Goal: Task Accomplishment & Management: Complete application form

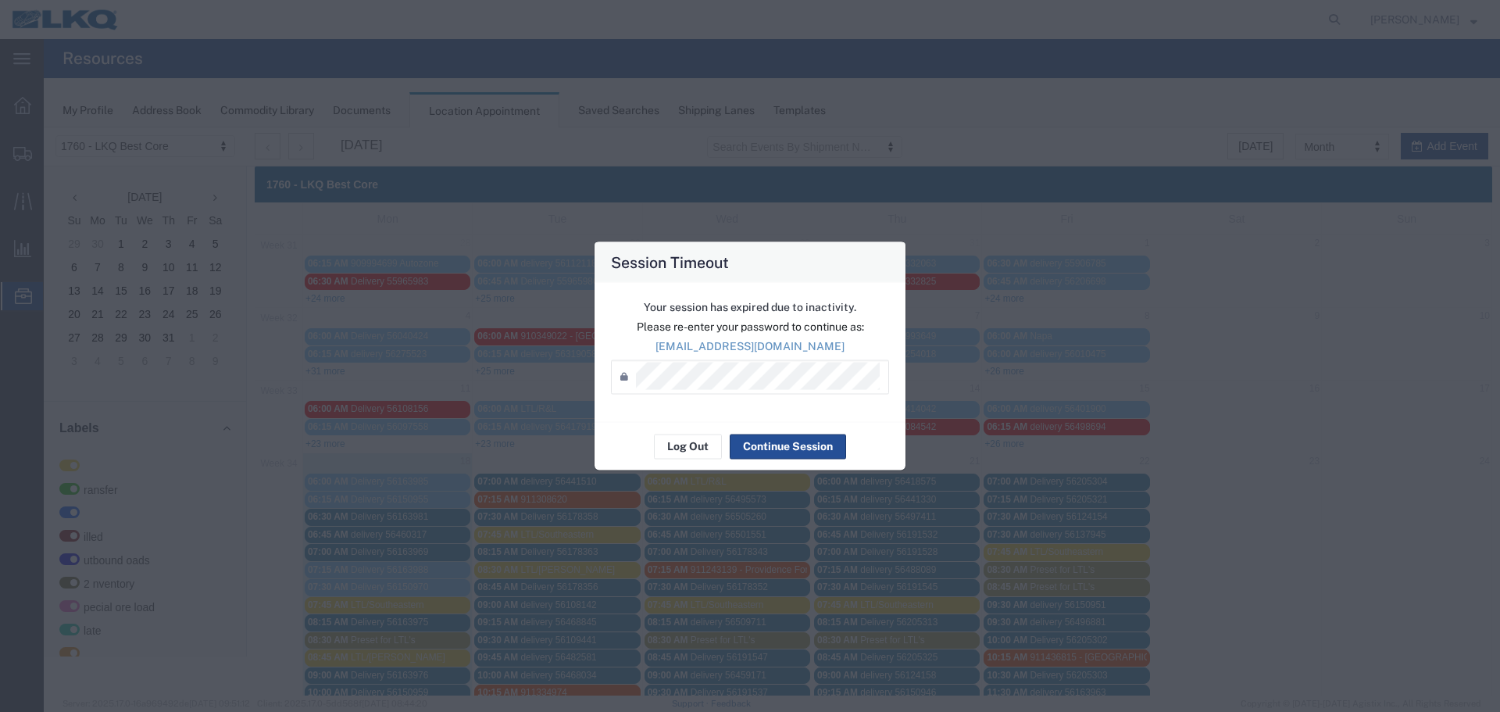
scroll to position [328, 0]
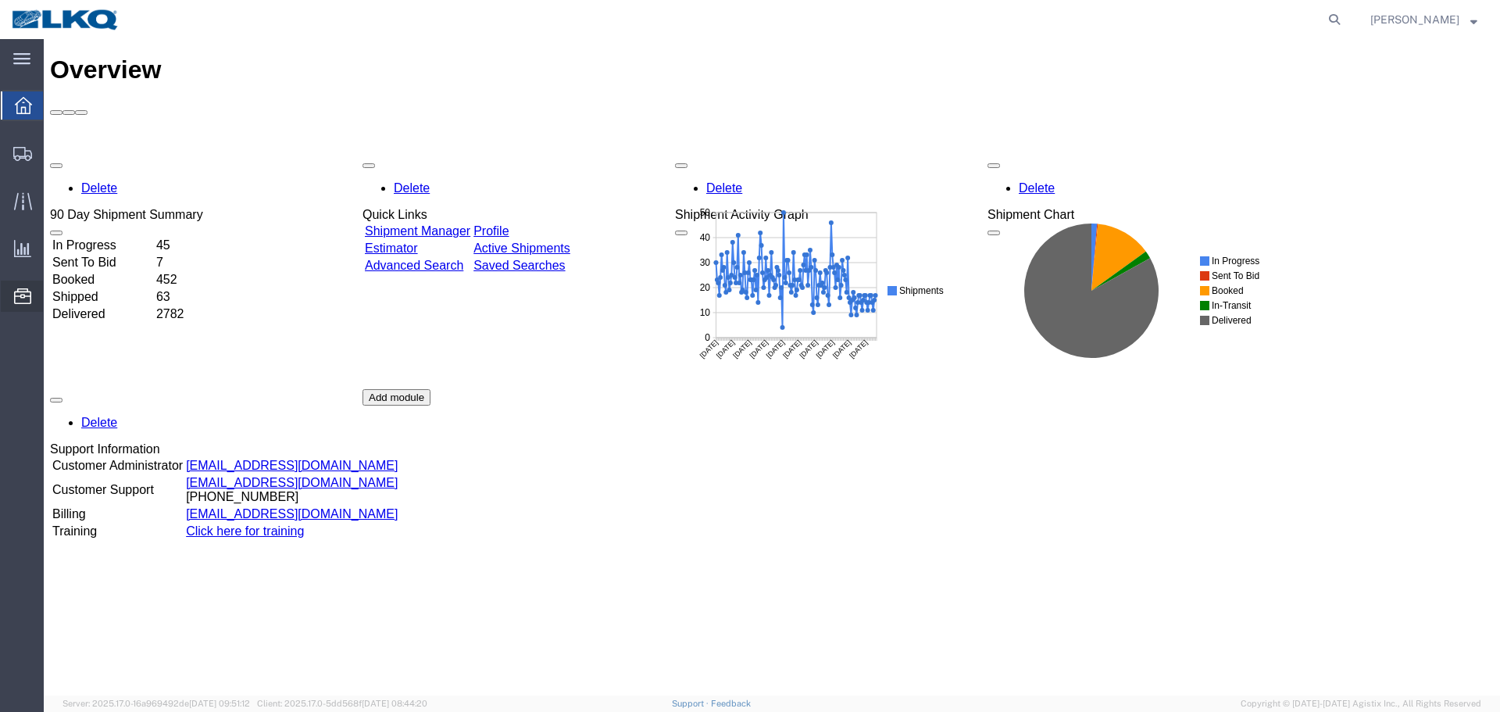
click at [0, 0] on span "Location Appointment" at bounding box center [0, 0] width 0 height 0
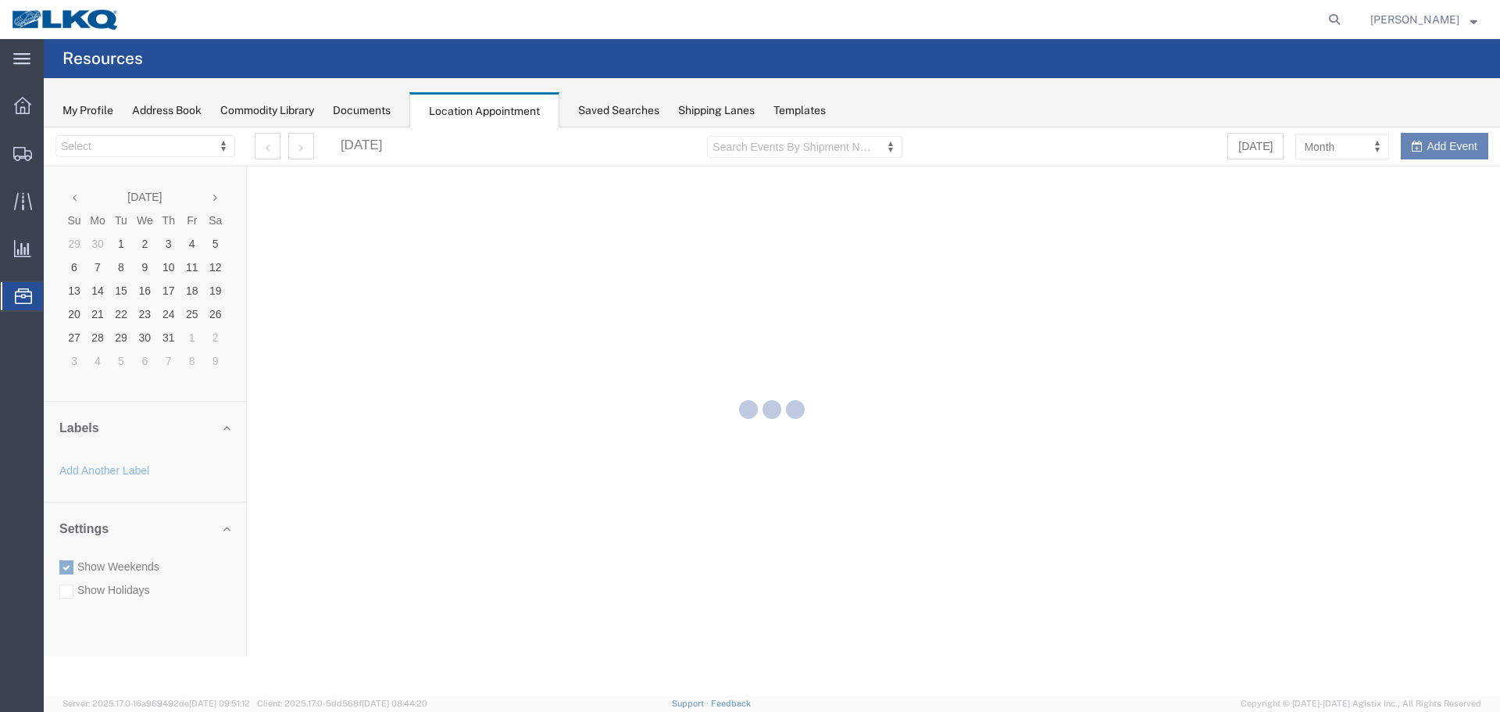
select select "27634"
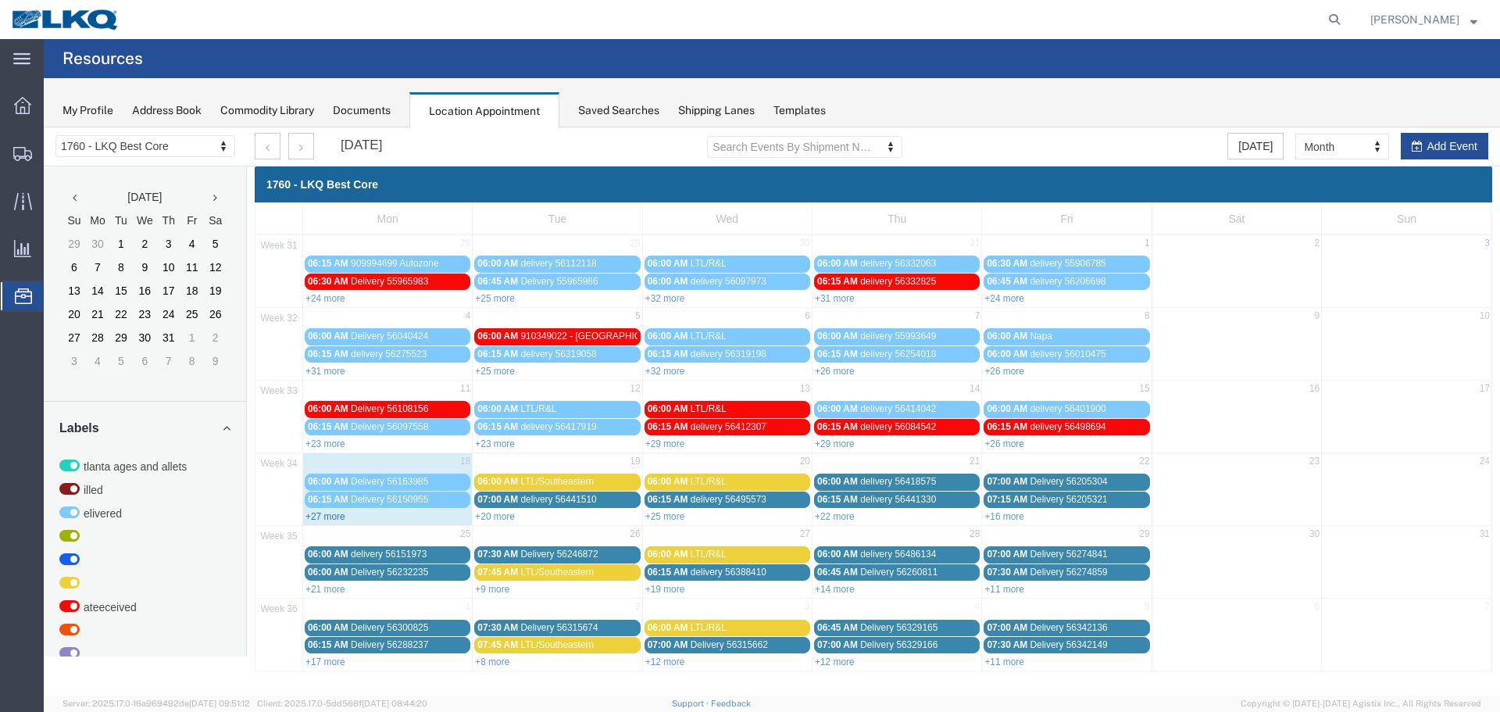
click at [329, 517] on link "+27 more" at bounding box center [325, 516] width 40 height 11
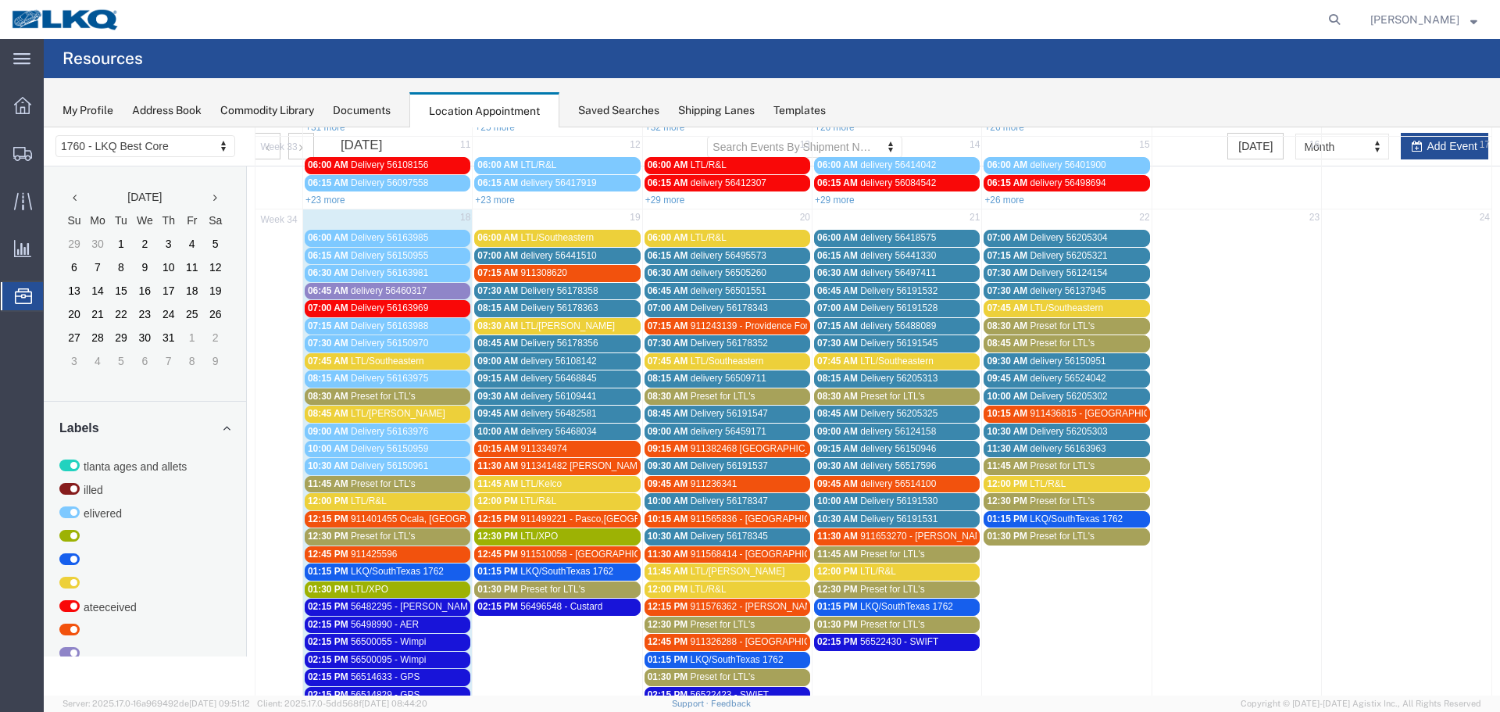
scroll to position [234, 0]
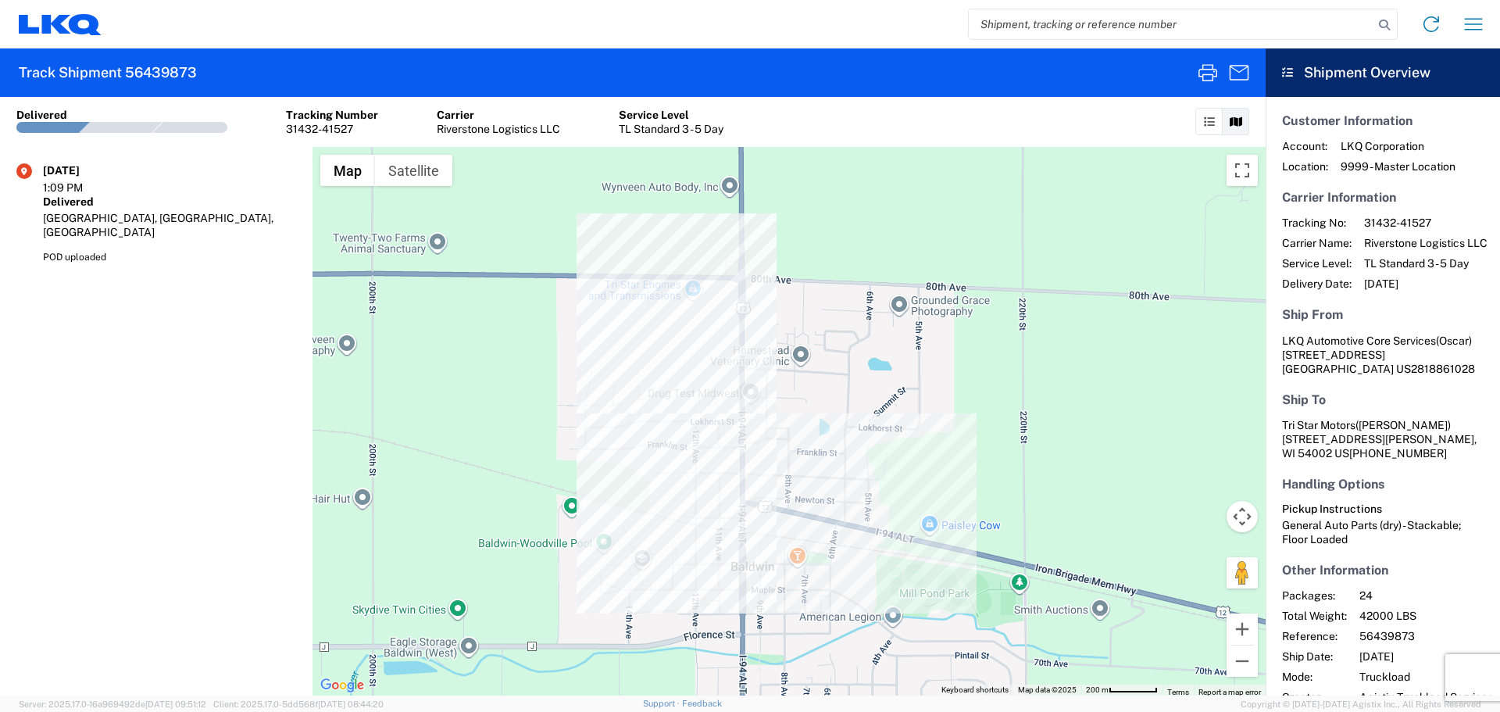
click at [1153, 31] on input "search" at bounding box center [1171, 24] width 405 height 30
click at [1015, 23] on input "5649+8990" at bounding box center [1171, 24] width 405 height 30
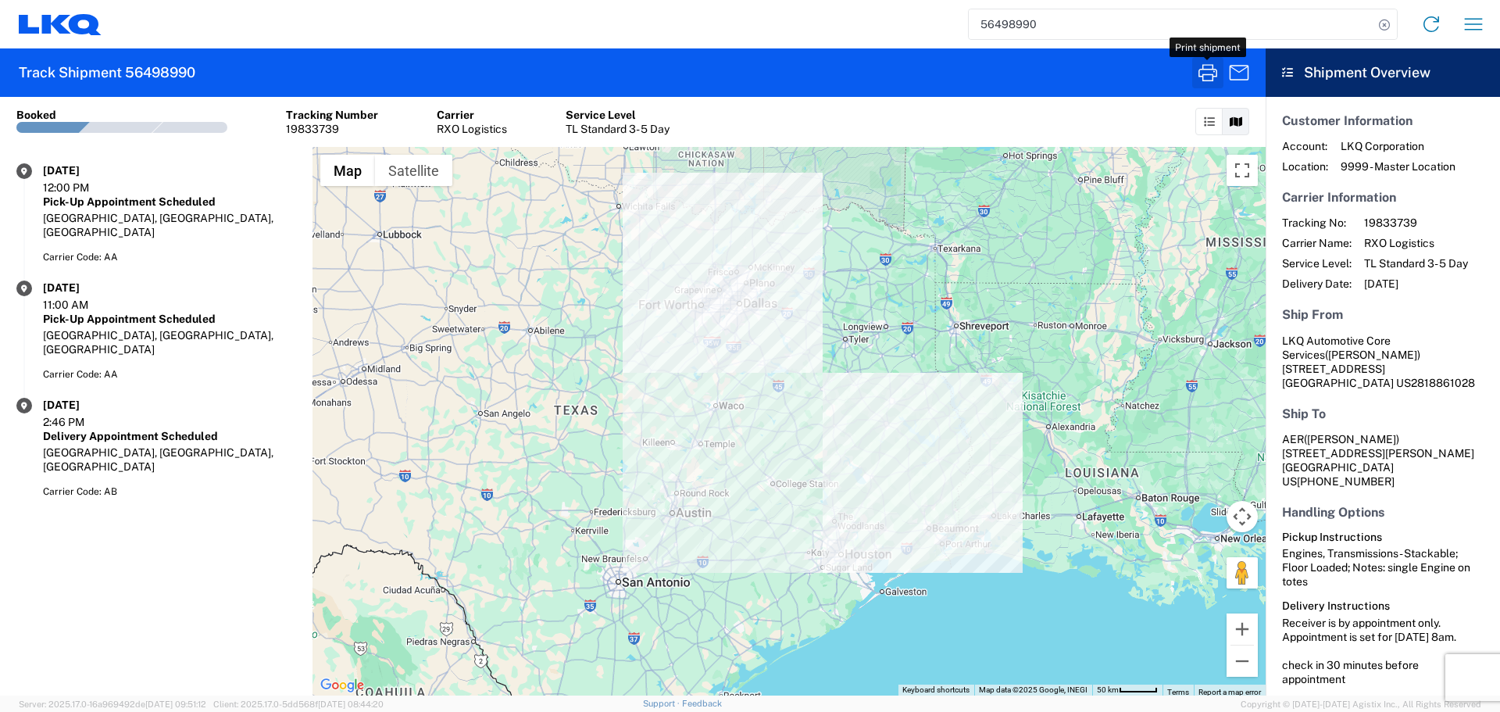
click at [1208, 72] on icon "button" at bounding box center [1207, 72] width 25 height 25
click at [1021, 28] on input "56498990" at bounding box center [1171, 24] width 405 height 30
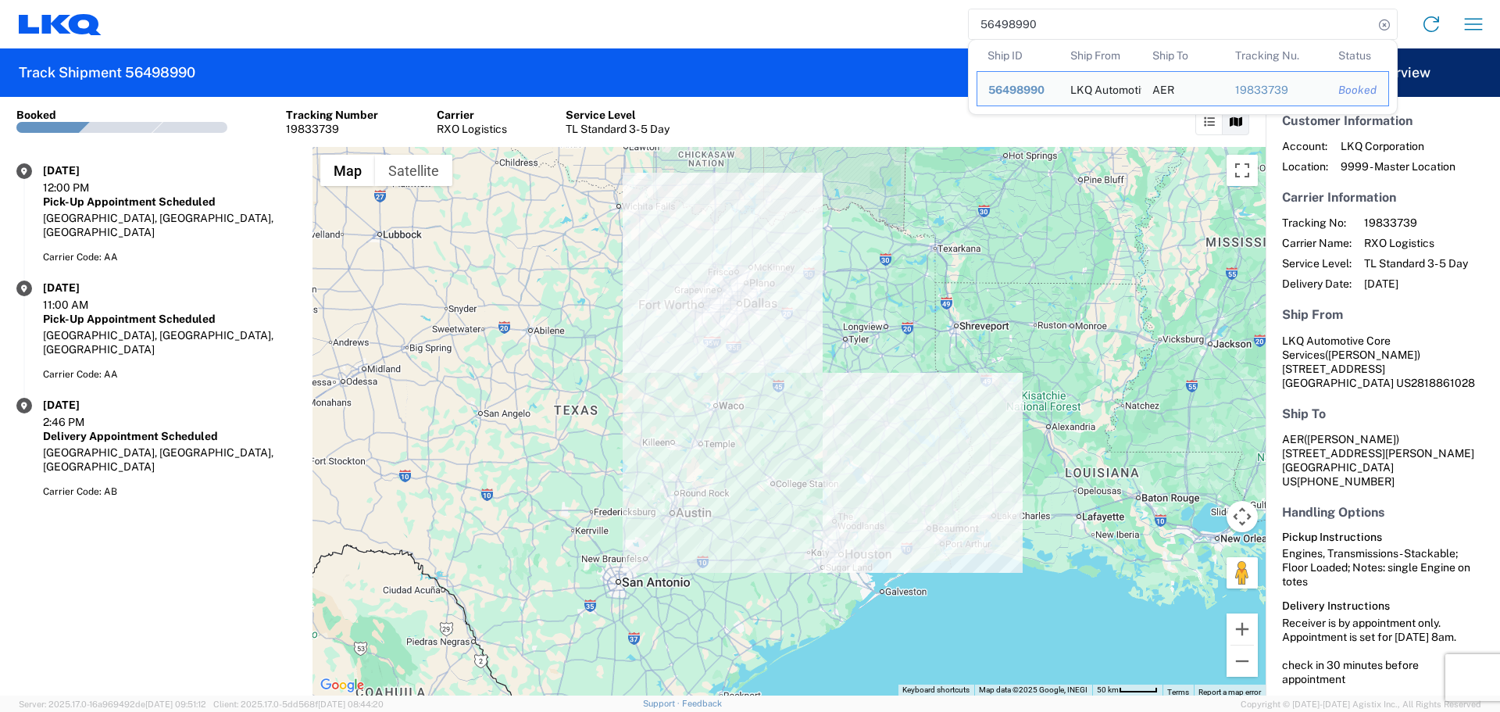
click at [1021, 28] on input "56498990" at bounding box center [1171, 24] width 405 height 30
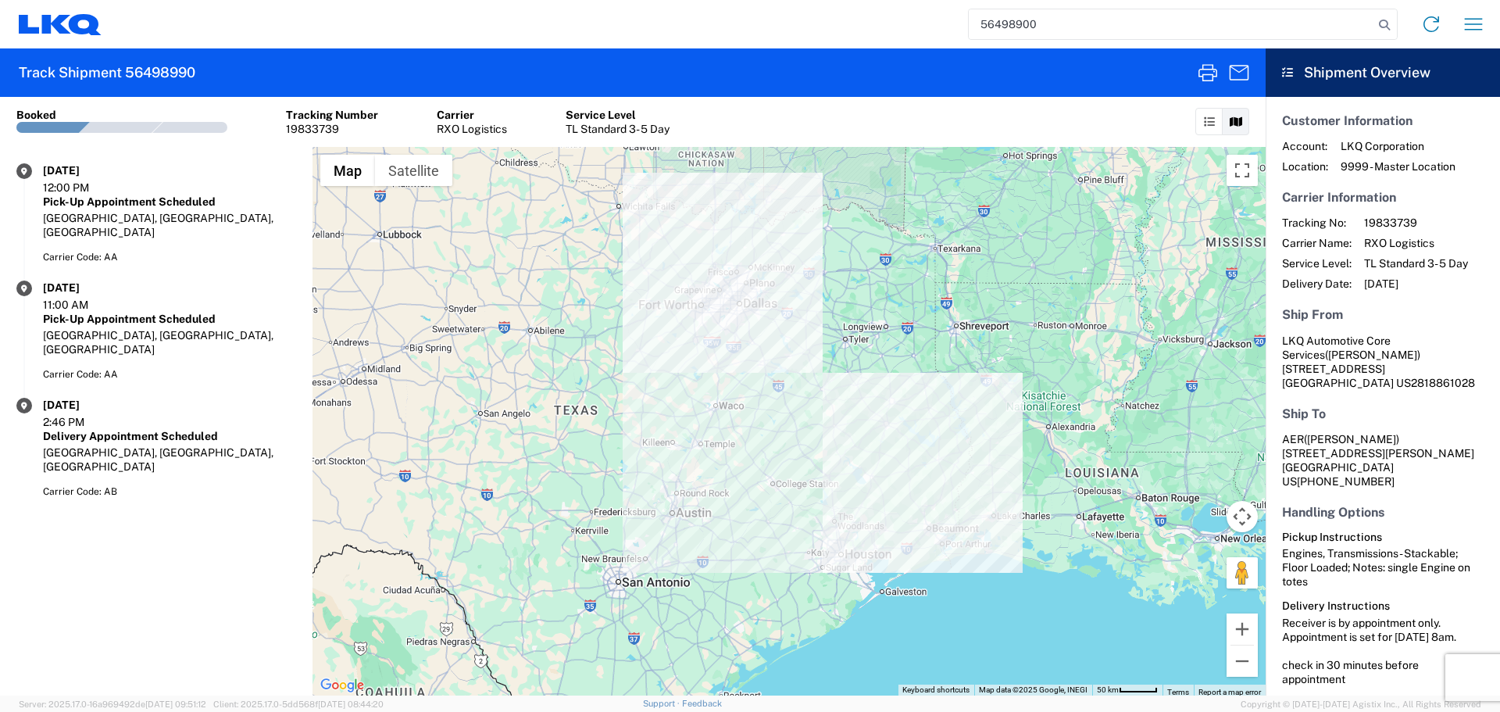
type input "56498900"
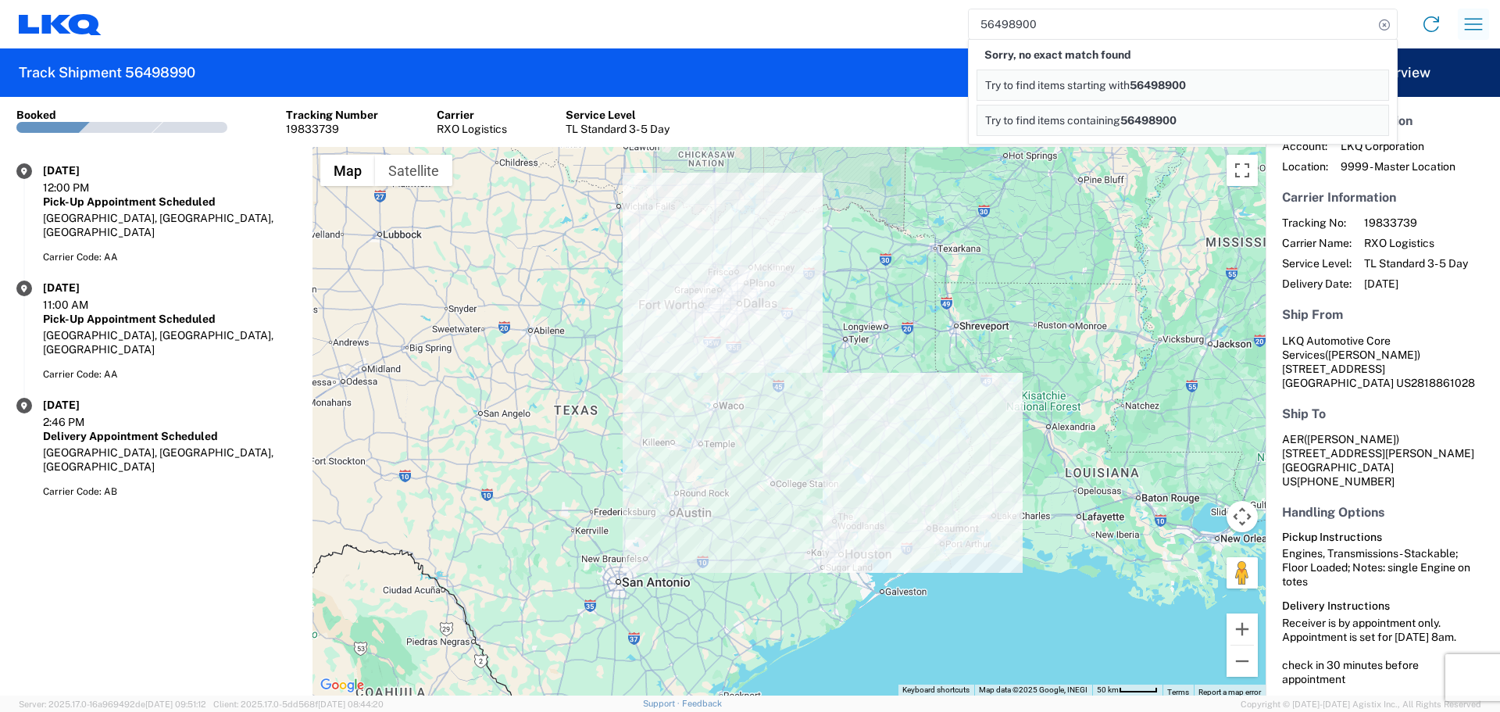
click at [1476, 29] on icon "button" at bounding box center [1473, 24] width 25 height 25
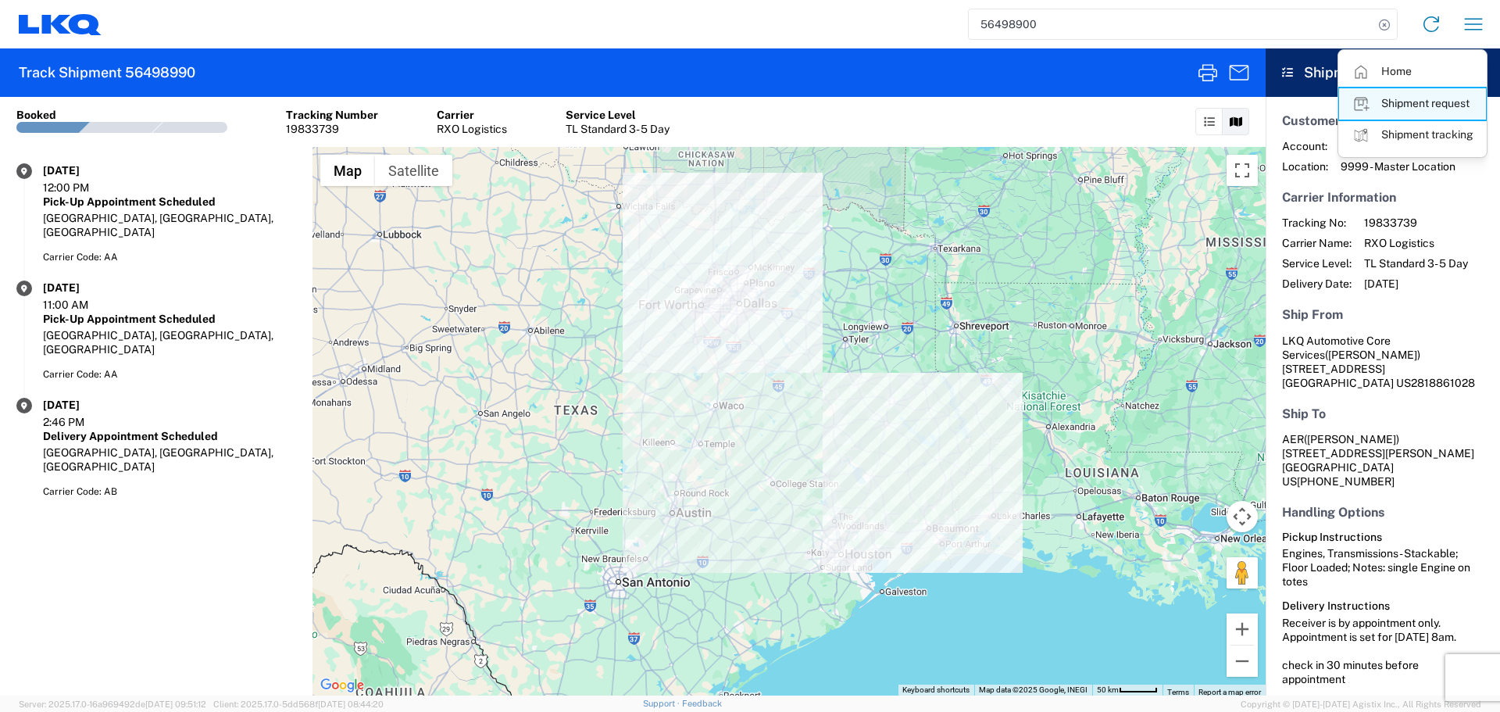
click at [1414, 95] on link "Shipment request" at bounding box center [1412, 103] width 147 height 31
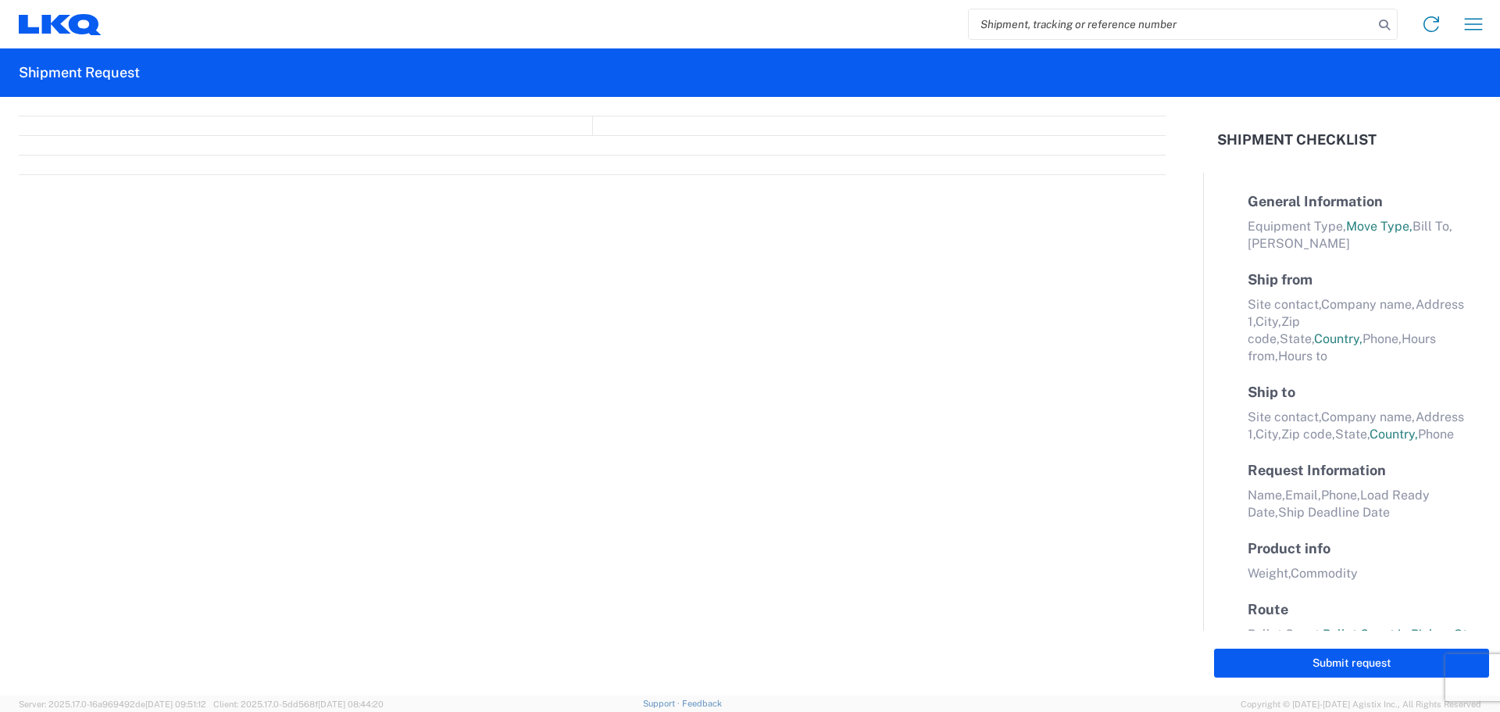
select select "FULL"
select select "LBS"
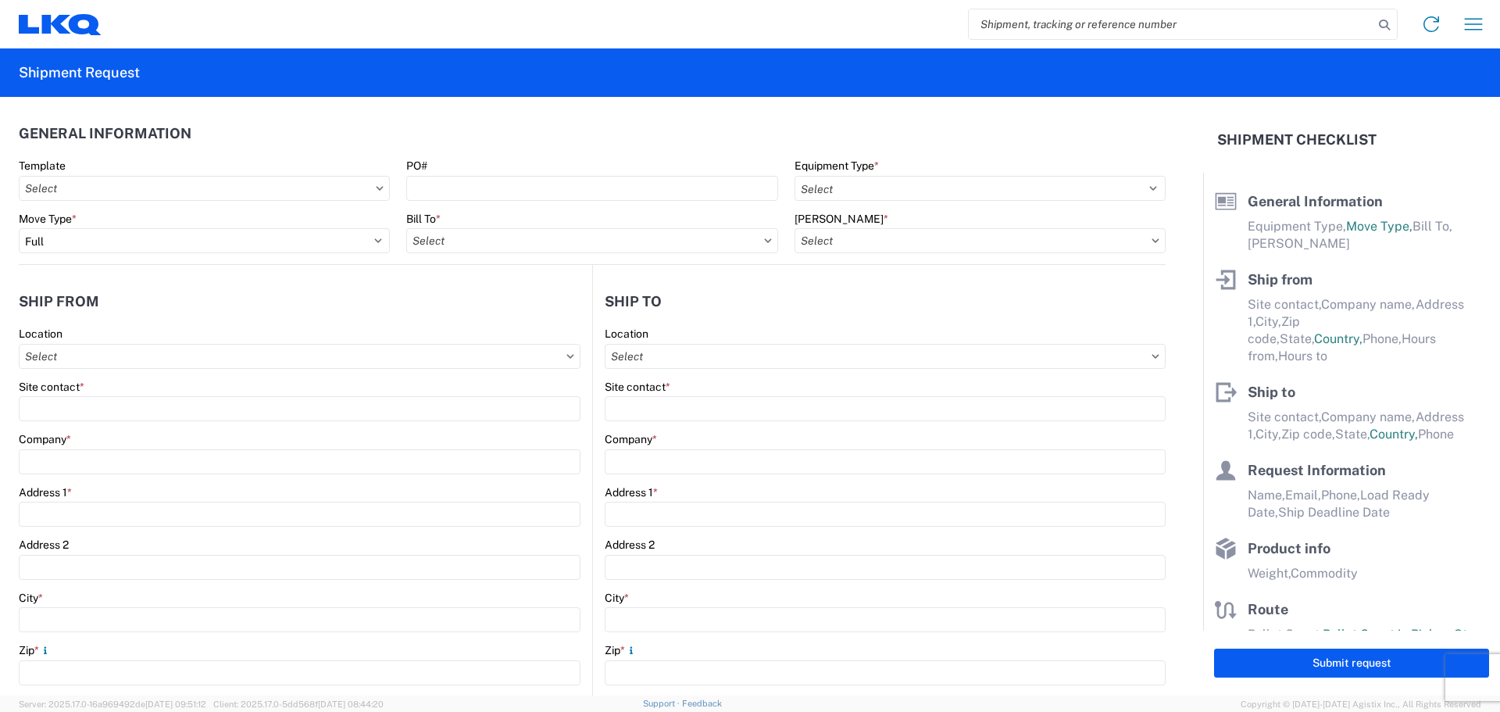
click at [1030, 31] on input "search" at bounding box center [1171, 24] width 405 height 30
paste input "56439859"
type input "56439859"
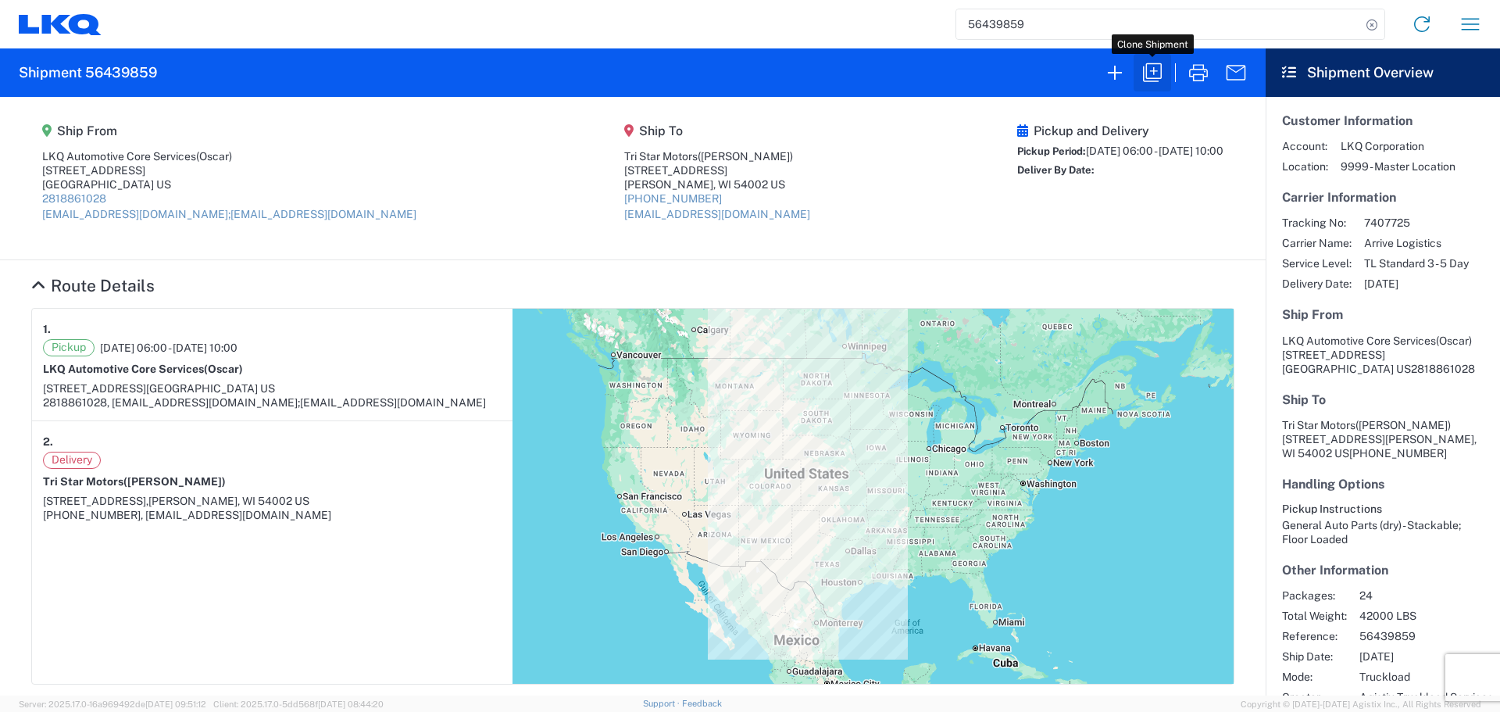
click at [1148, 70] on icon "button" at bounding box center [1152, 72] width 25 height 25
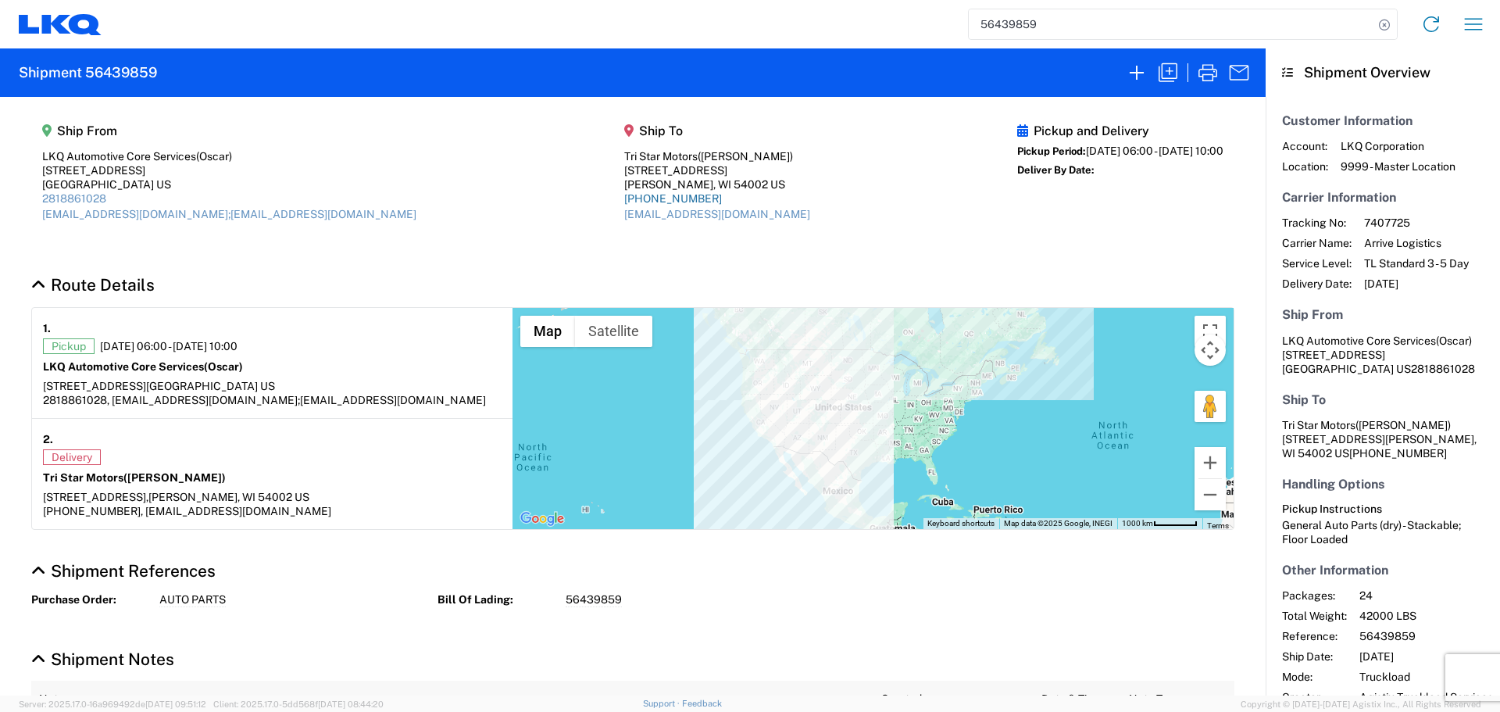
select select "STDV"
select select "FULL"
select select "US"
select select "LBS"
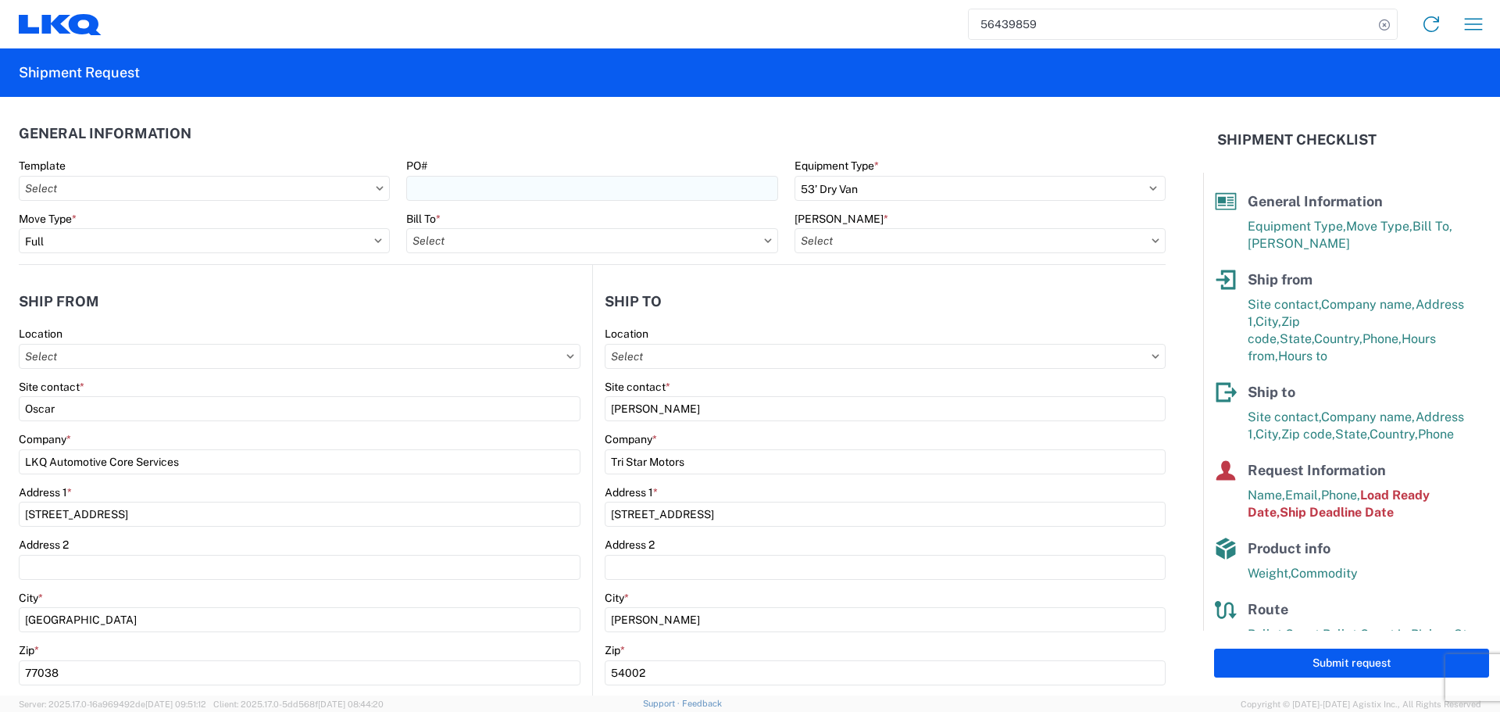
type input "1760 - LKQ Best Core"
type input "1760-6300-66000-0000 - 1760 Freight Out"
type input "1760 - LKQ Best Core"
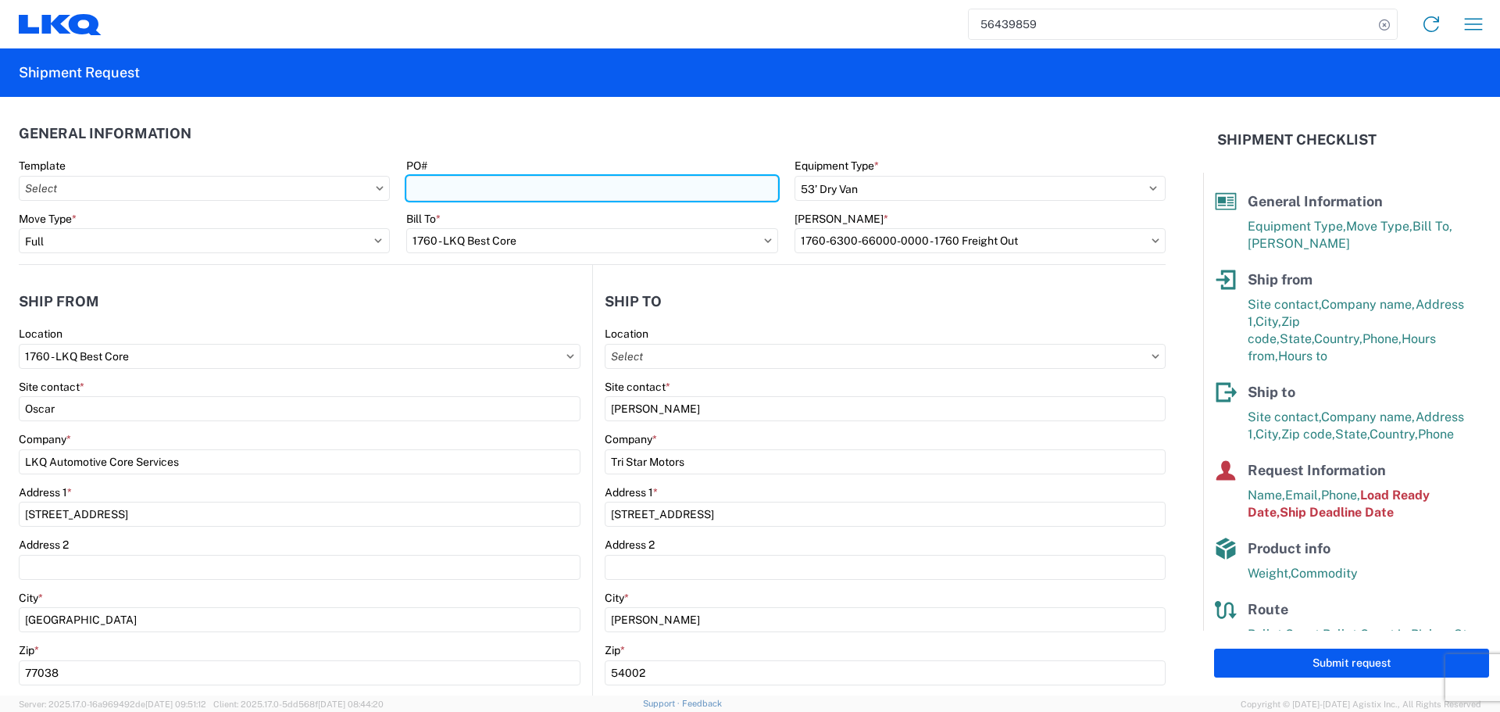
click at [530, 192] on input "PO#" at bounding box center [591, 188] width 371 height 25
type input "AUTO PARTS"
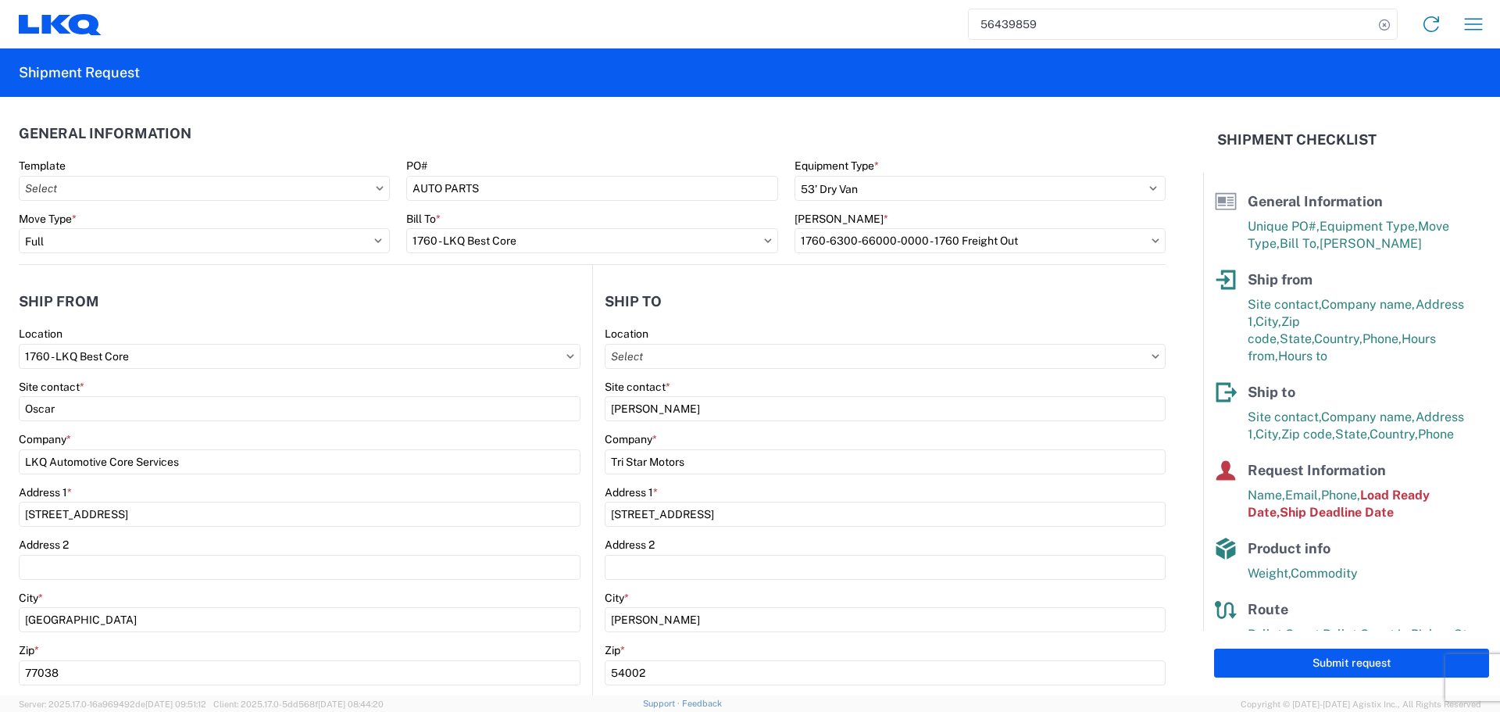
click at [526, 112] on agx-general-info "General Information Template PO# AUTO PARTS Equipment Type * Select 53’ Dry Van…" at bounding box center [592, 181] width 1147 height 168
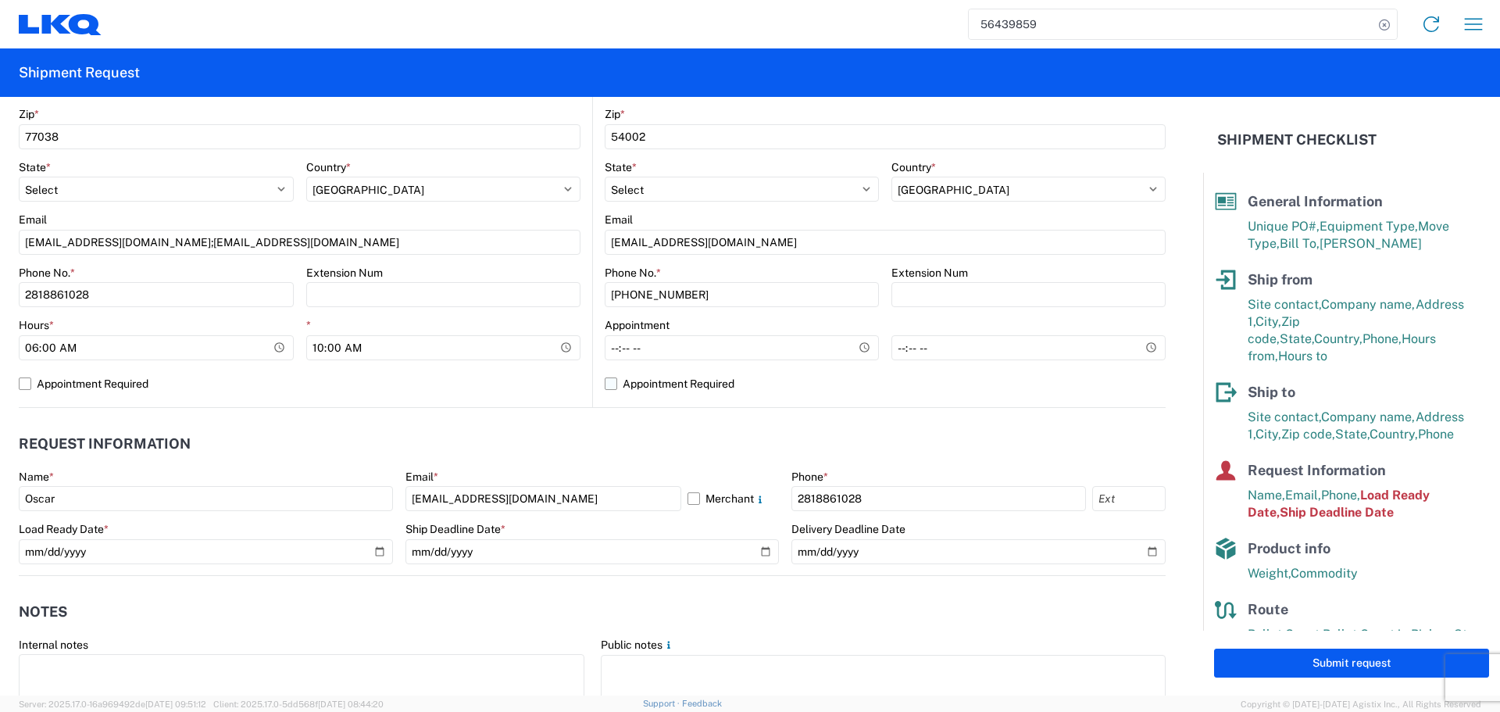
scroll to position [547, 0]
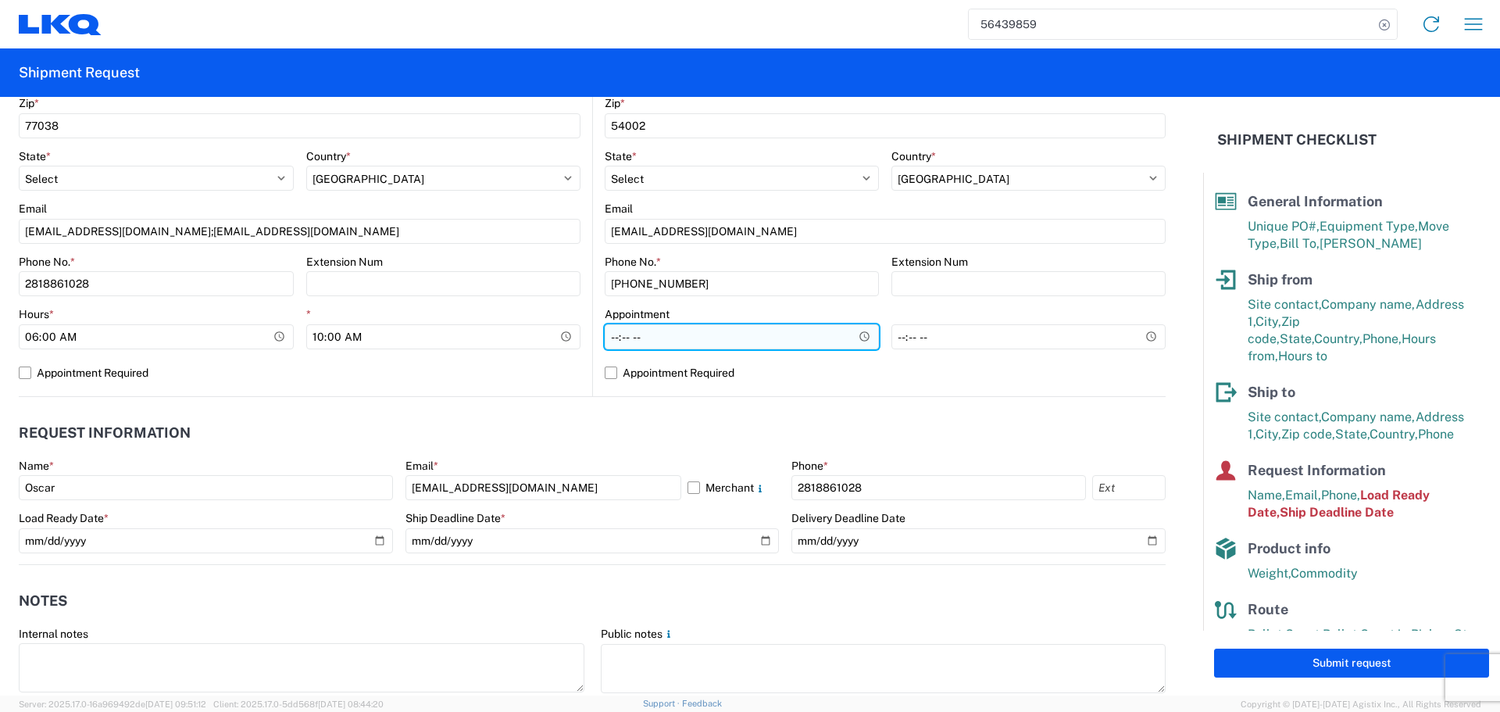
click at [860, 333] on input "Hours *" at bounding box center [742, 336] width 274 height 25
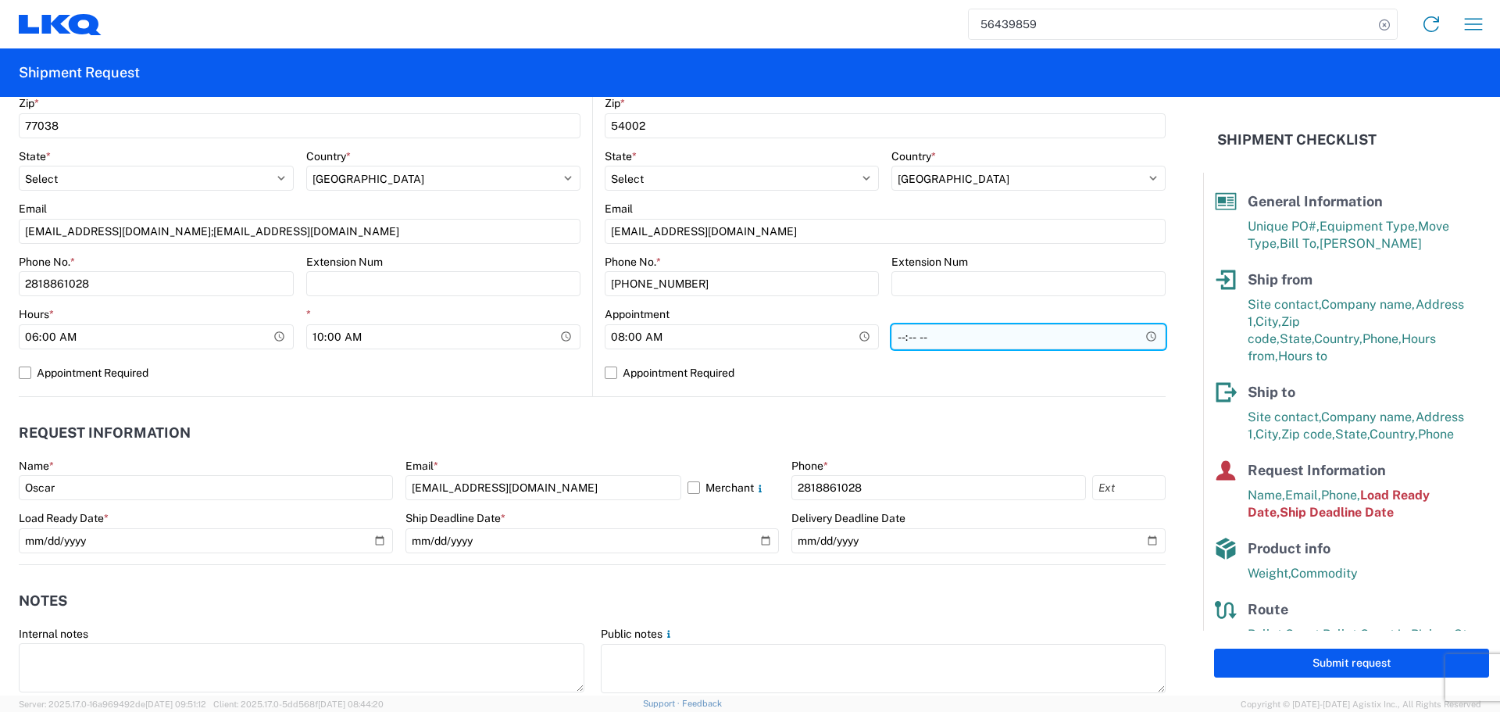
type input "08:00"
click at [1150, 337] on input "*" at bounding box center [1028, 336] width 274 height 25
click at [1134, 337] on input "*" at bounding box center [1028, 336] width 274 height 25
type input "13:00"
click at [828, 395] on div "Location Site contact * Ben Steine Company * Tri Star Motors Address 1 * 320 10…" at bounding box center [885, 88] width 561 height 616
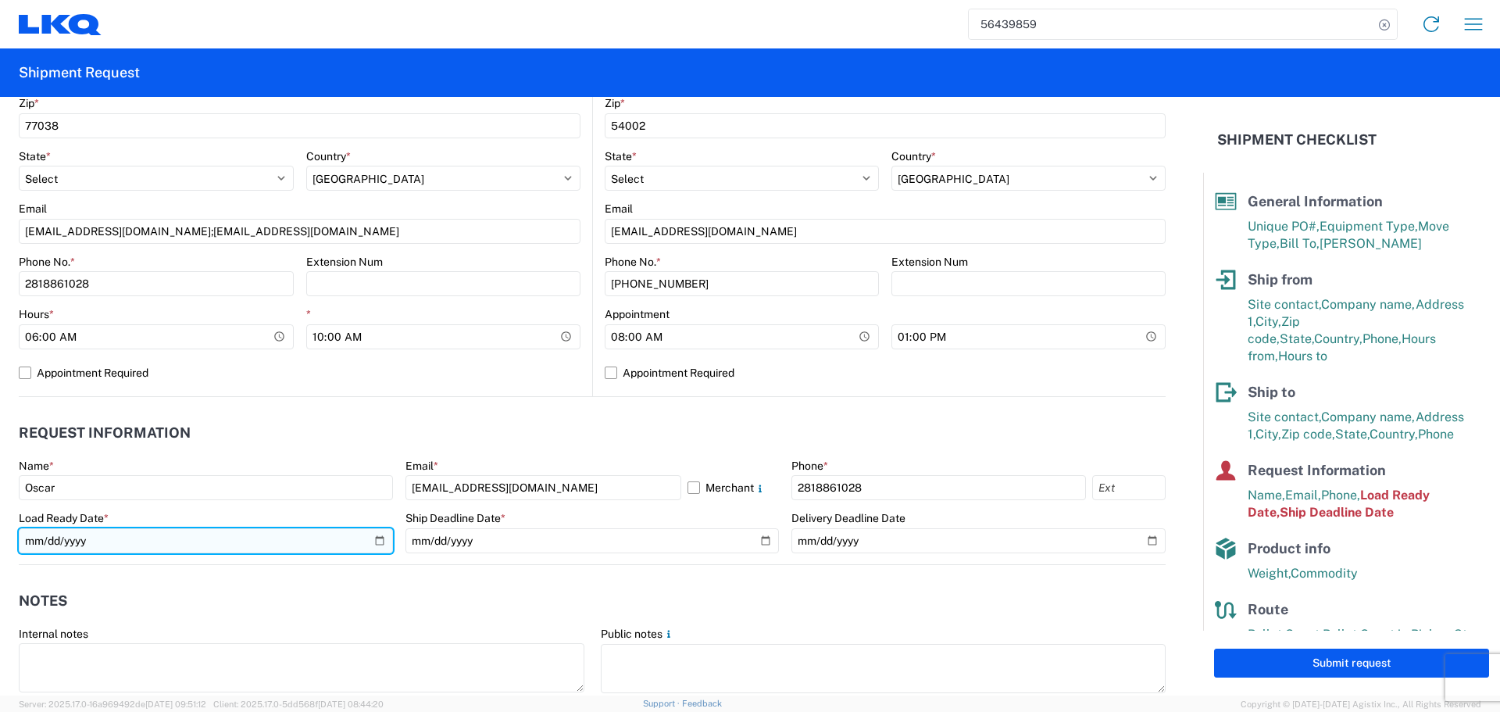
click at [379, 537] on input "2025-08-11" at bounding box center [206, 540] width 374 height 25
type input "2025-08-20"
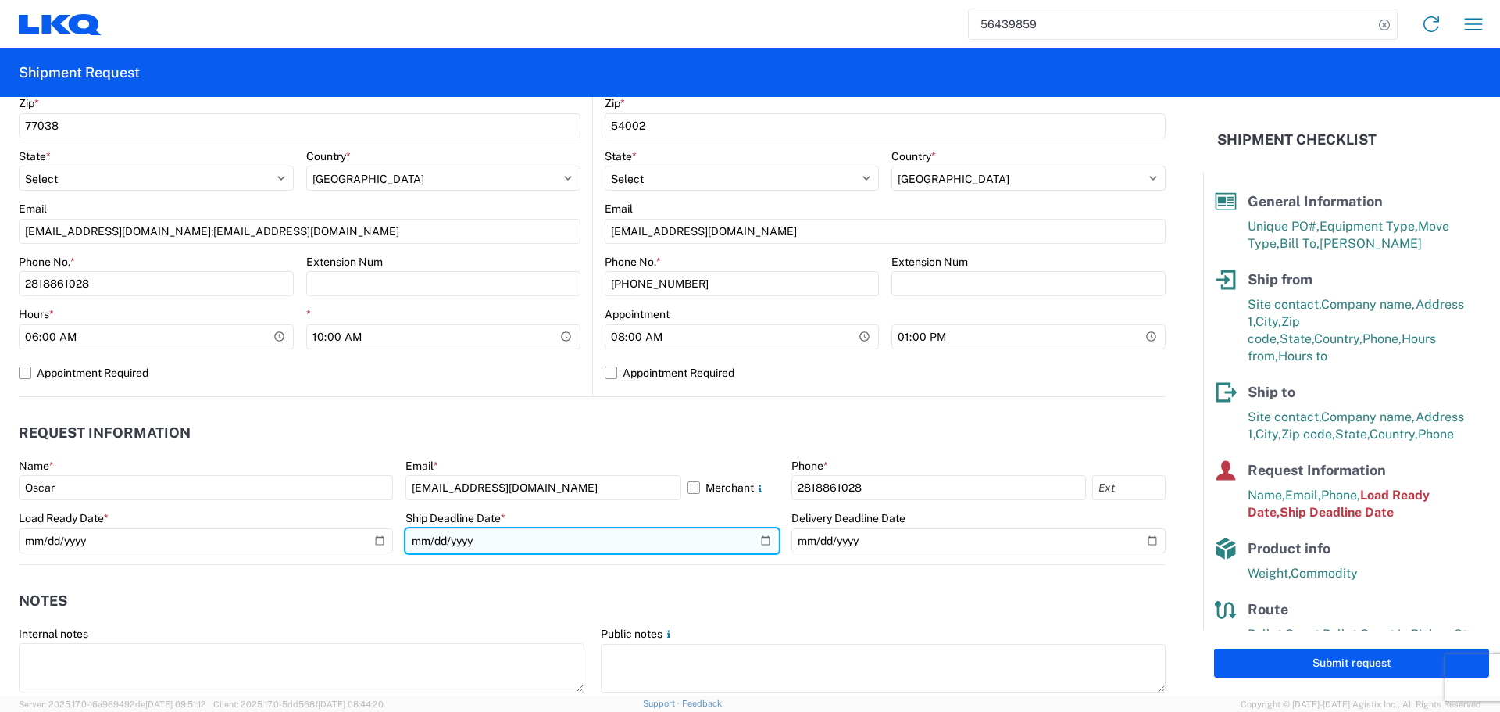
click at [755, 535] on input "2025-08-11" at bounding box center [592, 540] width 374 height 25
type input "2025-08-20"
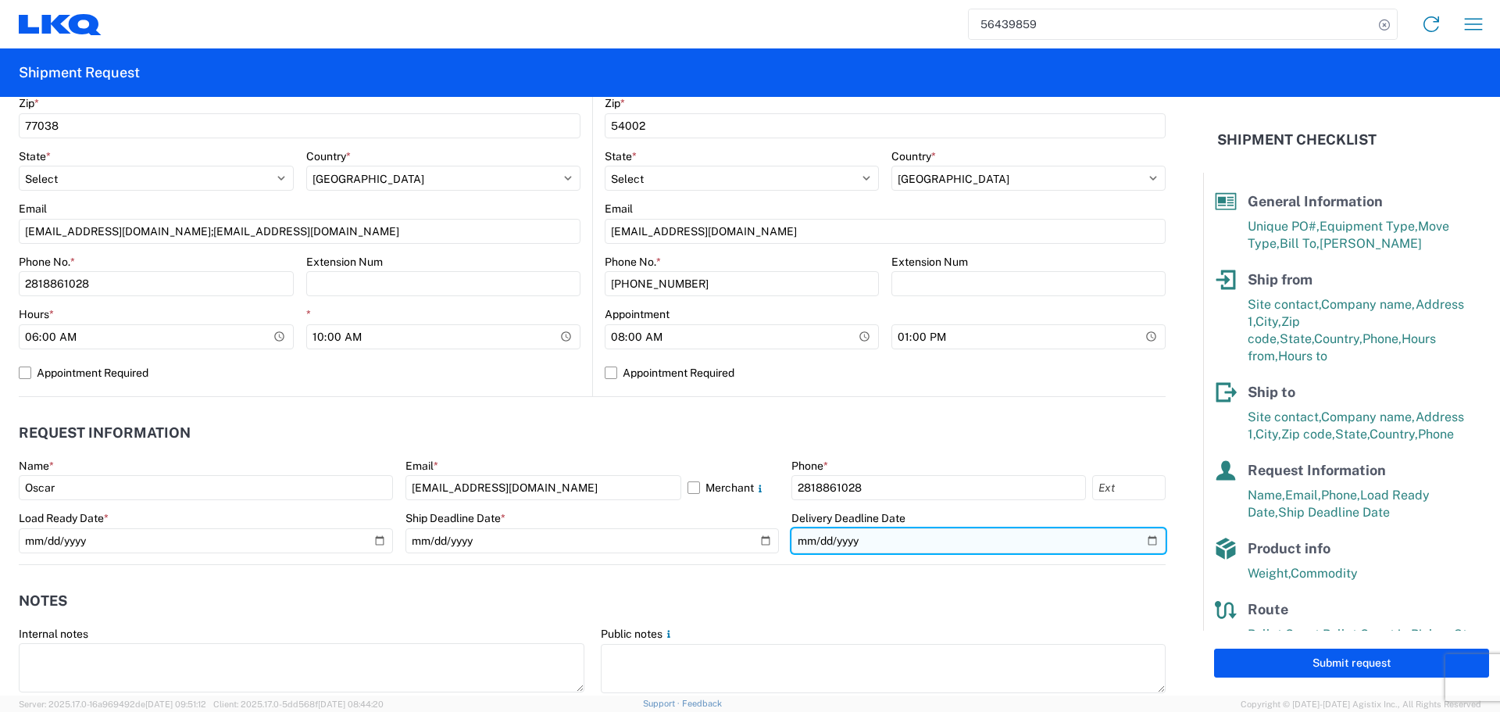
click at [1146, 538] on input "date" at bounding box center [978, 540] width 374 height 25
type input "2025-08-22"
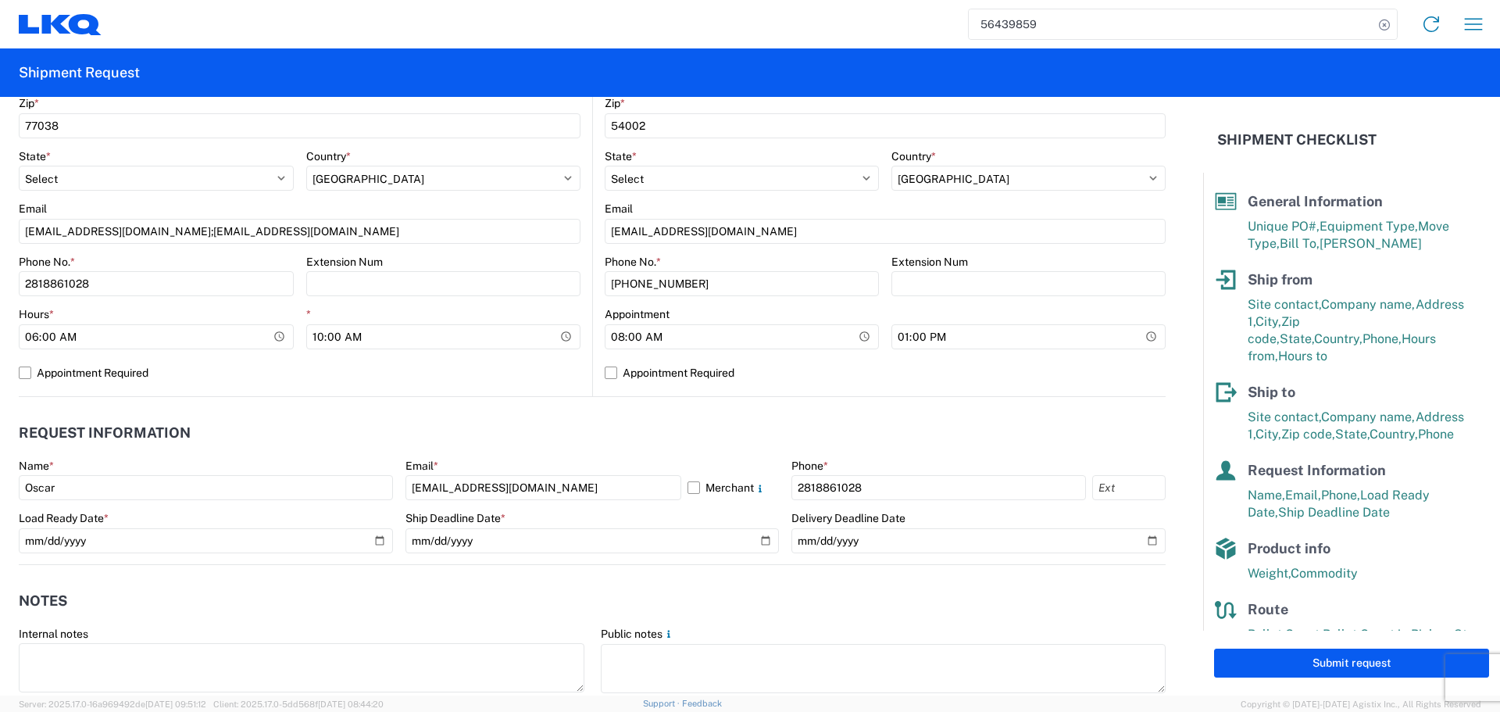
click at [707, 427] on header "Request Information" at bounding box center [592, 433] width 1147 height 35
click at [544, 431] on header "Request Information" at bounding box center [592, 433] width 1147 height 35
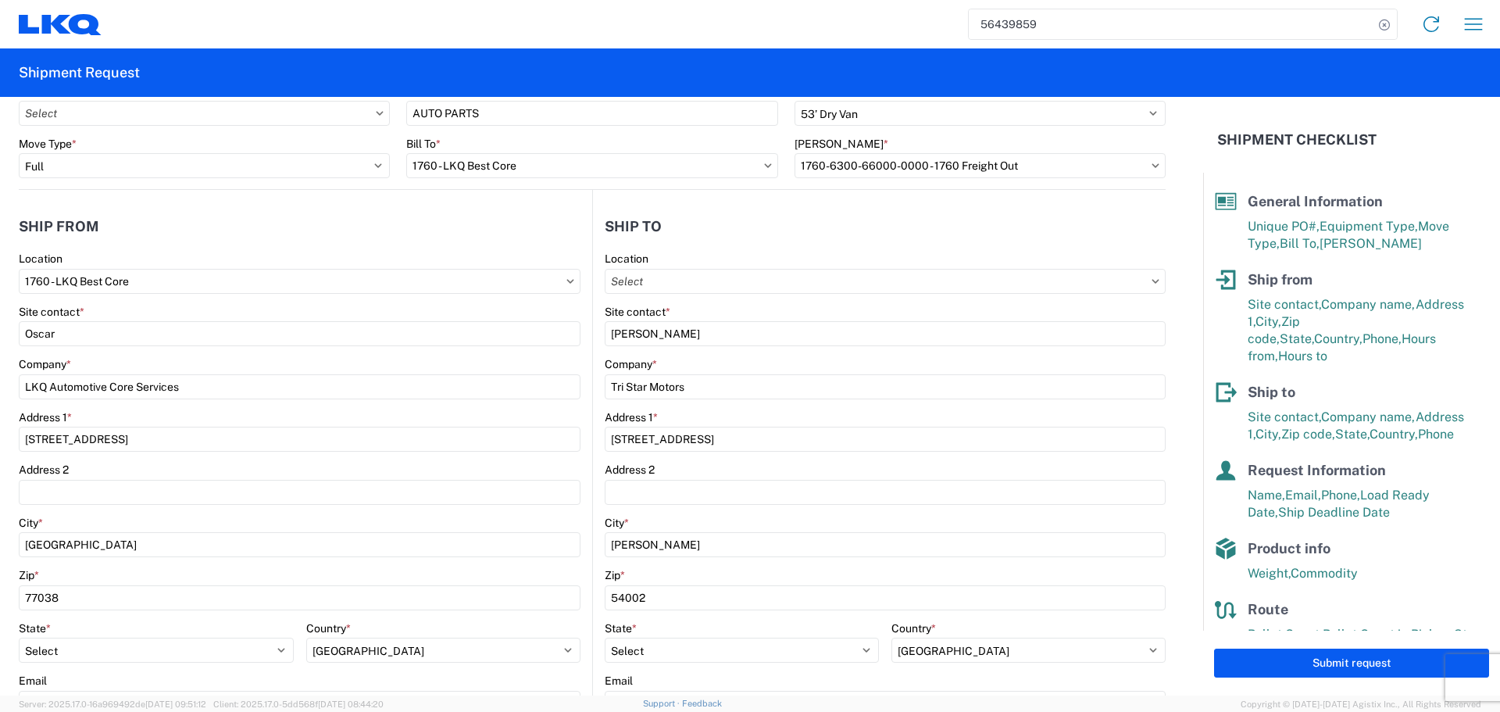
scroll to position [0, 0]
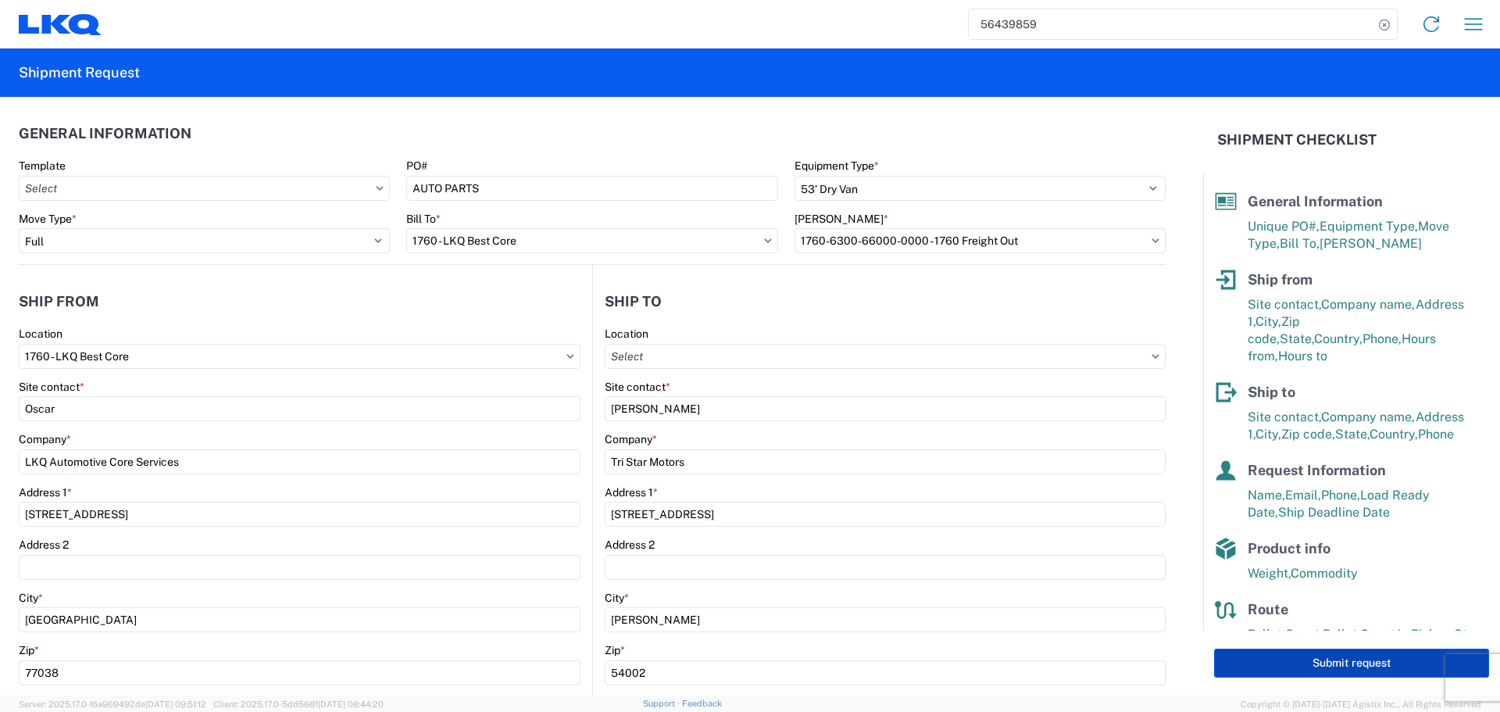
click at [1345, 658] on button "Submit request" at bounding box center [1351, 662] width 275 height 29
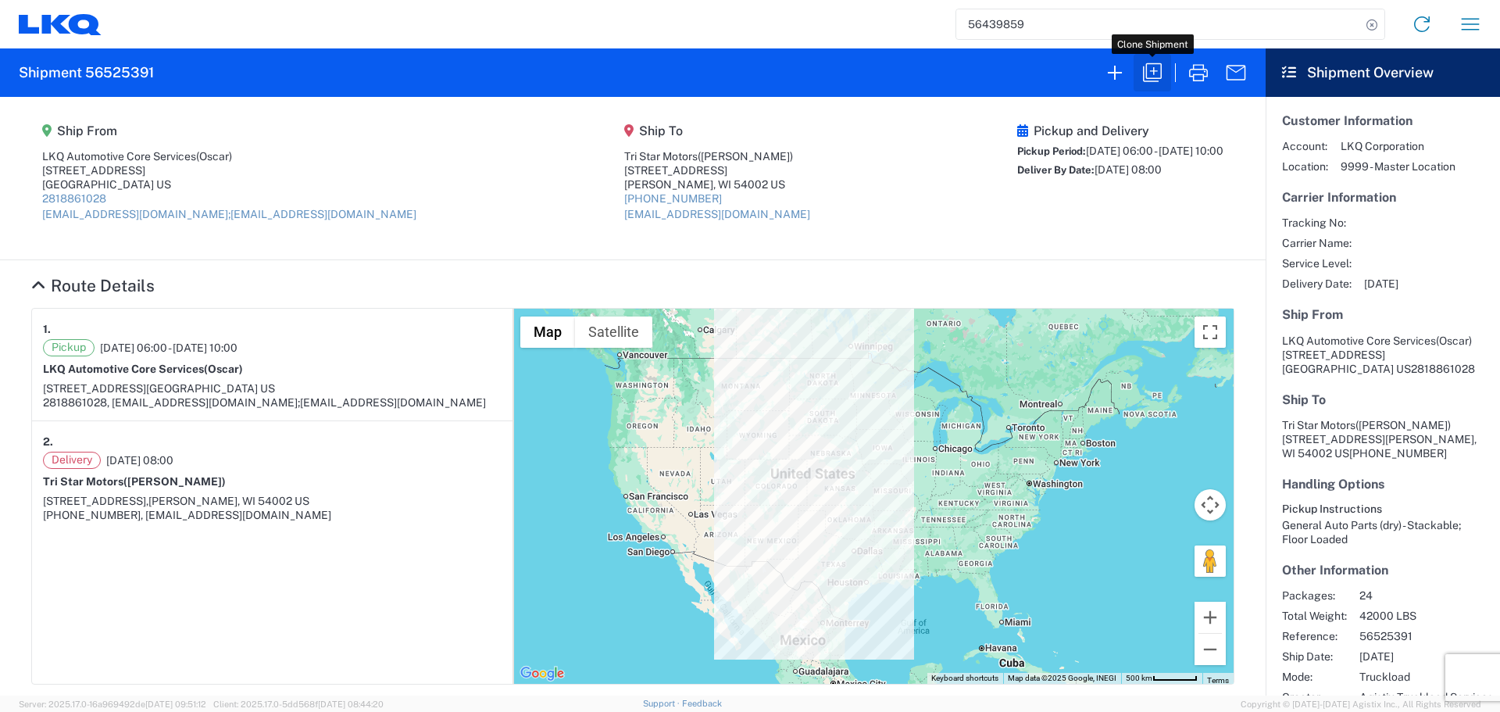
click at [1148, 72] on icon "button" at bounding box center [1152, 72] width 25 height 25
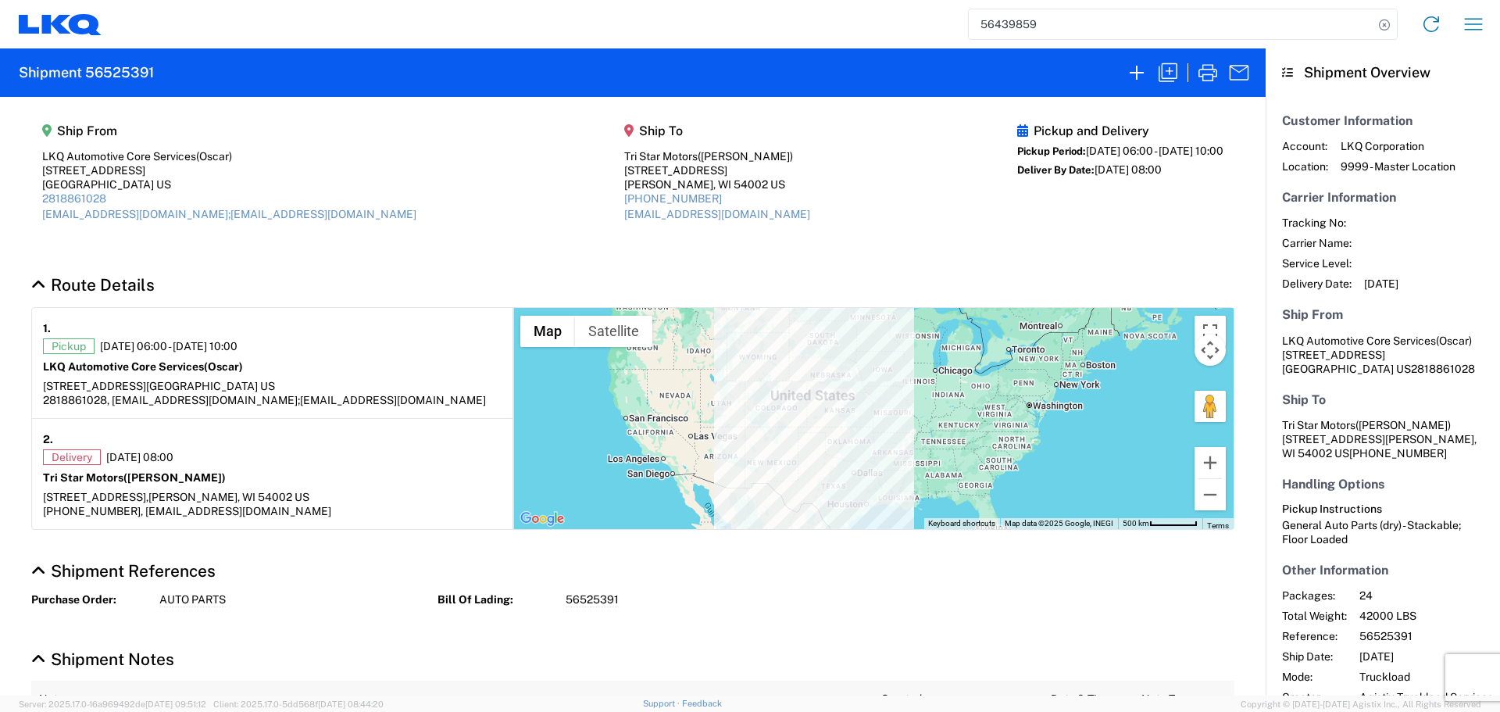
select select "FULL"
select select "US"
select select "LBS"
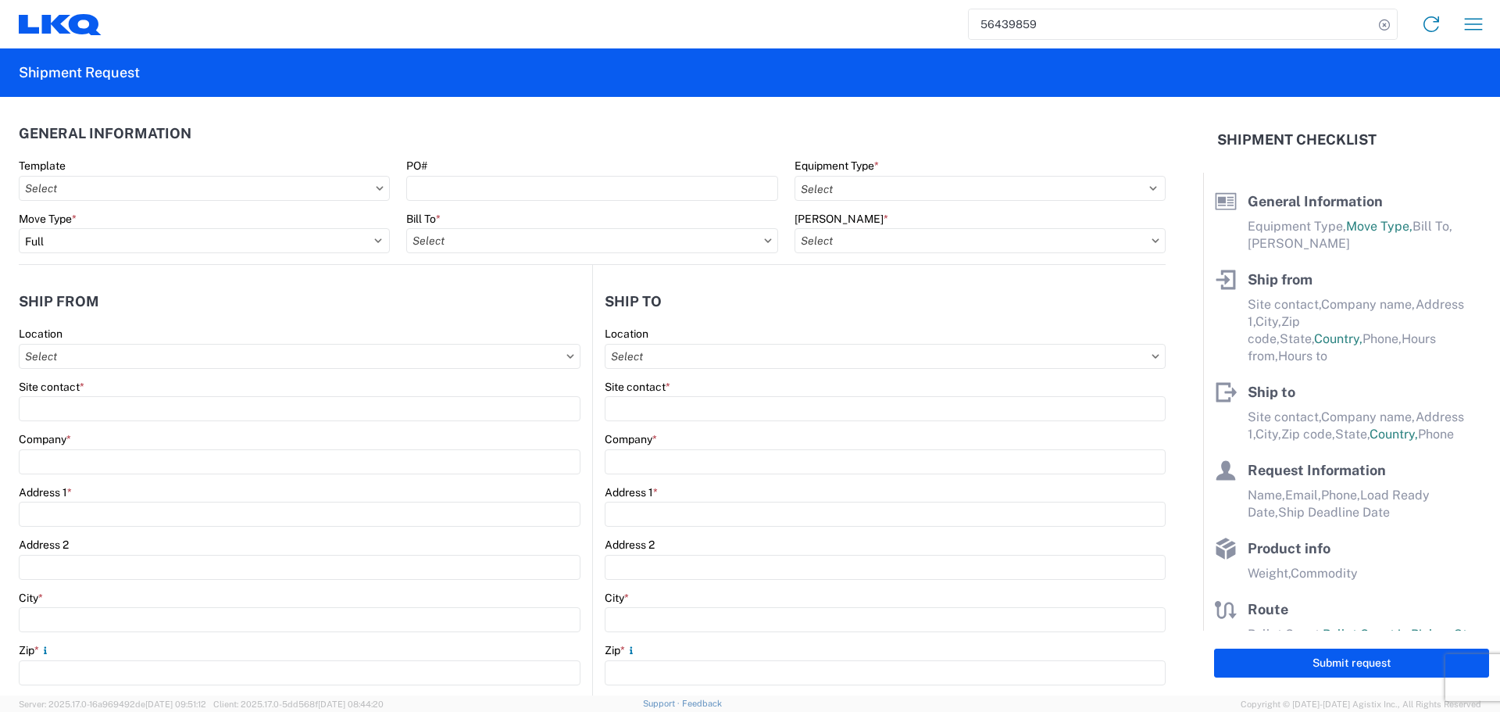
select select "STDV"
type input "Oscar"
type input "LKQ Automotive Core Services"
type input "1714 West Mout Houston Rd"
type input "Houston"
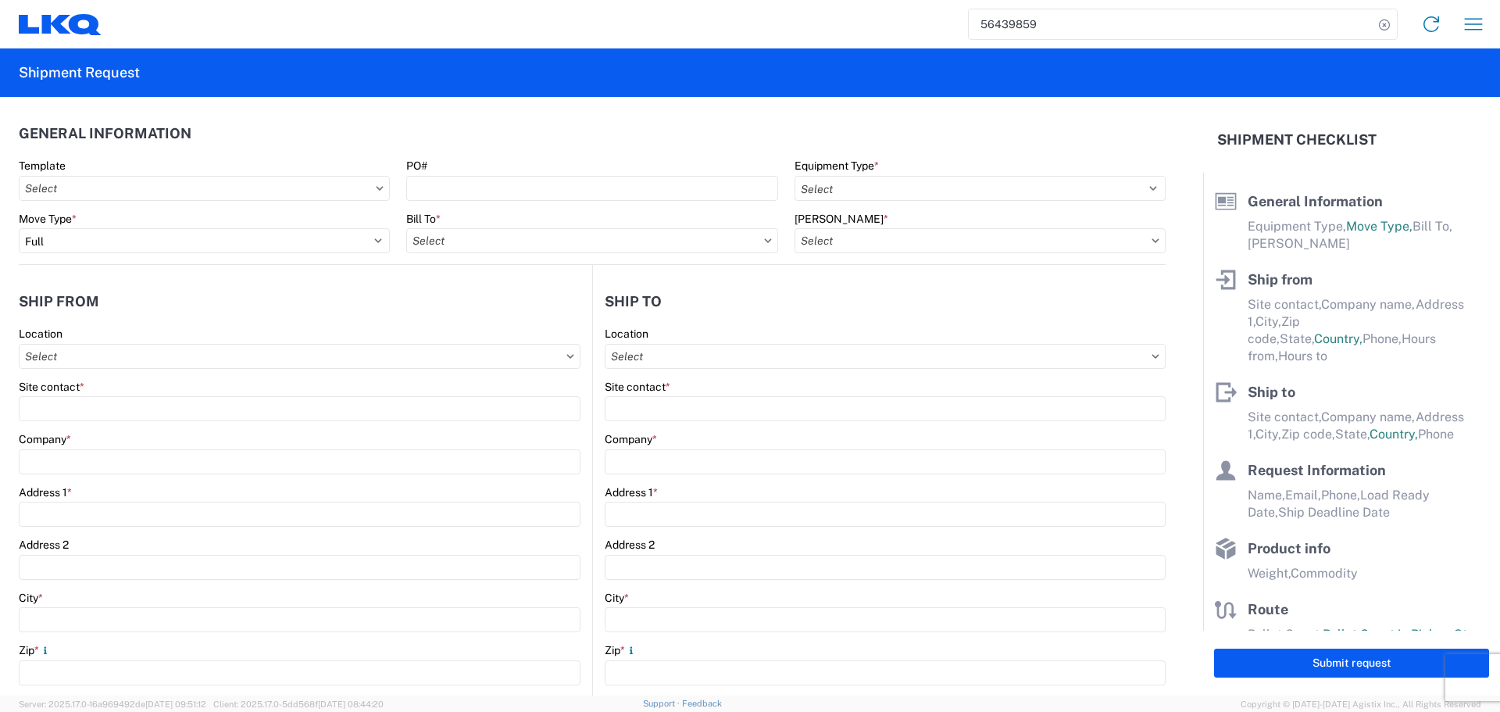
type input "77038"
type input "oxdavila@lkqcorp.com;acgarcia@lkqcorp.com"
type input "Ben Steine"
type input "Tri Star Motors"
type input "320 10th Avenue"
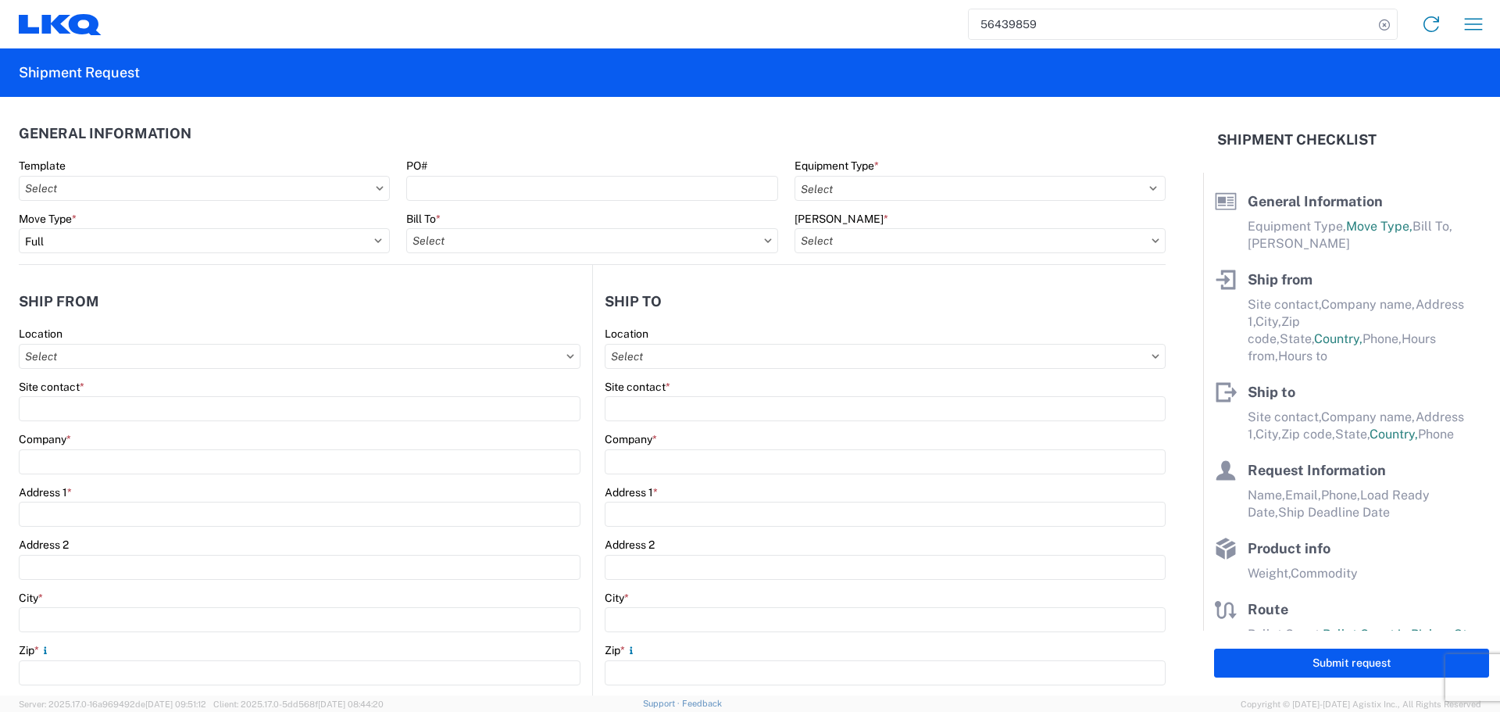
type input "Baldwin"
type input "54002"
type input "ben@tristarengine.com"
type input "Oscar"
type input "oxdavila@lkqcorp.com"
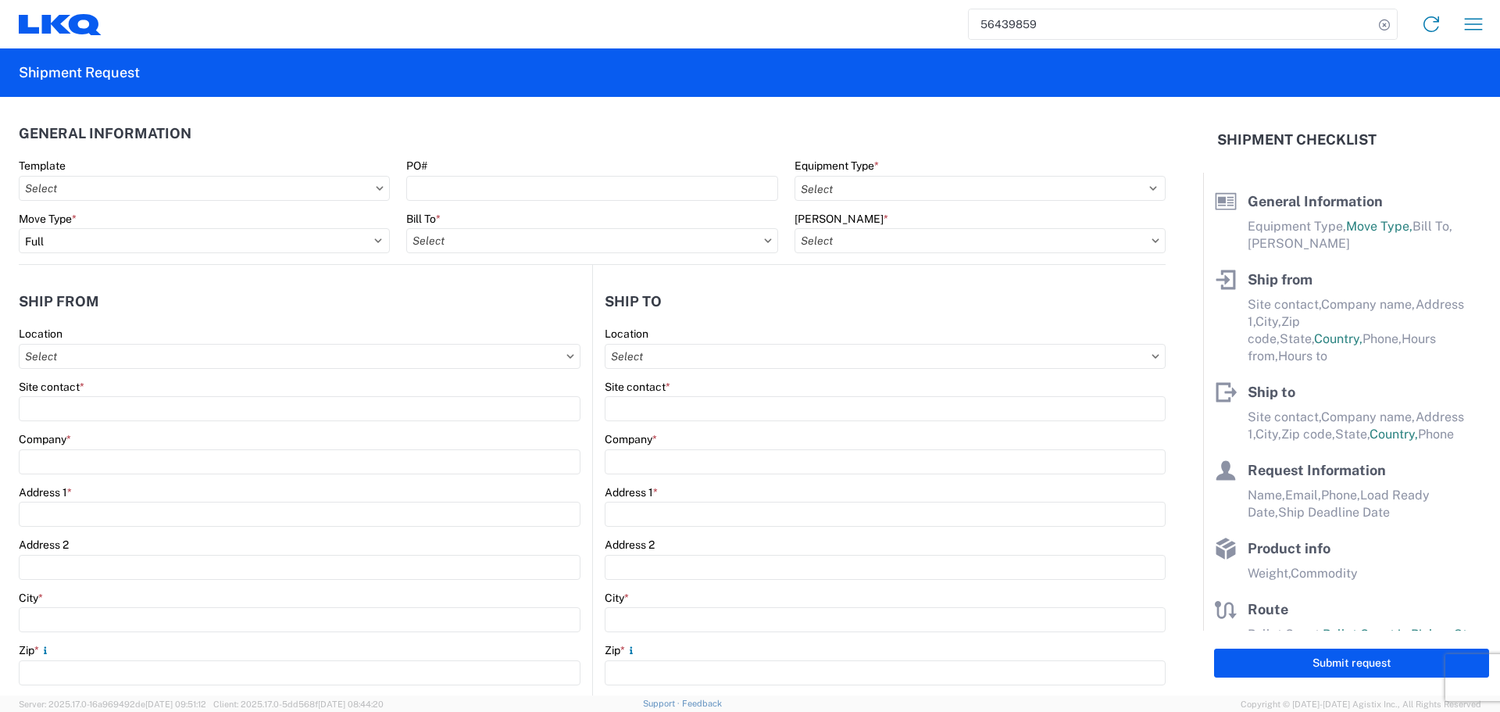
type input "2818861028"
type input "2025-08-20"
type input "2025-08-22"
type input "42000"
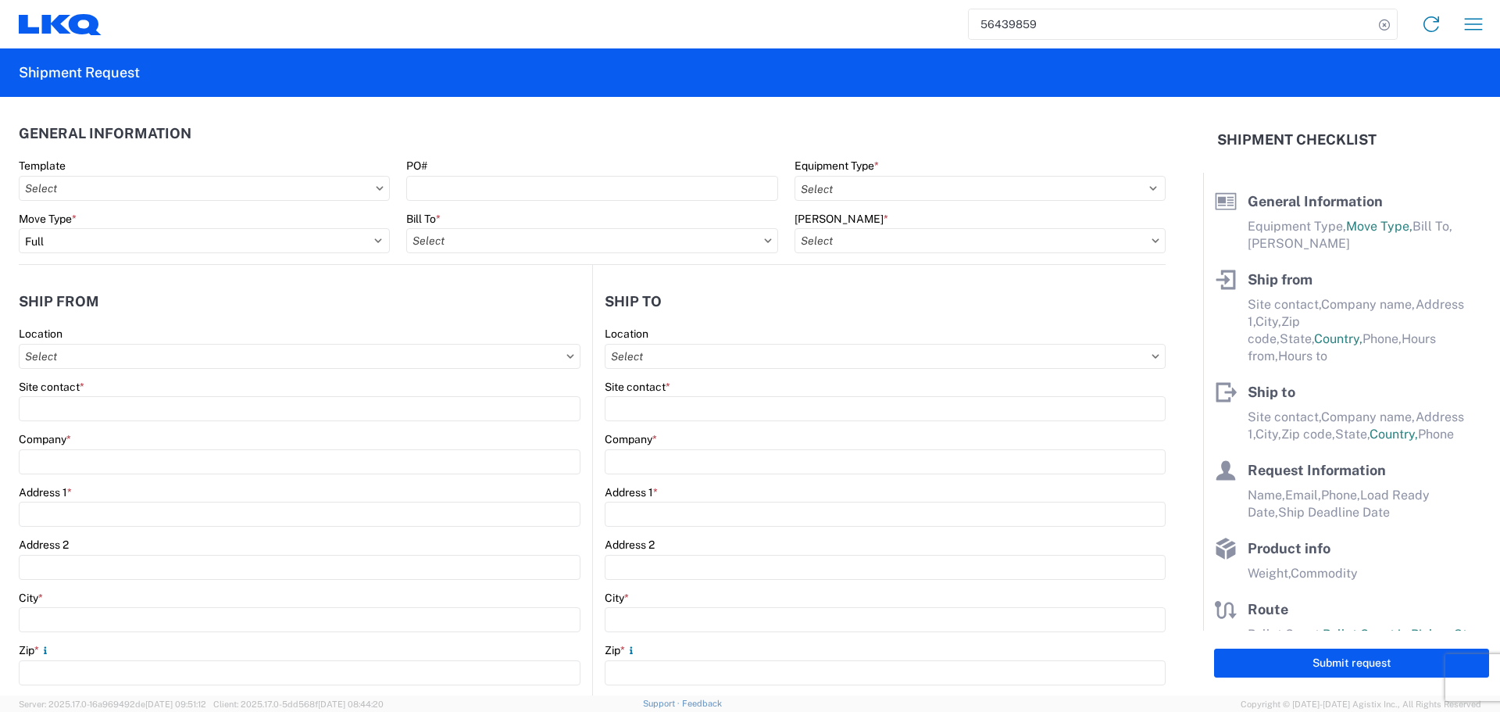
type input "General Auto Parts (dry)"
type input "24"
type input "0"
type input "40"
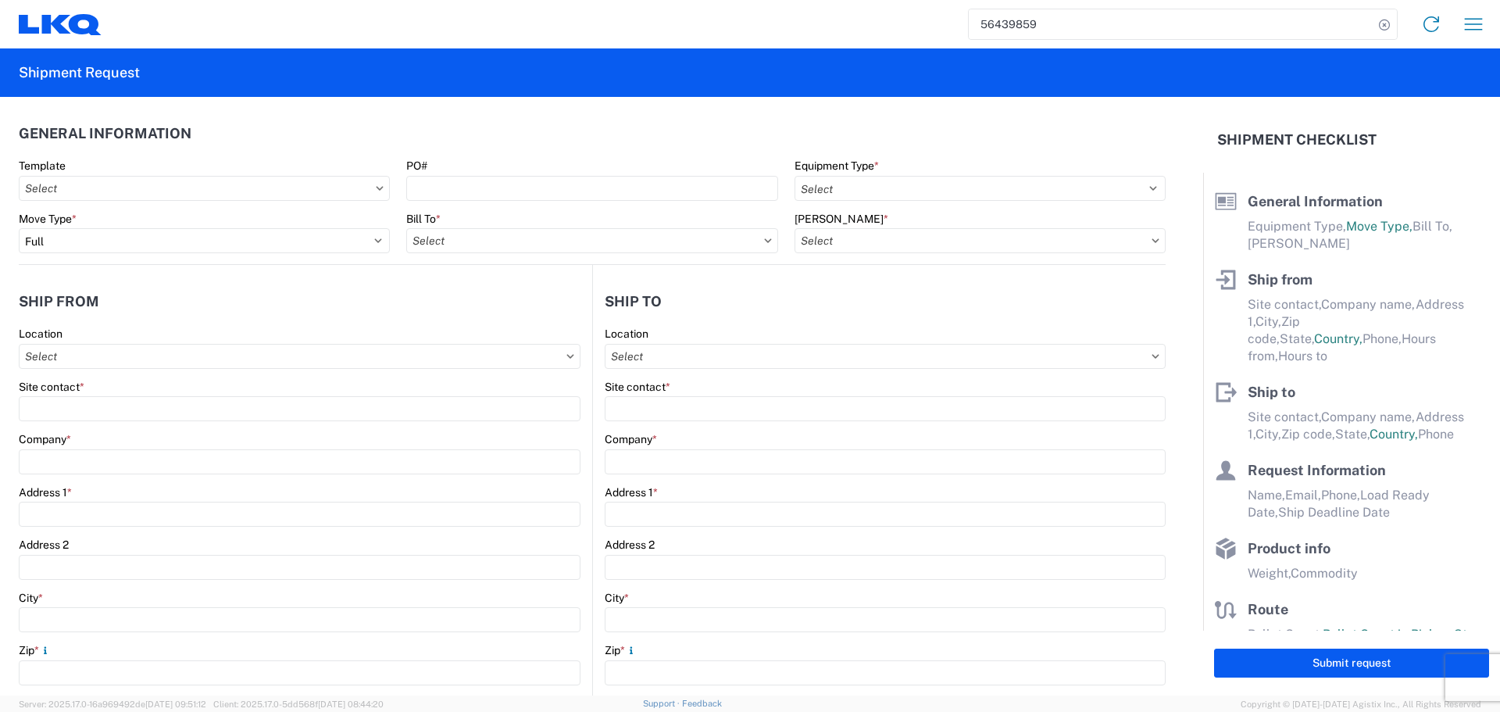
type input "36"
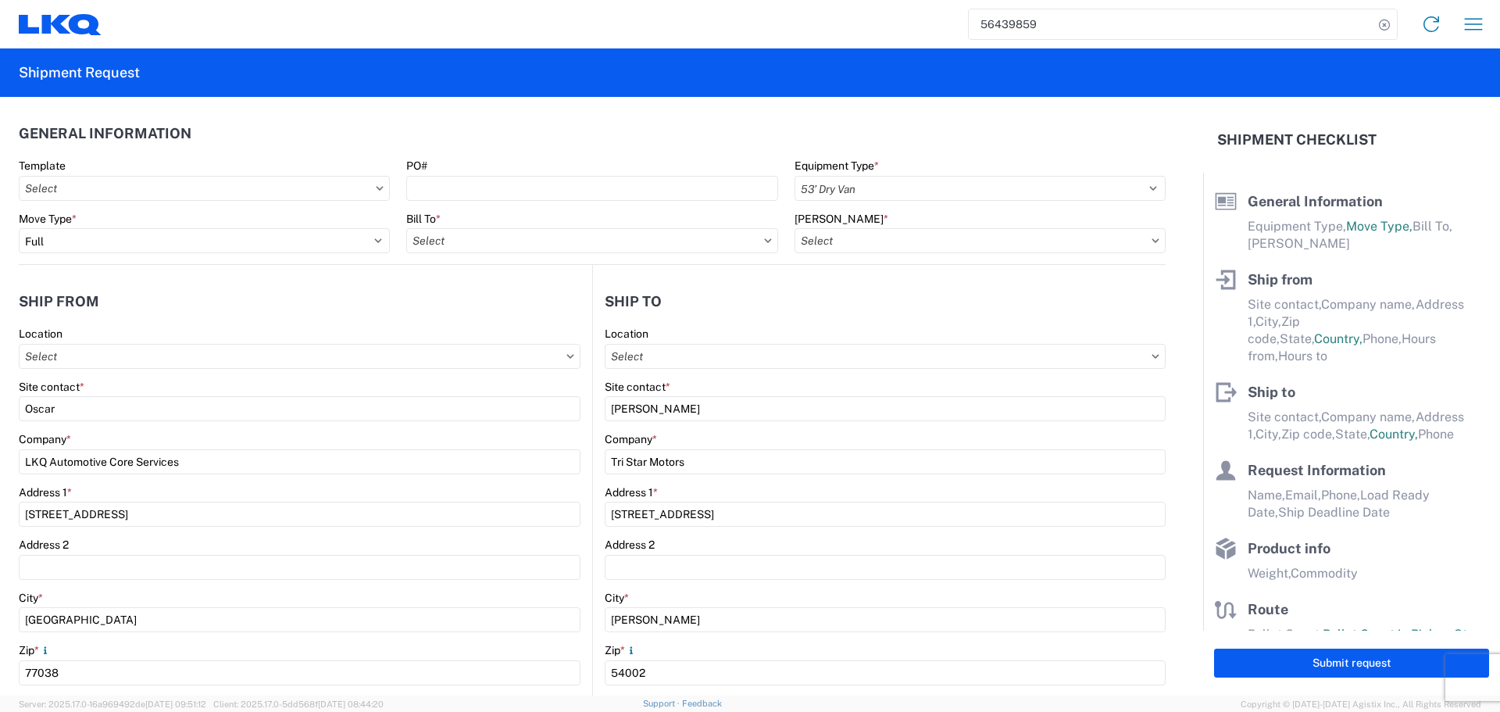
select select "US"
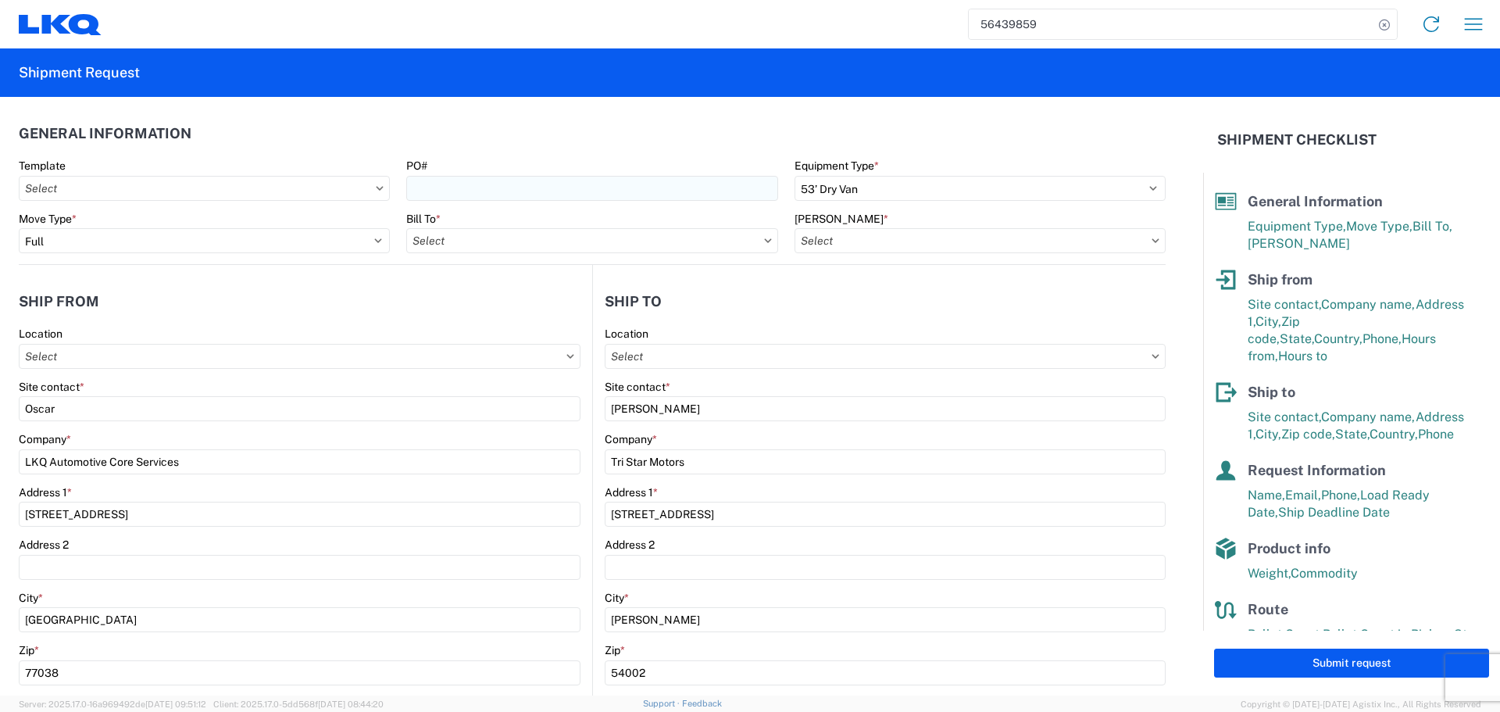
type input "1760 - LKQ Best Core"
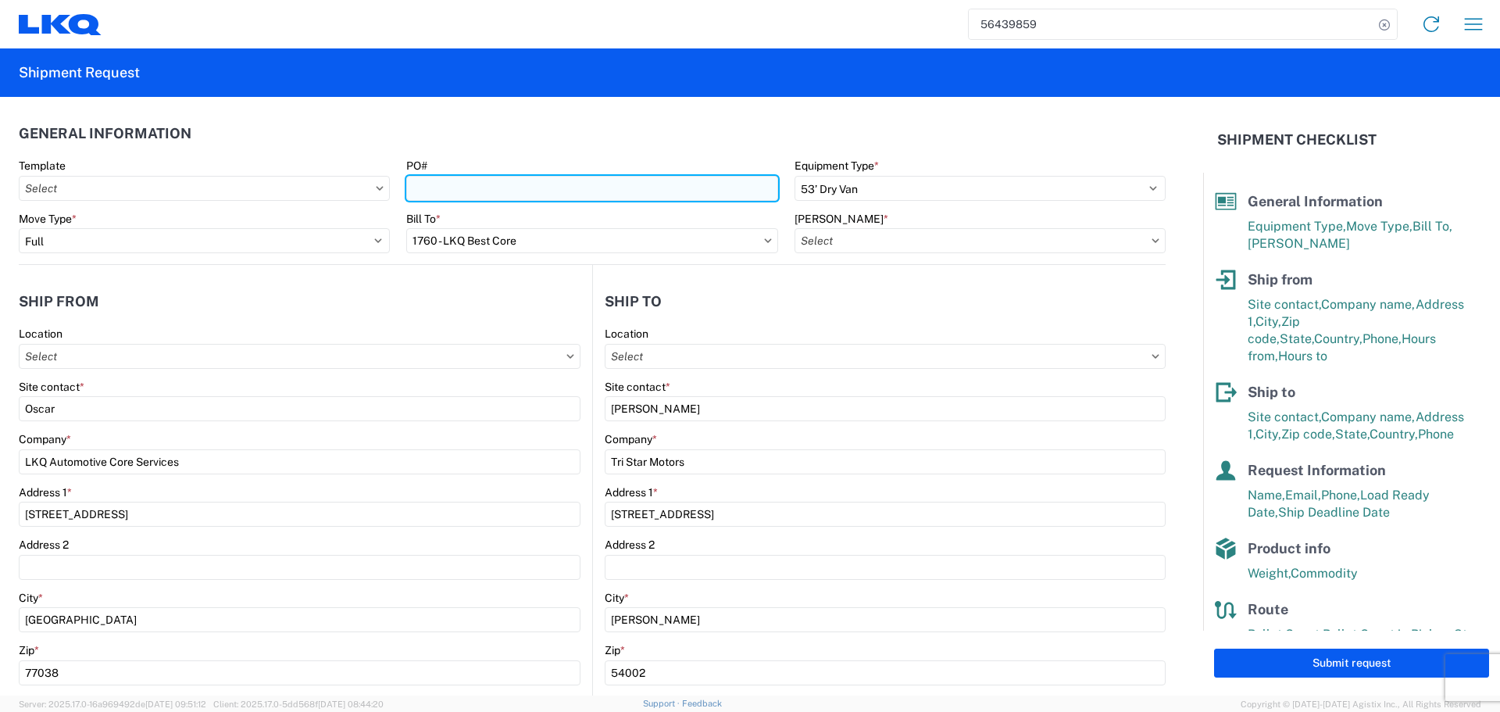
type input "1760-6300-66000-0000 - 1760 Freight Out"
click at [454, 190] on input "PO#" at bounding box center [591, 188] width 371 height 25
type input "1760 - LKQ Best Core"
type input "AUTO PARTS"
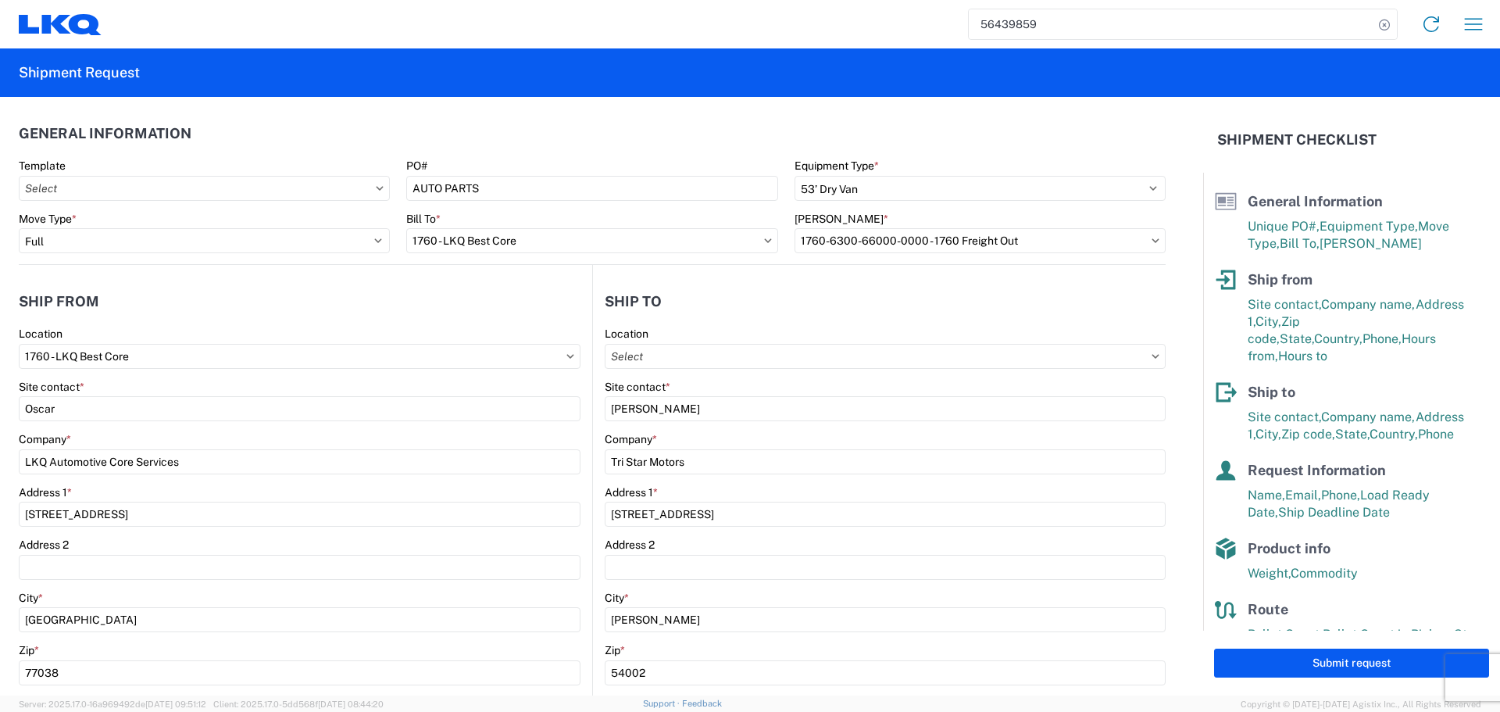
click at [520, 130] on header "General Information" at bounding box center [592, 133] width 1147 height 35
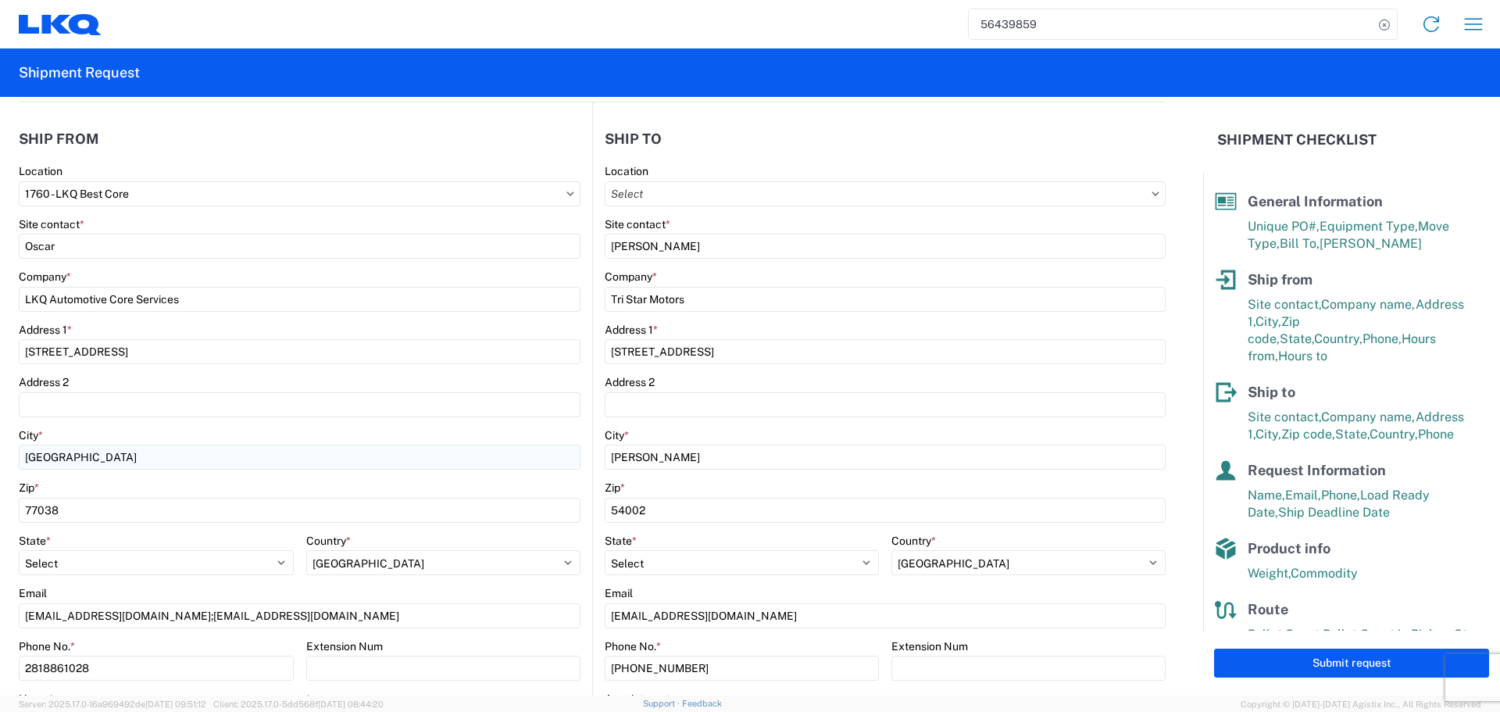
scroll to position [234, 0]
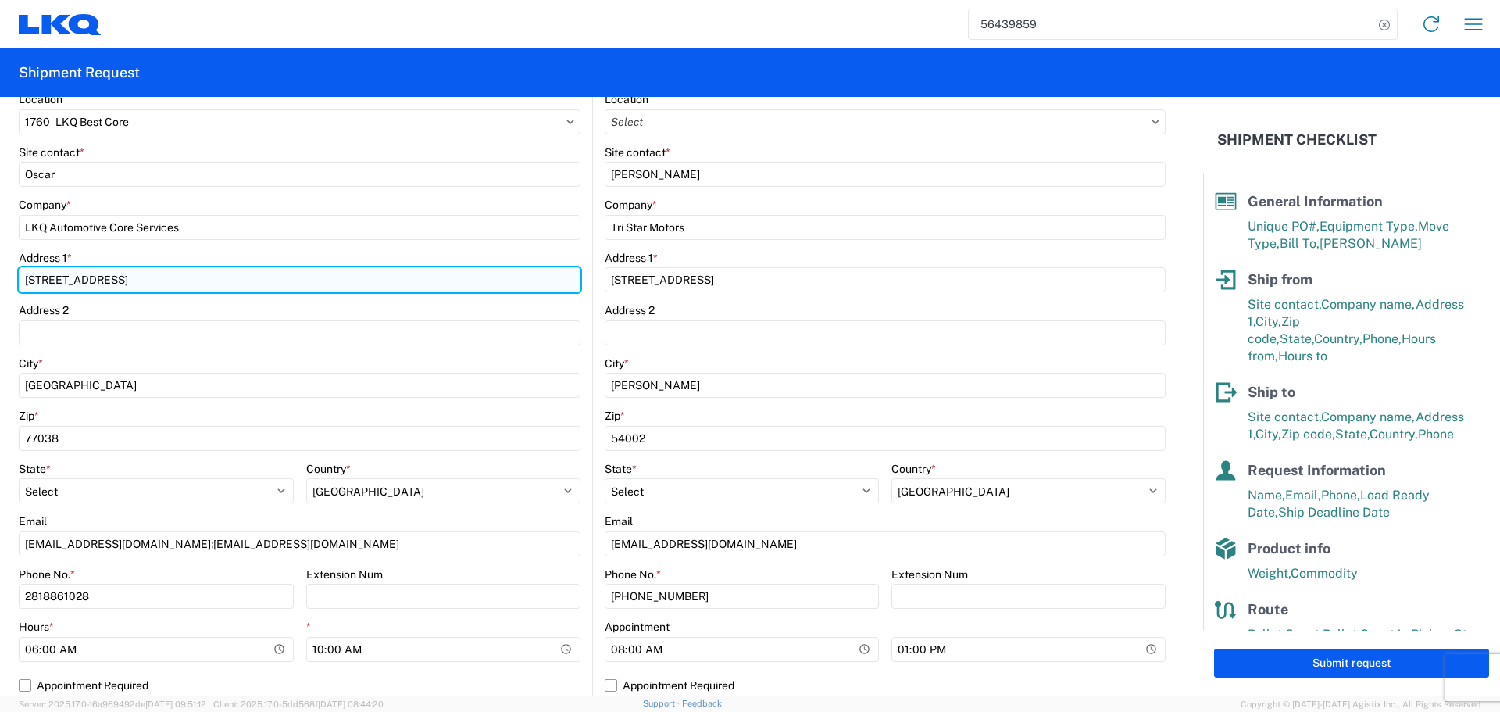
click at [98, 274] on input "1714 West Mout Houston Rd" at bounding box center [300, 279] width 562 height 25
type input "1714 West Mount Houston Rd"
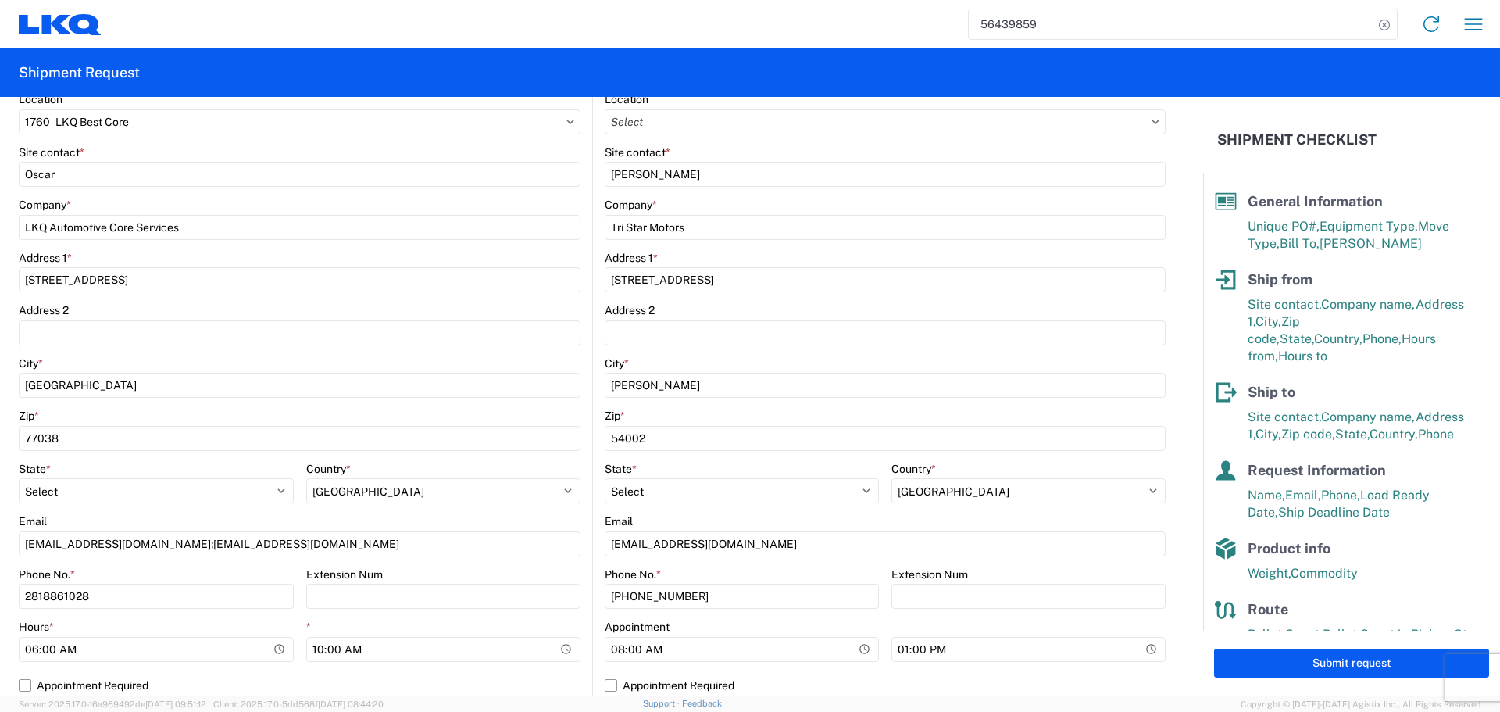
click at [291, 255] on div "Address 1 *" at bounding box center [300, 258] width 562 height 14
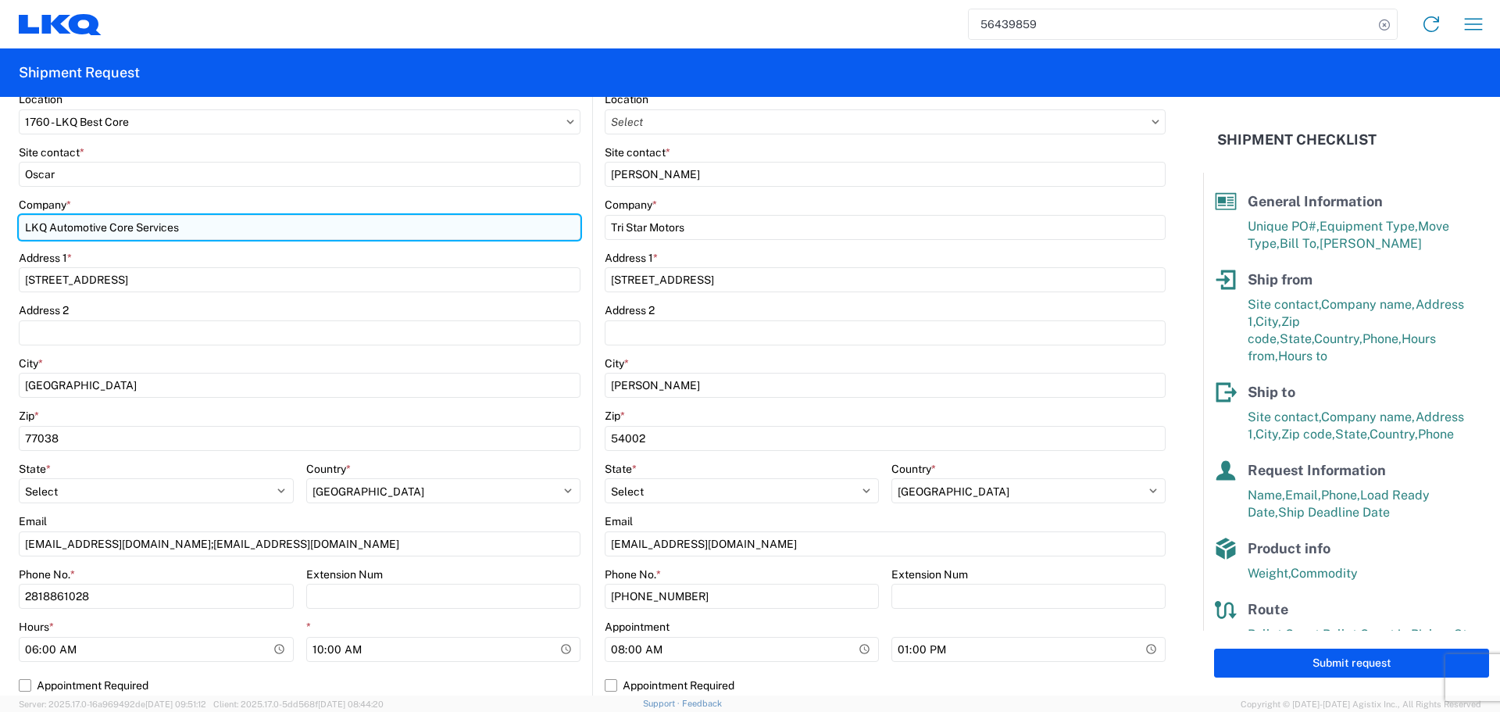
click at [291, 229] on input "LKQ Automotive Core Services" at bounding box center [300, 227] width 562 height 25
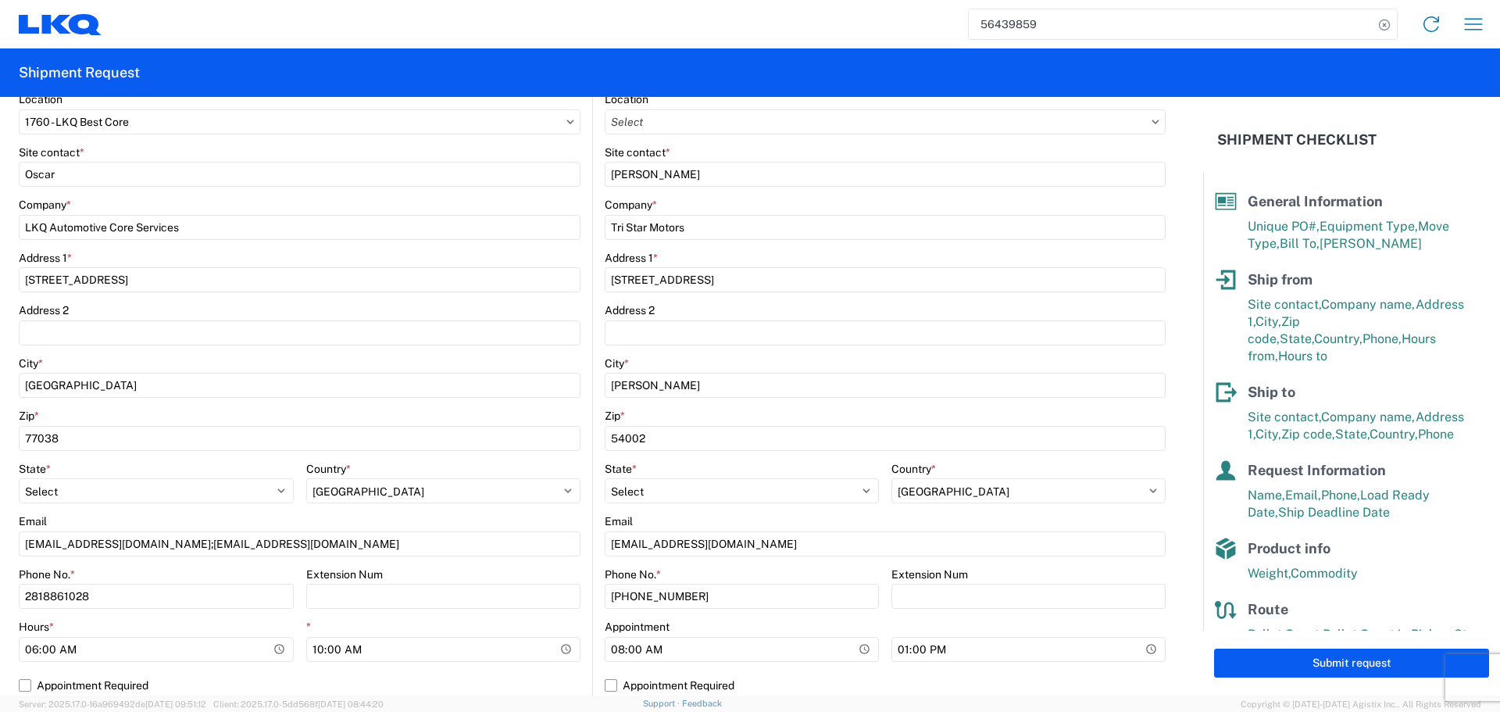
click at [571, 246] on agx-form-control-wrapper-v2 "Company * LKQ Automotive Core Services" at bounding box center [300, 224] width 562 height 53
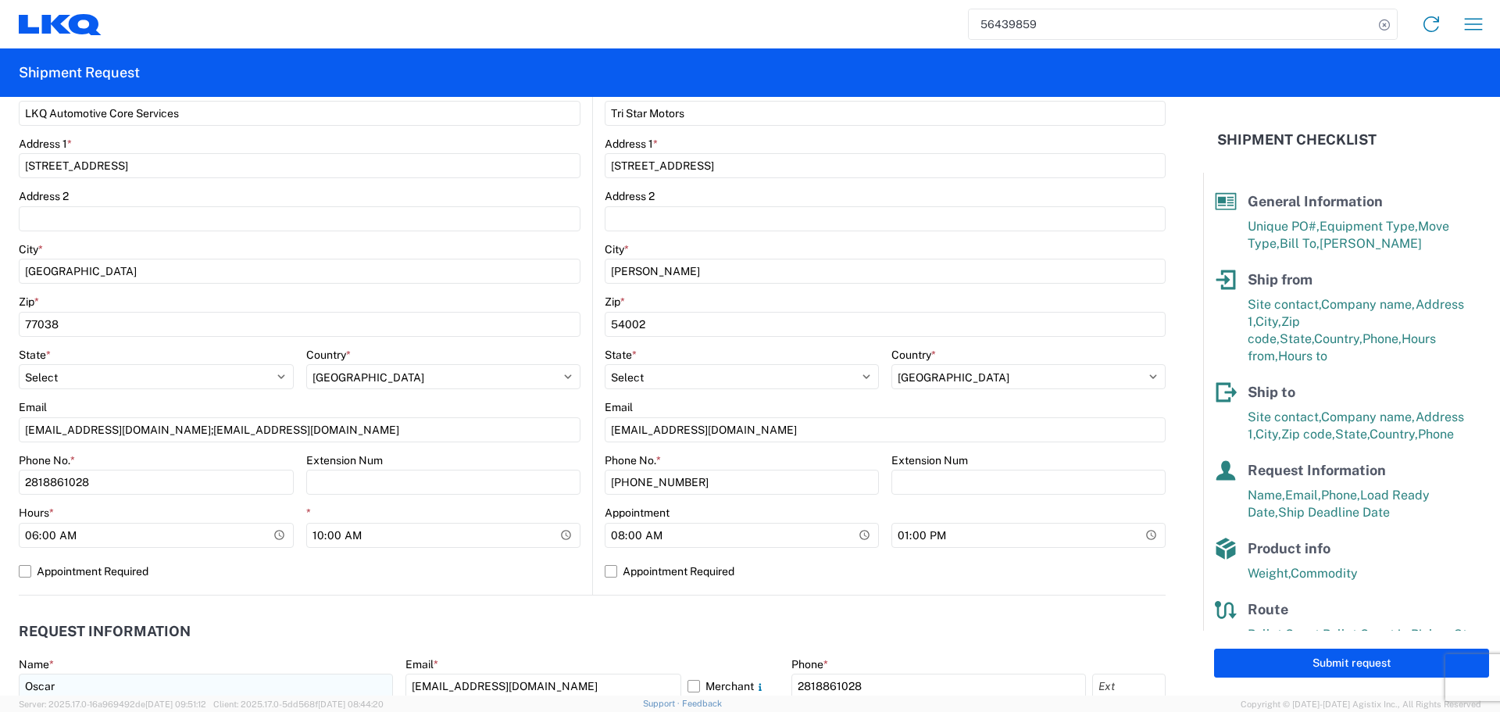
scroll to position [547, 0]
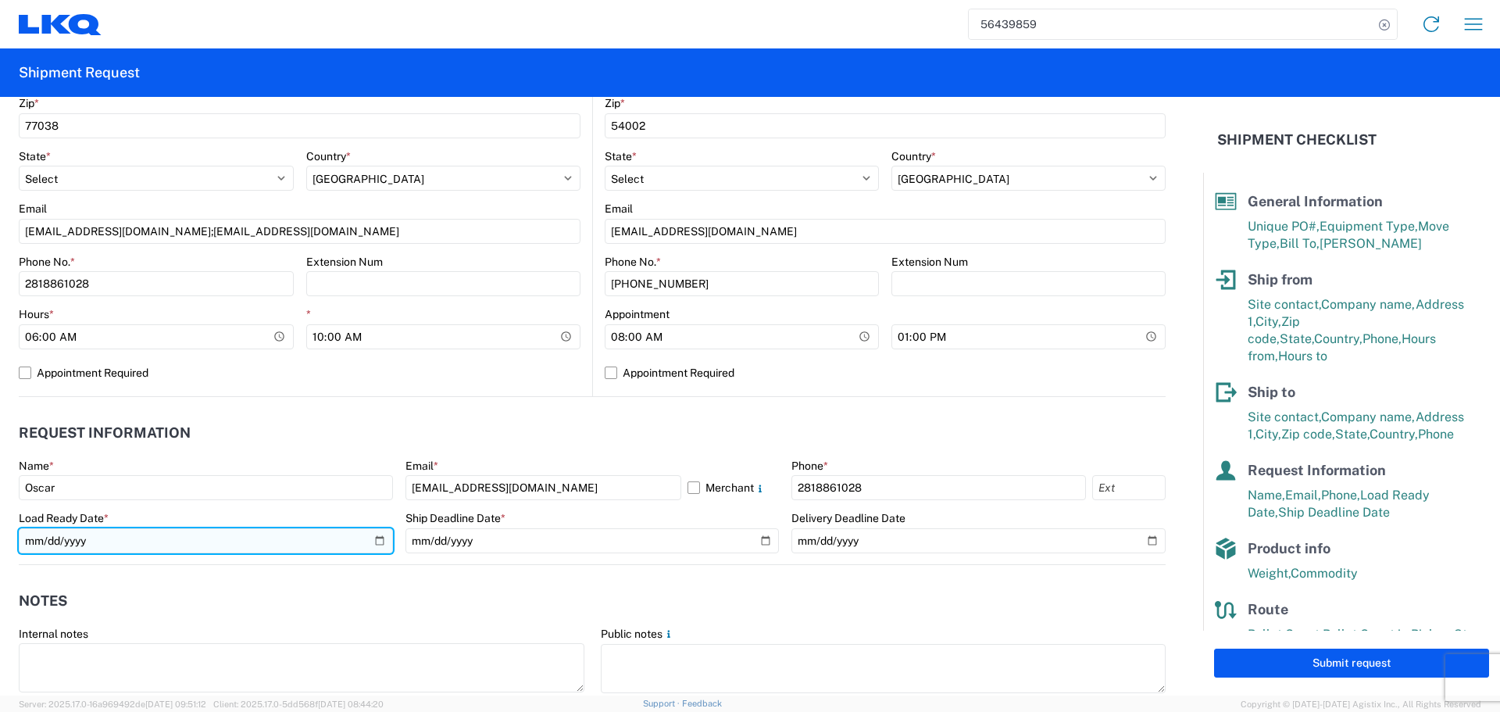
click at [373, 543] on input "2025-08-20" at bounding box center [206, 540] width 374 height 25
type input "2025-08-25"
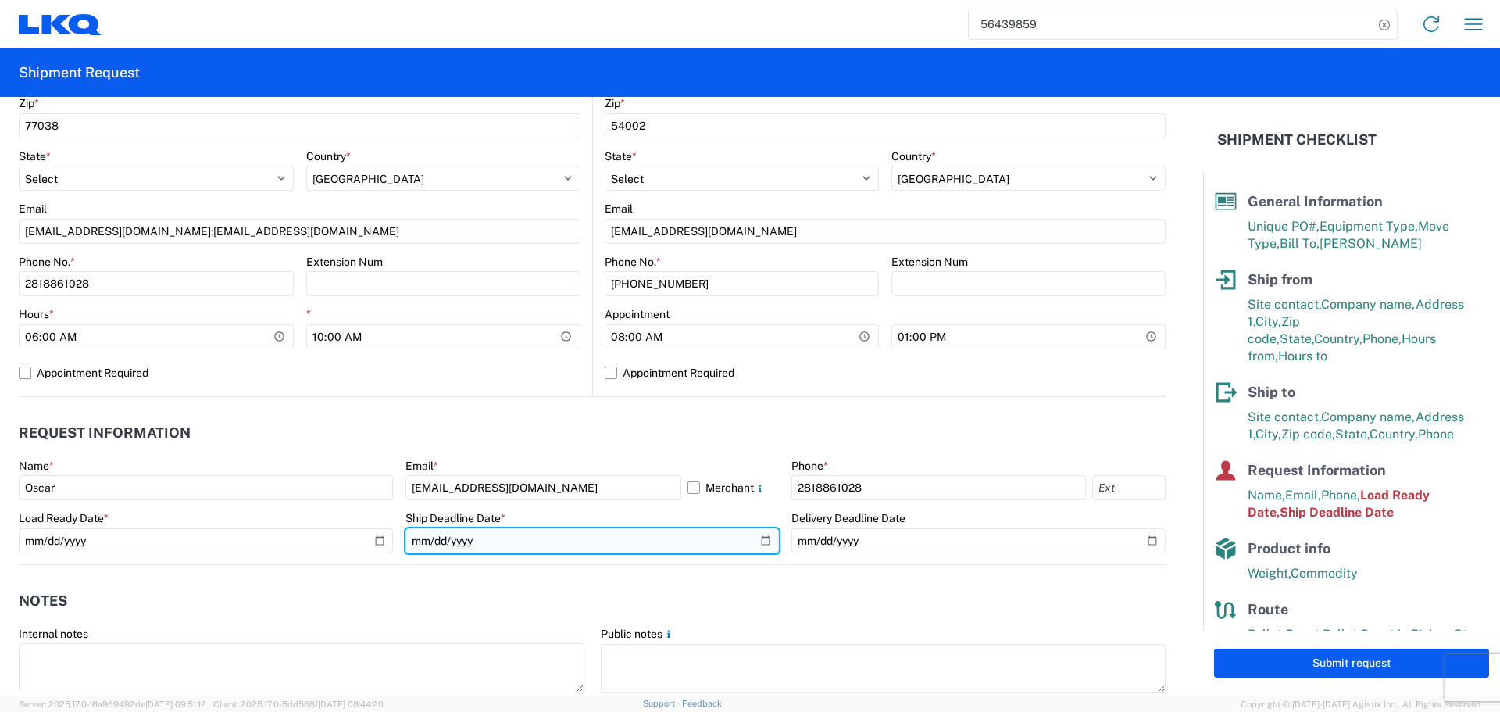
click at [757, 550] on input "2025-08-20" at bounding box center [592, 540] width 374 height 25
click at [757, 539] on input "2025-08-20" at bounding box center [592, 540] width 374 height 25
type input "2025-08-25"
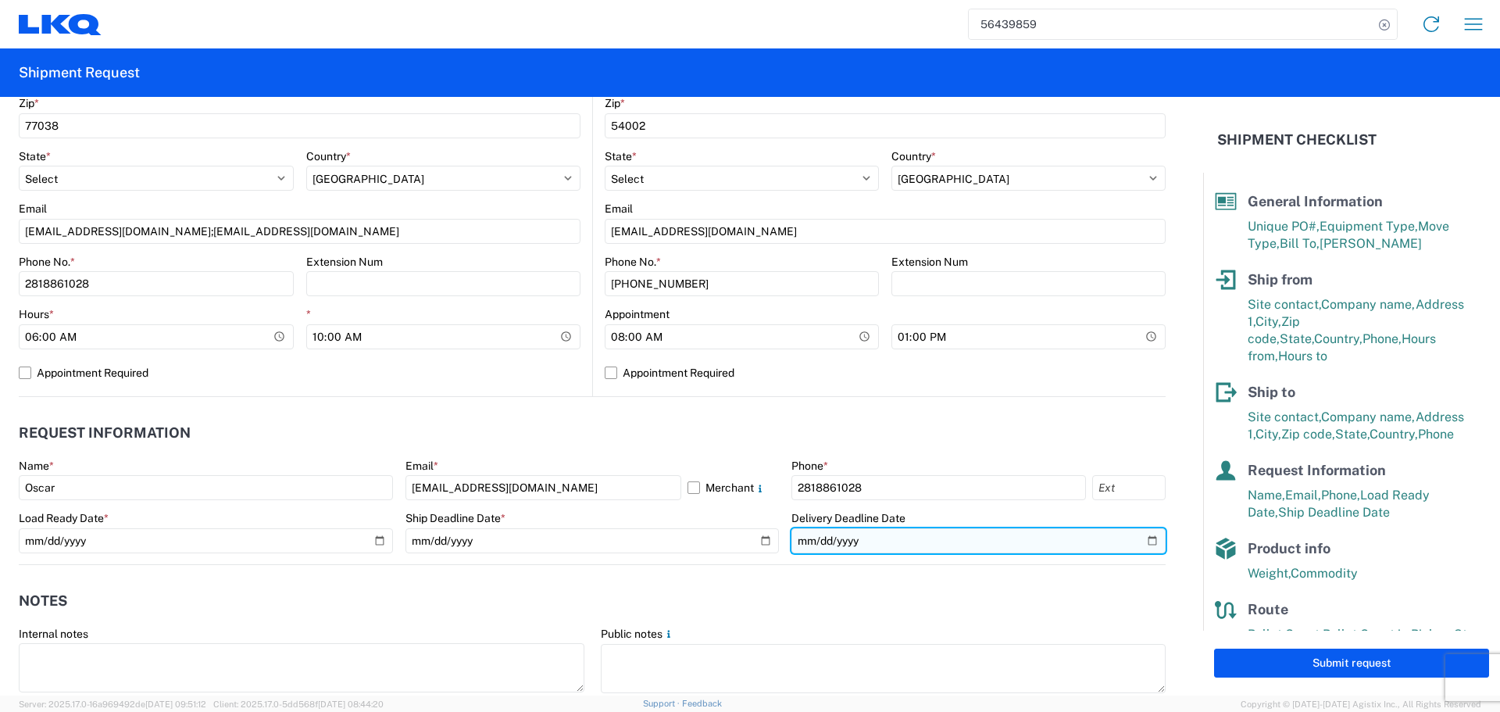
click at [1141, 545] on input "2025-08-22" at bounding box center [978, 540] width 374 height 25
type input "2025-08-27"
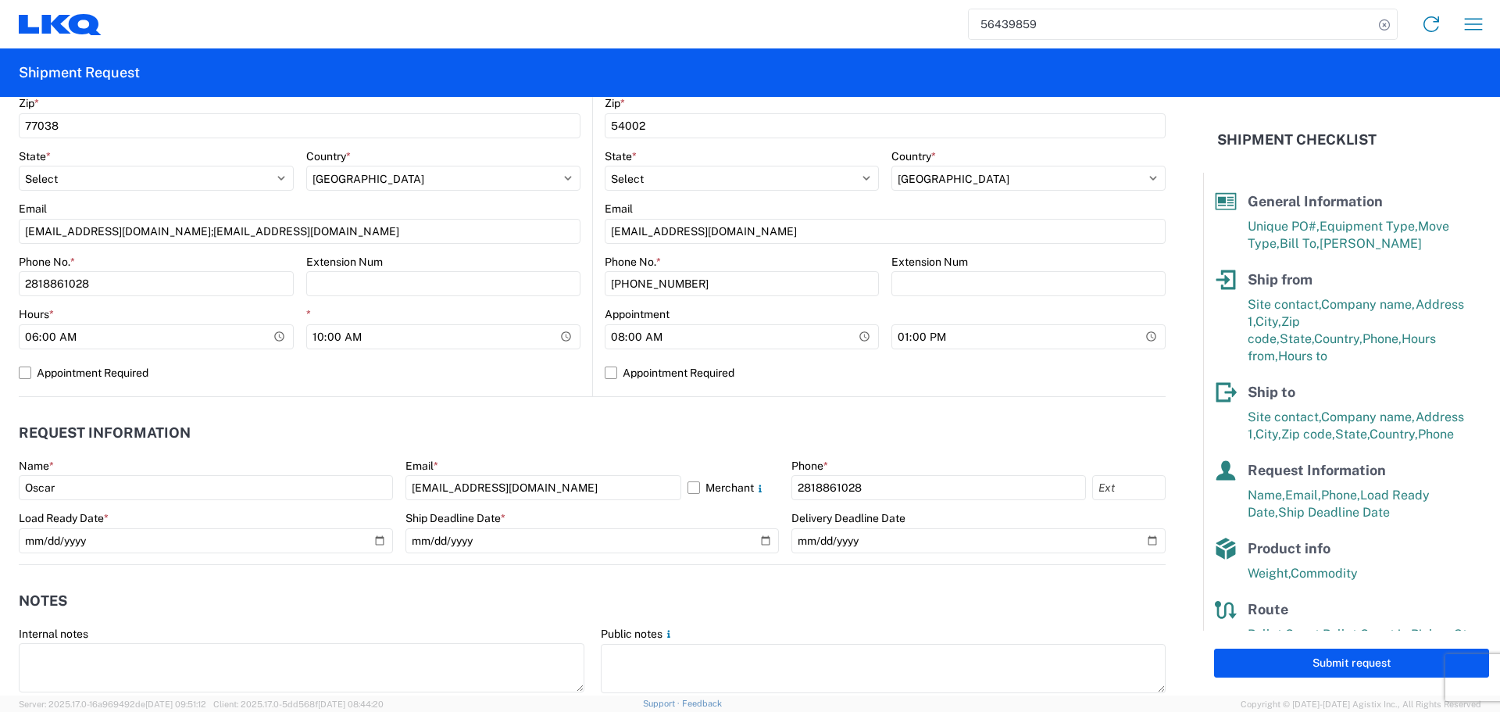
click at [616, 427] on header "Request Information" at bounding box center [592, 433] width 1147 height 35
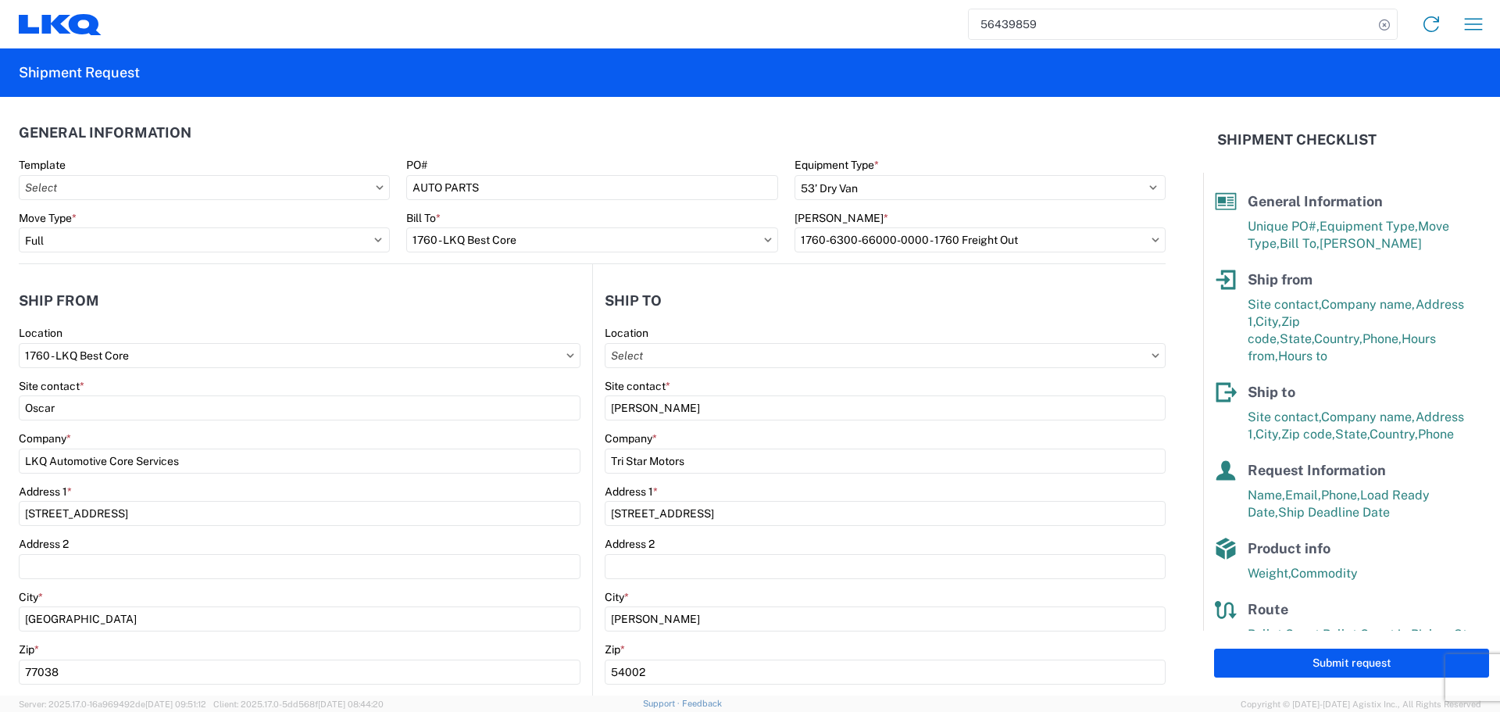
scroll to position [0, 0]
click at [1330, 663] on button "Submit request" at bounding box center [1351, 662] width 275 height 29
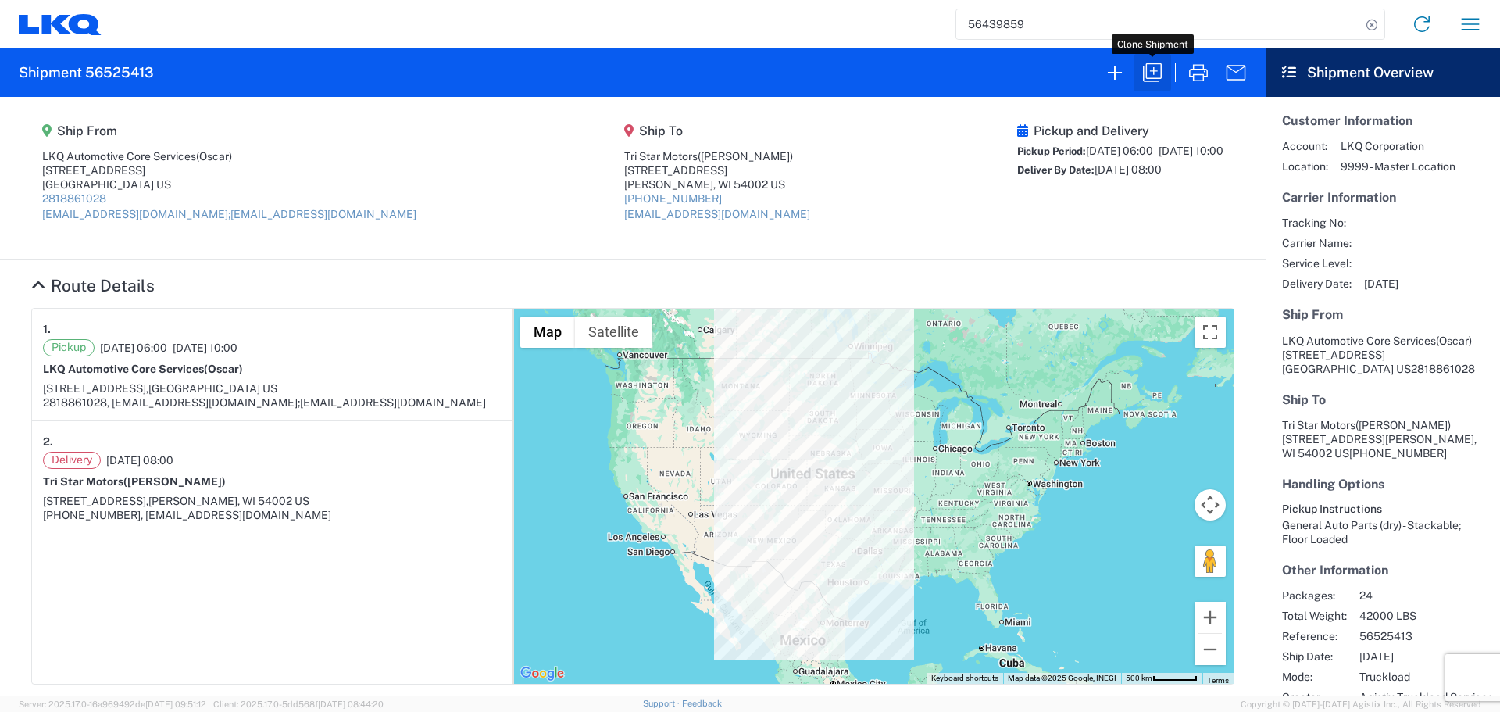
click at [1153, 71] on icon "button" at bounding box center [1152, 72] width 19 height 19
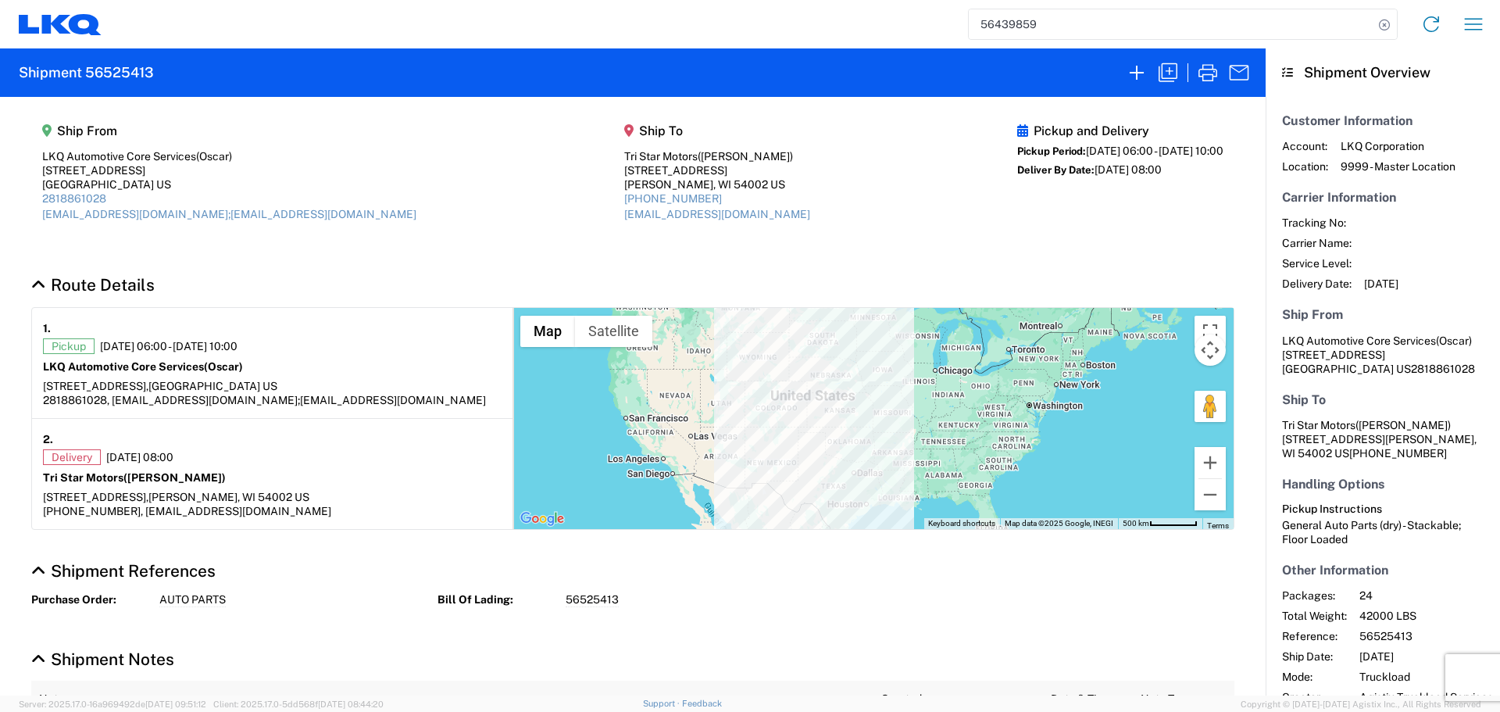
select select "STDV"
select select "FULL"
select select "US"
select select "LBS"
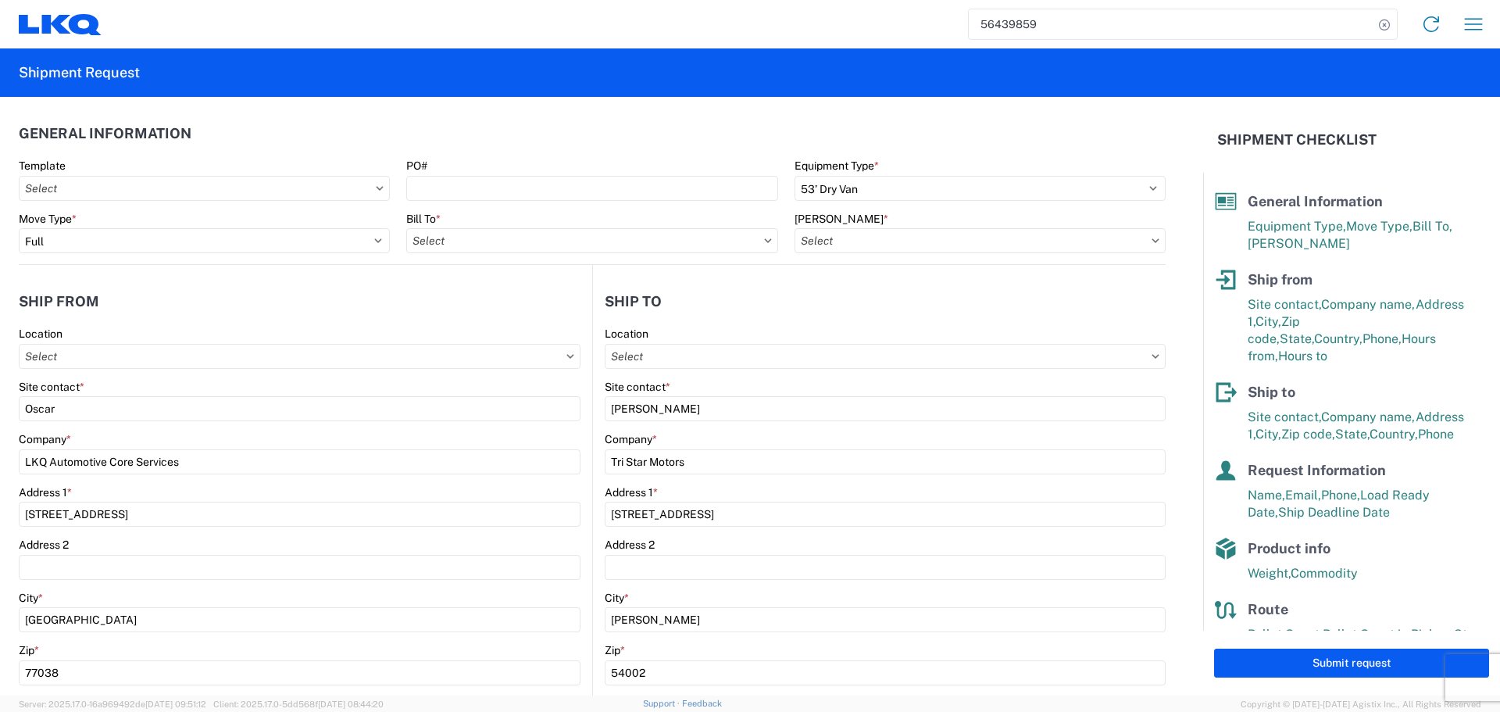
type input "1760-6300-66000-0000 - 1760 Freight Out"
type input "1760 - LKQ Best Core"
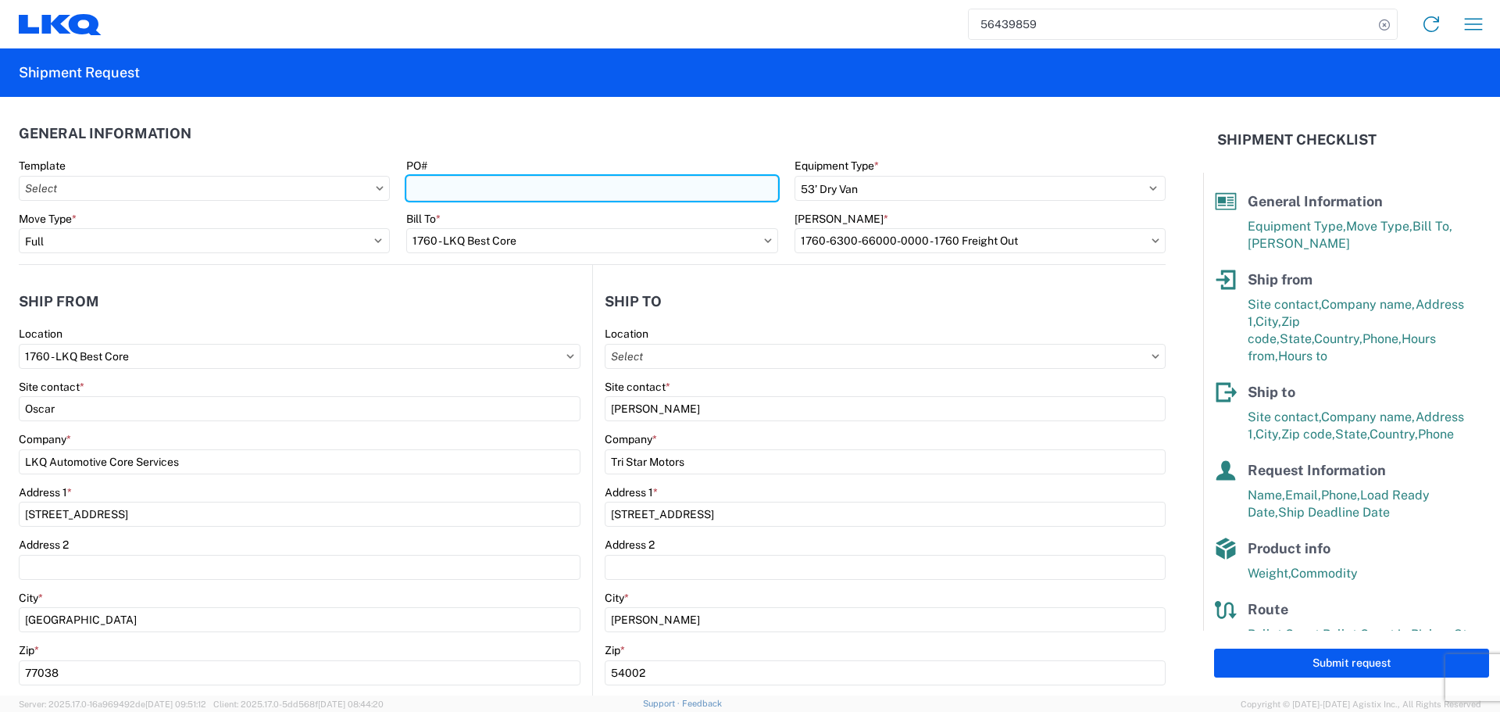
drag, startPoint x: 529, startPoint y: 189, endPoint x: 521, endPoint y: 192, distance: 8.4
click at [529, 189] on input "PO#" at bounding box center [591, 188] width 371 height 25
type input "AUTO PARTS"
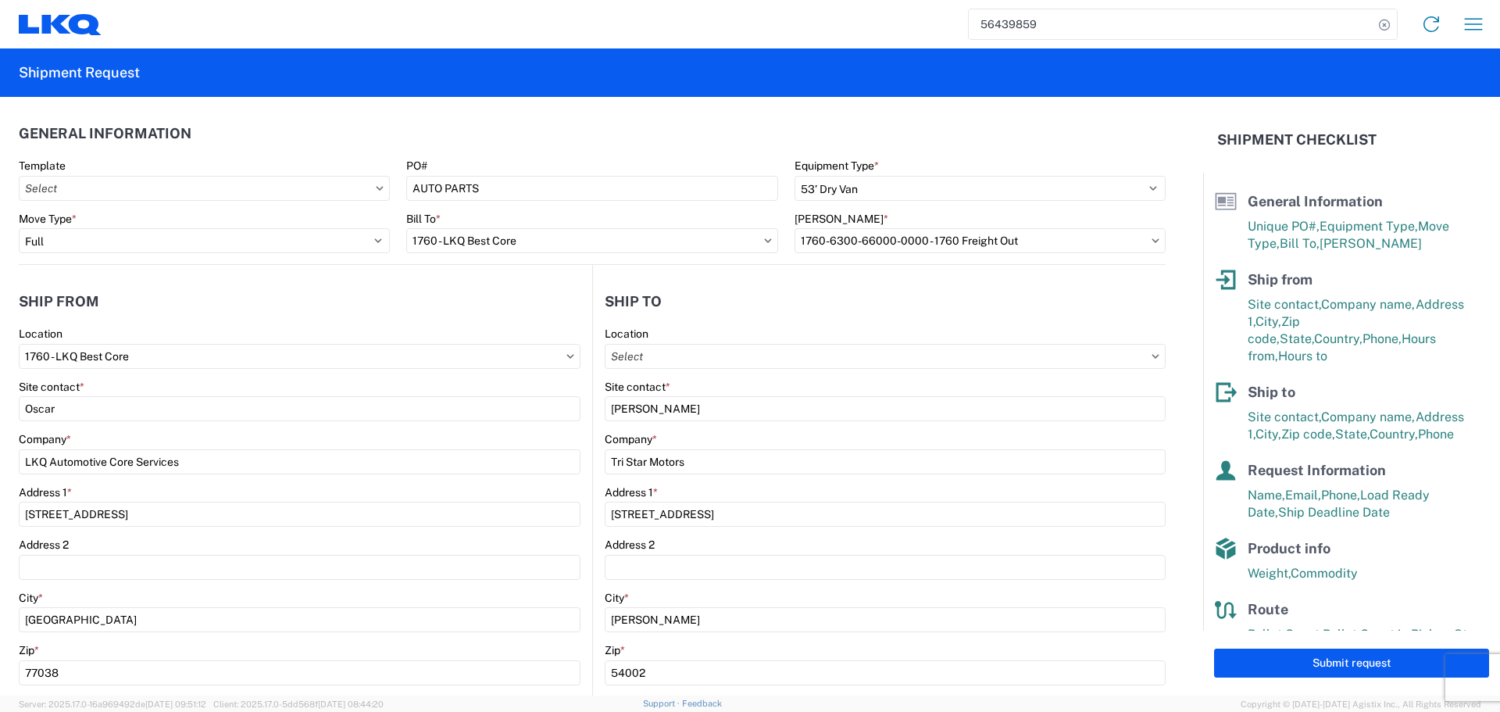
click at [507, 110] on agx-general-info "General Information Template PO# AUTO PARTS Equipment Type * Select 53’ Dry Van…" at bounding box center [592, 181] width 1147 height 168
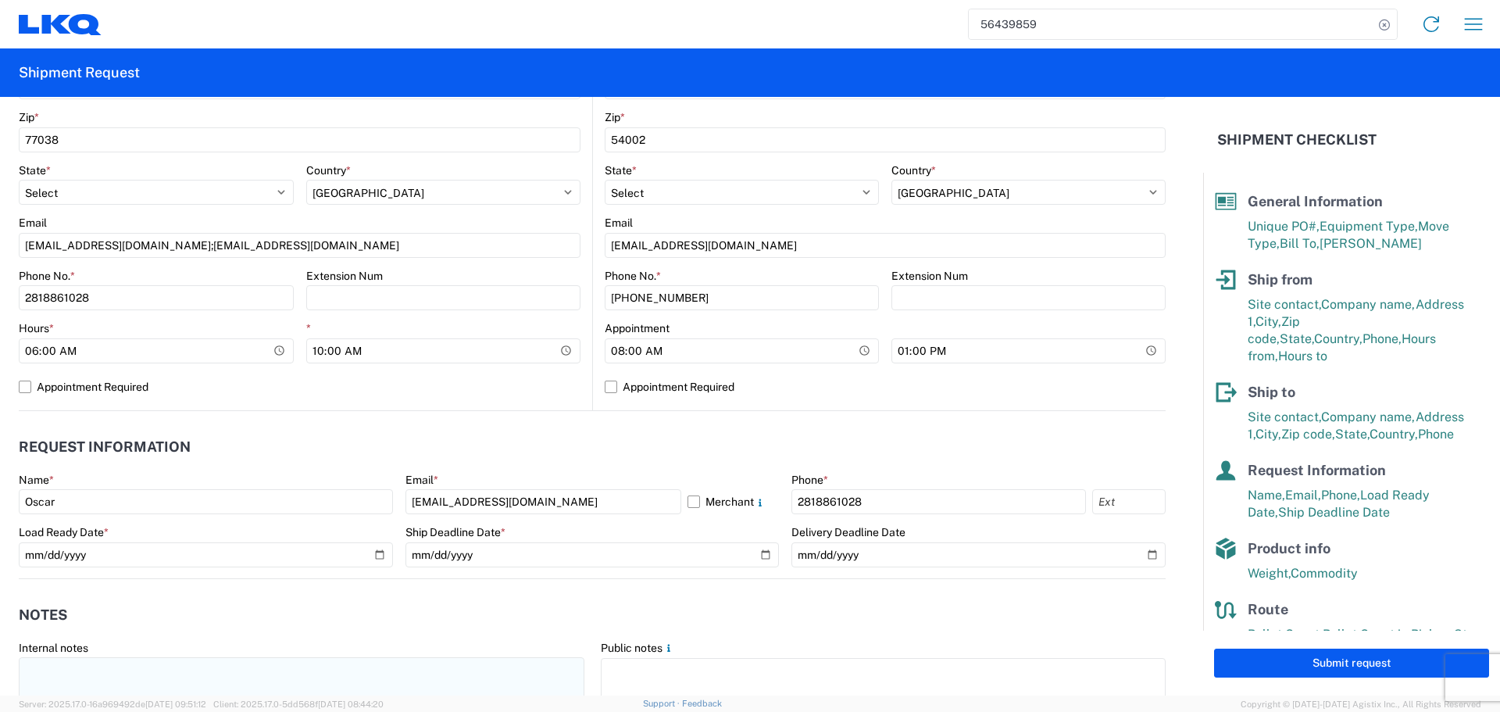
scroll to position [703, 0]
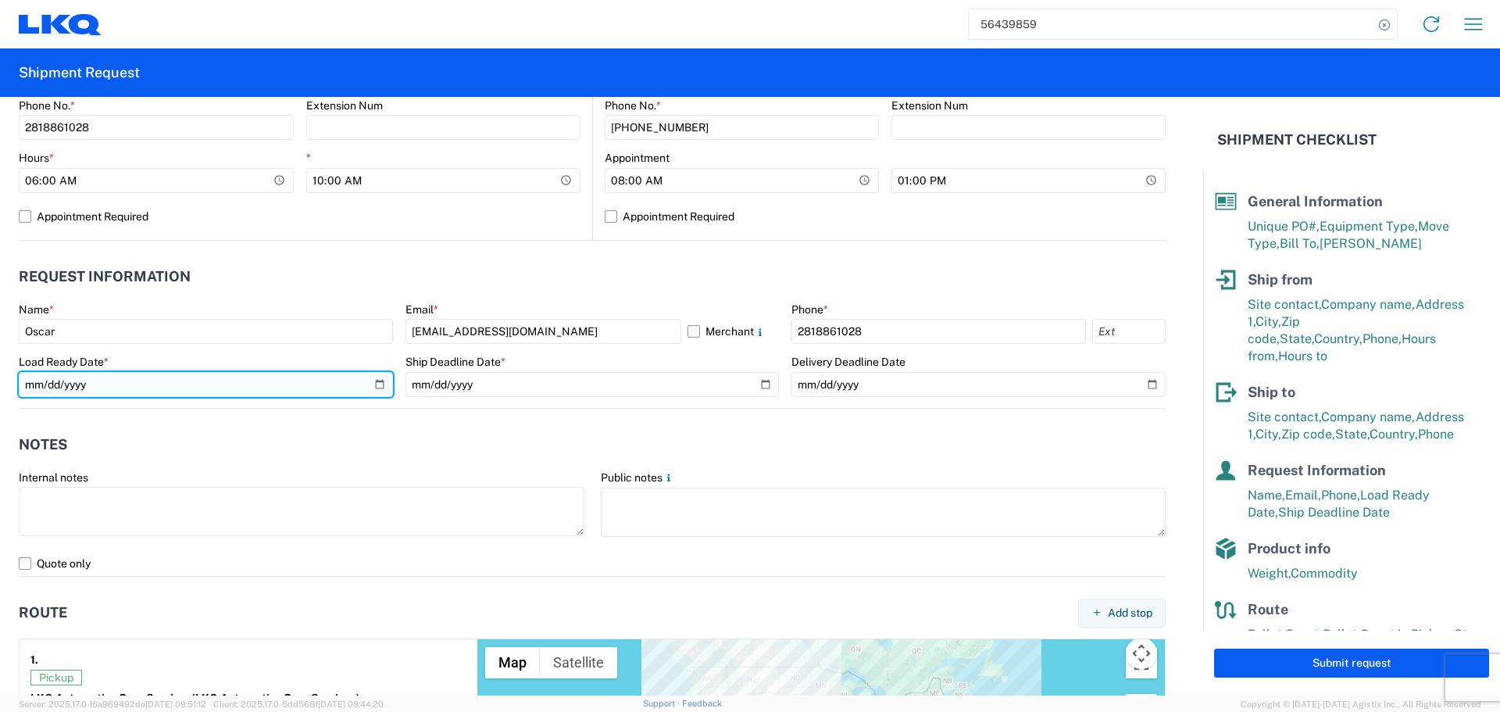
click at [373, 383] on input "2025-08-25" at bounding box center [206, 384] width 374 height 25
type input "2025-08-26"
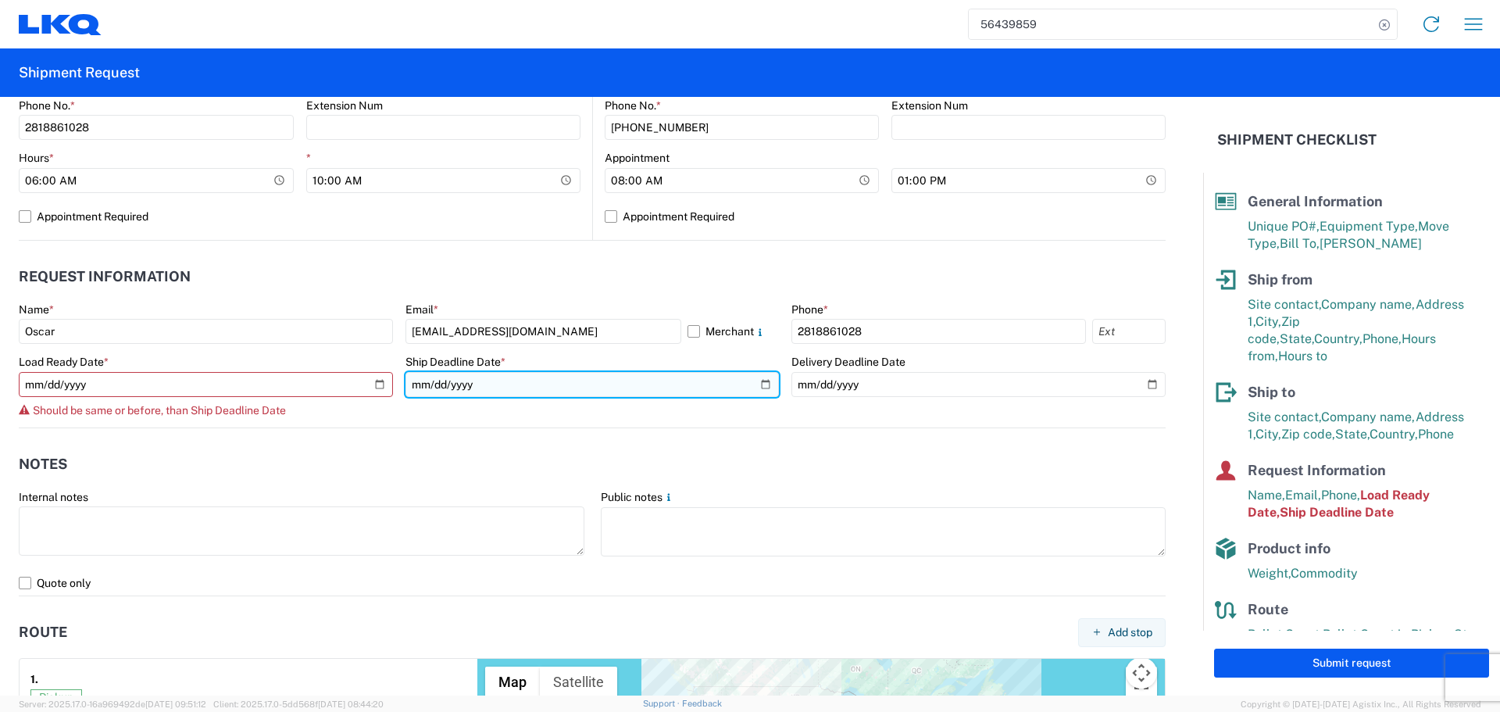
click at [761, 381] on input "2025-08-25" at bounding box center [592, 384] width 374 height 25
type input "2025-08-26"
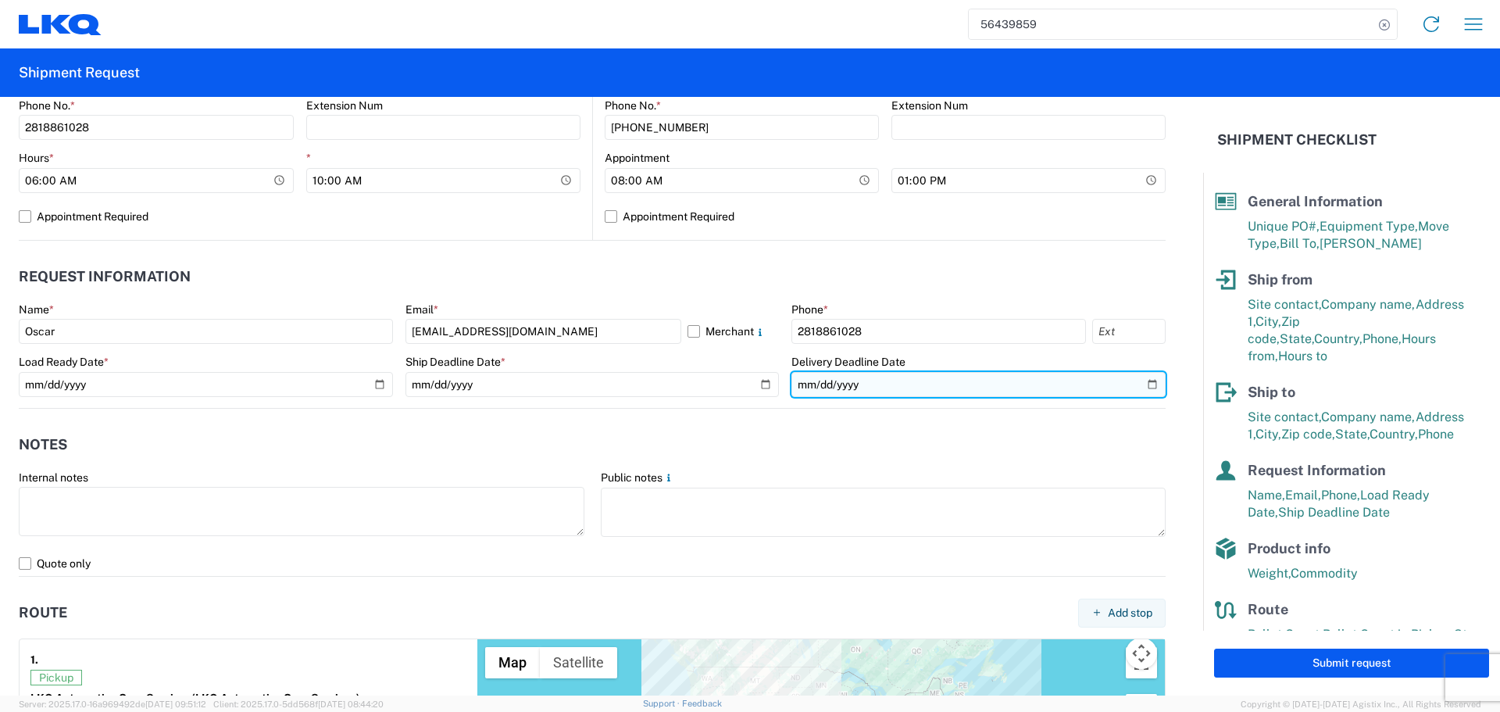
click at [1144, 384] on input "2025-08-27" at bounding box center [978, 384] width 374 height 25
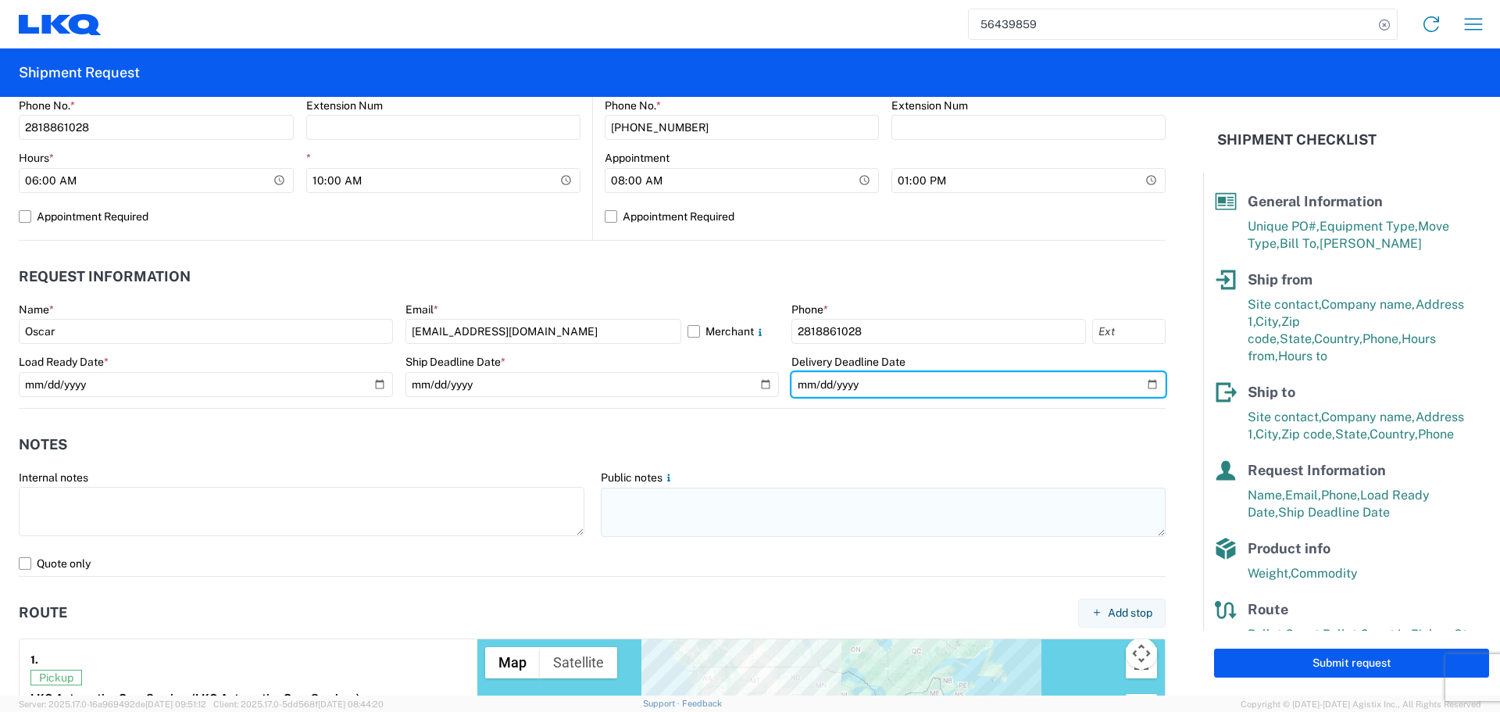
type input "2025-08-28"
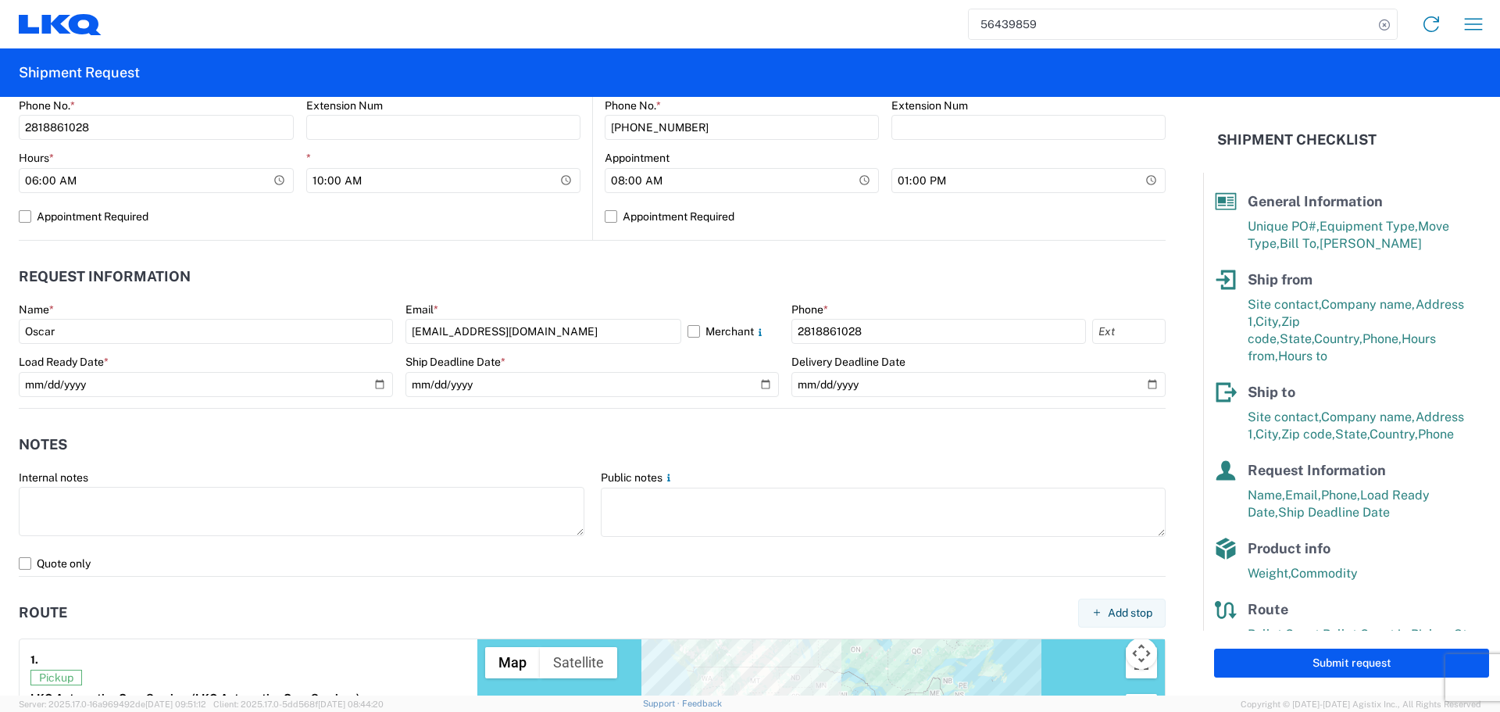
click at [427, 444] on header "Notes" at bounding box center [592, 444] width 1147 height 35
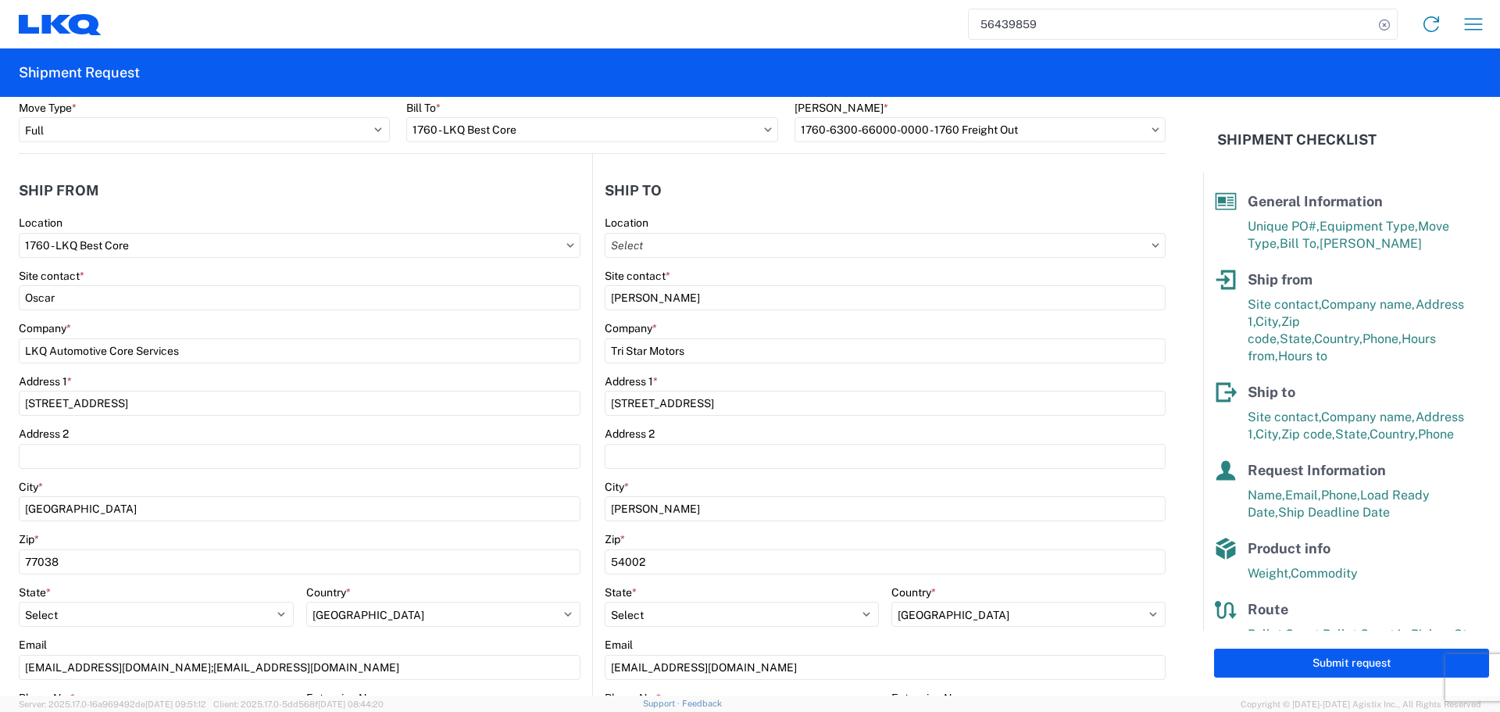
scroll to position [78, 0]
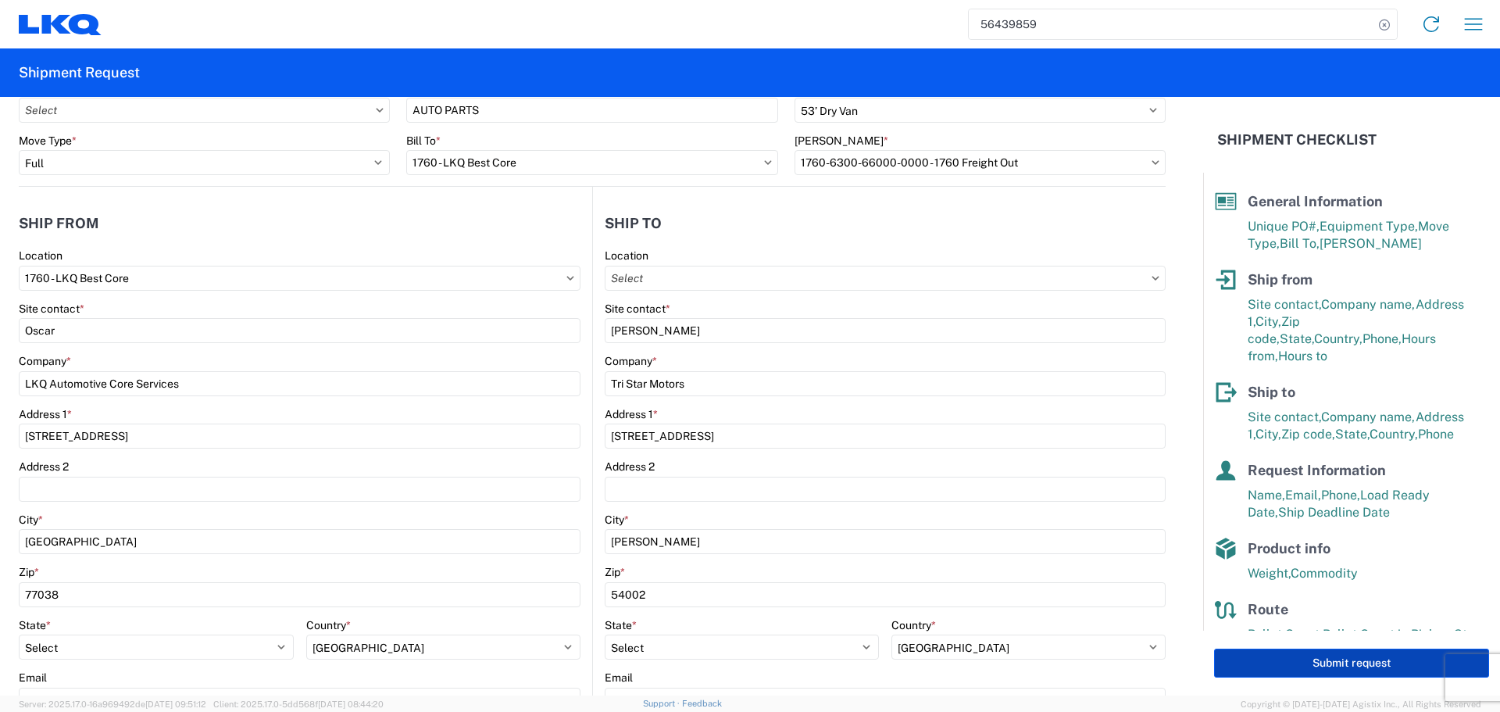
click at [1305, 662] on button "Submit request" at bounding box center [1351, 662] width 275 height 29
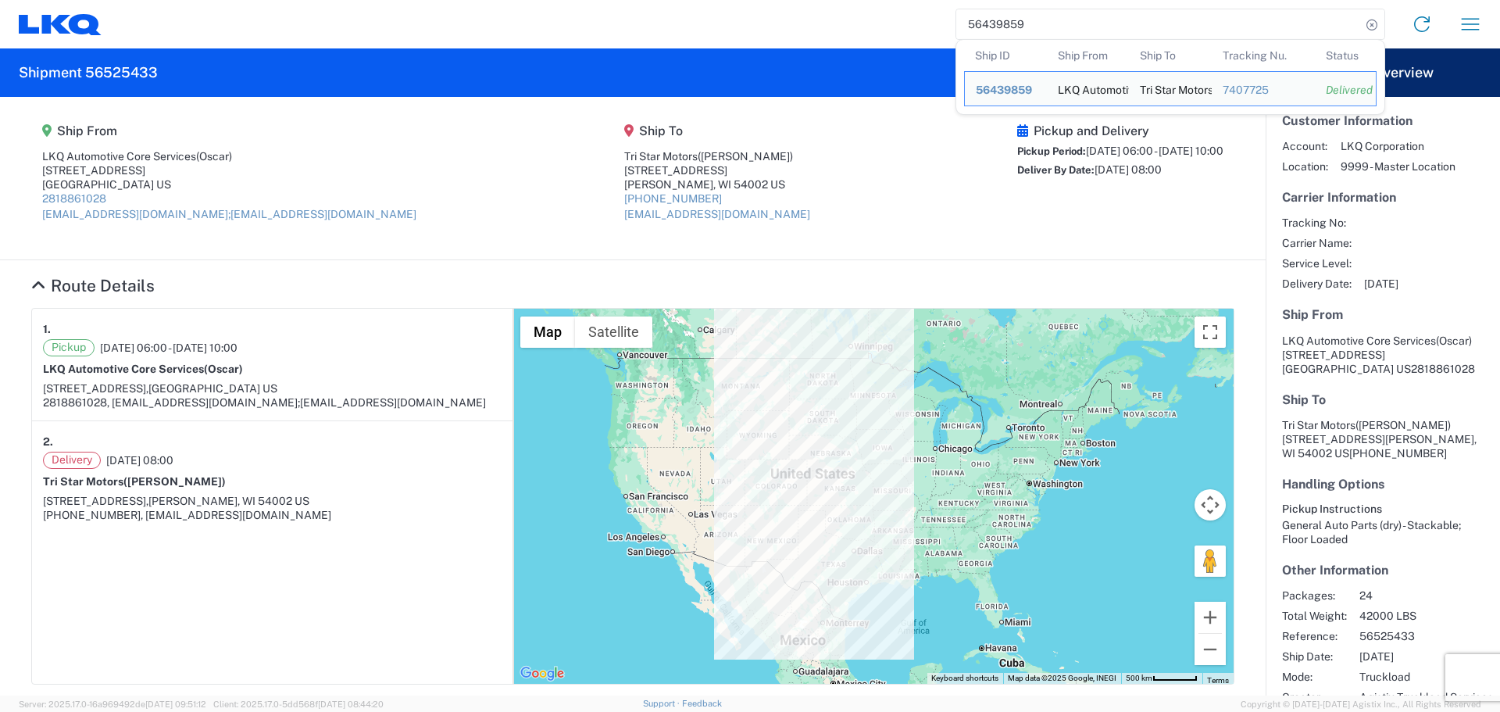
click at [990, 20] on input "56439859" at bounding box center [1158, 24] width 405 height 30
paste input "522036"
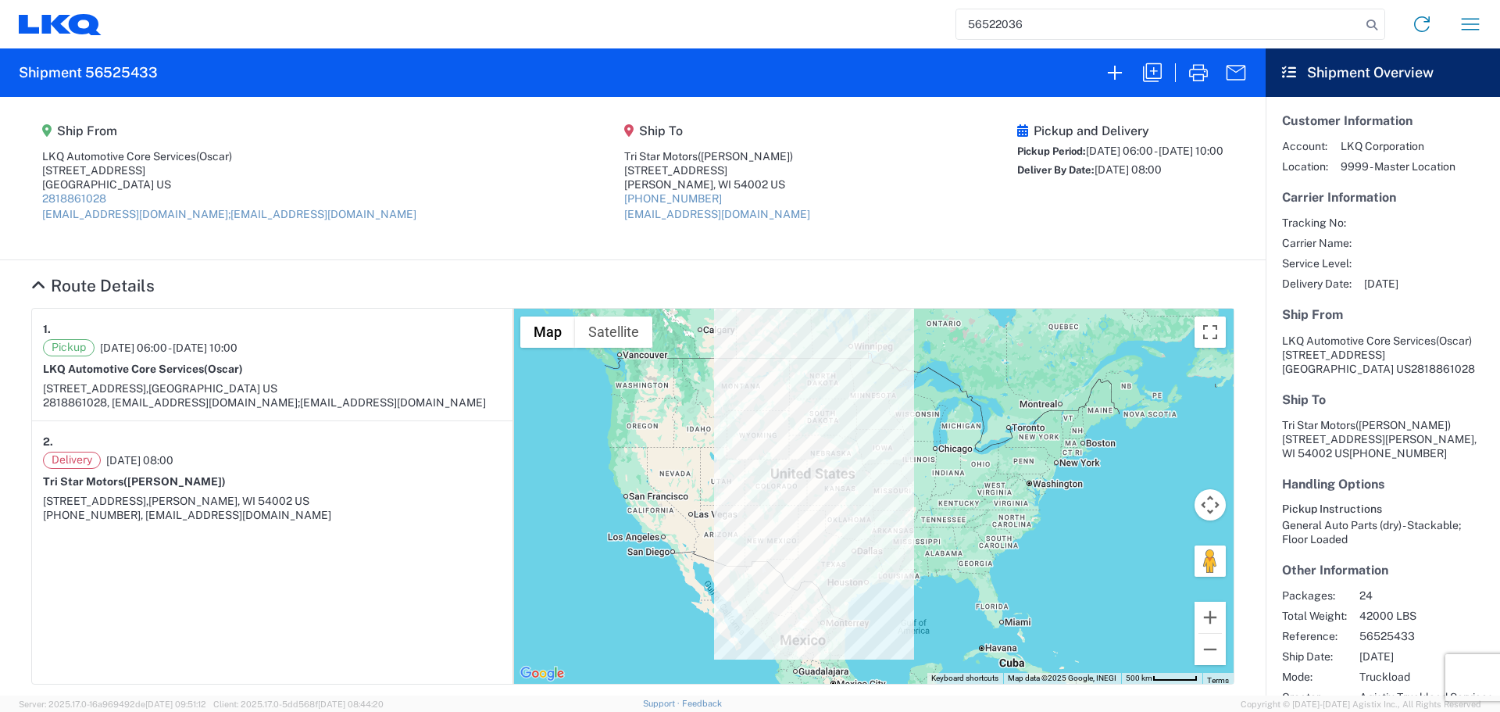
type input "56522036"
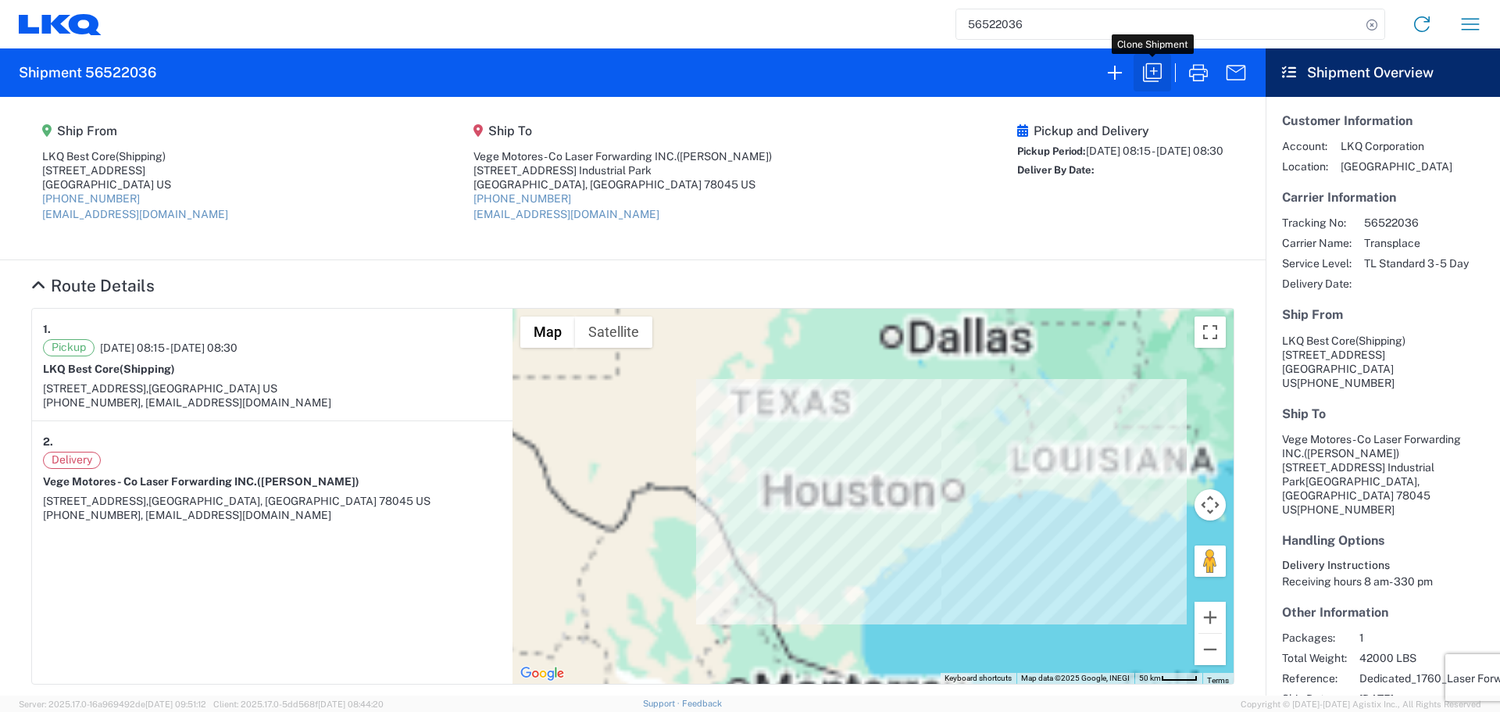
click at [1149, 64] on icon "button" at bounding box center [1152, 72] width 19 height 19
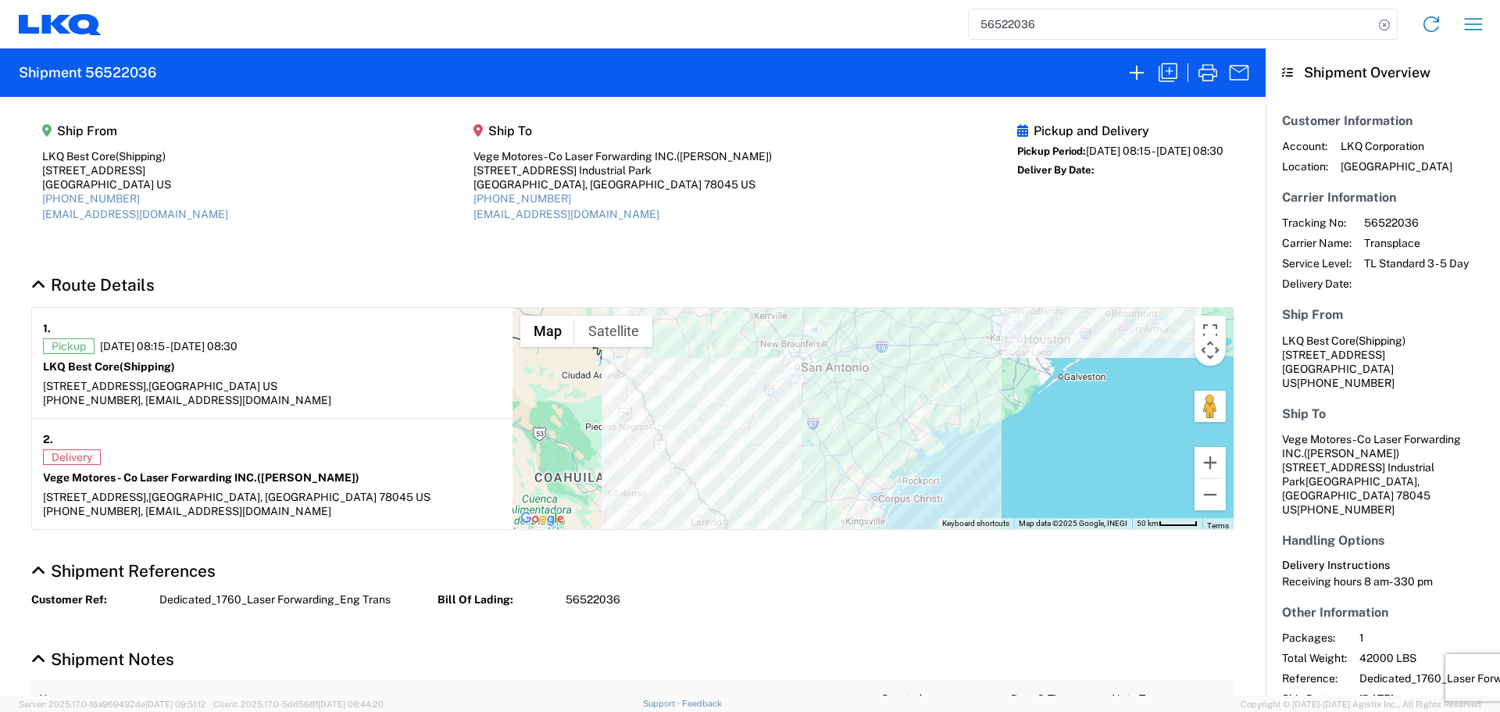
select select "FULL"
select select "US"
select select "LBS"
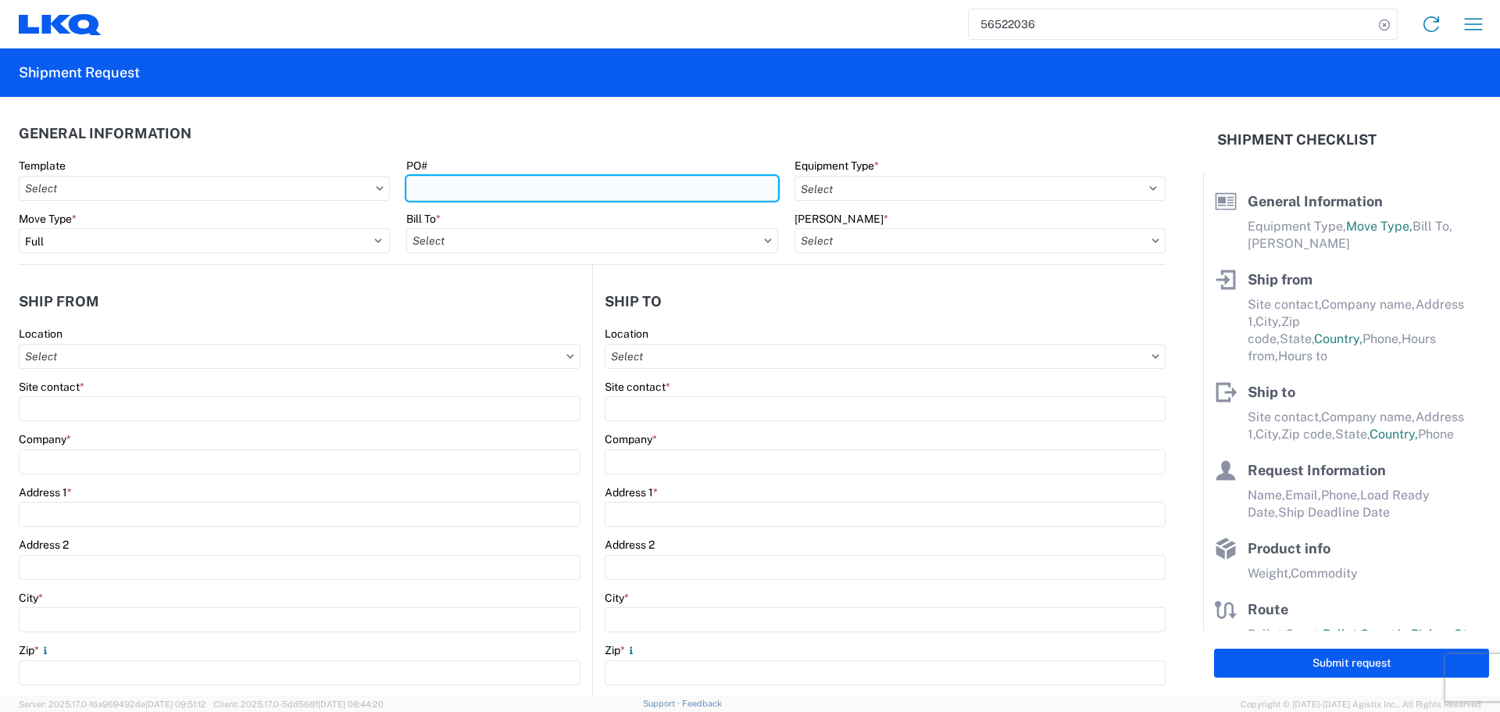
click at [449, 194] on input "PO#" at bounding box center [591, 188] width 371 height 25
select select "STDV"
select select
type input "Shipping"
type input "LKQ Best Core"
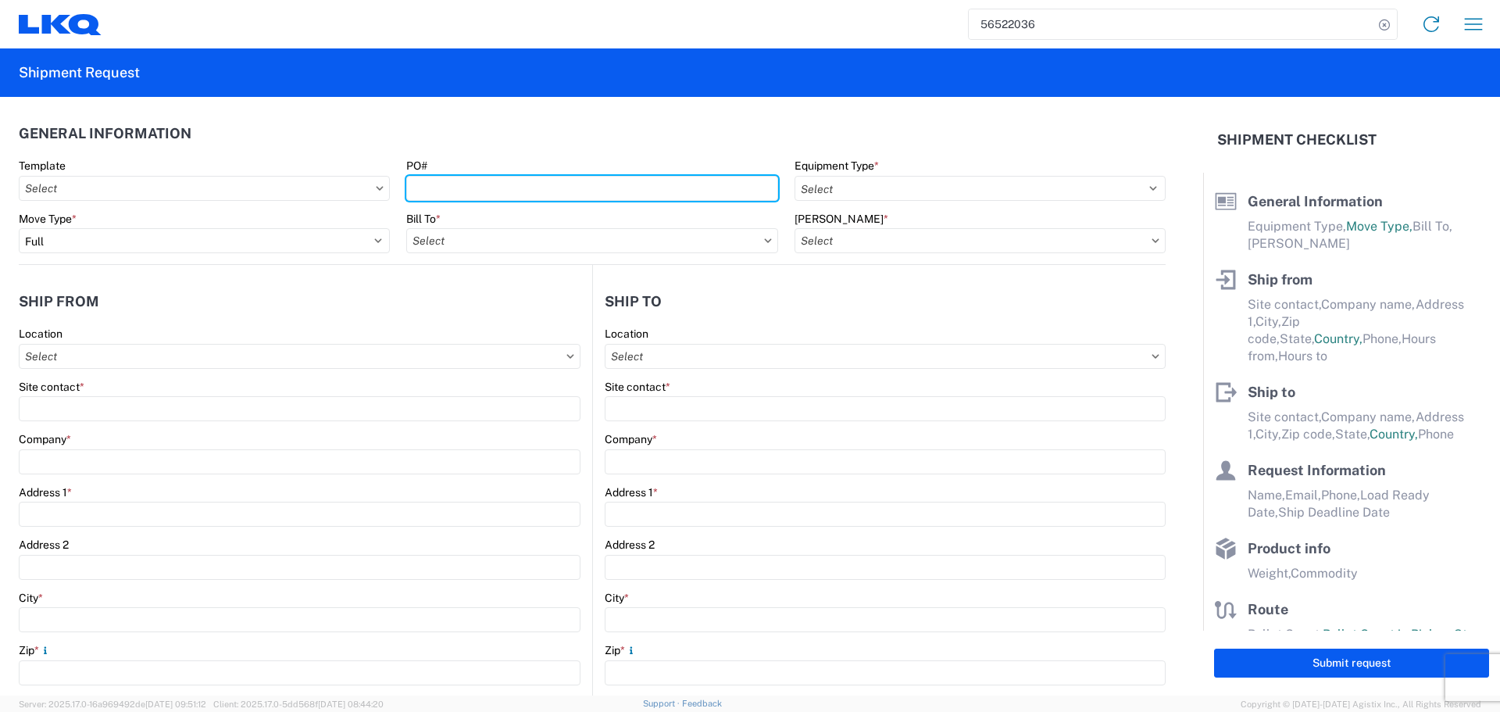
type input "1710 West Mount Houston Road"
type input "Houston"
type input "77038"
type input "lkqcoreship@lkqcorp.com"
type input "Edgar Garcia"
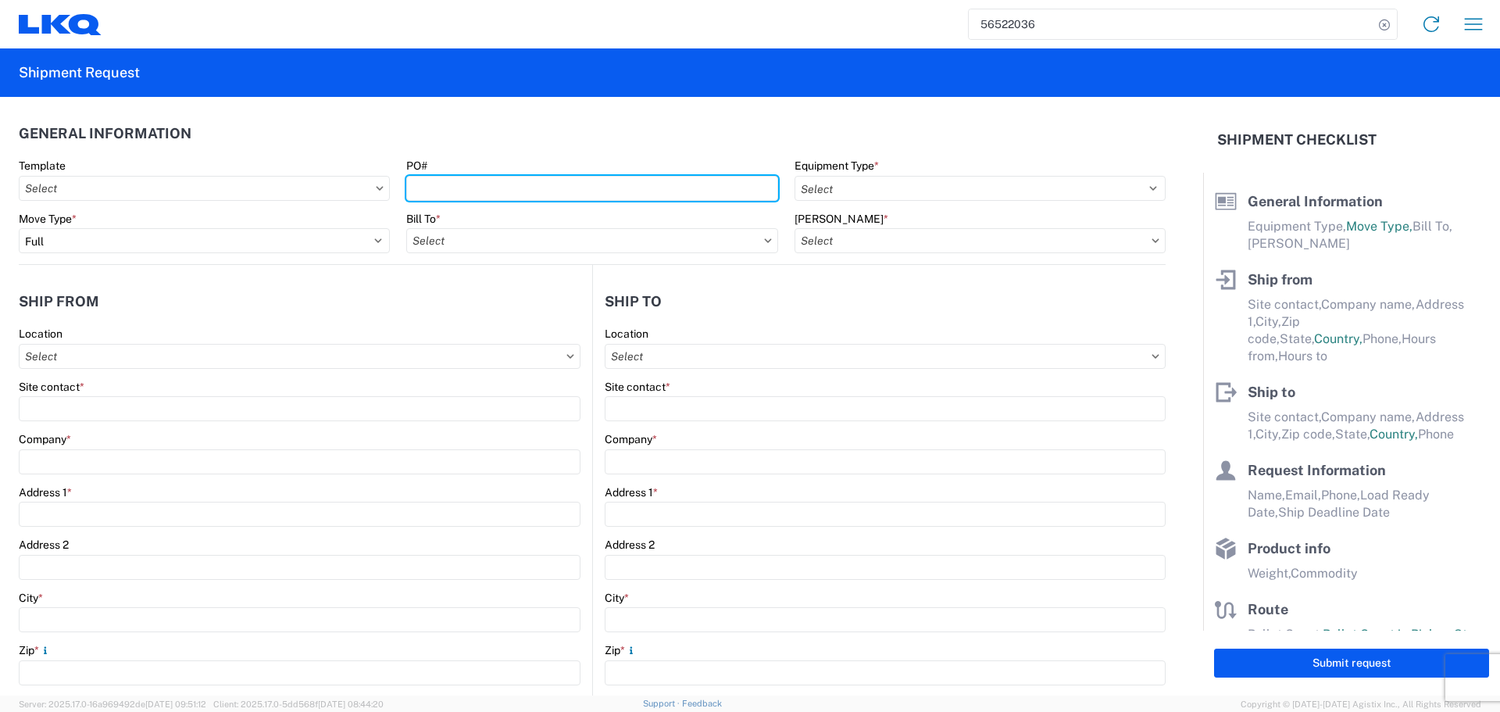
type input "Vege Motores - Co Laser Forwarding INC."
type input "901 Carriers Dr."
type input "Uniroyal Industrial Park"
type input "Laredo"
type input "78045"
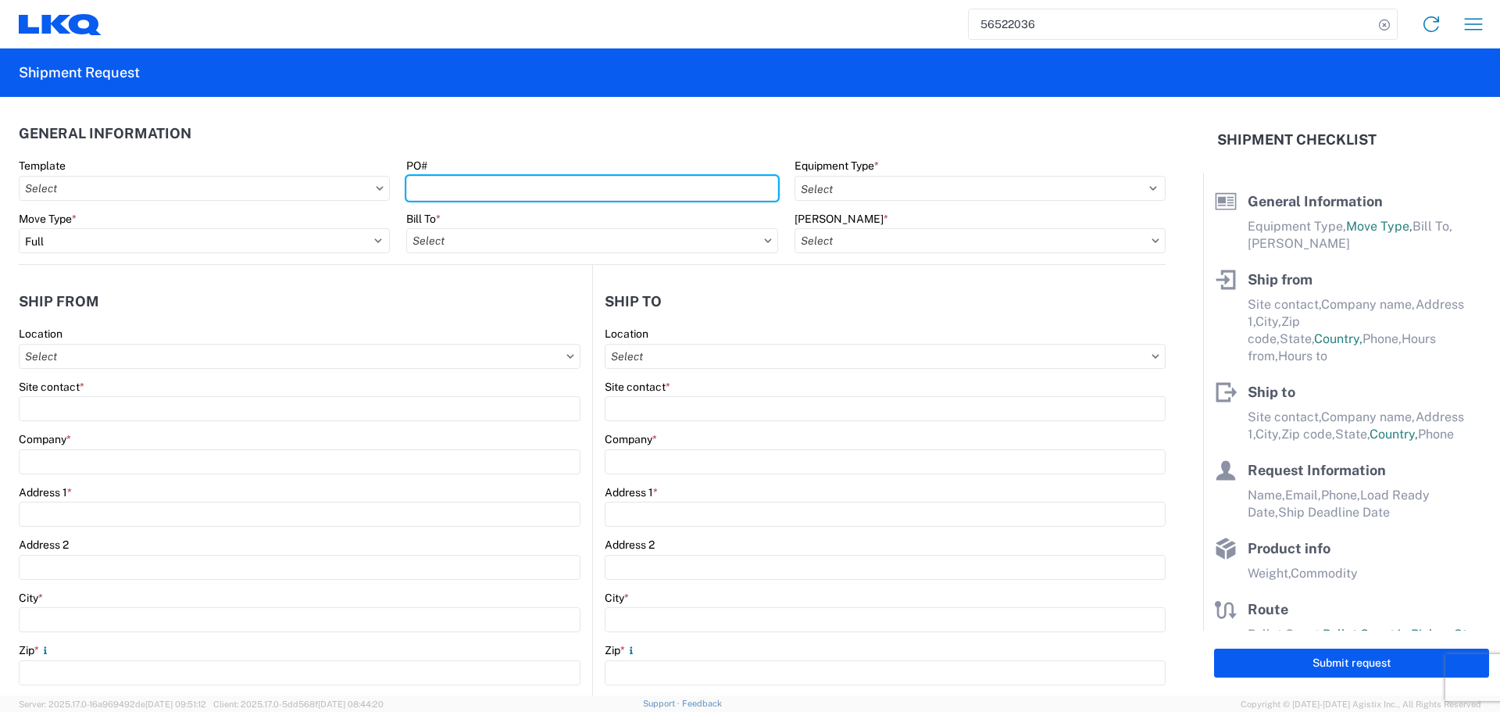
type input "mgutierrez@laser.com.mx"
type input "2025-09-22"
type textarea "Receiving hours 8 am- 330 pm"
type input "42000"
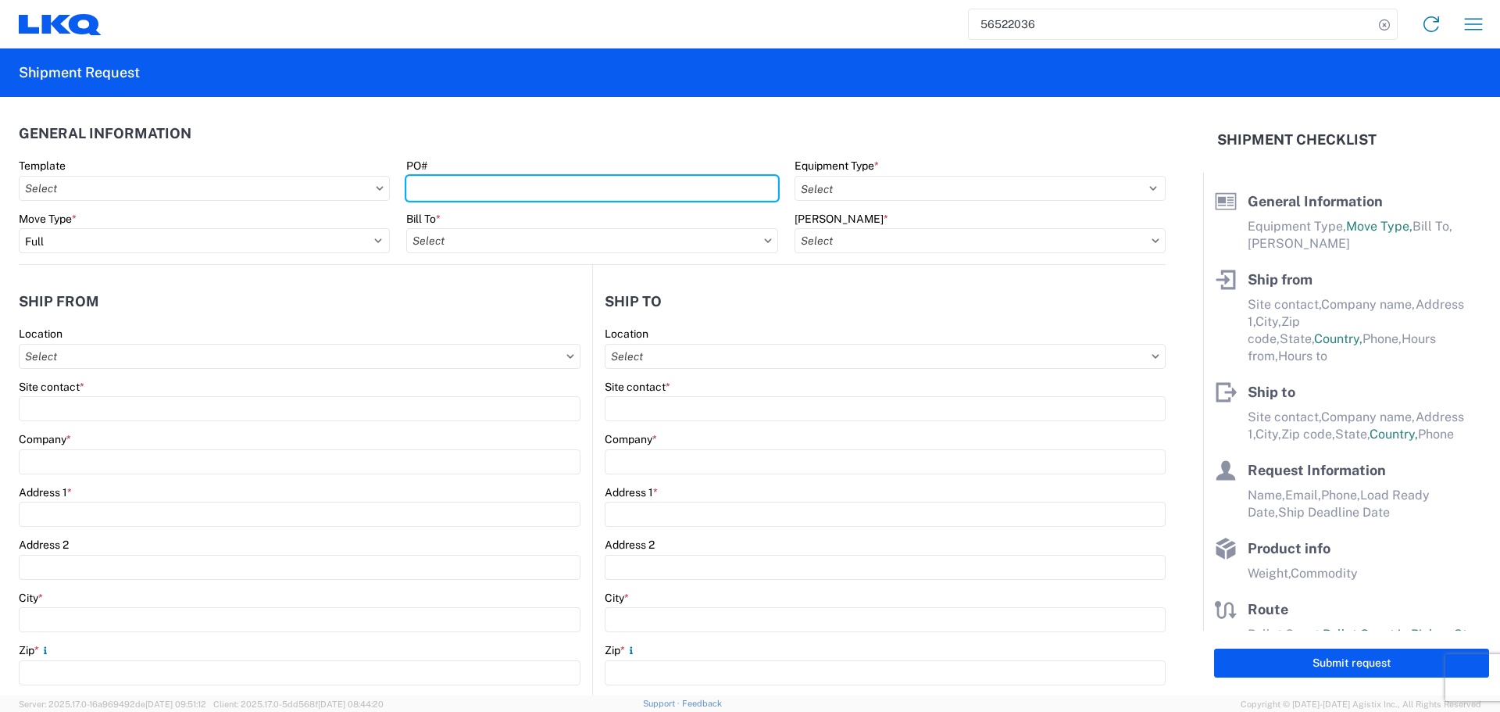
type input "Engines, Transmissions"
type input "1"
type input "12"
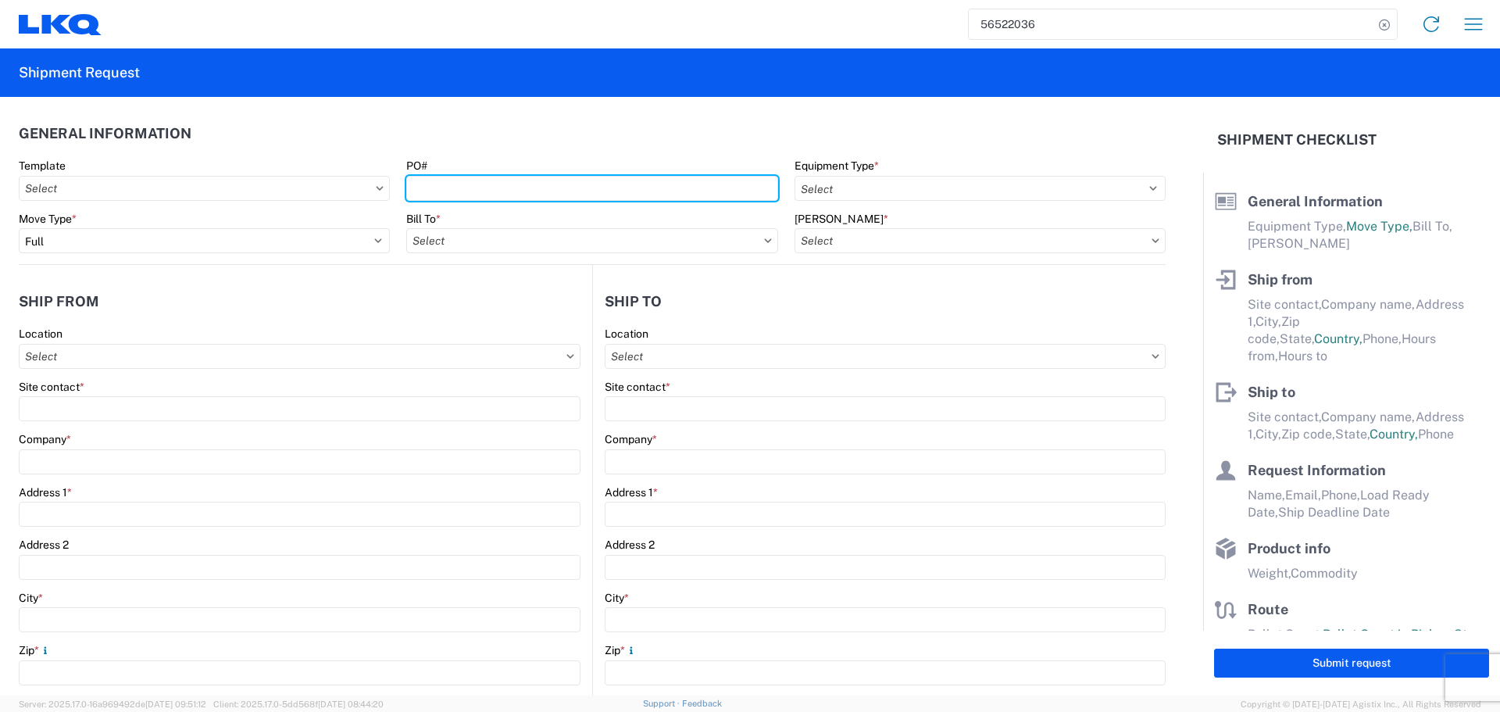
select select "IN"
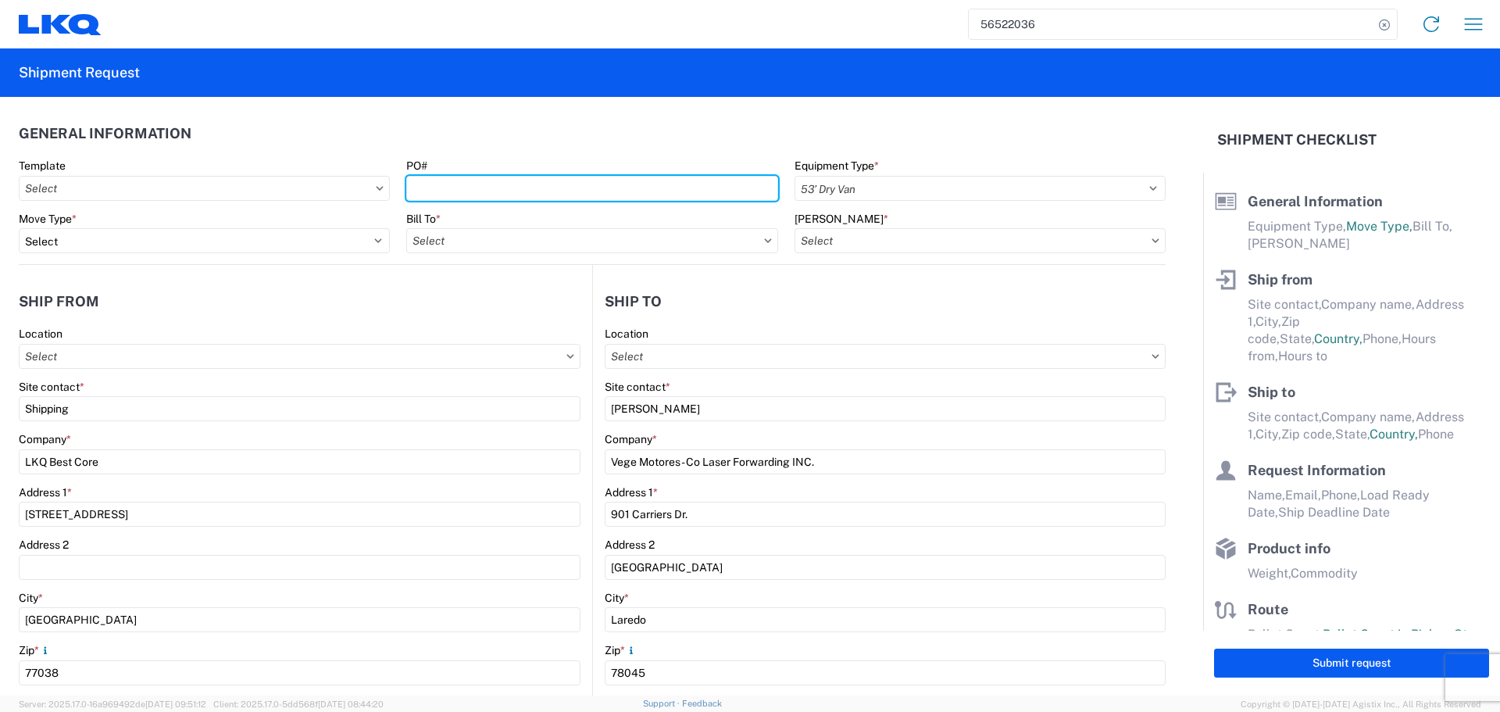
select select "US"
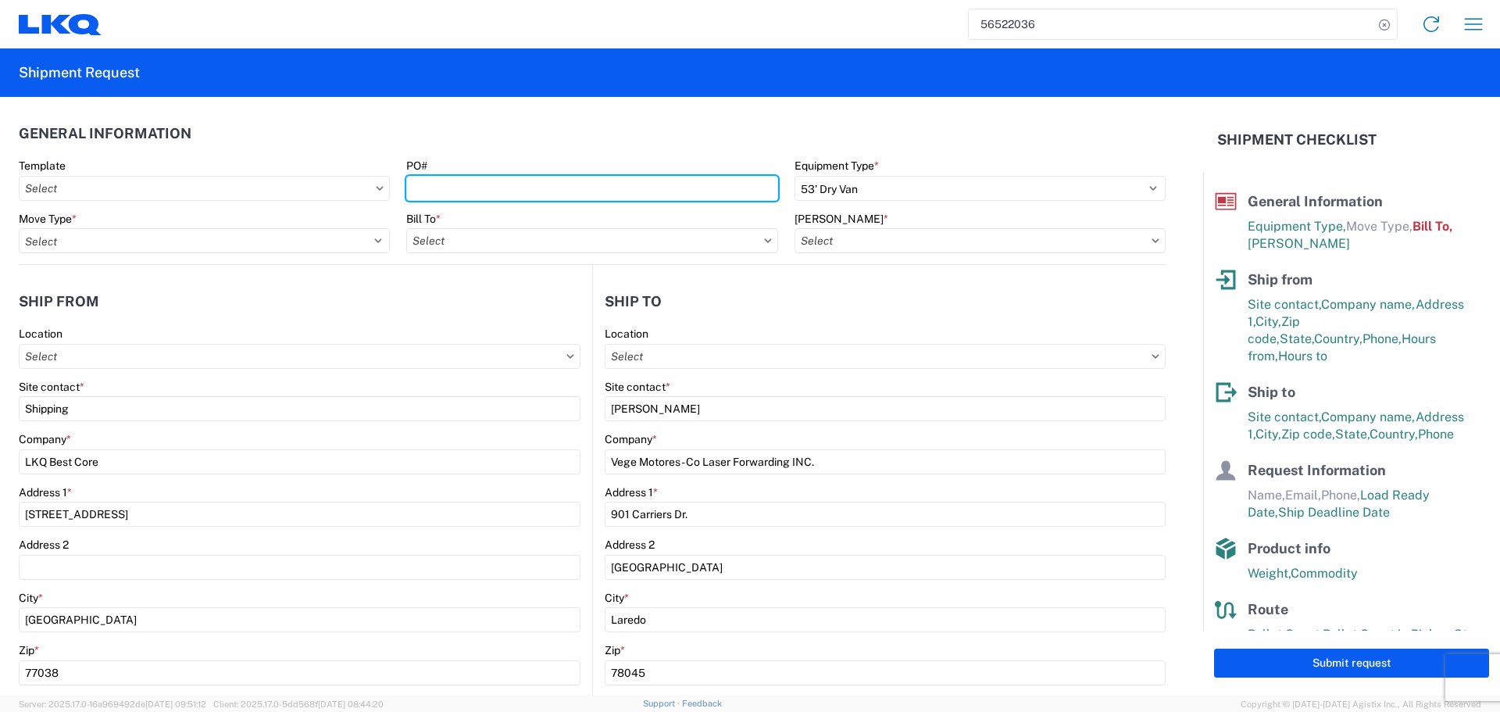
type input "1760 - LKQ Best Core"
type input "AUTO PARTS"
type input "1760-6300-66000-0000 - 1760 Freight Out"
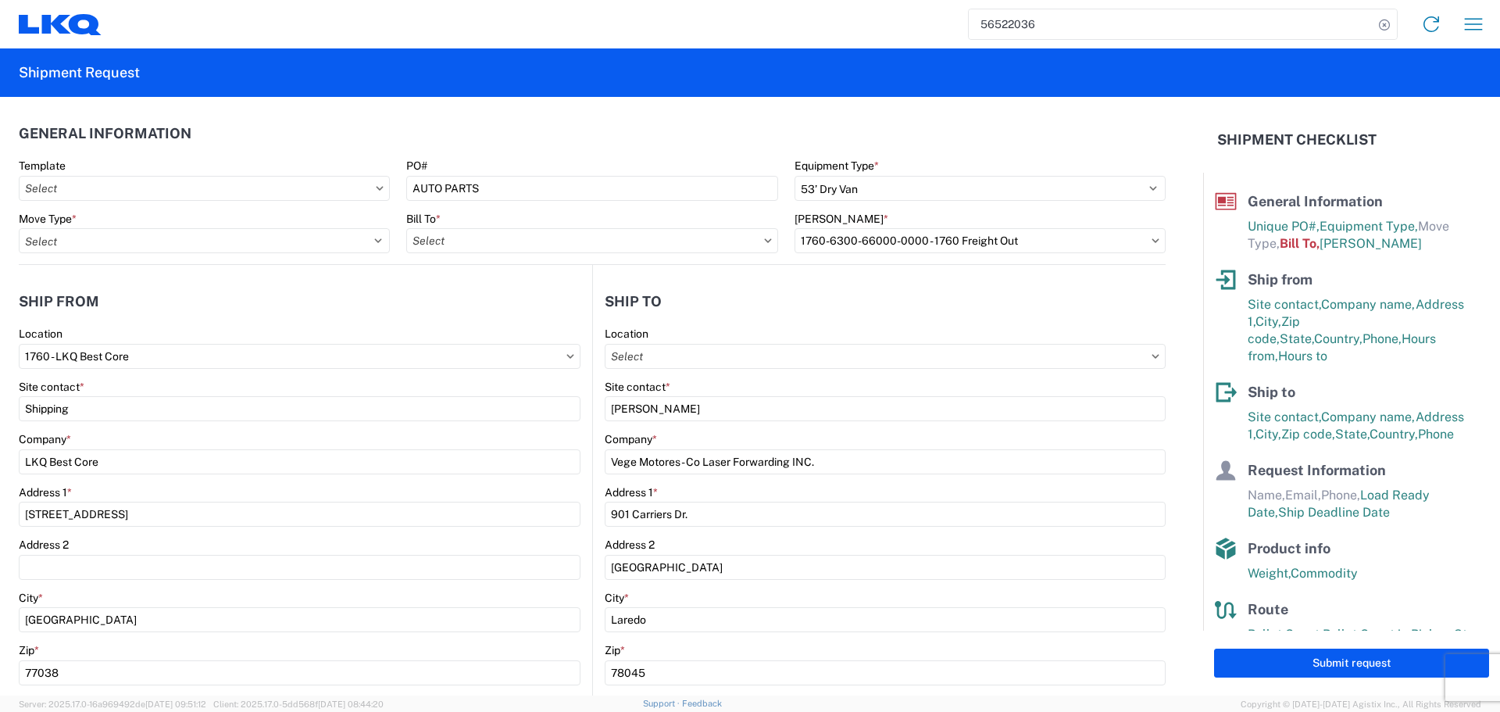
click at [489, 135] on header "General Information" at bounding box center [592, 133] width 1147 height 35
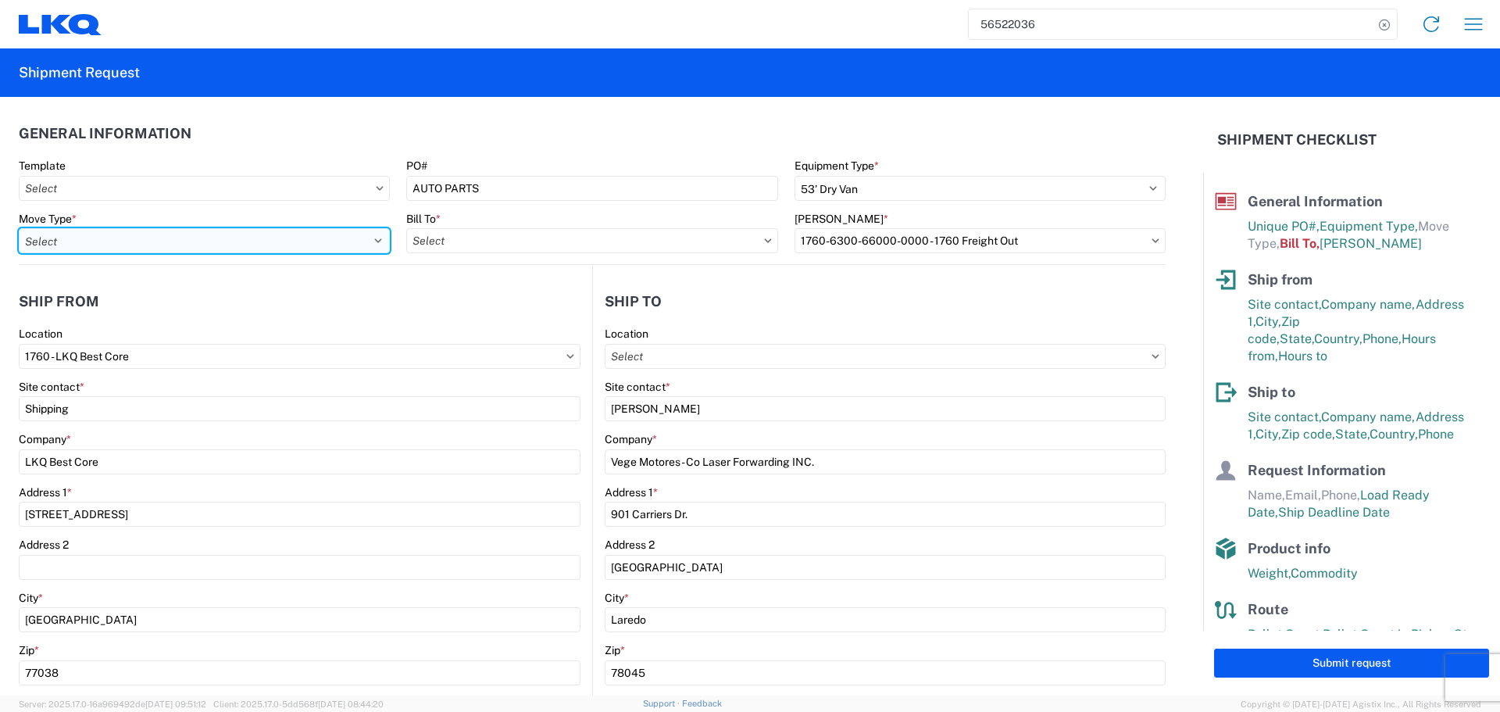
click at [365, 241] on select "Select Full Partial TL" at bounding box center [204, 240] width 371 height 25
select select "FULL"
click at [19, 228] on select "Select Full Partial TL" at bounding box center [204, 240] width 371 height 25
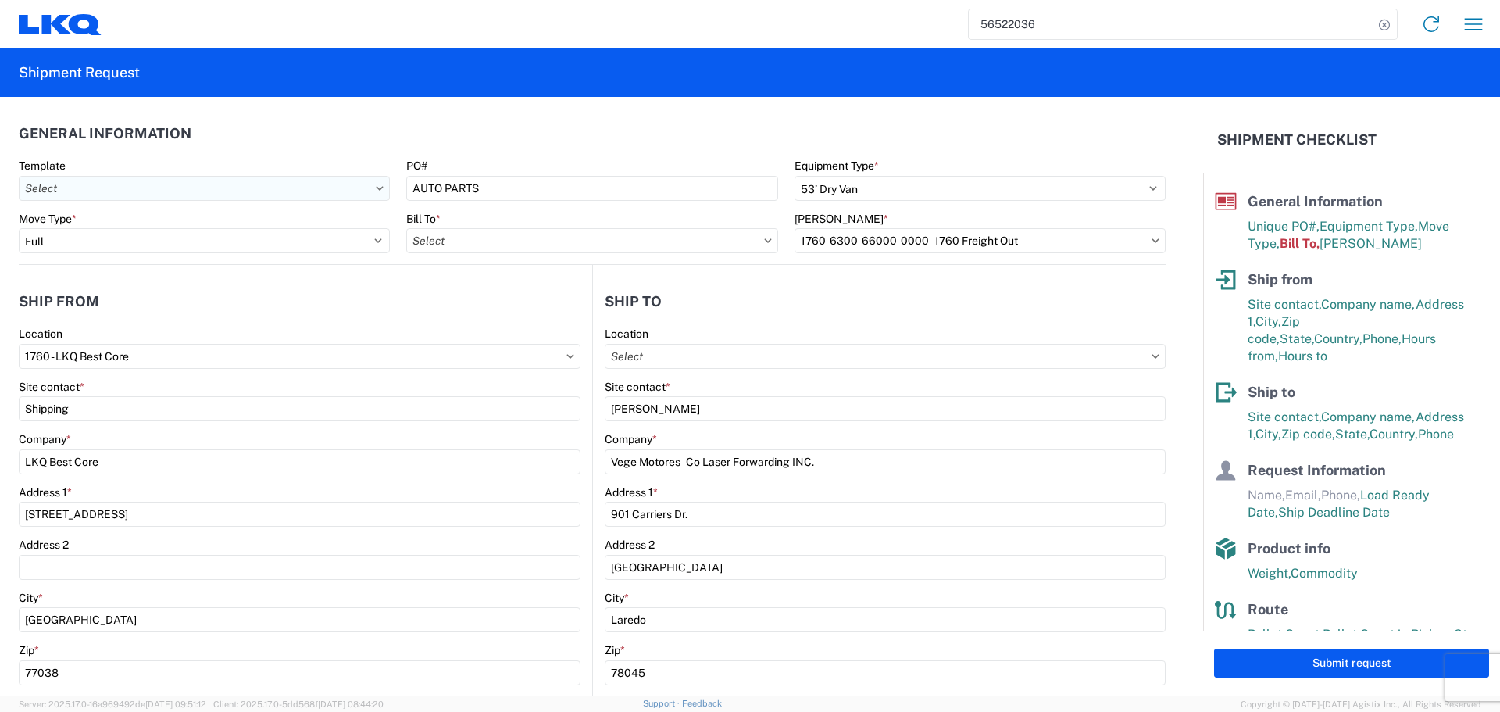
click at [380, 193] on input "Template" at bounding box center [204, 188] width 371 height 25
click at [116, 184] on input "Template" at bounding box center [204, 188] width 371 height 25
click at [369, 185] on input "Template" at bounding box center [204, 188] width 371 height 25
click at [335, 155] on agx-form-section "General Information Template PO# AUTO PARTS Equipment Type * Select 53’ Dry Van…" at bounding box center [592, 190] width 1147 height 148
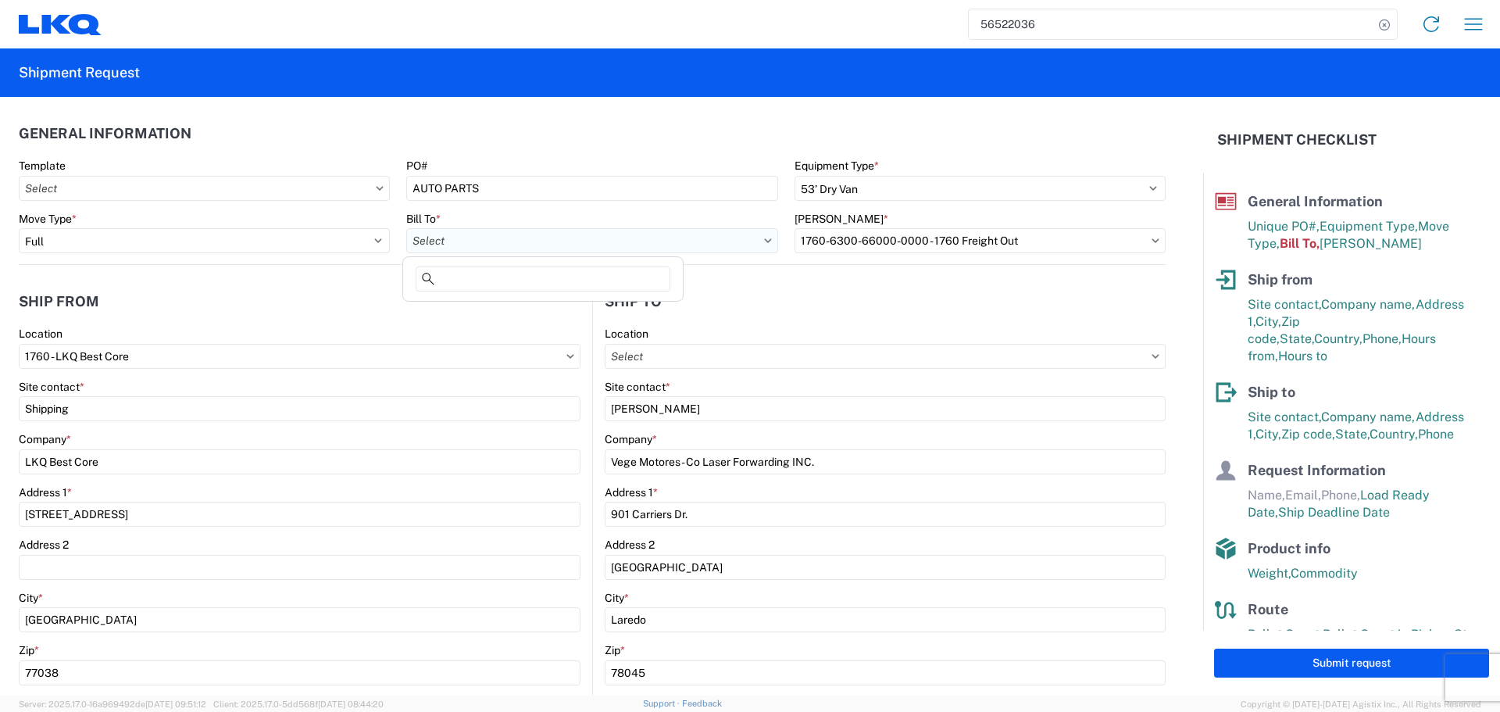
click at [752, 245] on input "Bill To *" at bounding box center [591, 240] width 371 height 25
type input "1760"
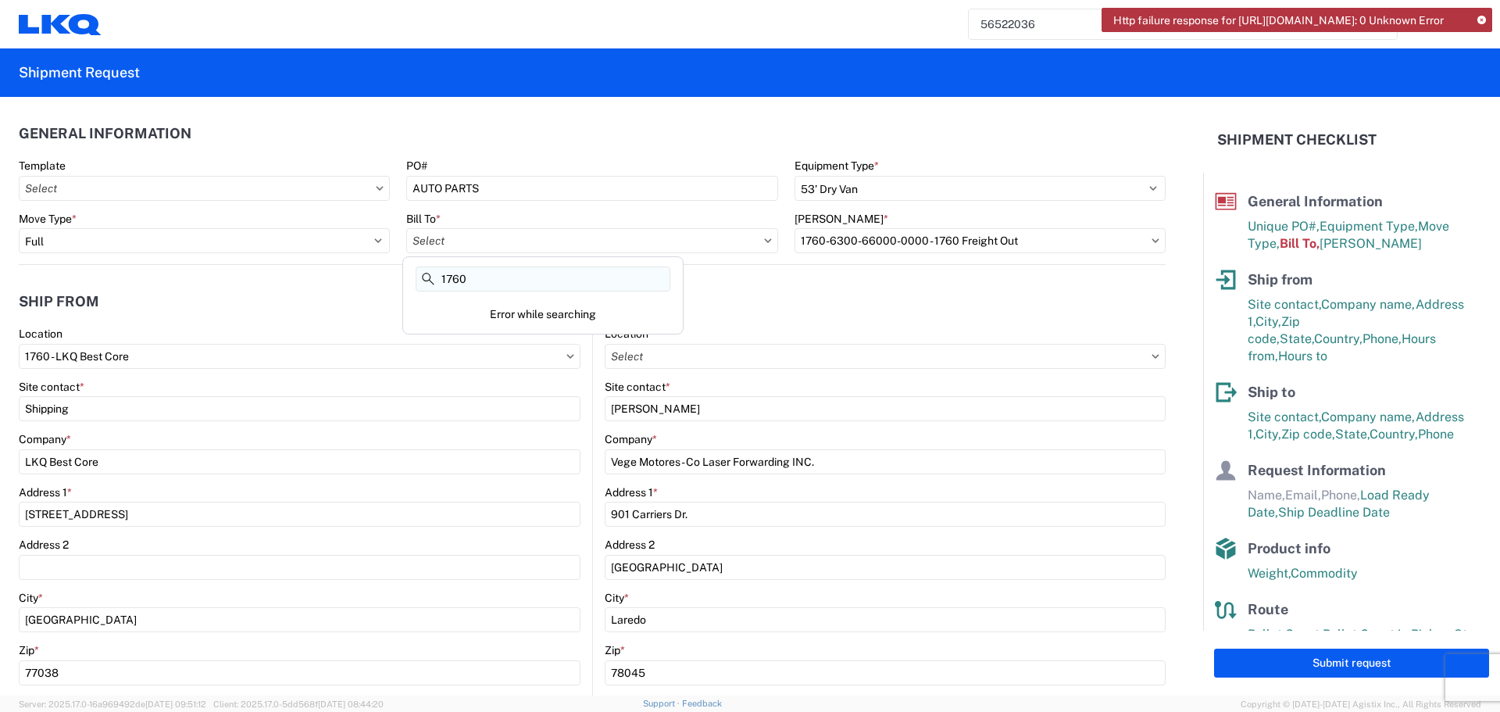
click at [597, 278] on input "1760" at bounding box center [543, 278] width 255 height 25
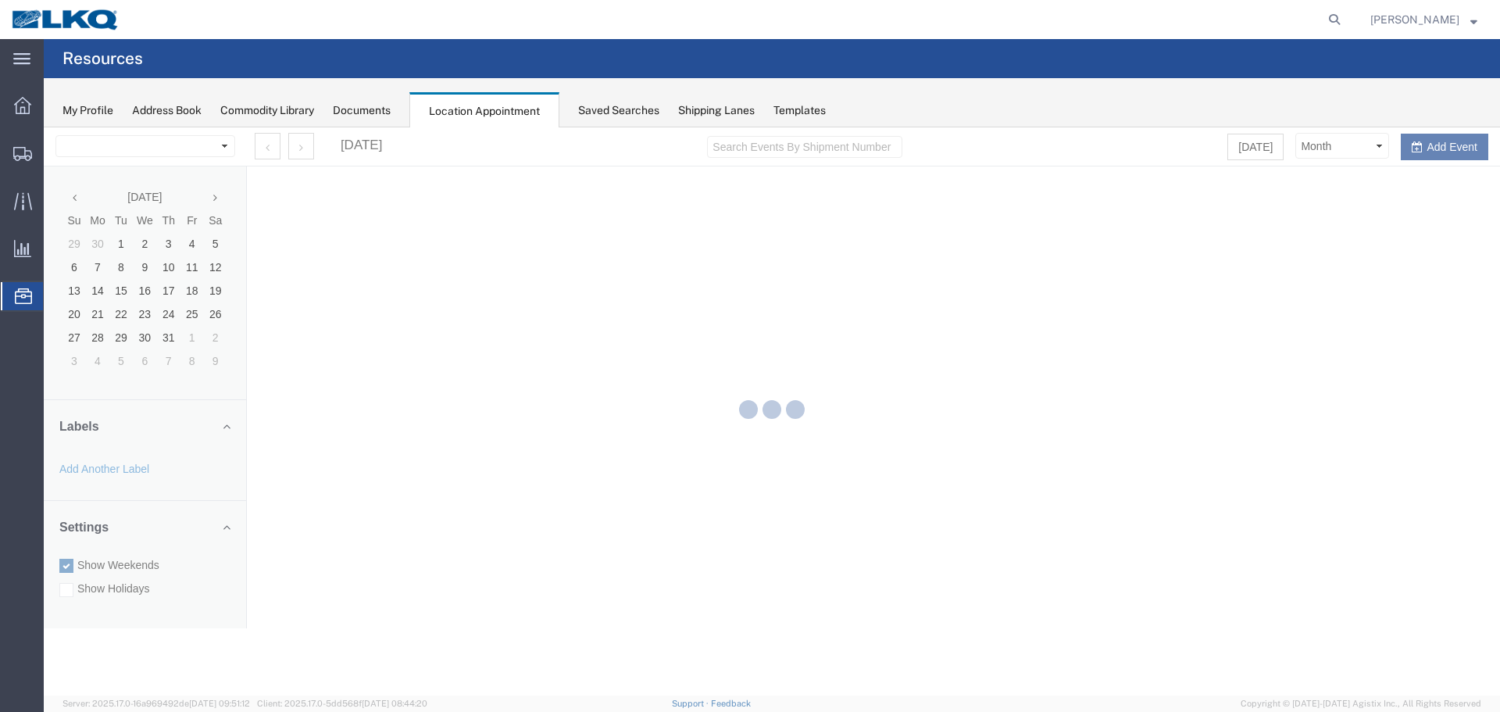
select select "27634"
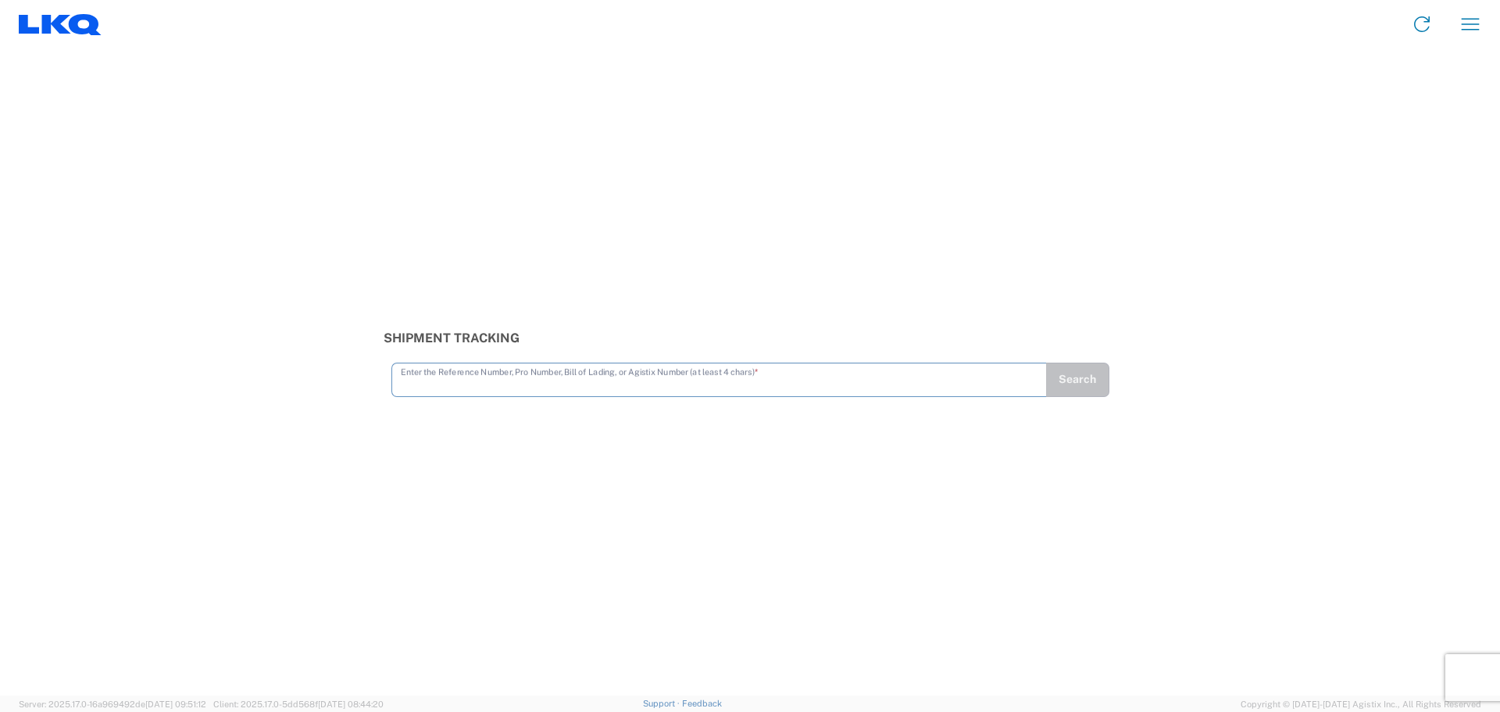
click at [476, 380] on input "text" at bounding box center [719, 378] width 637 height 27
click at [1488, 20] on button "button" at bounding box center [1469, 23] width 37 height 37
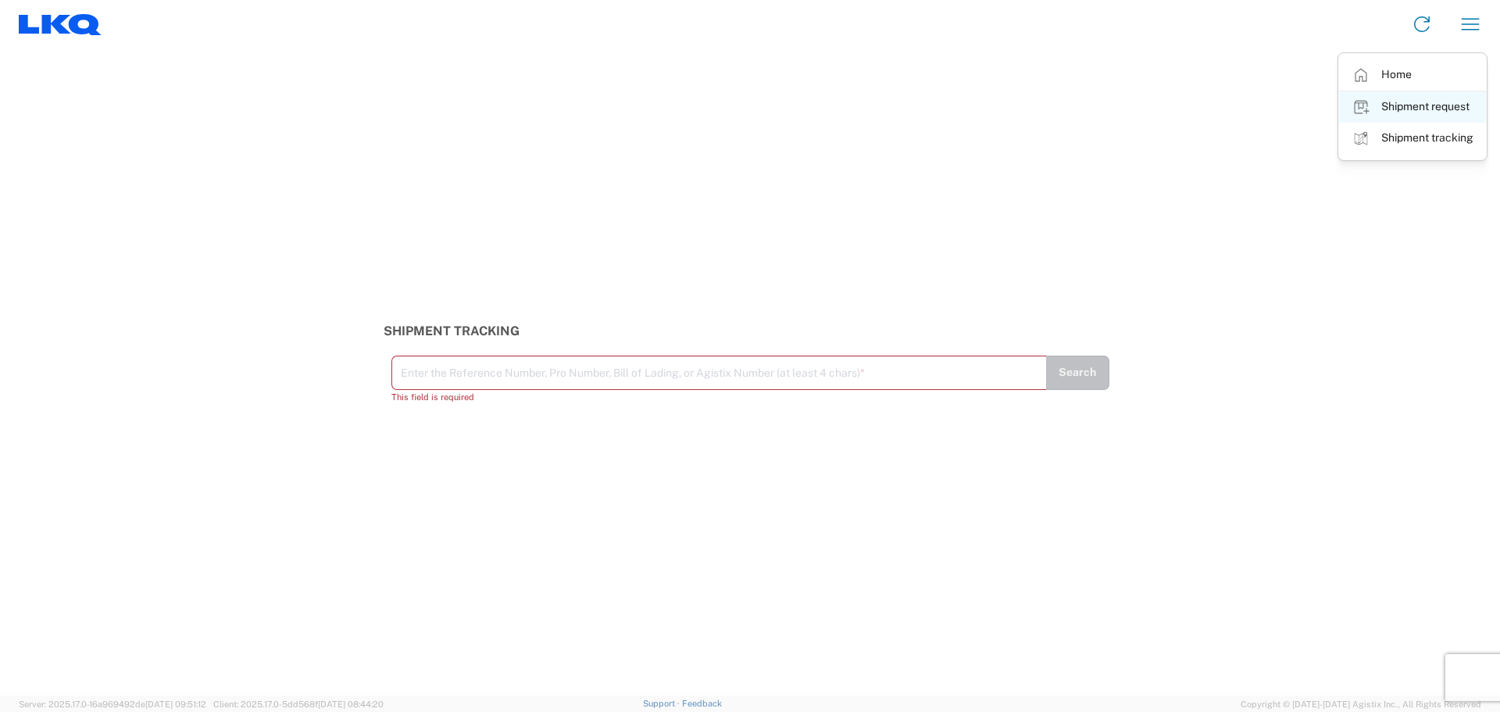
click at [1422, 98] on link "Shipment request" at bounding box center [1412, 106] width 147 height 31
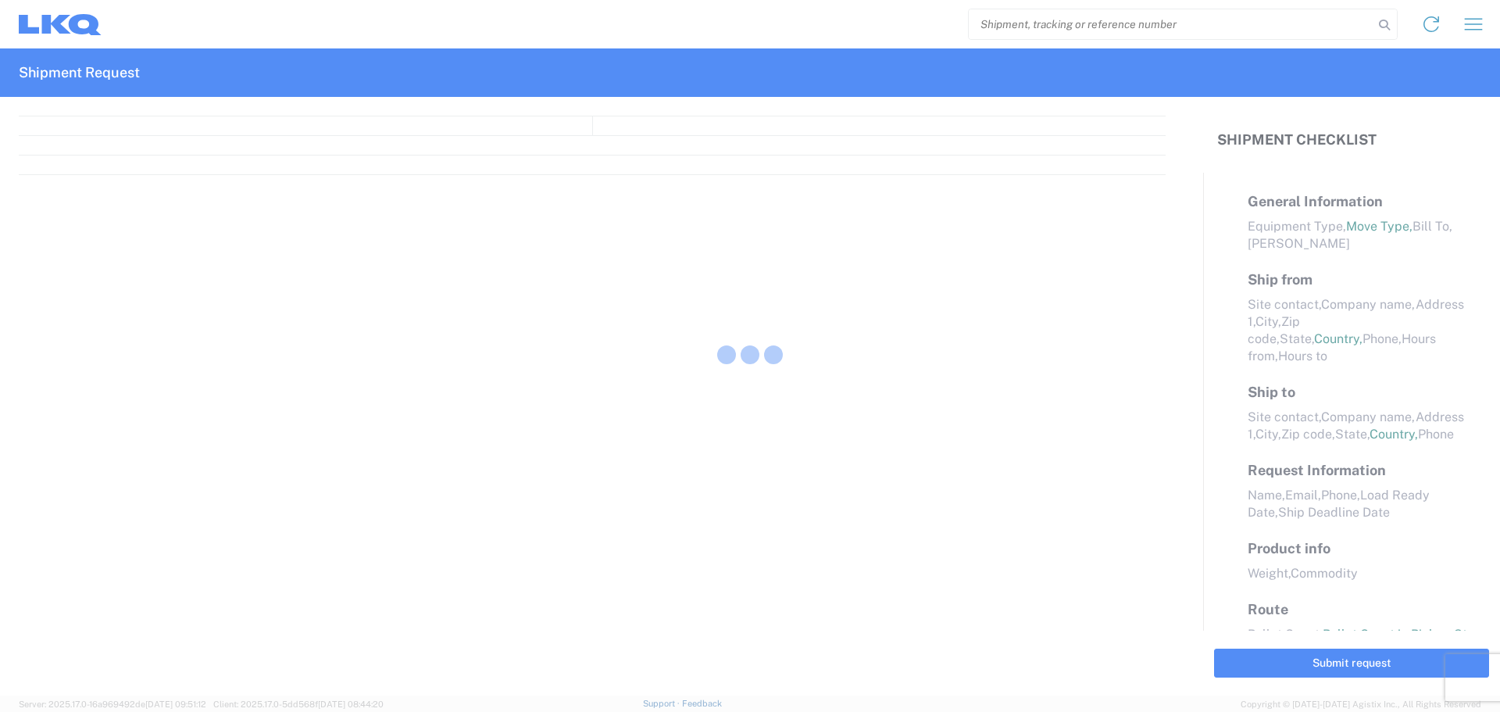
select select "FULL"
select select "LBS"
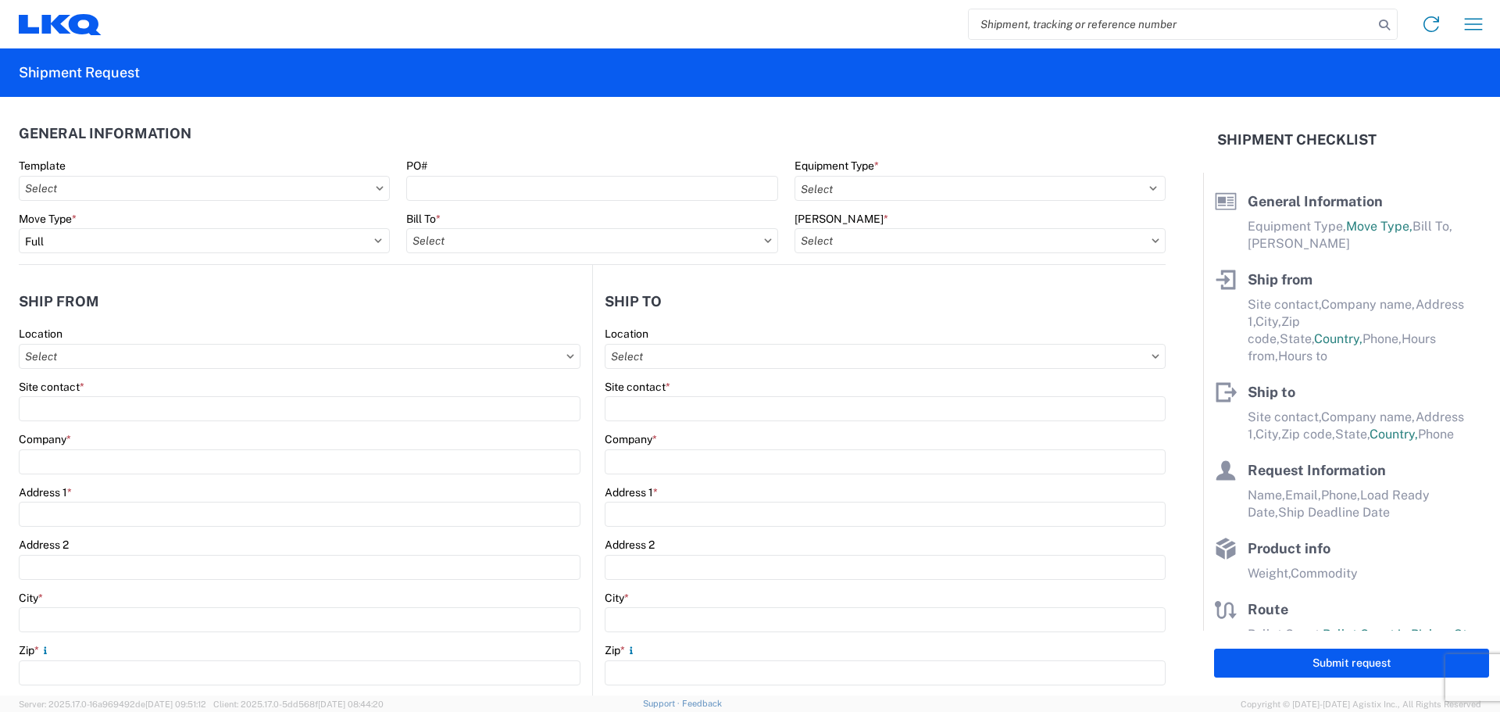
click at [1056, 25] on input "search" at bounding box center [1171, 24] width 405 height 30
paste input "56453901"
type input "56453901"
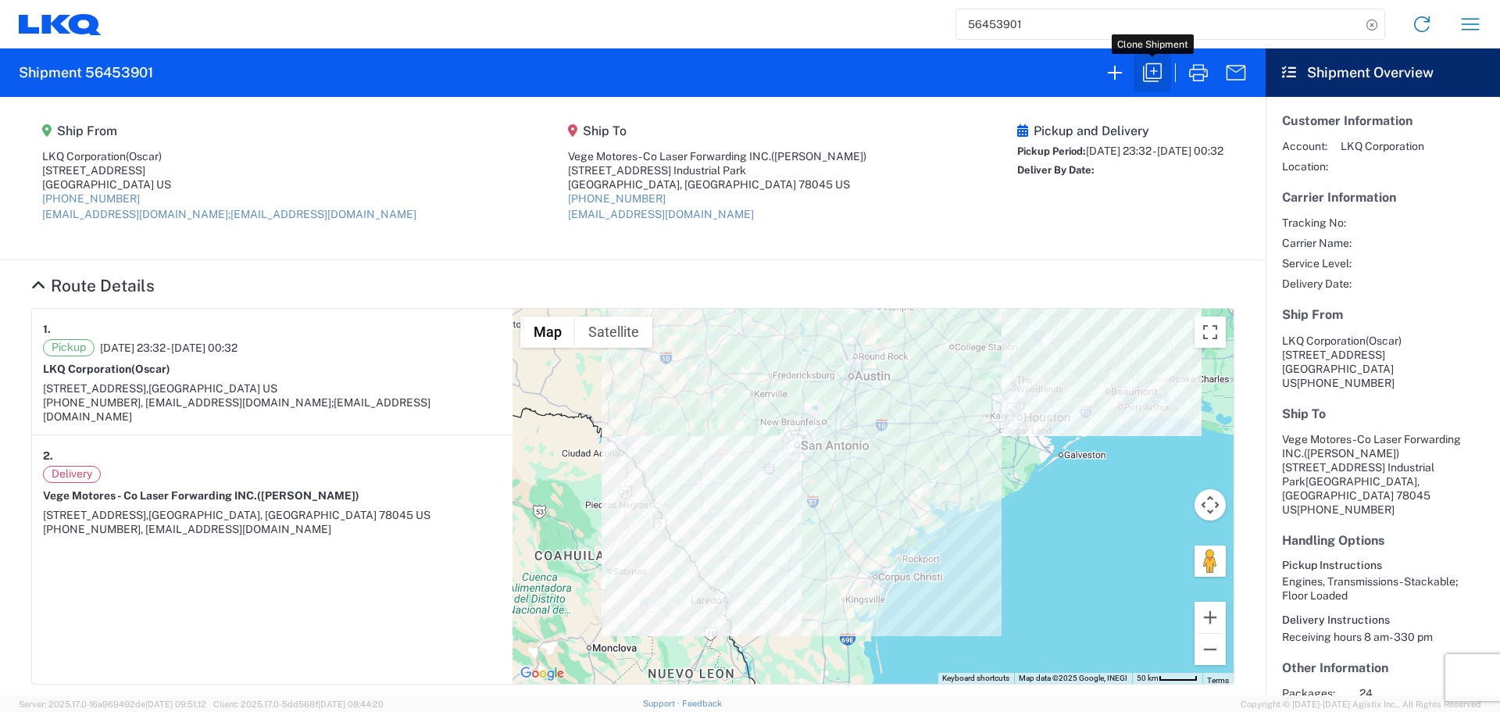
click at [1150, 65] on icon "button" at bounding box center [1152, 72] width 25 height 25
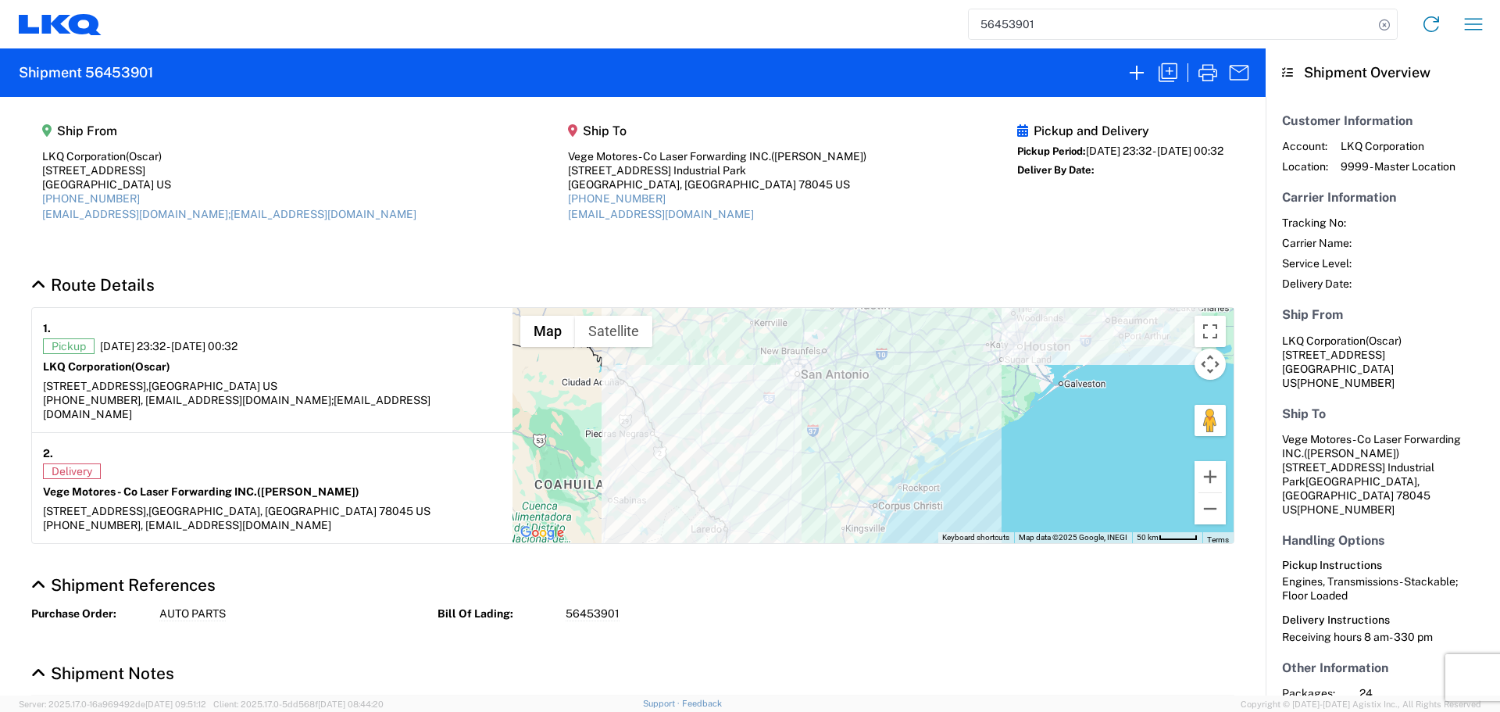
select select "FULL"
select select "US"
select select "LBS"
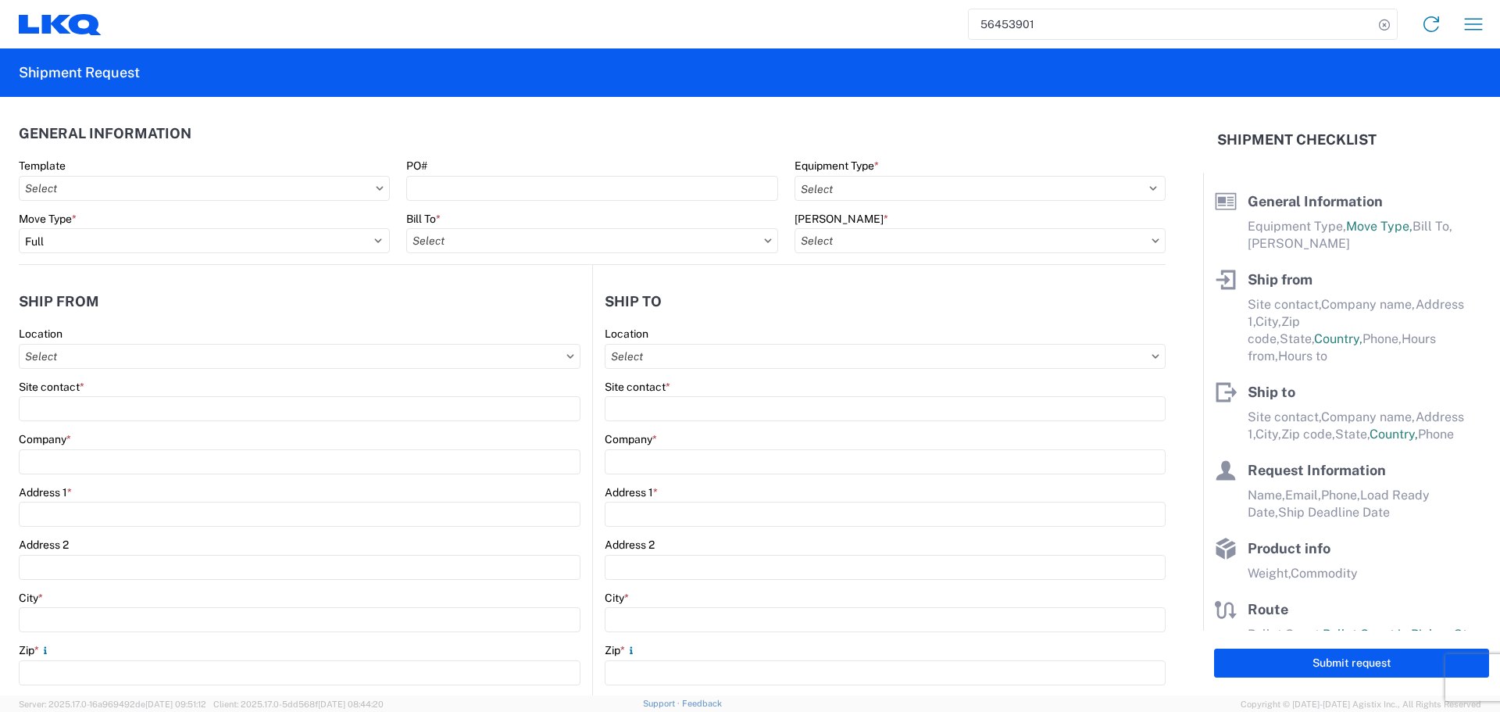
select select "STDV"
type input "Oscar"
type input "LKQ Corporation"
type input "1714 West Mount Houston Rd"
type input "Houston"
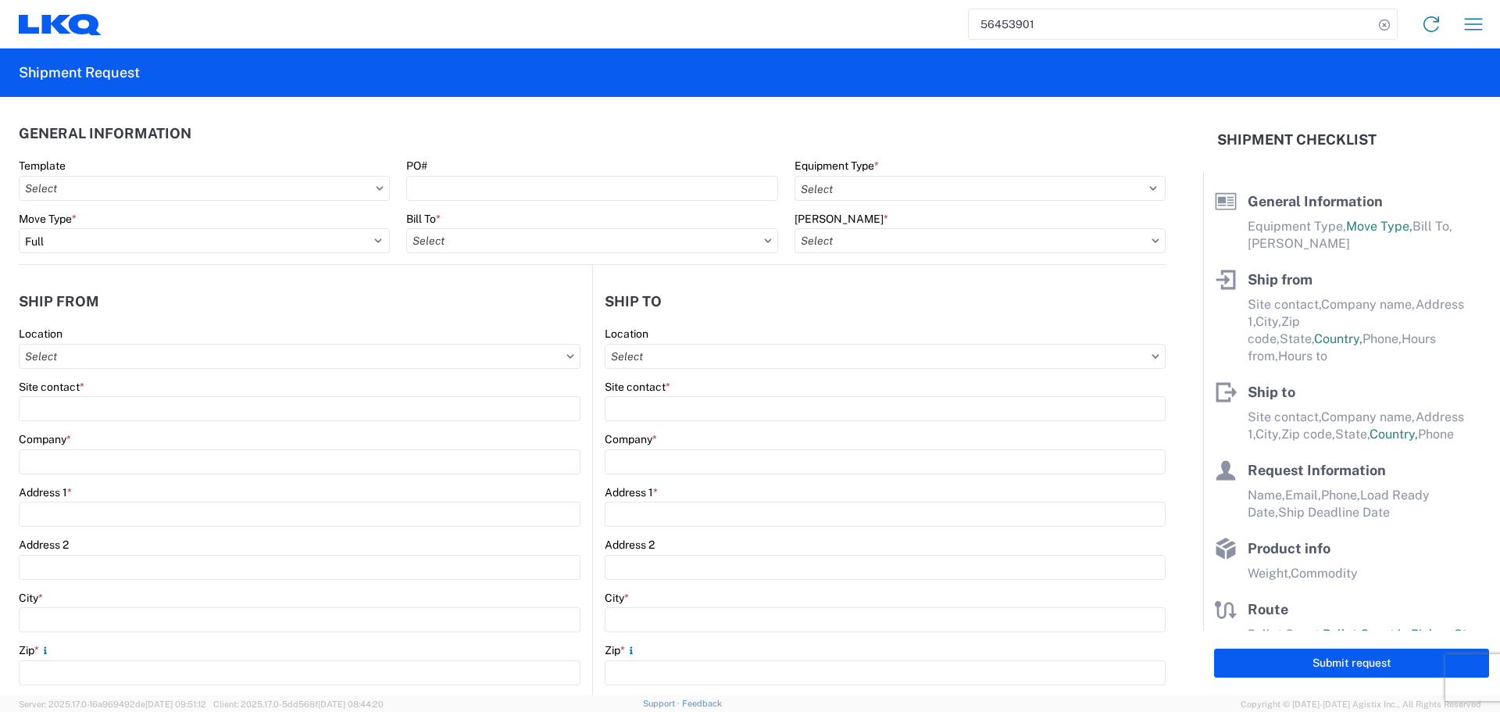
type input "77038"
type input "oxdavila@lkqcorp.com;acgarcia@lkqcorp.com"
type input "Edgar Garcia"
type input "Vege Motores - Co Laser Forwarding INC."
type input "901 Carriers Dr."
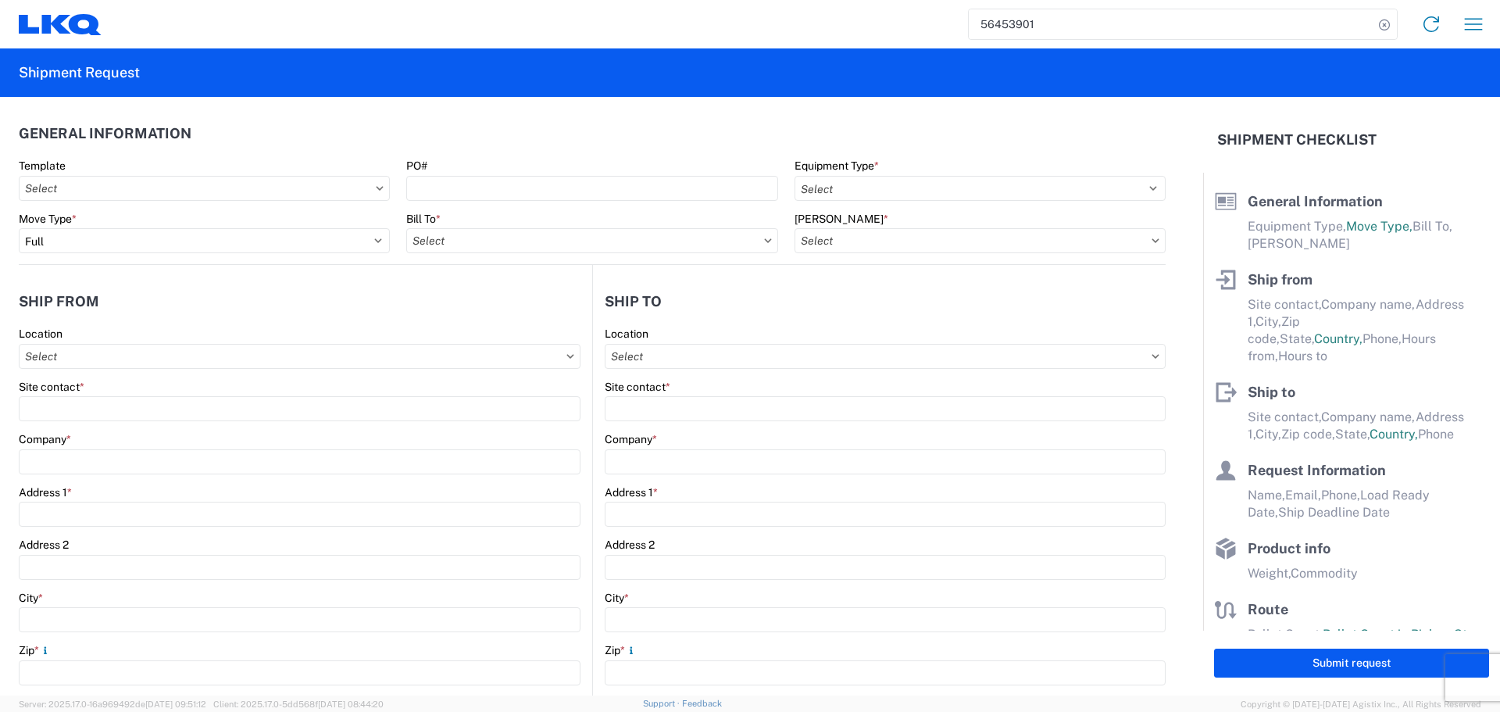
type input "Uniroyal Industrial Park"
type input "Laredo"
type input "78045"
type input "mgutierrez@laser.com.mx"
type input "Oscar"
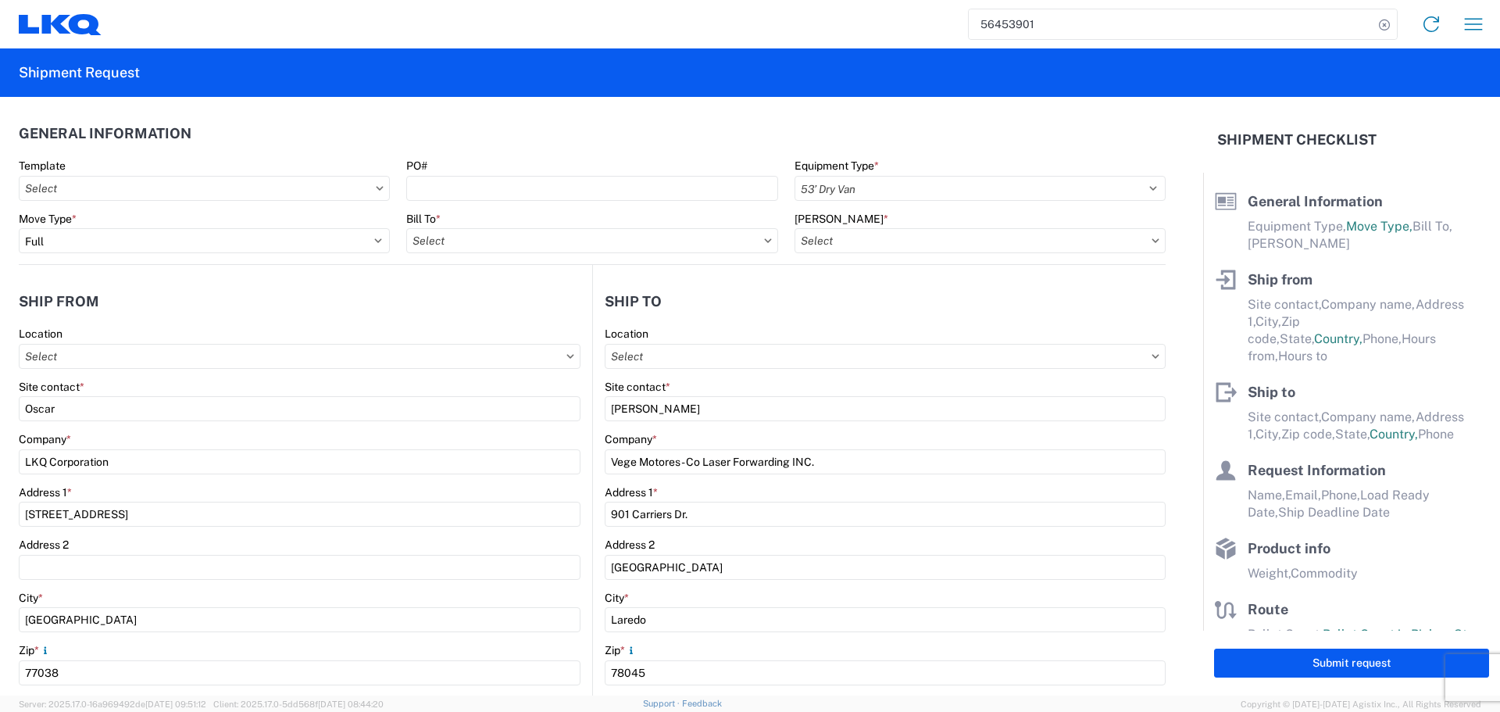
type input "oxdavila@lkqcorp.com"
type input "2818861028"
type input "2025-08-16"
type input "2025-08-17"
type textarea "Receiving hours 8 am- 330 pm"
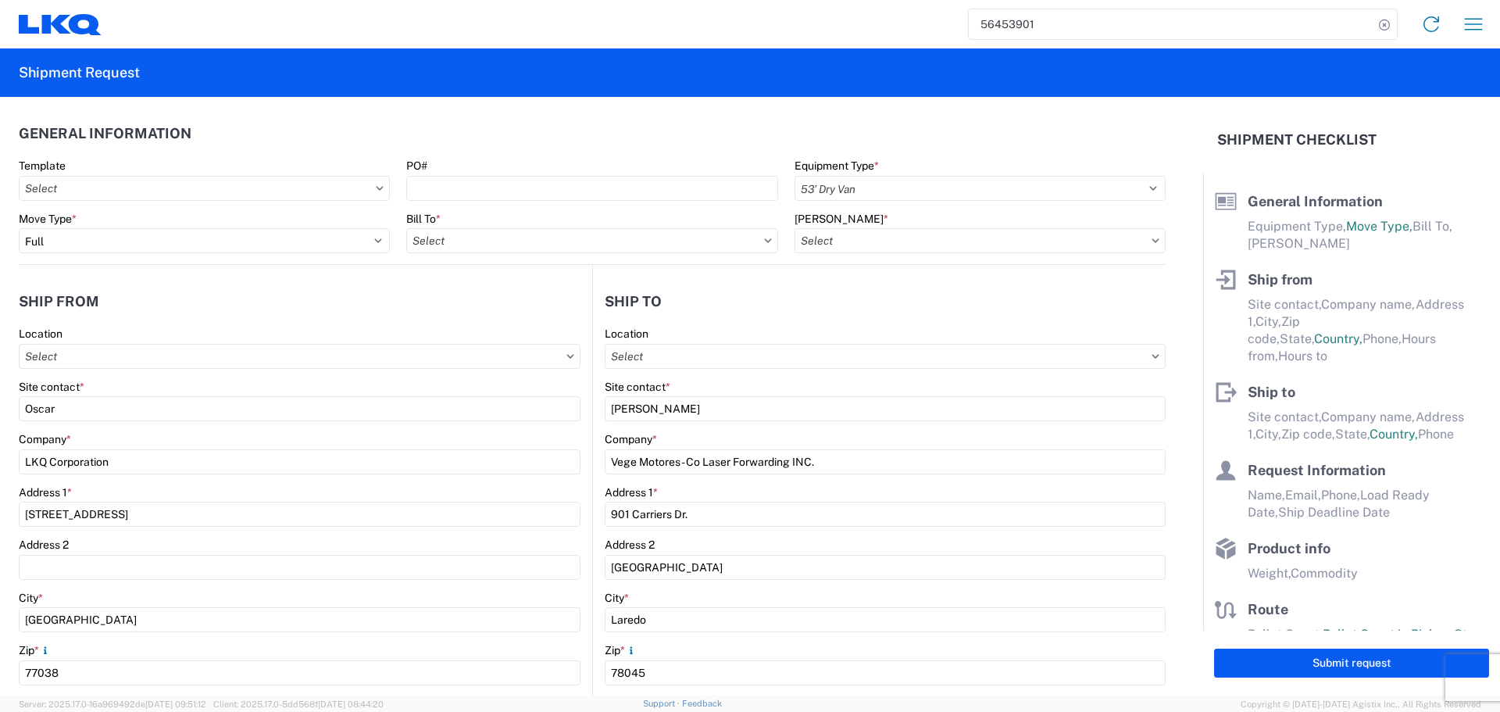
type input "42000"
type input "Engines, Transmissions"
type input "24"
type input "1"
type input "480"
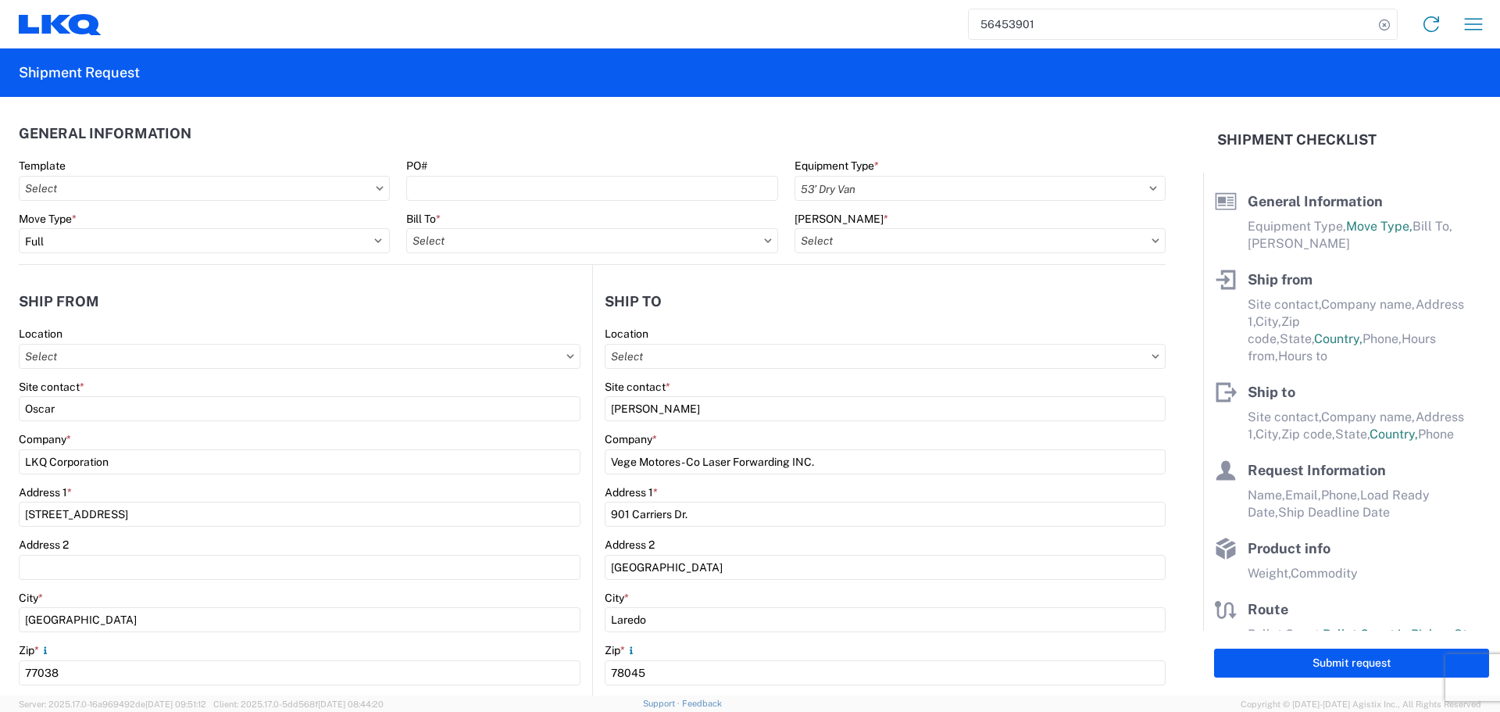
type input "480"
type input "432"
select select "IN"
select select "US"
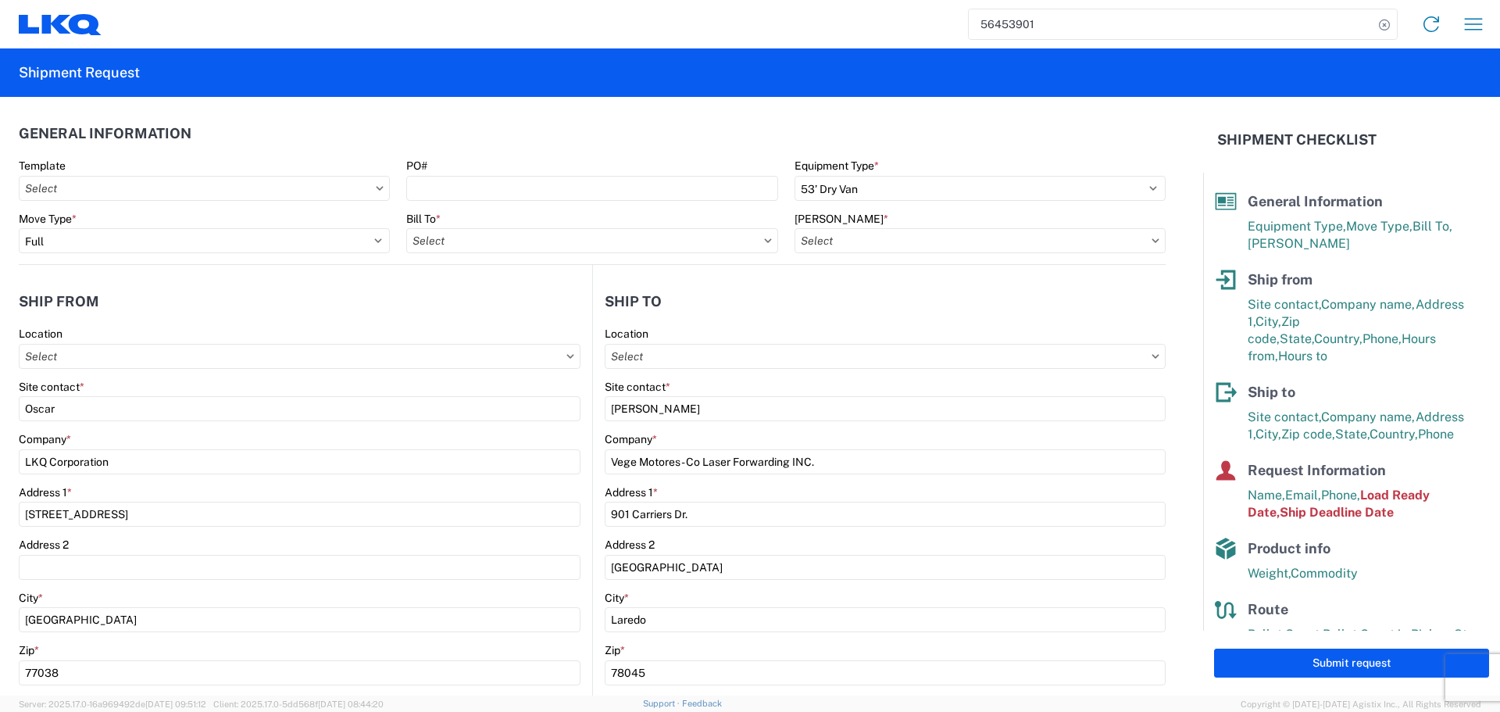
type input "1760-6300-66000-0000 - 1760 Freight Out"
type input "1760 - LKQ Best Core"
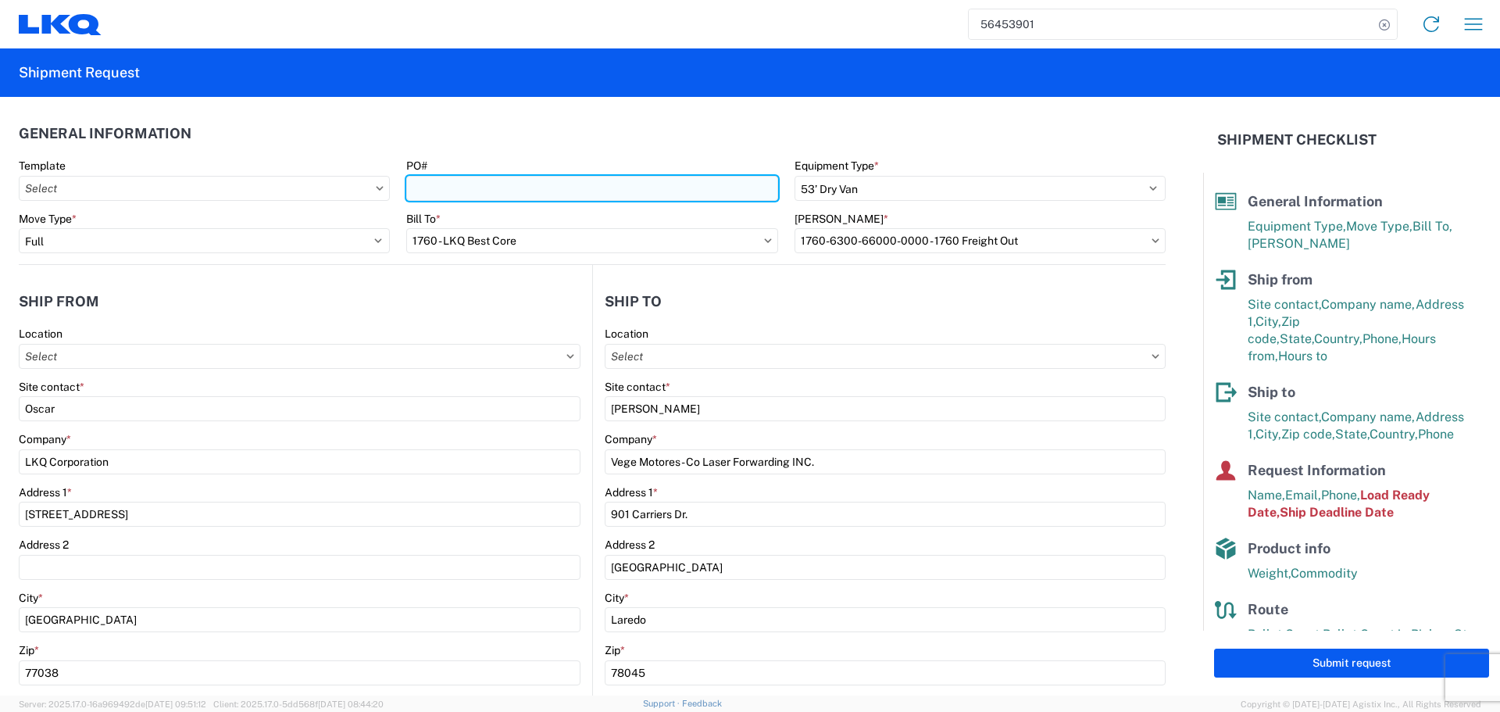
click at [449, 183] on input "PO#" at bounding box center [591, 188] width 371 height 25
type input "1760 - LKQ Best Core"
type input "AUTO PARTS"
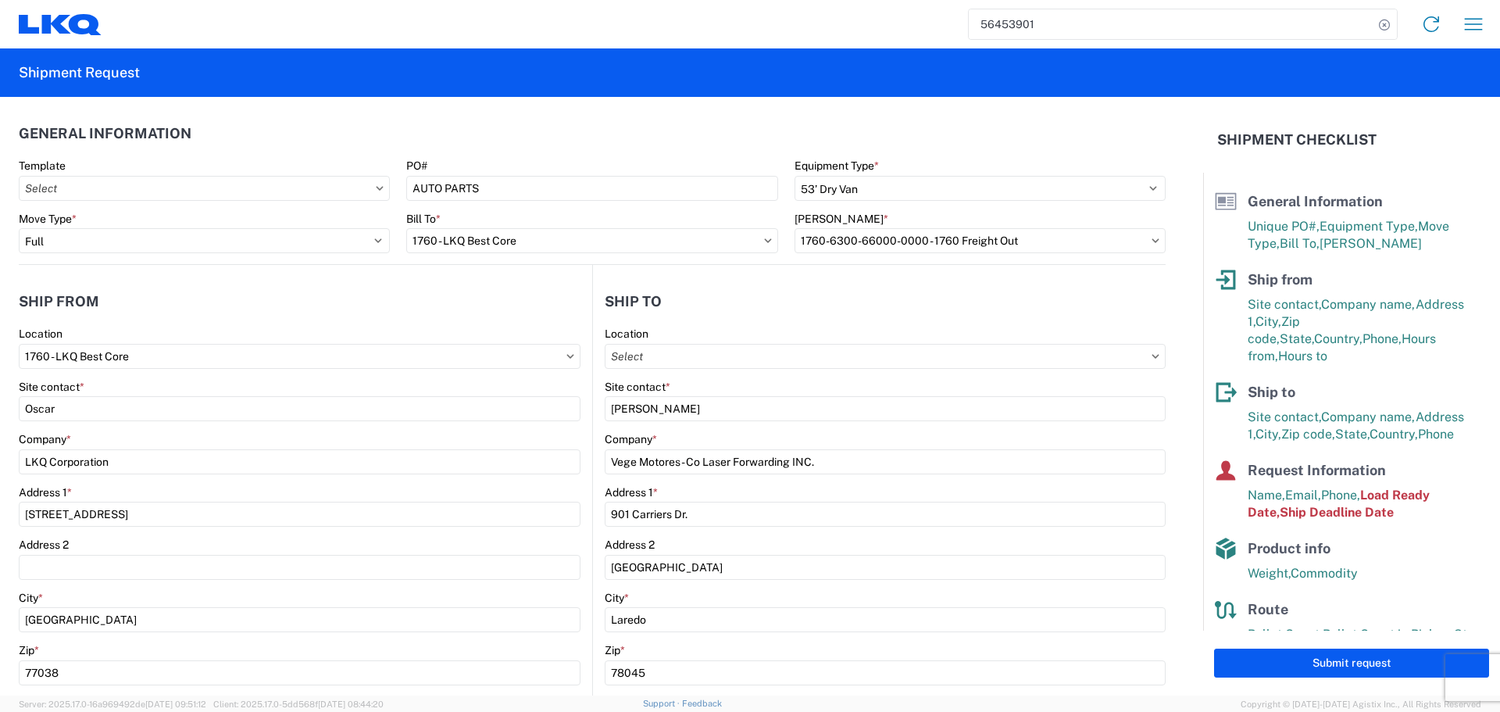
click at [520, 134] on header "General Information" at bounding box center [592, 133] width 1147 height 35
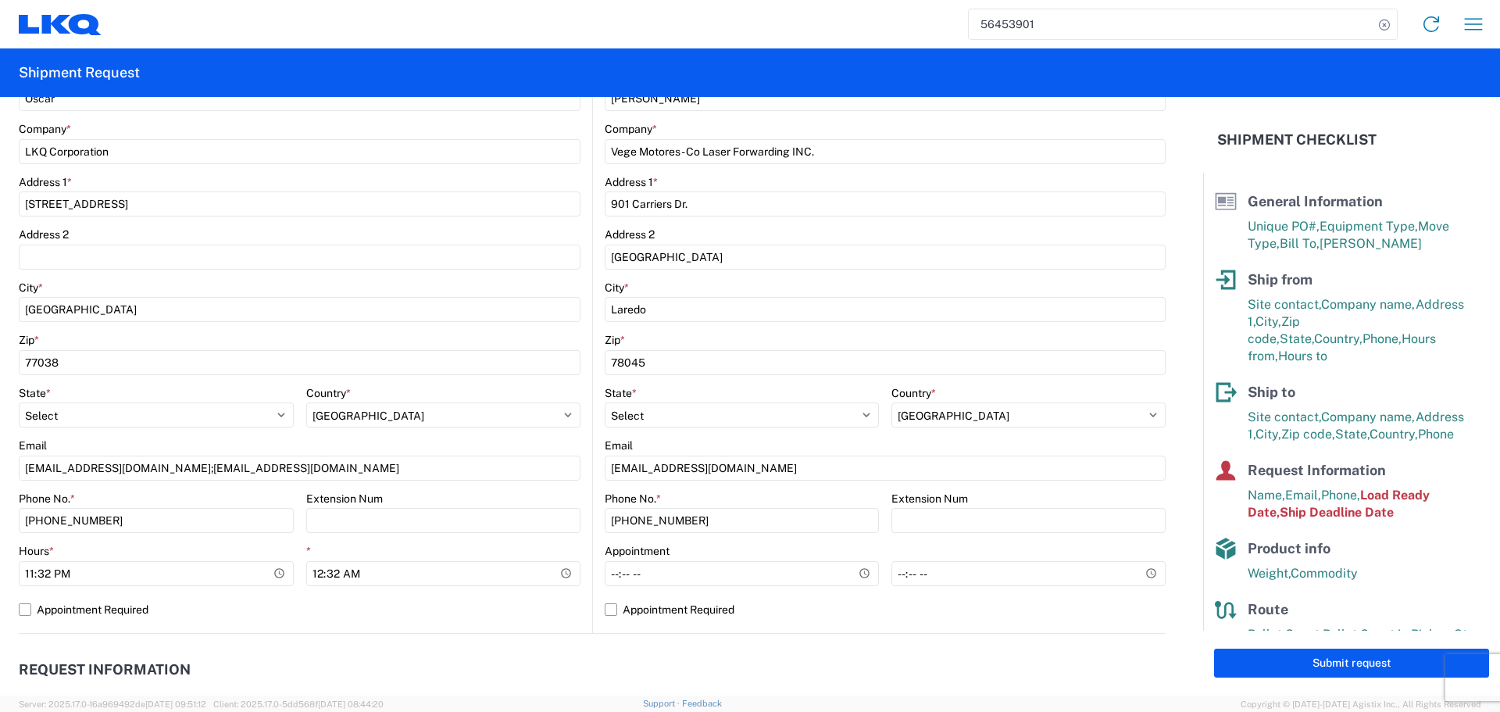
scroll to position [312, 0]
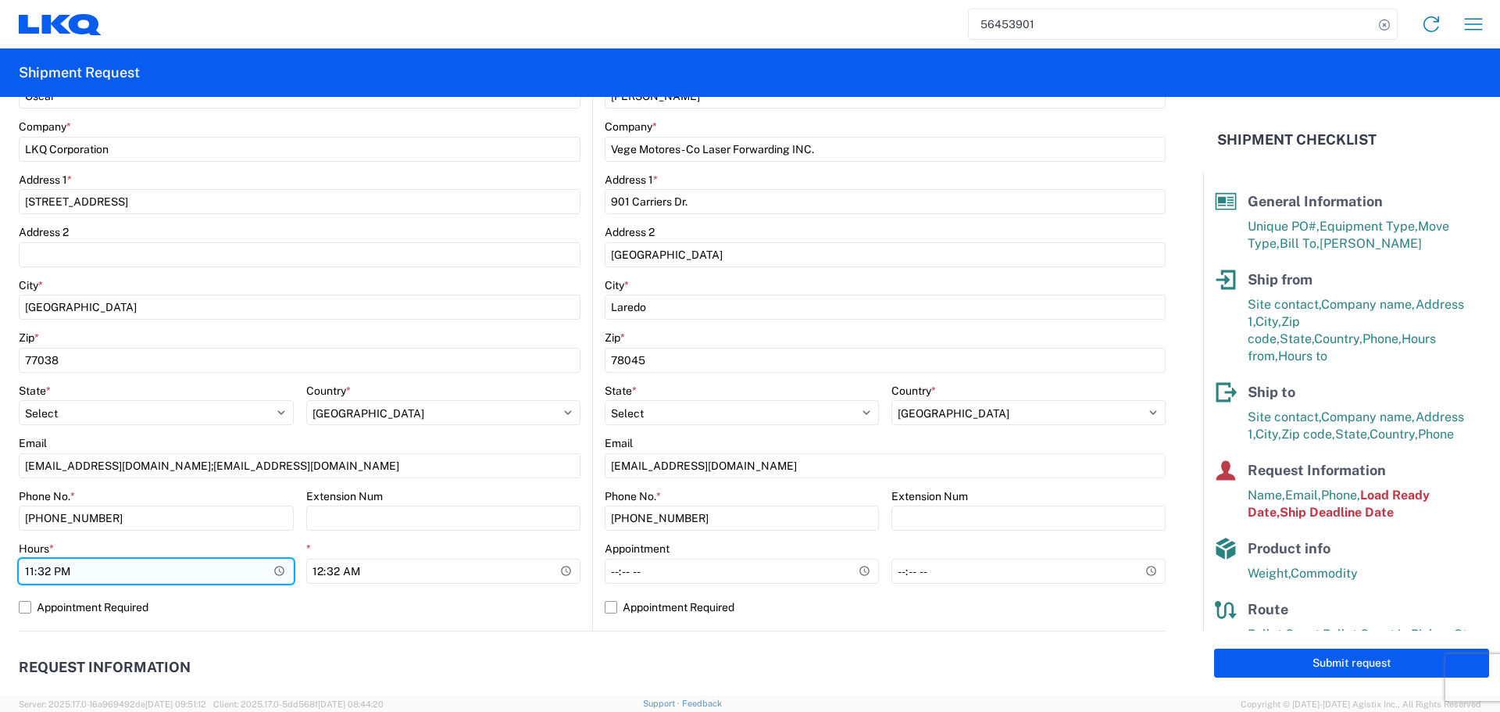
click at [271, 562] on input "23:32:00" at bounding box center [156, 571] width 275 height 25
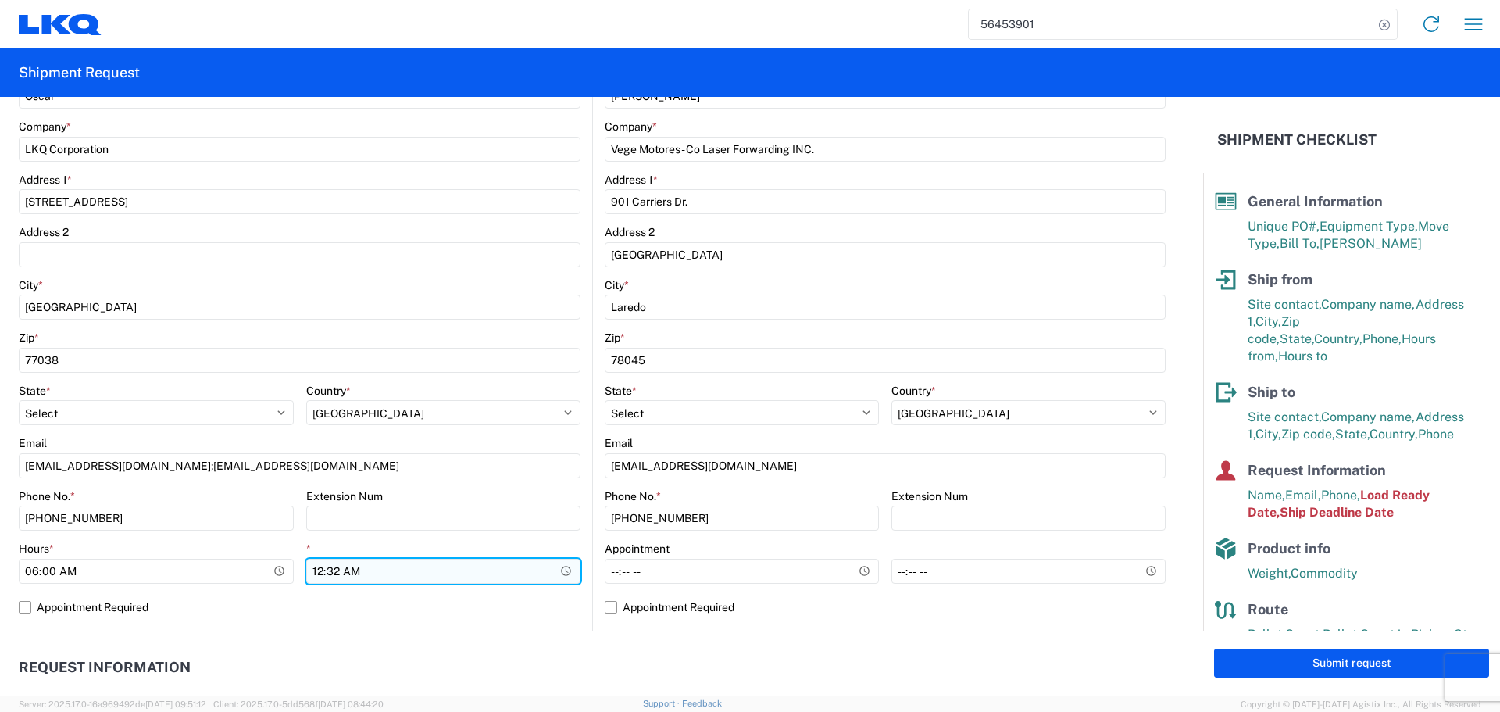
type input "06:00"
click at [562, 573] on input "00:32:00" at bounding box center [443, 571] width 275 height 25
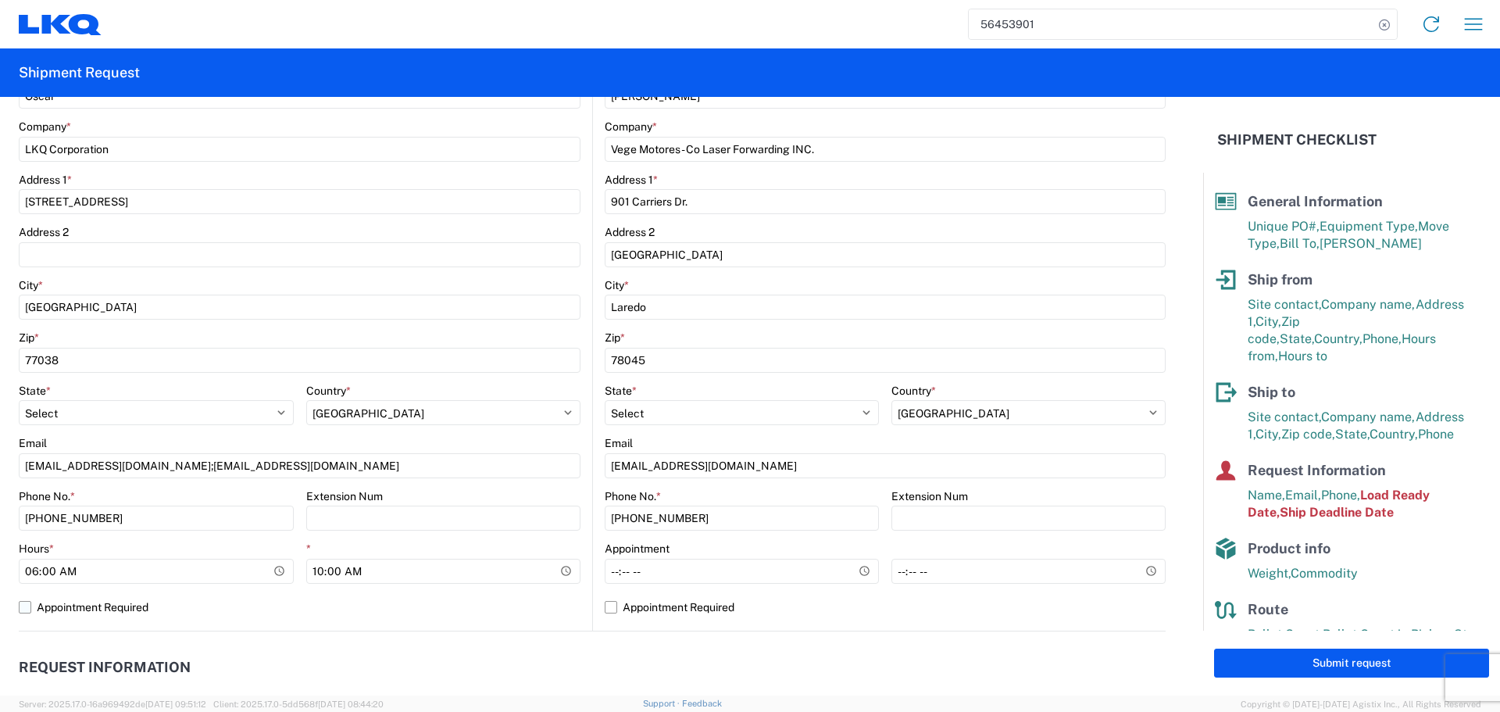
type input "10:00"
click at [380, 596] on label "Appointment Required" at bounding box center [300, 606] width 562 height 25
click at [0, 0] on input "Appointment Required" at bounding box center [0, 0] width 0 height 0
select select "US"
click at [380, 596] on label "Appointment Required" at bounding box center [300, 606] width 562 height 25
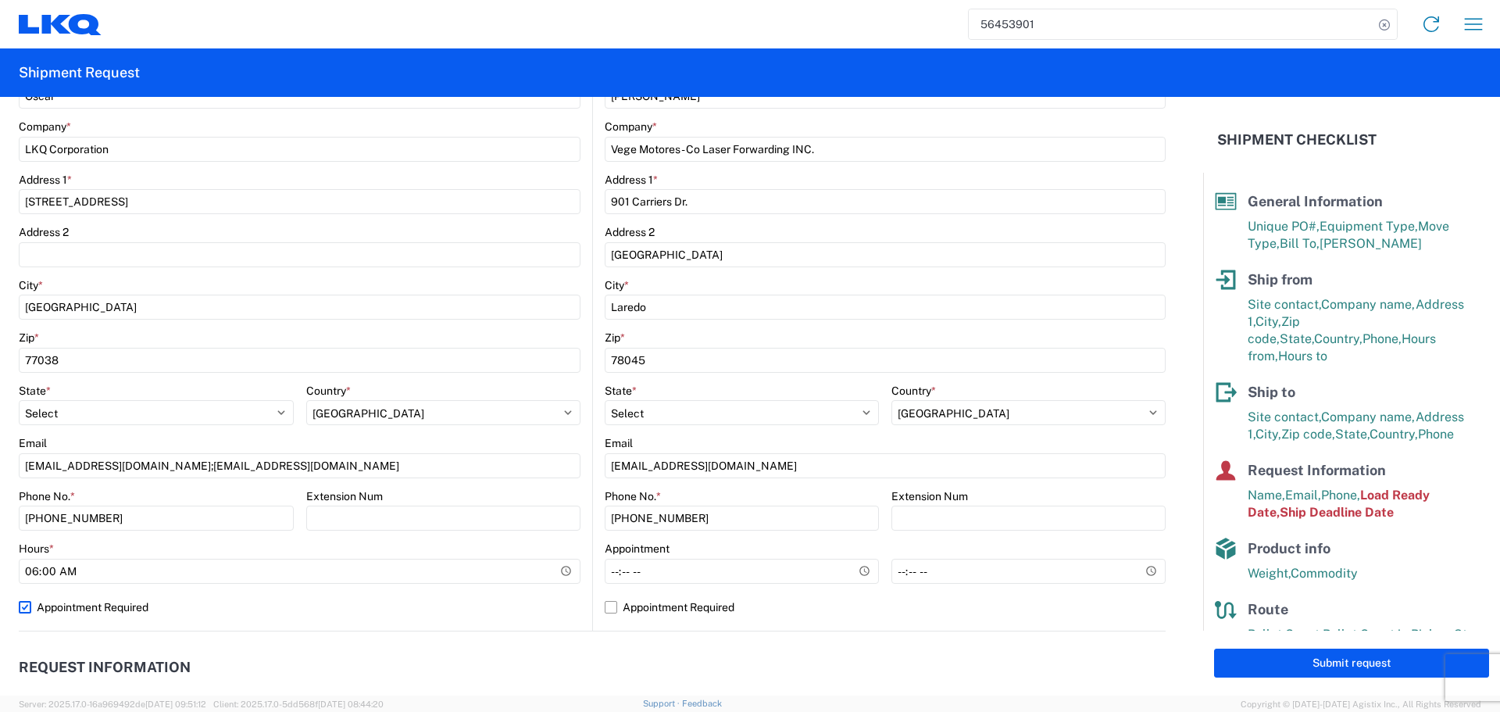
click at [0, 0] on input "Appointment Required" at bounding box center [0, 0] width 0 height 0
select select "US"
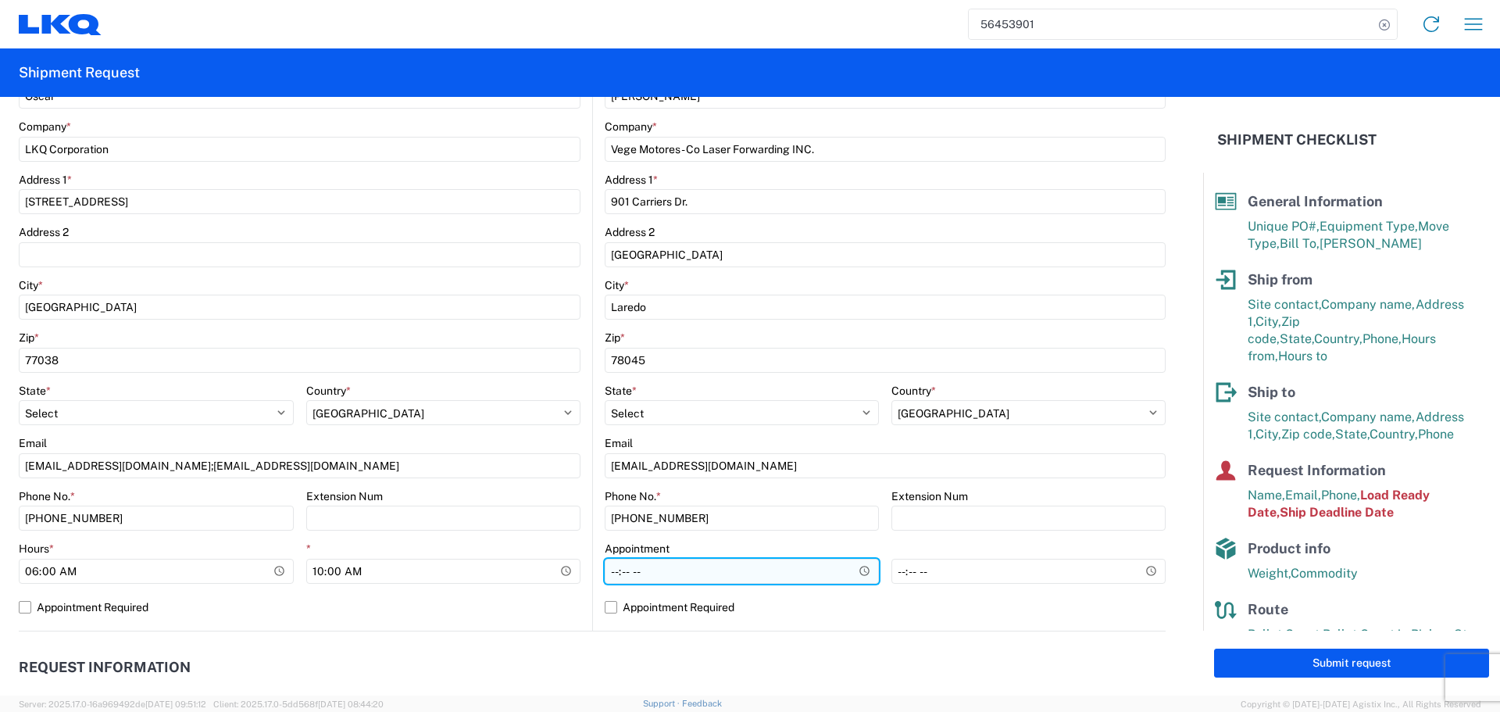
click at [849, 570] on input "Hours *" at bounding box center [742, 571] width 274 height 25
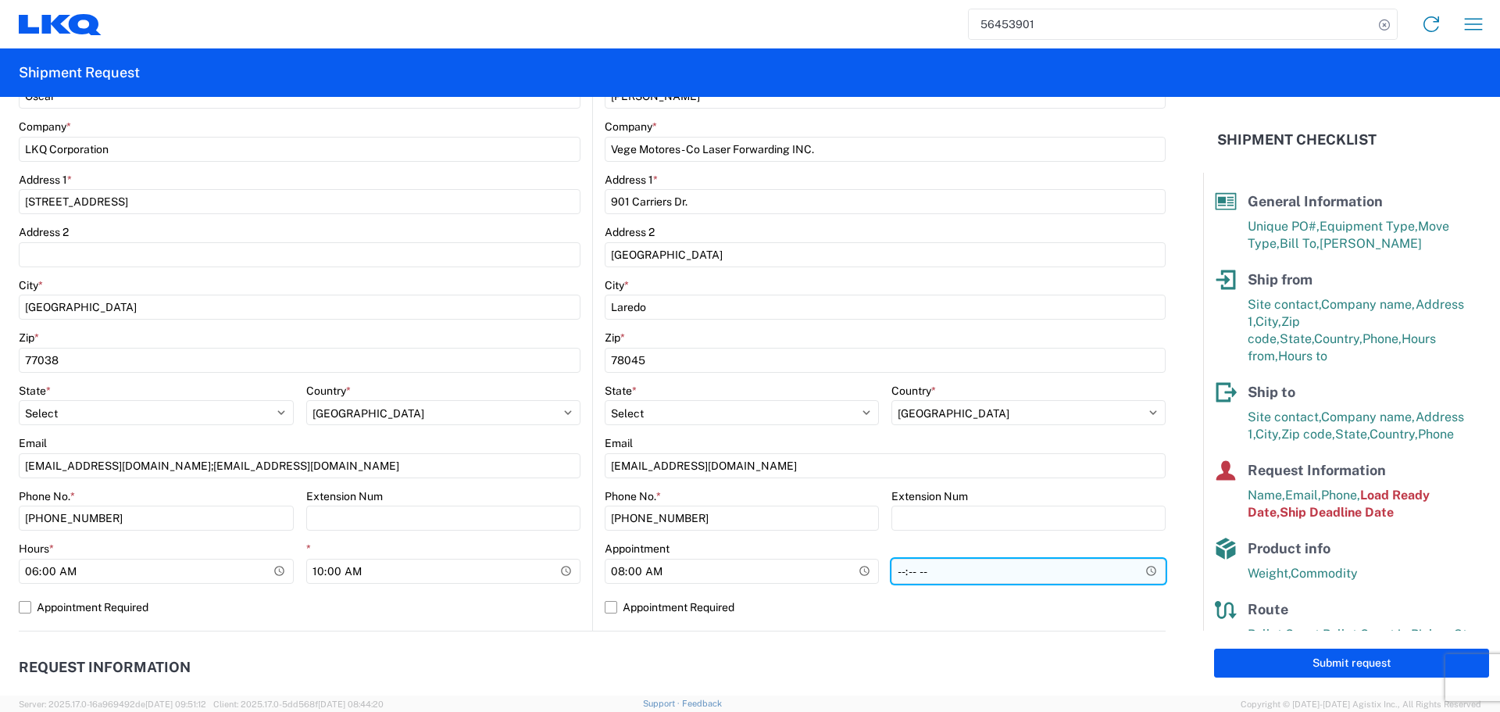
type input "08:00"
click at [1134, 567] on input "*" at bounding box center [1028, 571] width 274 height 25
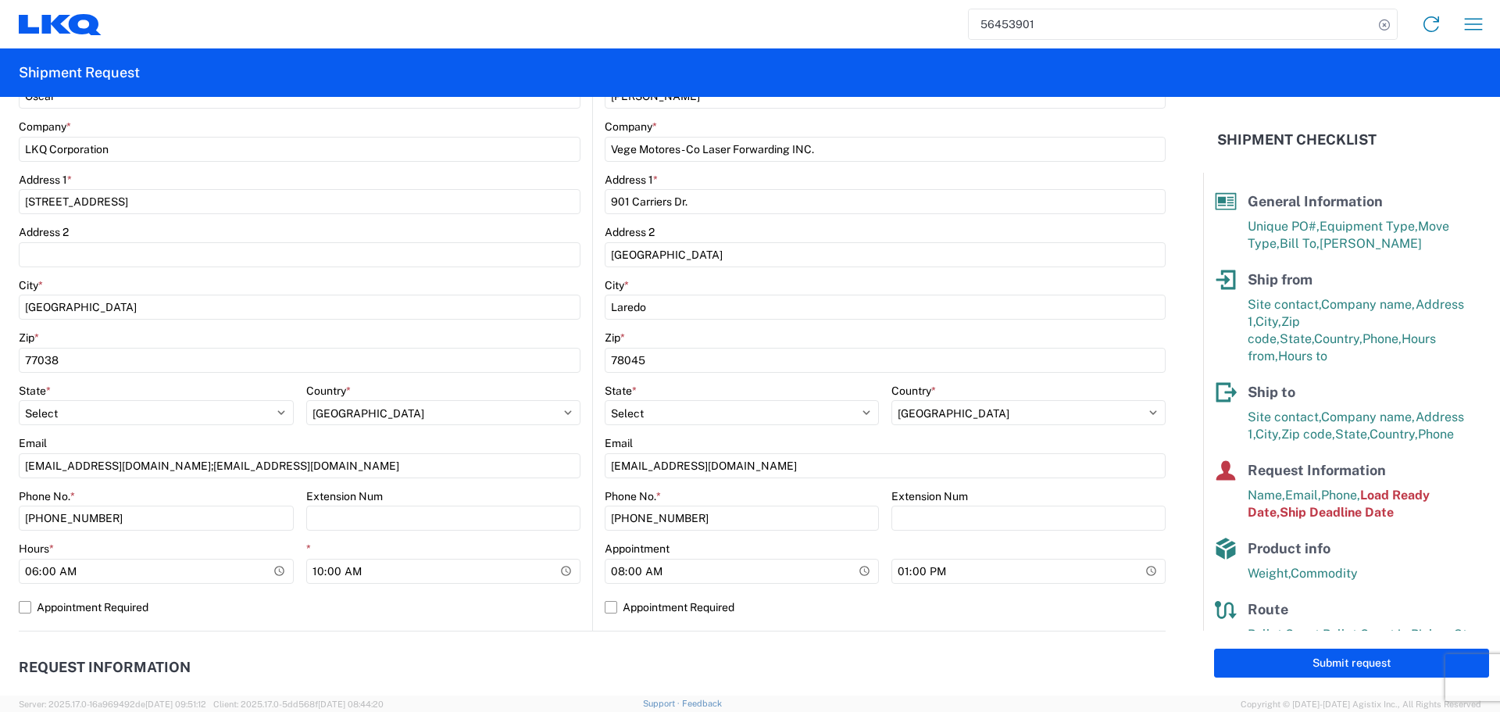
type input "13:00"
click at [936, 625] on div "Location Site contact * Edgar Garcia Company * Vege Motores - Co Laser Forwardi…" at bounding box center [885, 322] width 561 height 616
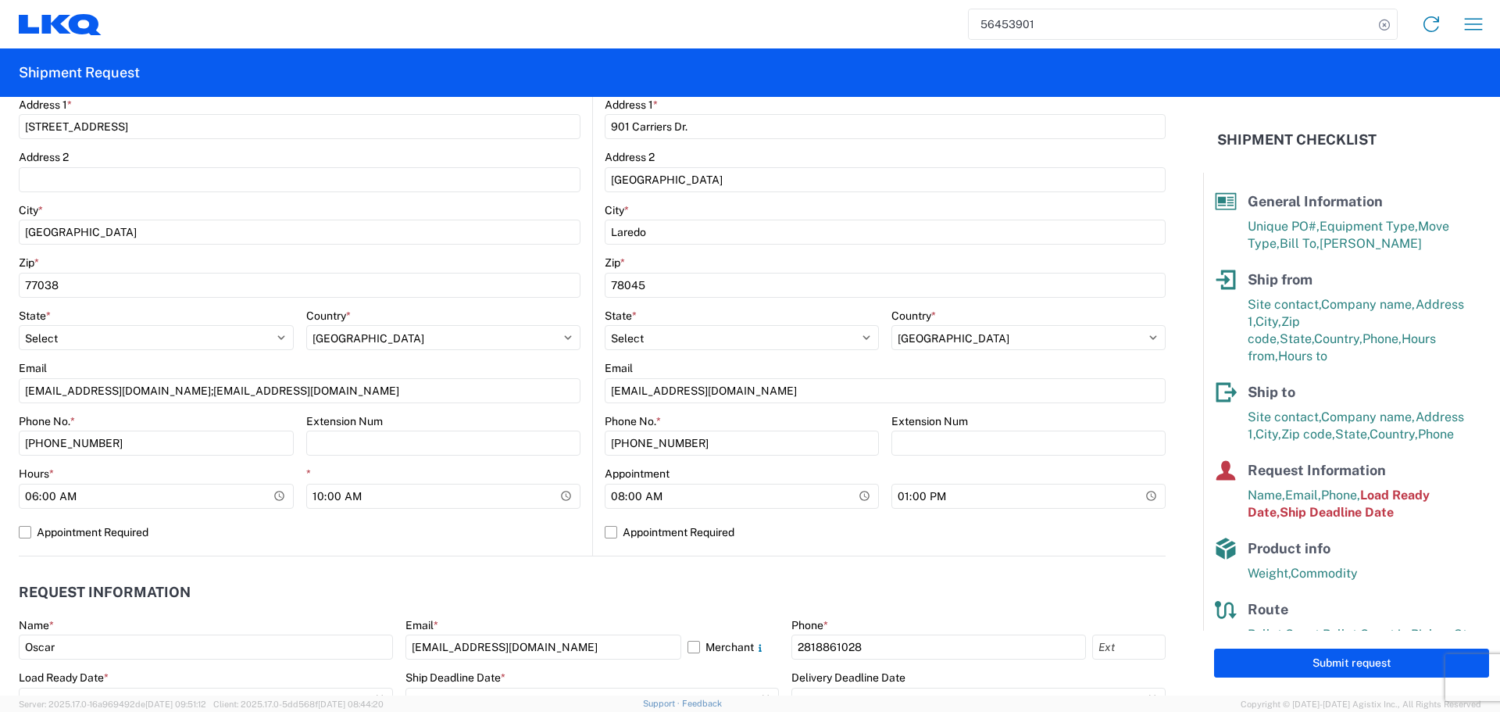
scroll to position [781, 0]
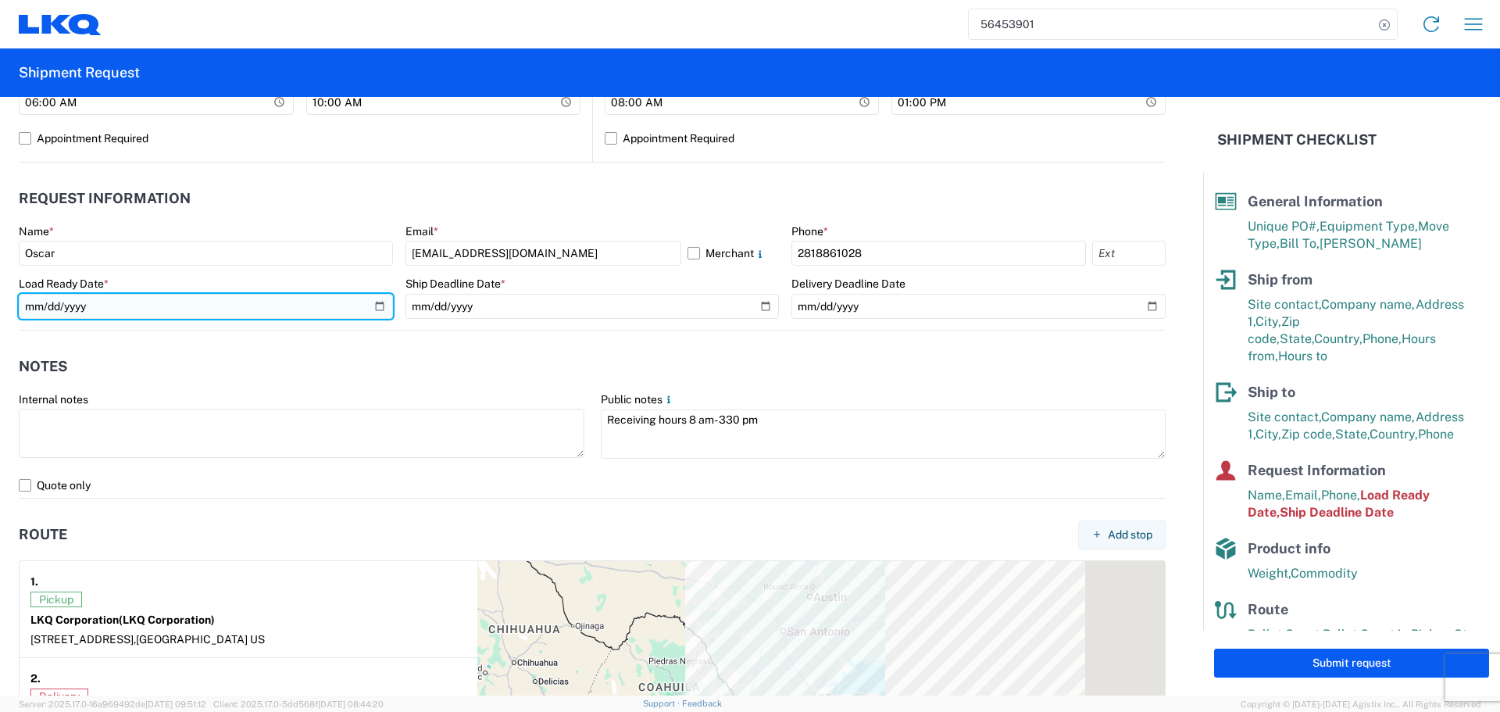
click at [379, 299] on input "2025-08-16" at bounding box center [206, 306] width 374 height 25
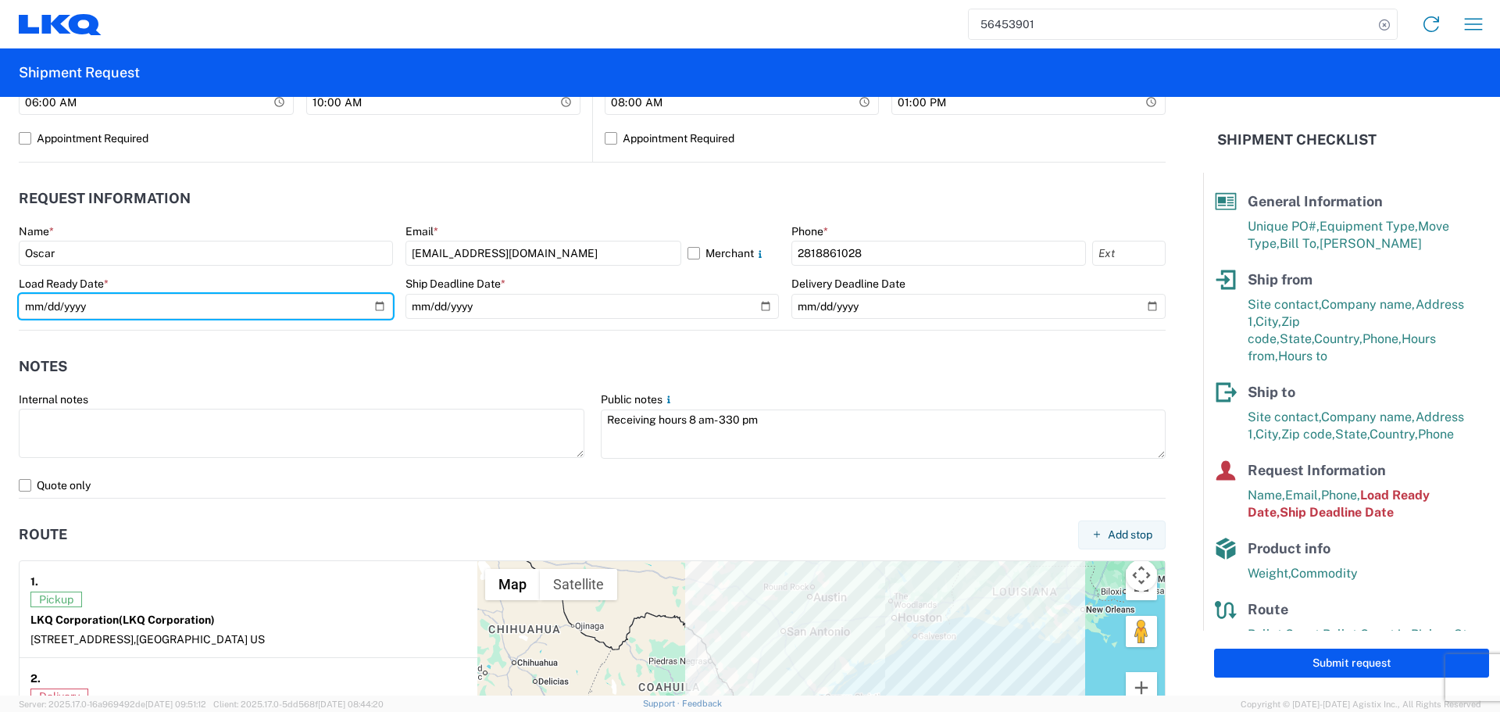
type input "2025-08-19"
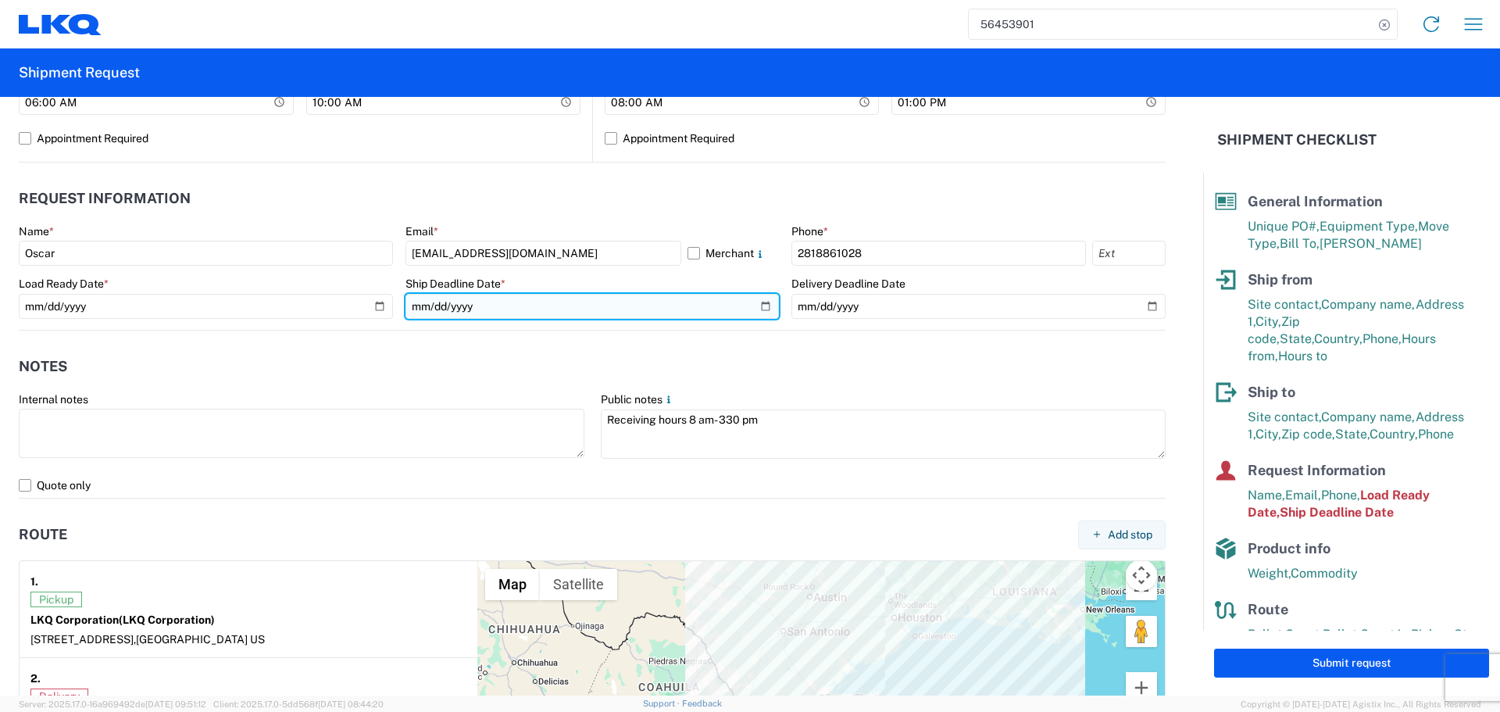
click at [759, 314] on input "2025-08-17" at bounding box center [592, 306] width 374 height 25
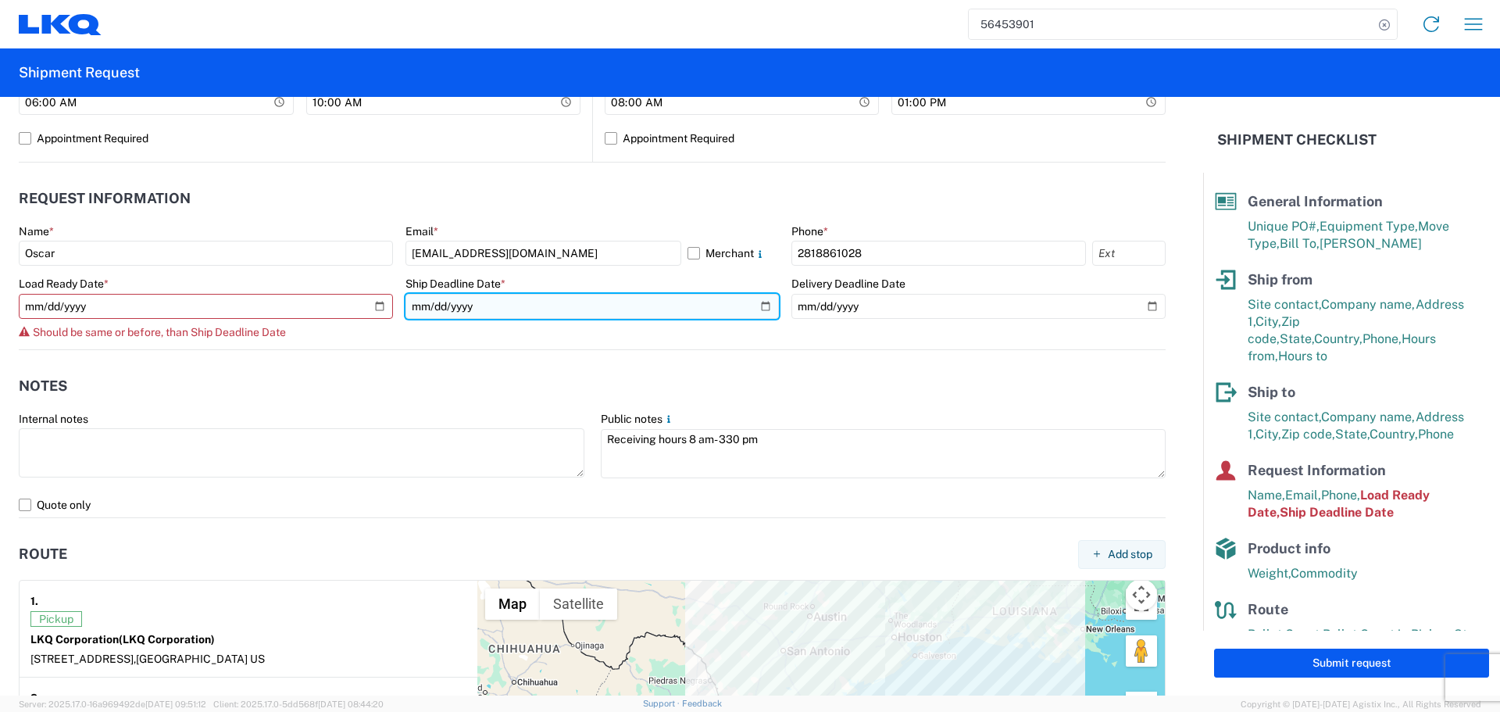
click at [755, 309] on input "2025-08-17" at bounding box center [592, 306] width 374 height 25
type input "2025-08-19"
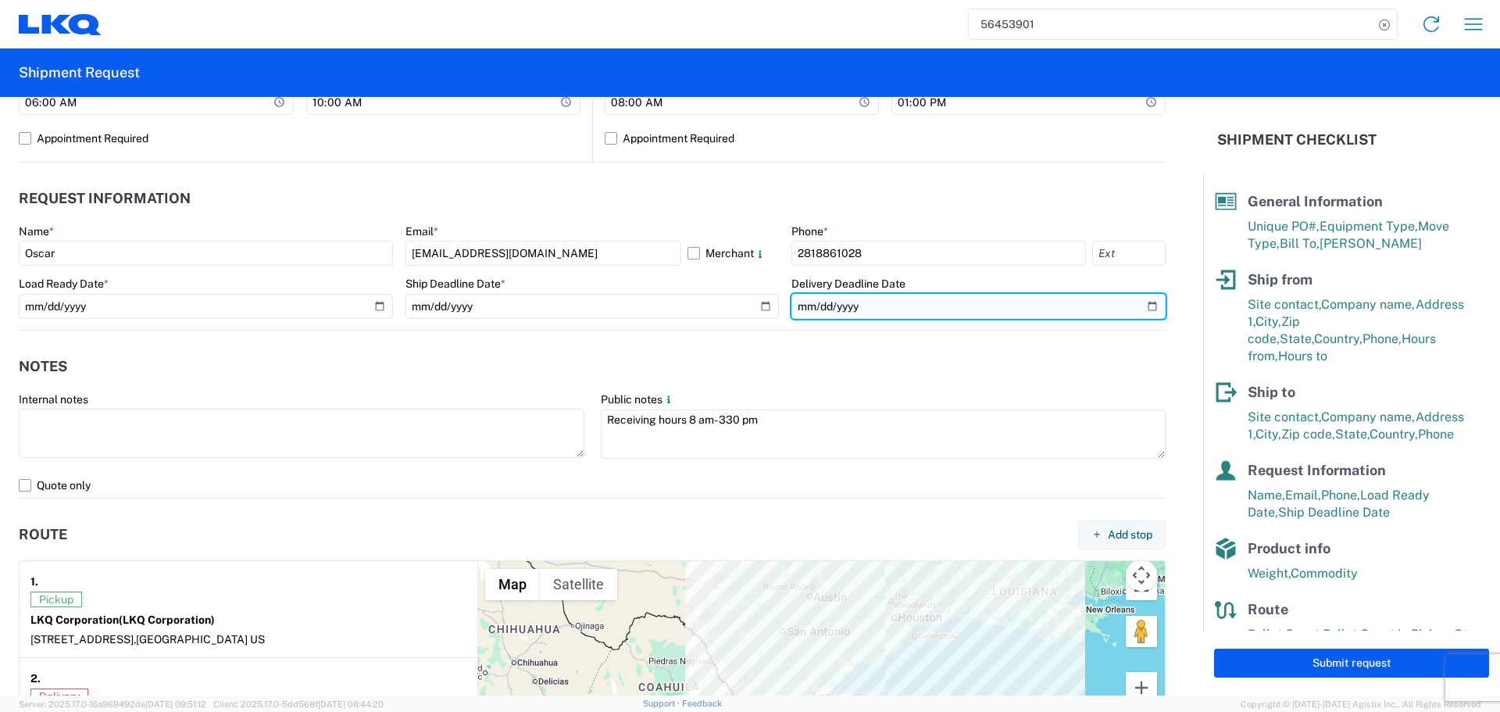
click at [1148, 305] on input "date" at bounding box center [978, 306] width 374 height 25
click at [1143, 306] on input "date" at bounding box center [978, 306] width 374 height 25
type input "2025-08-20"
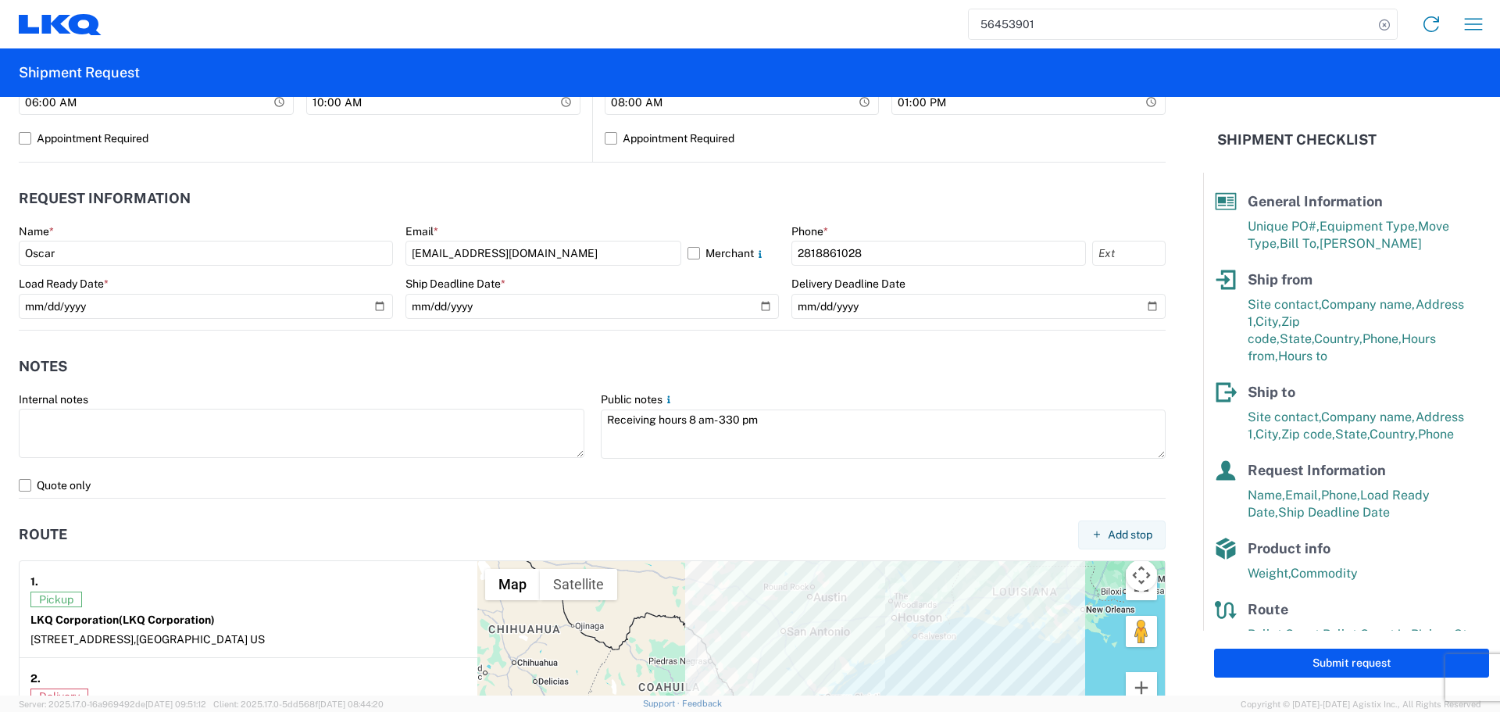
click at [662, 352] on header "Notes" at bounding box center [592, 366] width 1147 height 35
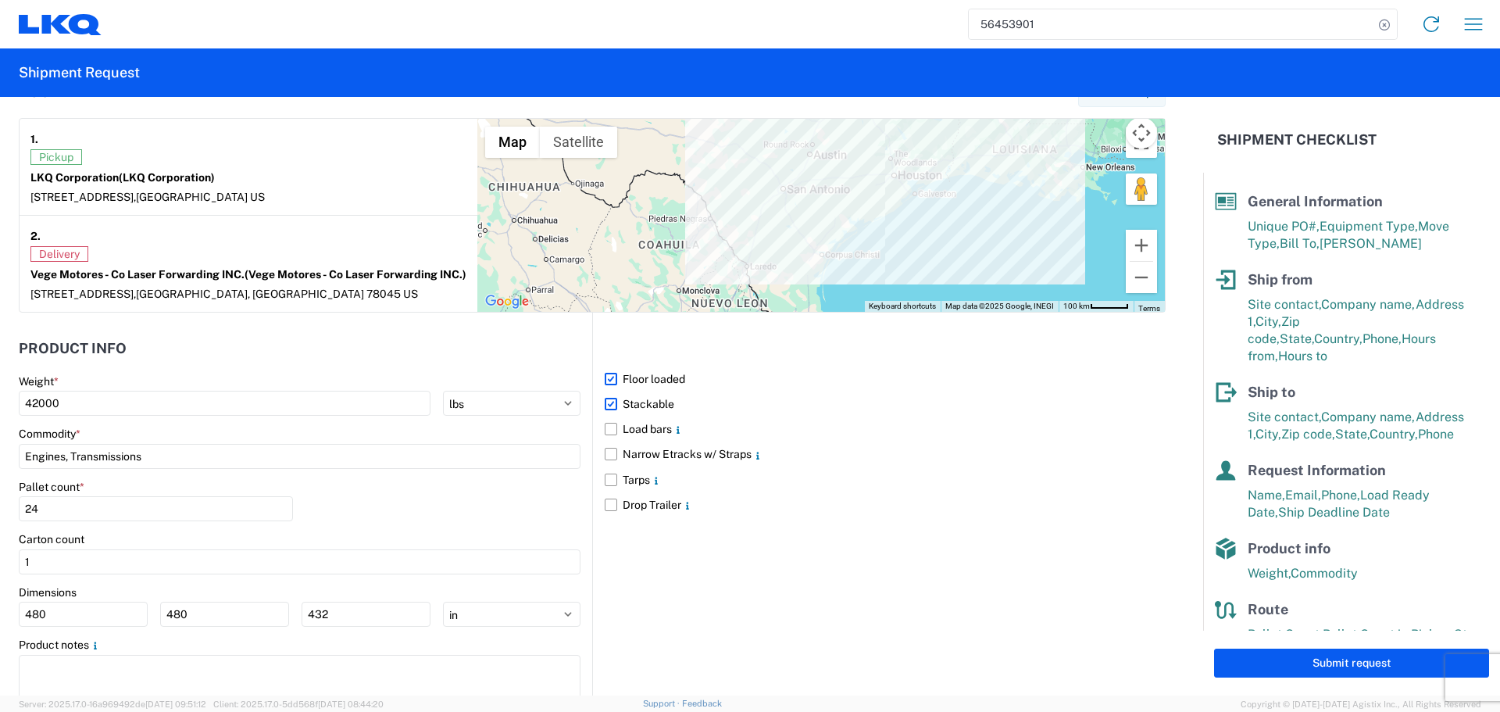
scroll to position [1250, 0]
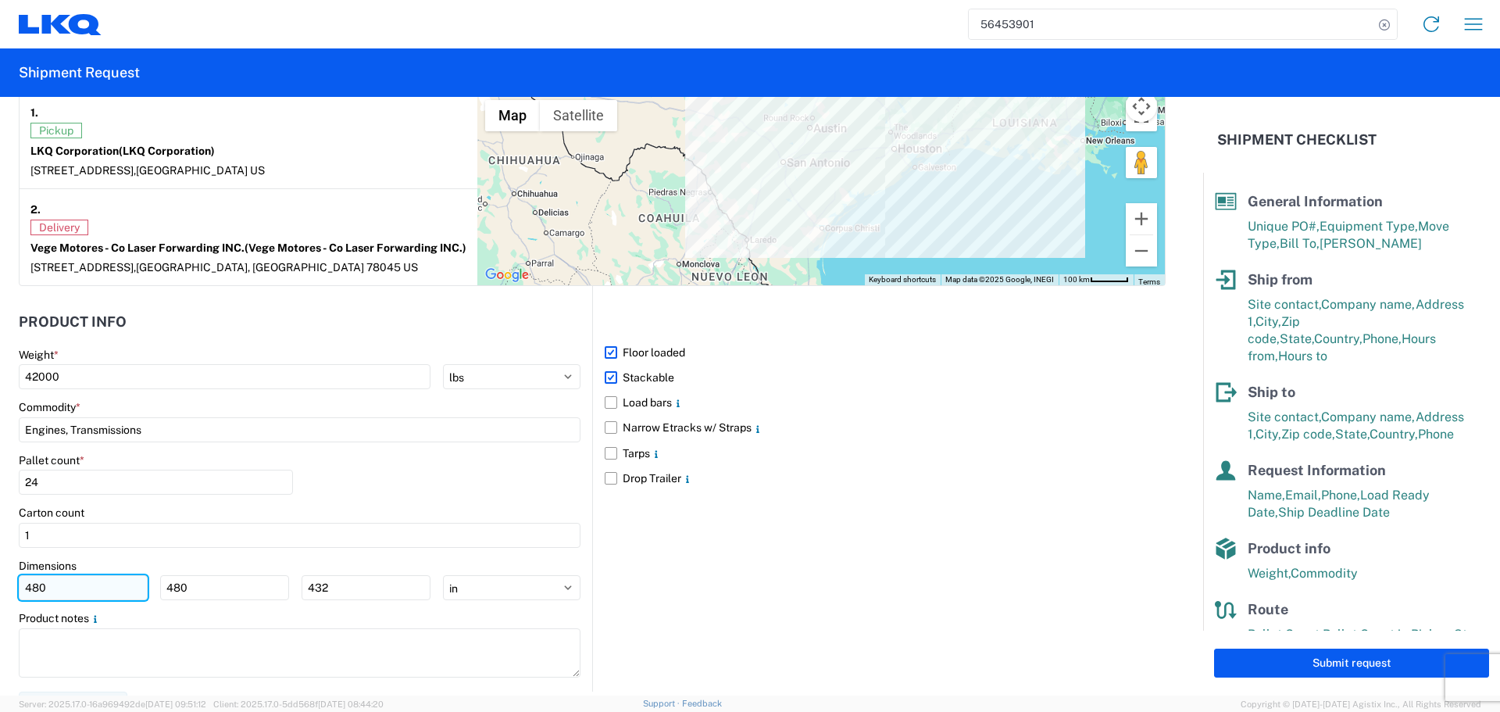
click at [114, 600] on input "480" at bounding box center [83, 587] width 129 height 25
type input "4"
type input "40"
click at [203, 600] on input "480" at bounding box center [224, 587] width 129 height 25
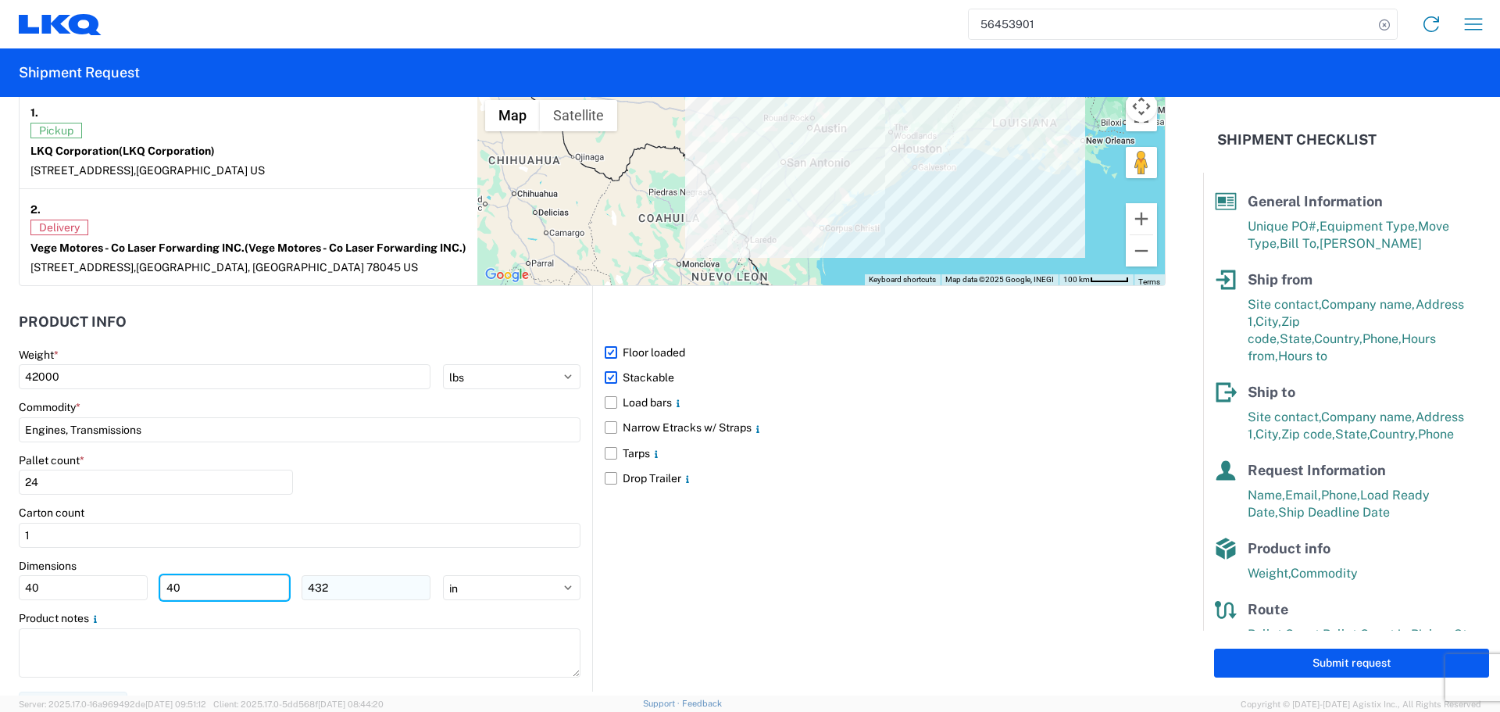
type input "40"
click at [366, 600] on input "432" at bounding box center [366, 587] width 129 height 25
type input "4"
type input "36"
click at [414, 495] on div "Pallet count * 24" at bounding box center [300, 479] width 562 height 53
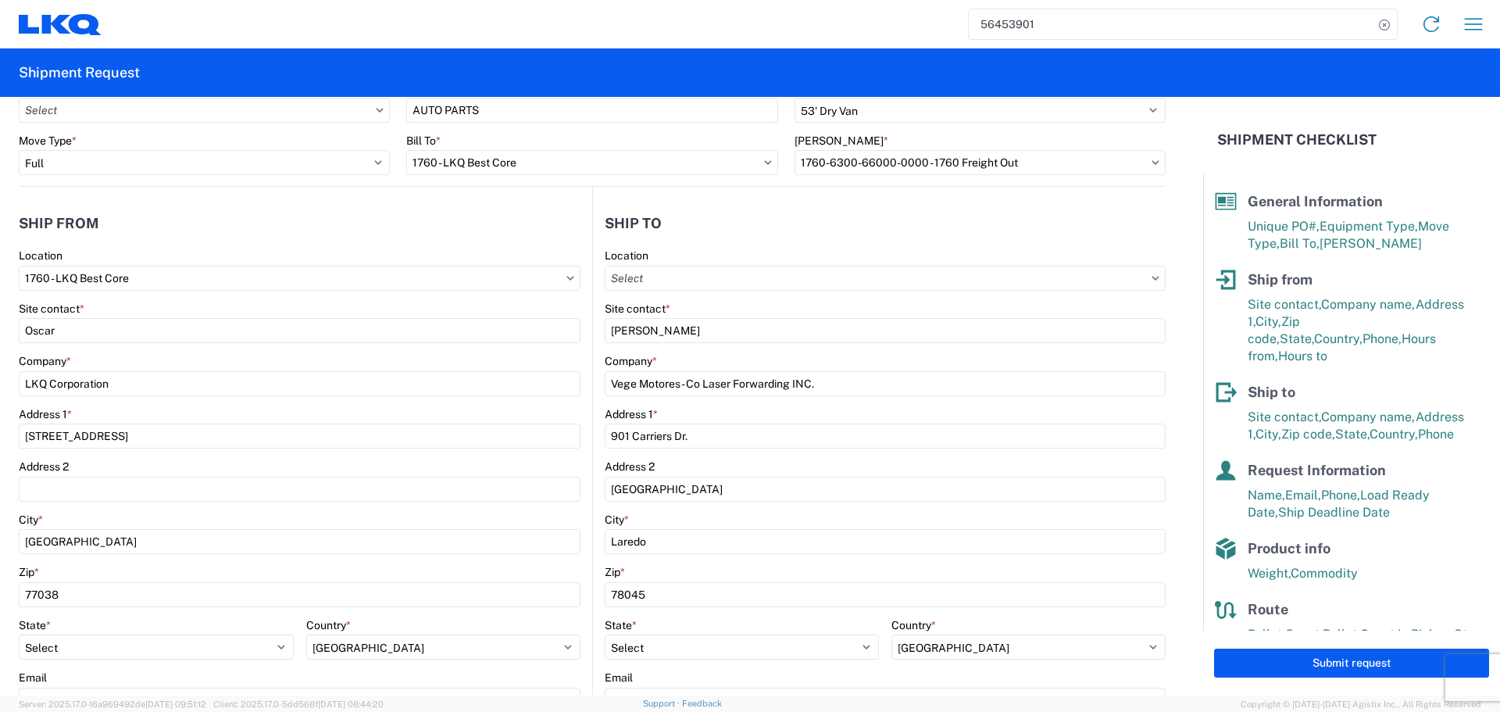
scroll to position [0, 0]
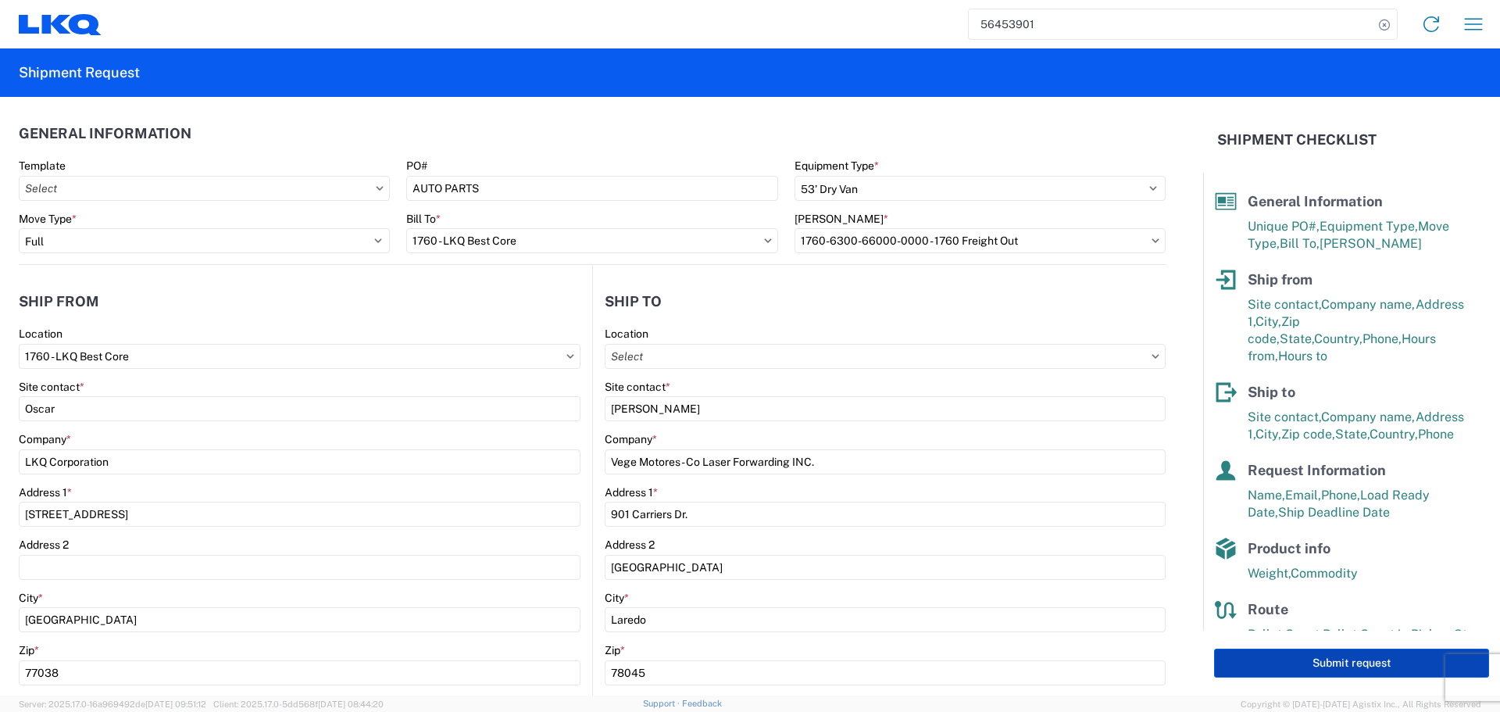
click at [1341, 659] on button "Submit request" at bounding box center [1351, 662] width 275 height 29
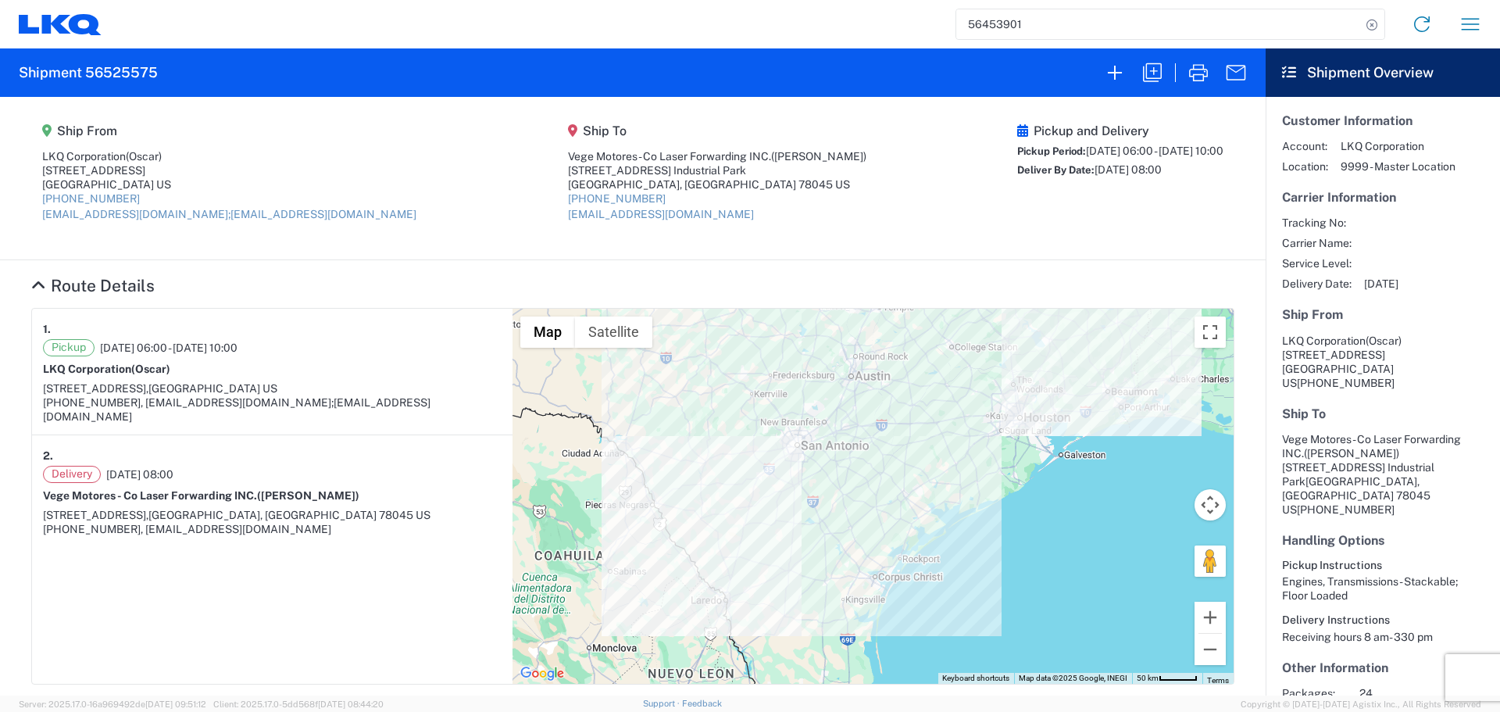
click at [981, 27] on input "56453901" at bounding box center [1158, 24] width 405 height 30
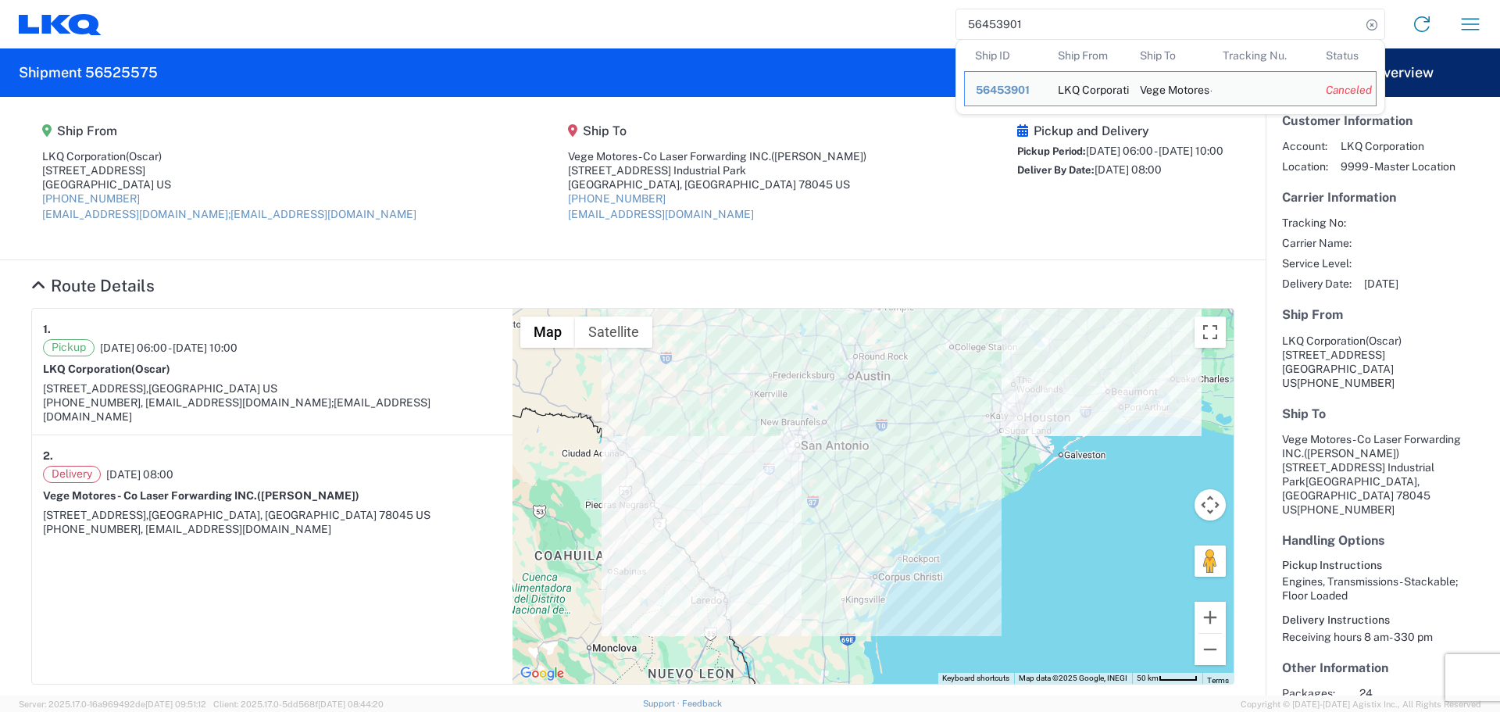
click at [981, 27] on input "56453901" at bounding box center [1158, 24] width 405 height 30
paste input "5998574"
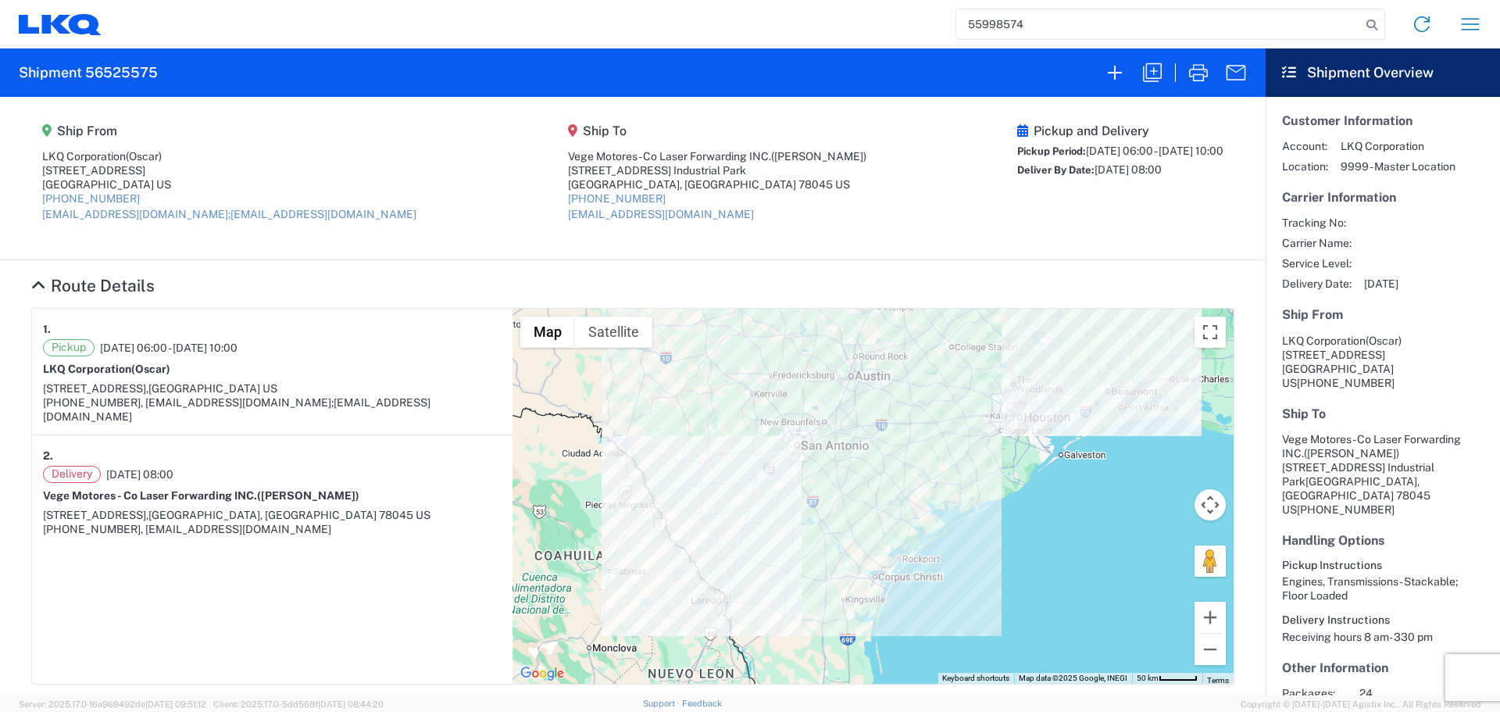
type input "55998574"
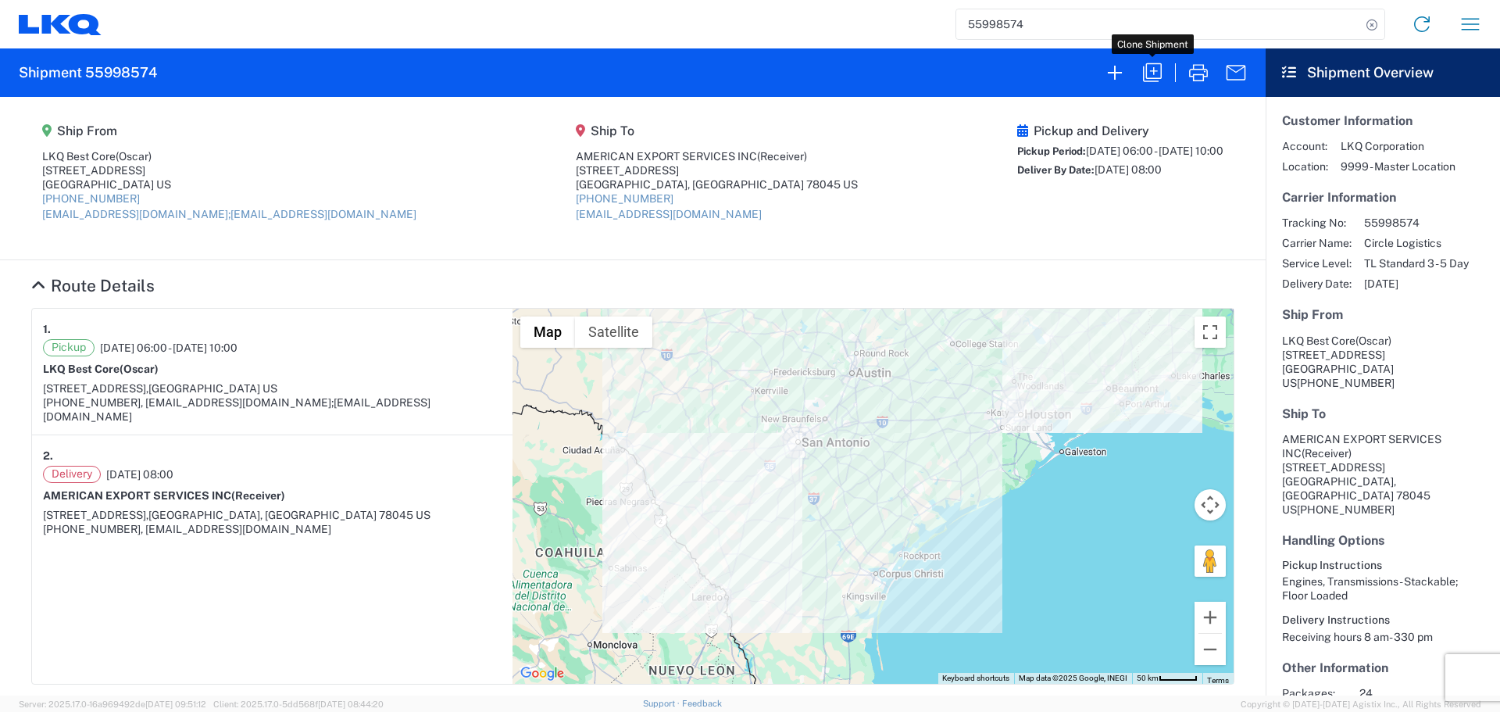
click at [1141, 70] on icon "button" at bounding box center [1152, 72] width 25 height 25
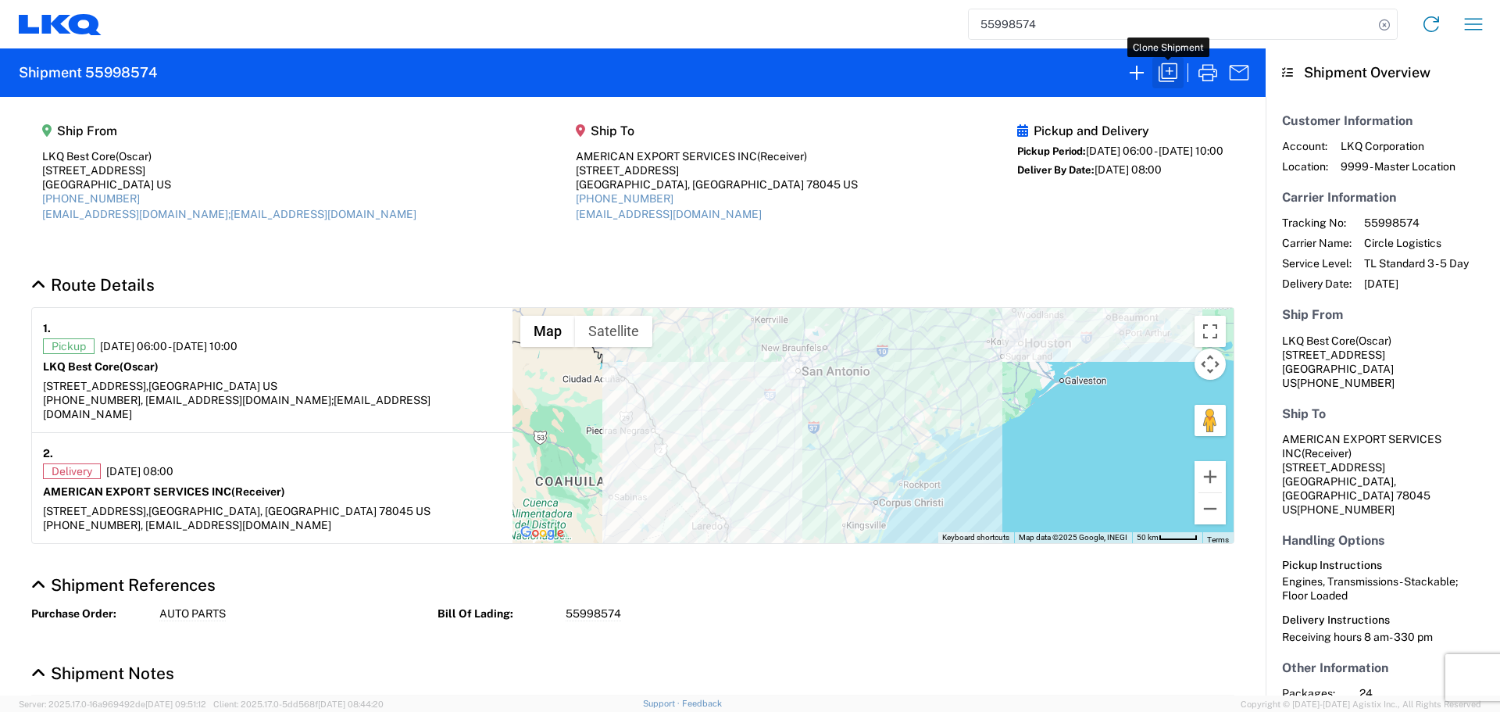
select select "FULL"
select select "US"
select select "LBS"
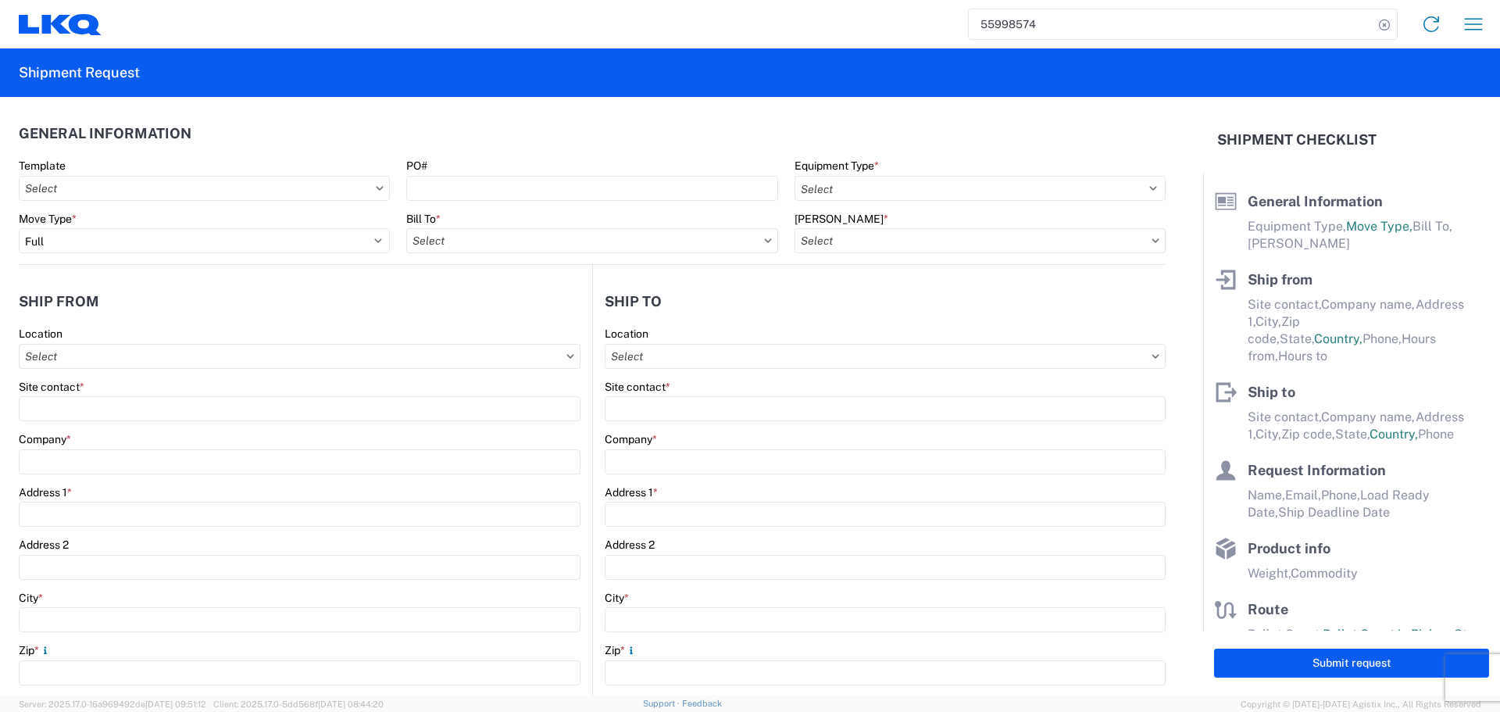
select select "STDV"
type input "Oscar"
type input "LKQ Best Core"
type input "1714 West Mount Houston Road"
type input "Houston"
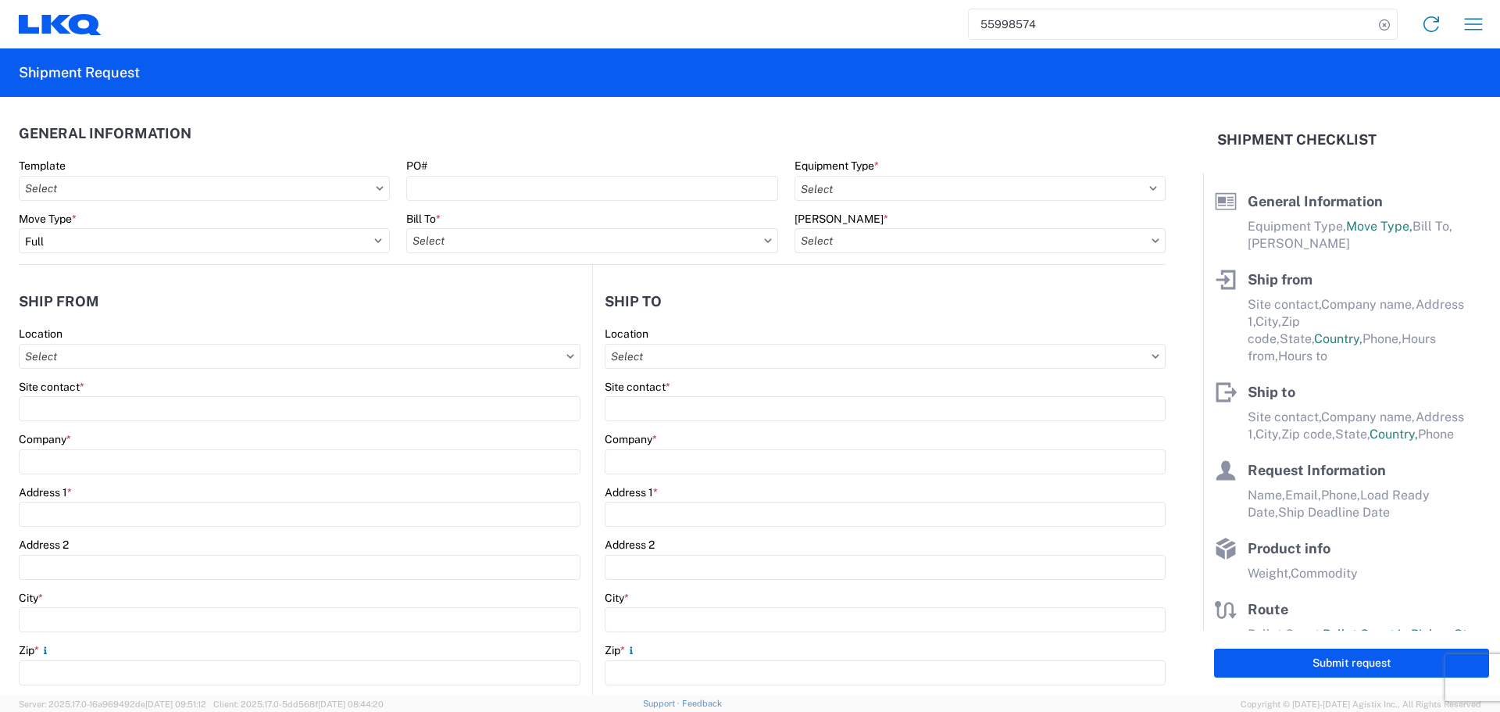
type input "77038"
type input "oxdavila@lkqcorp.com;acgarcia@lkqcorp.com"
type input "Receiver"
type input "AMERICAN EXPORT SERVICES INC"
type input "417 NAFTA BLVD"
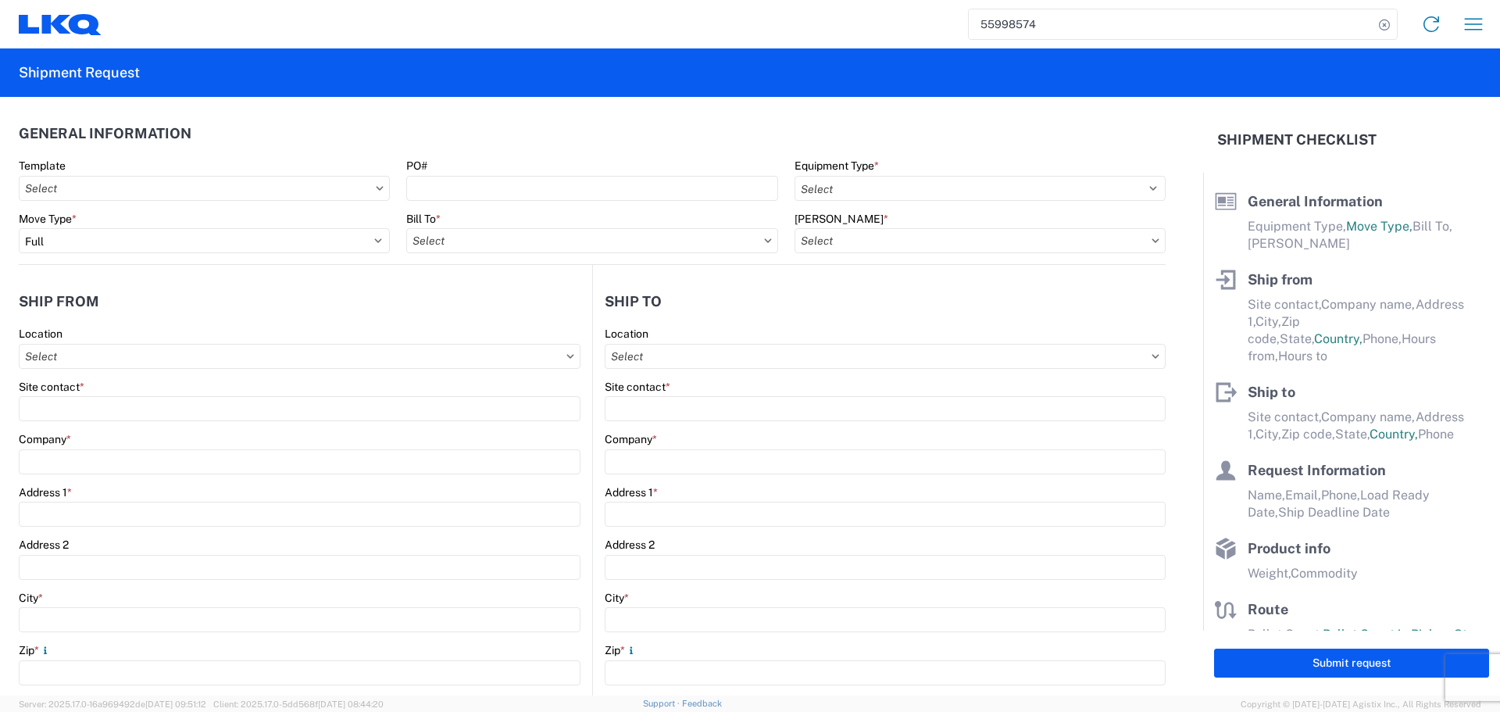
type input "Laredo"
type input "78045"
type input "mgutierrez@laser.com.mx"
type input "Oscar"
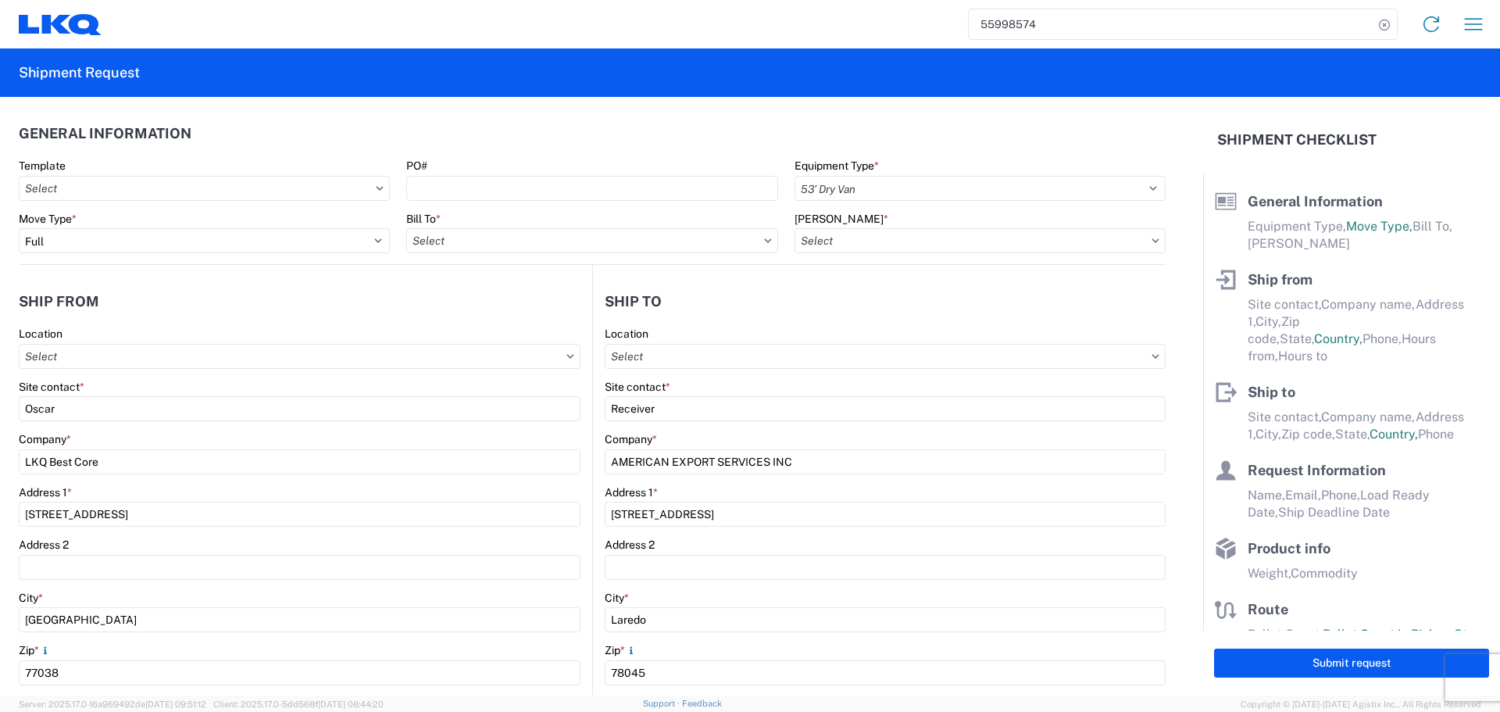
type input "oxdavila@lkqcorp.com"
type input "281-886-1028"
type input "2025-06-25"
type input "2025-06-26"
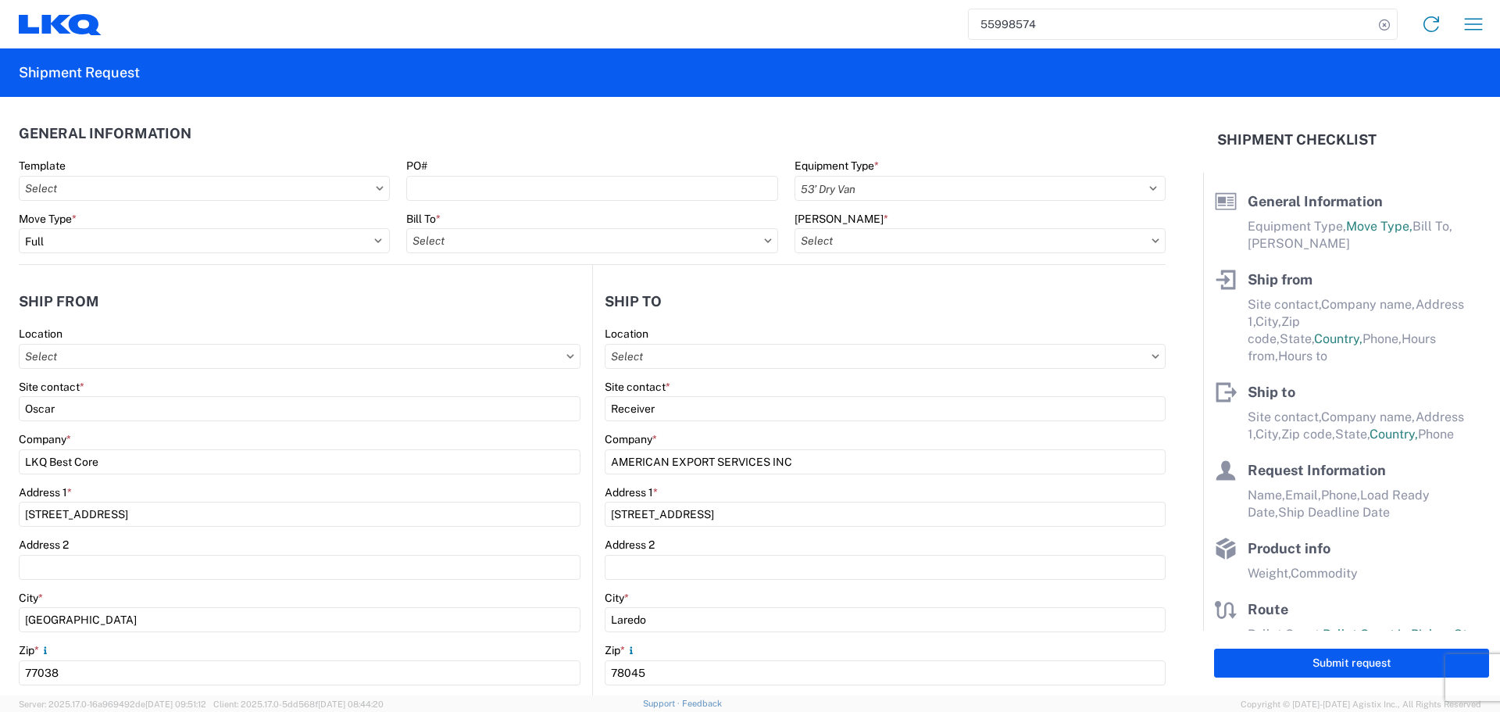
type textarea "Receiving hours 8 am- 330 pm"
type input "42000"
type input "Engines, Transmissions"
type input "24"
type input "0"
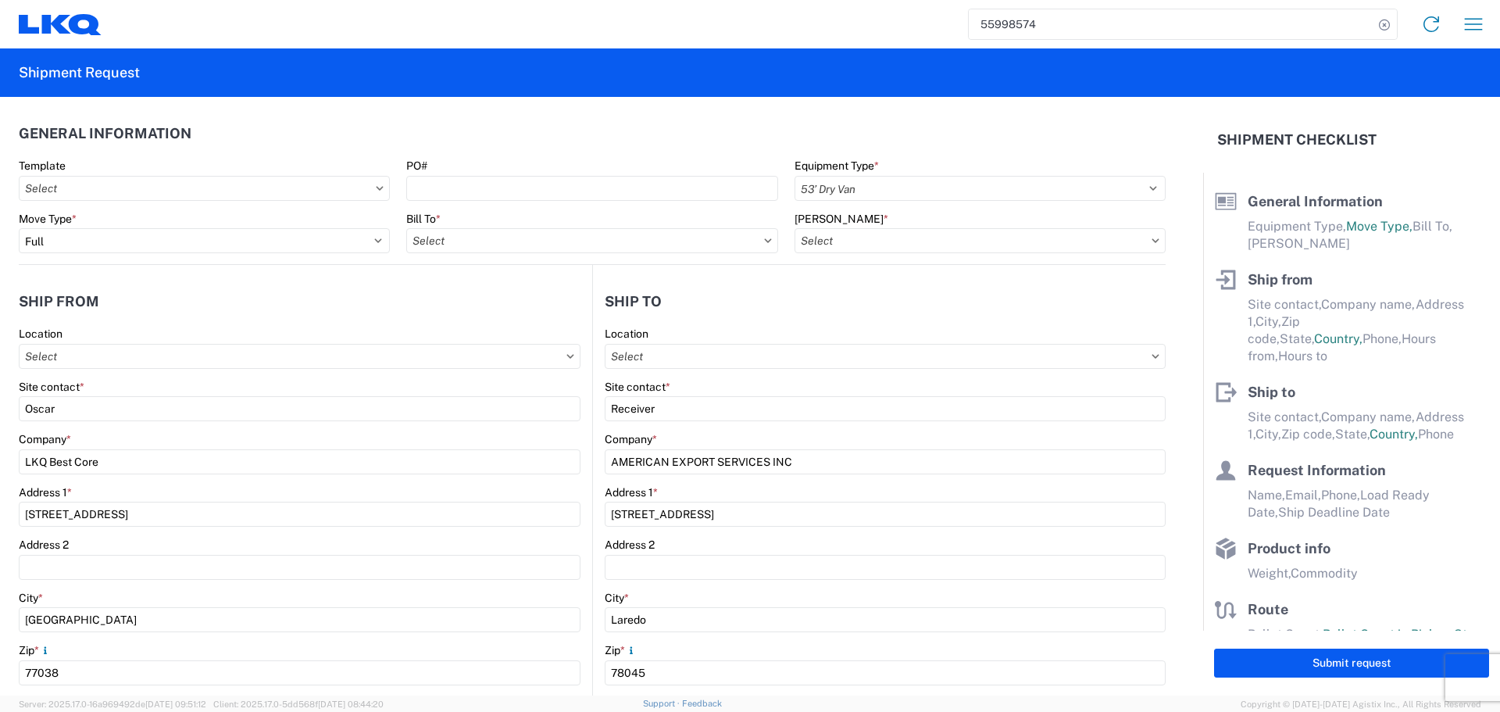
type input "480"
type input "432"
select select "IN"
select select "US"
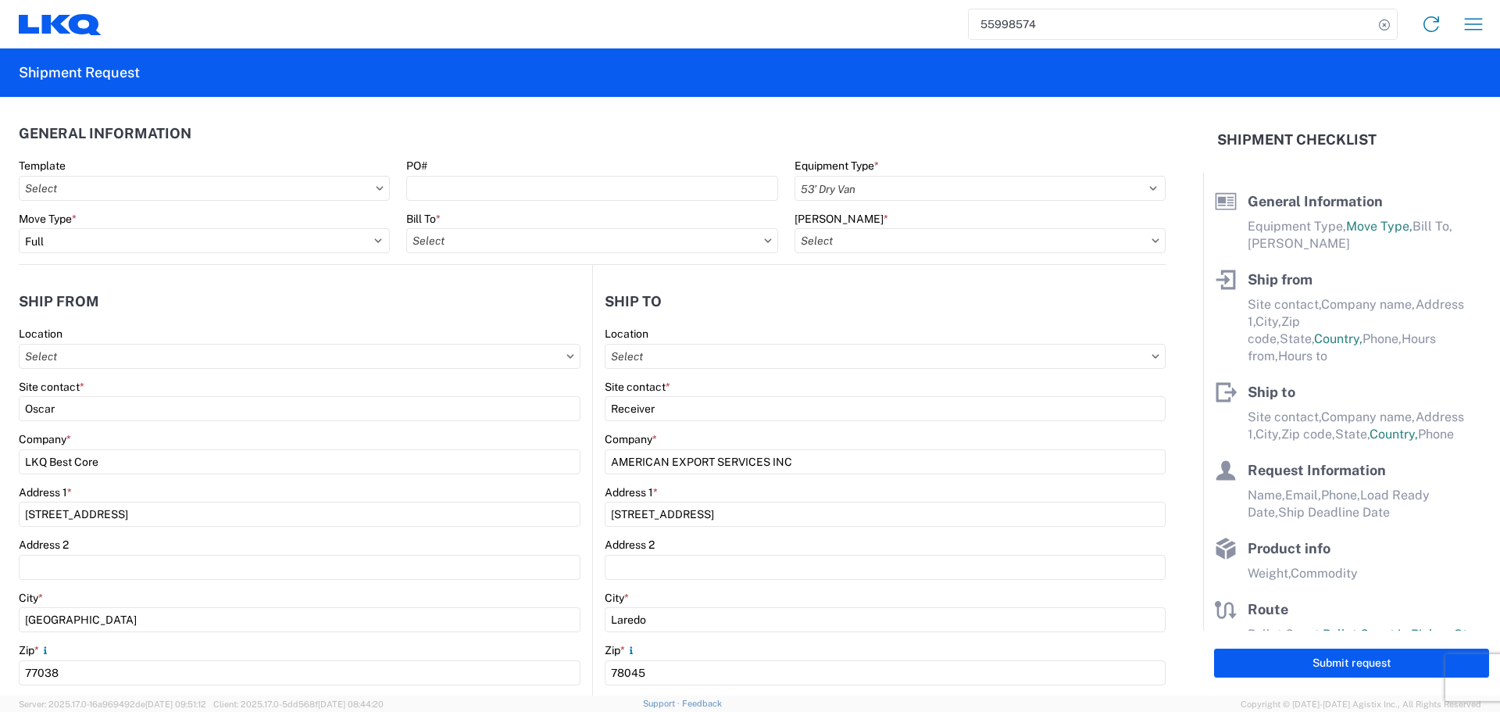
select select "US"
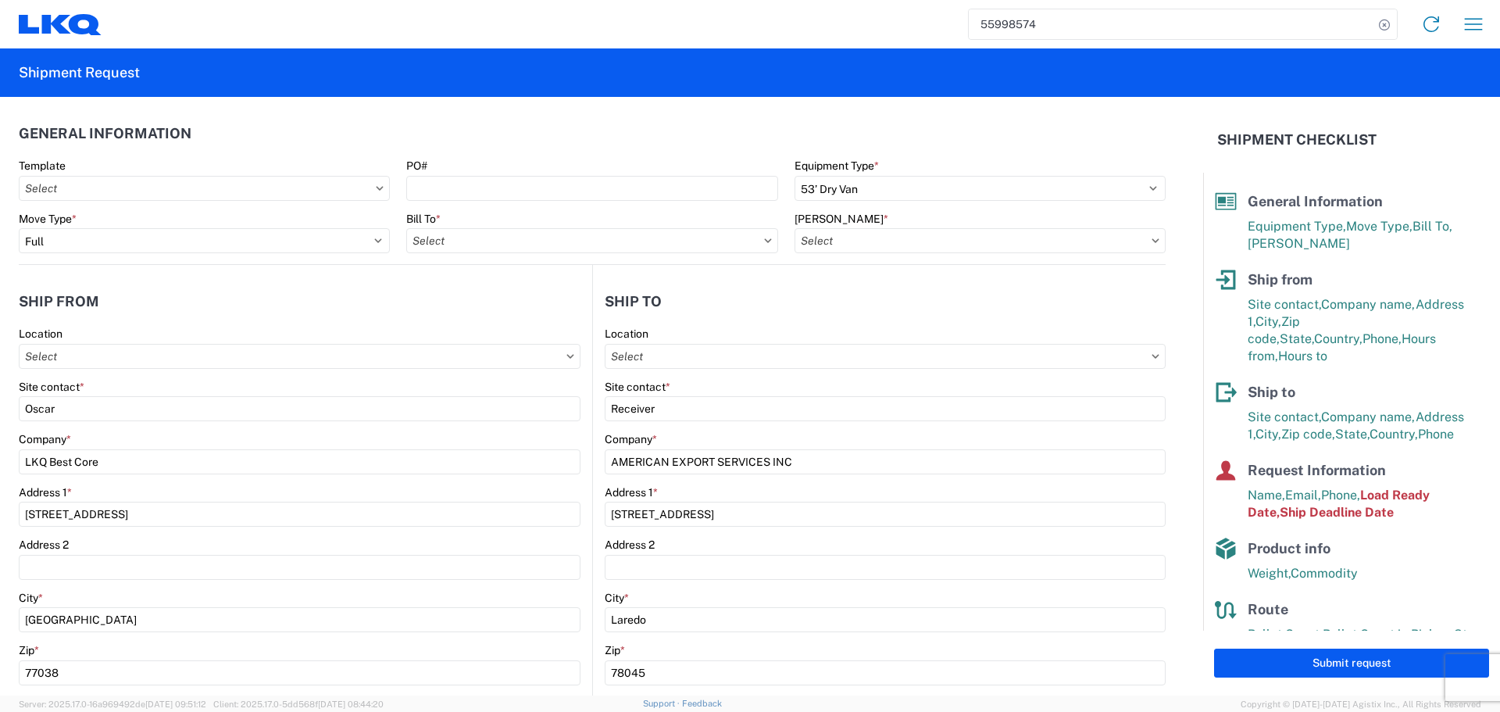
type input "1760 - LKQ Best Core"
type input "1760-6300-66000-0000 - 1760 Freight Out"
type input "1760 - LKQ Best Core"
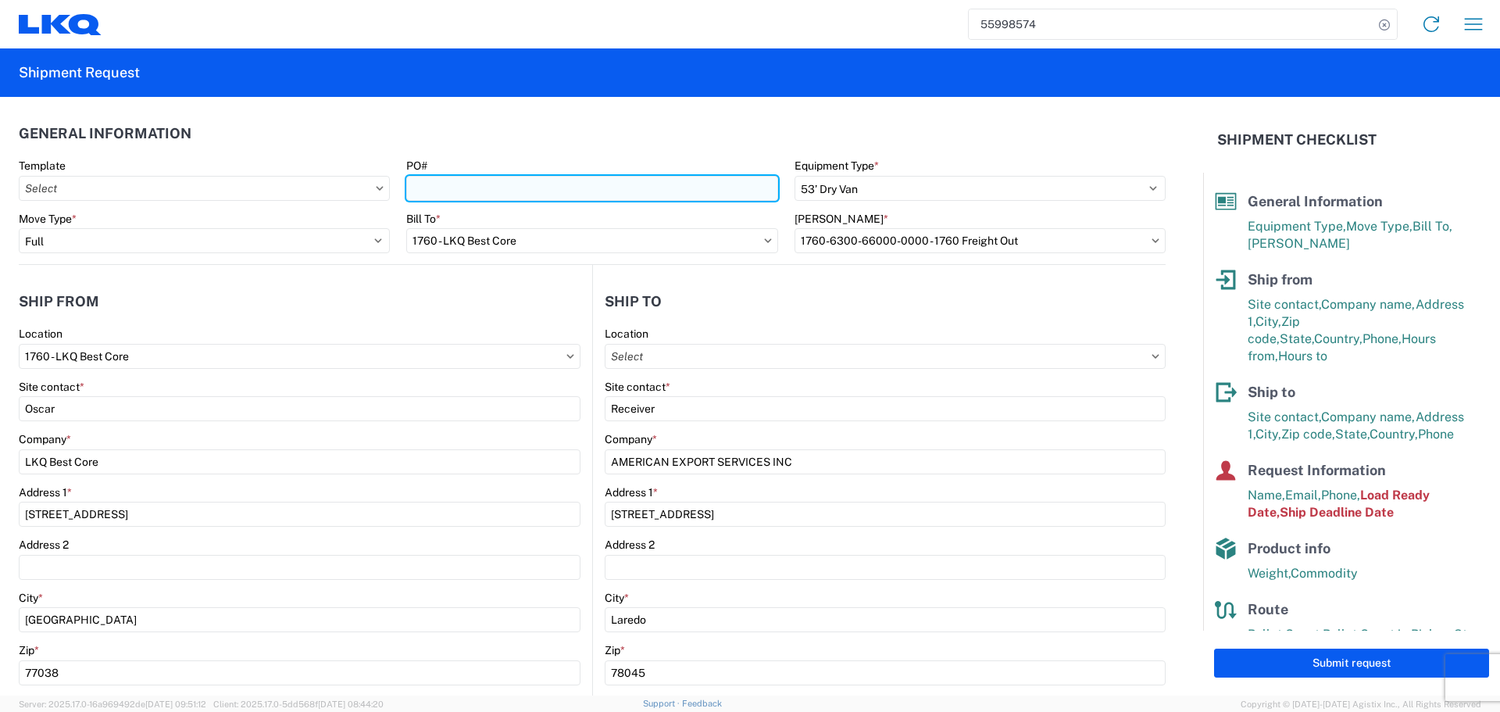
click at [478, 192] on input "PO#" at bounding box center [591, 188] width 371 height 25
type input "AUTO PARTS"
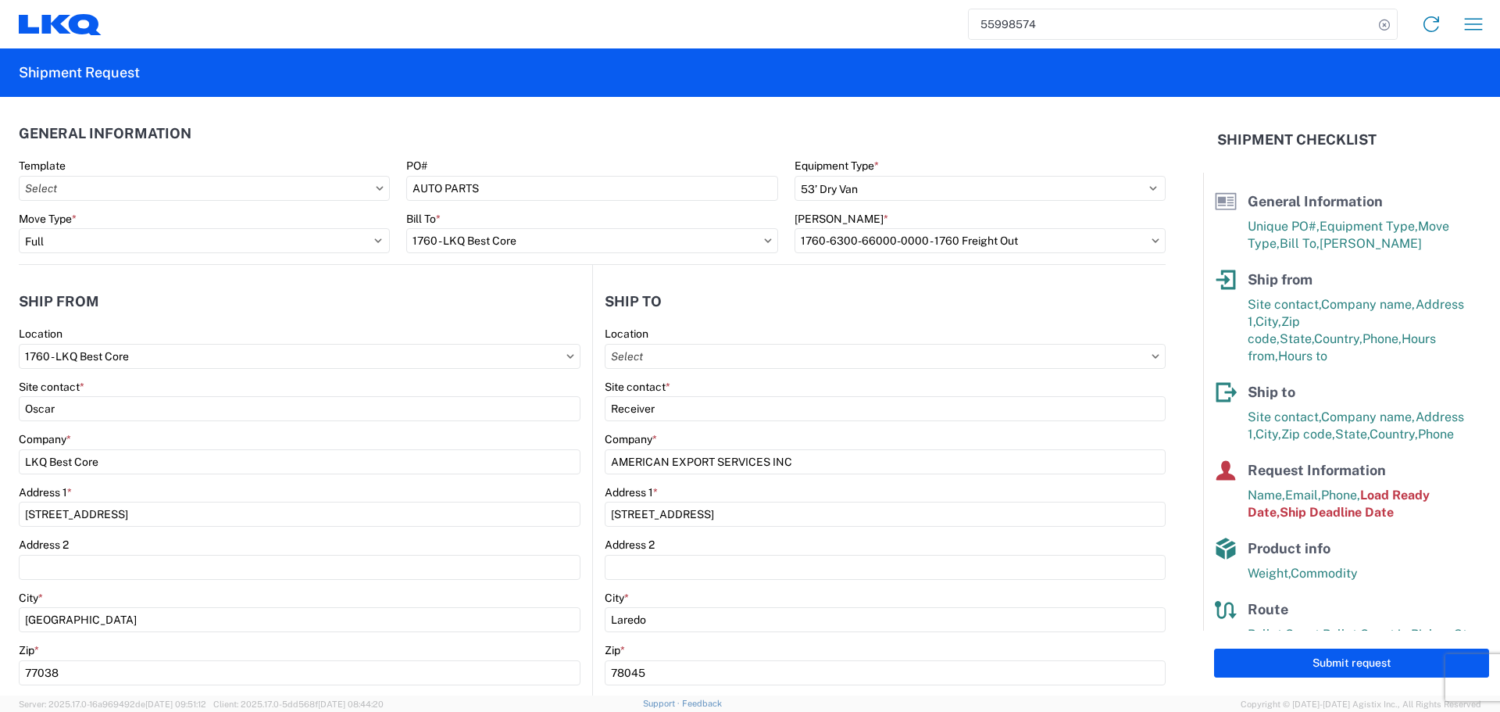
click at [500, 147] on header "General Information" at bounding box center [592, 133] width 1147 height 35
click at [477, 308] on header "Ship from" at bounding box center [305, 301] width 573 height 35
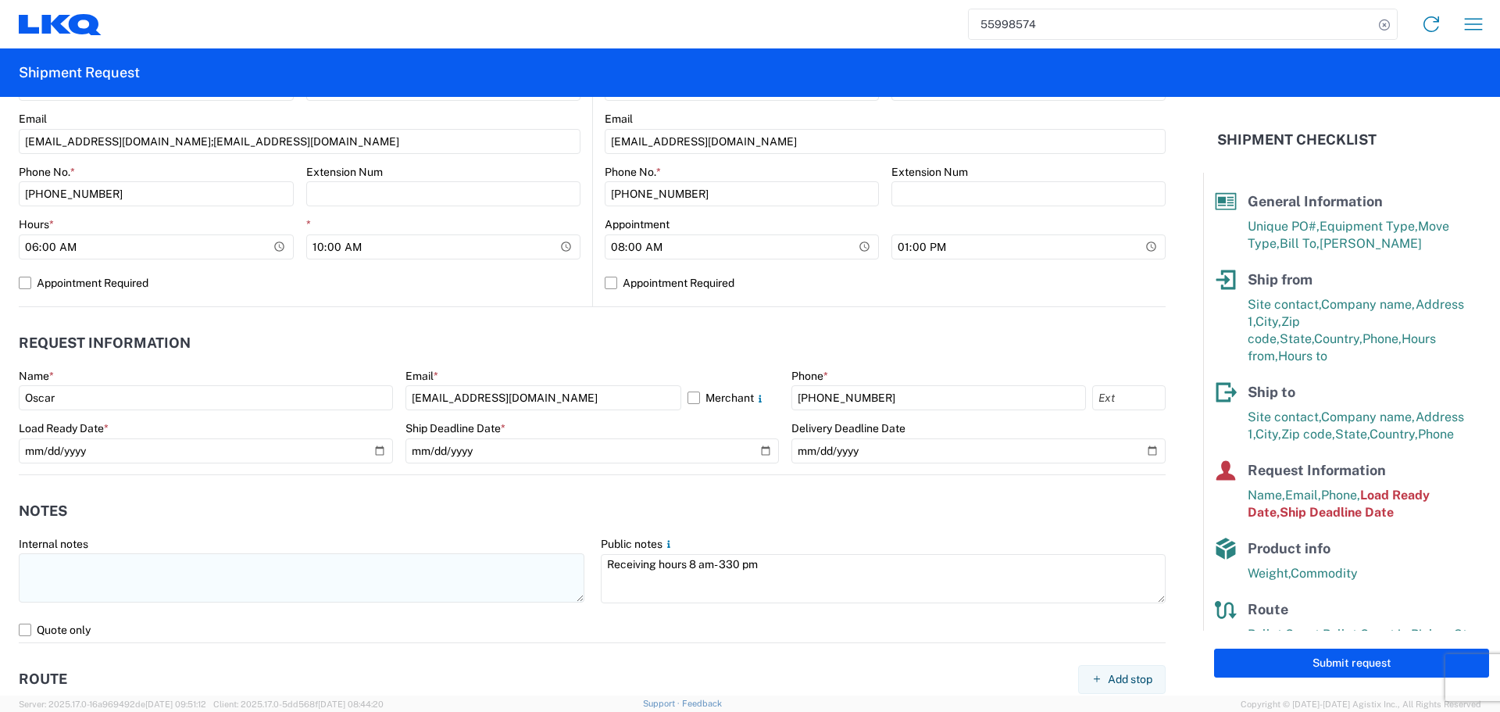
scroll to position [703, 0]
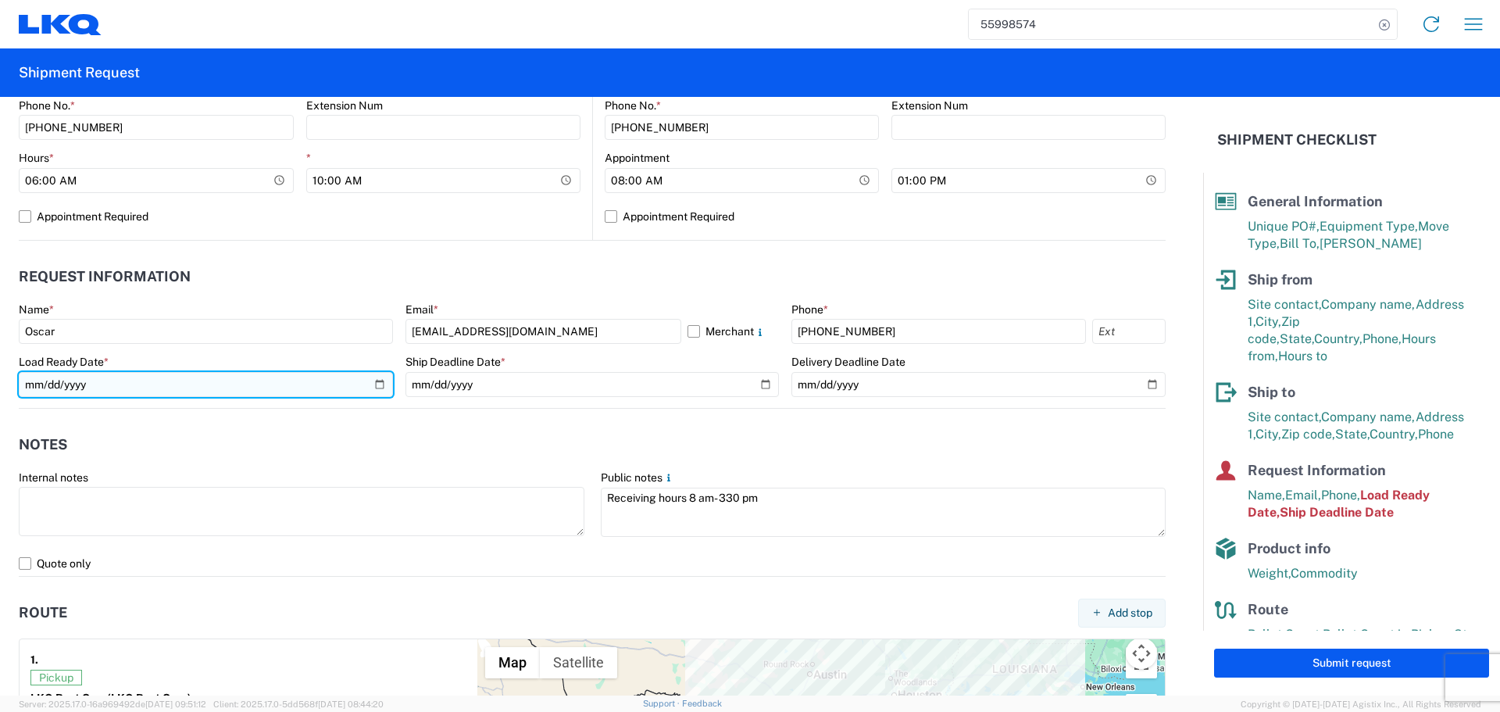
click at [379, 389] on input "2025-06-25" at bounding box center [206, 384] width 374 height 25
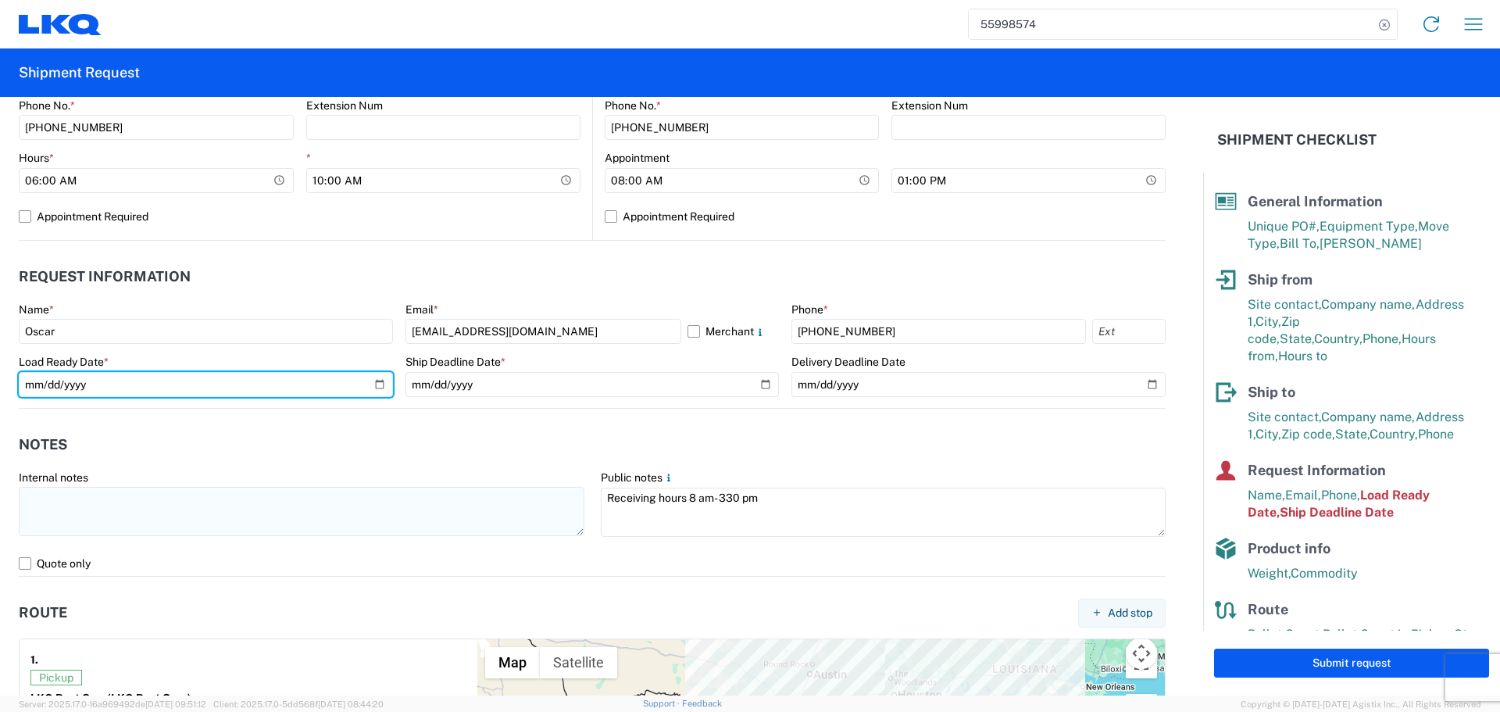
type input "2025-08-19"
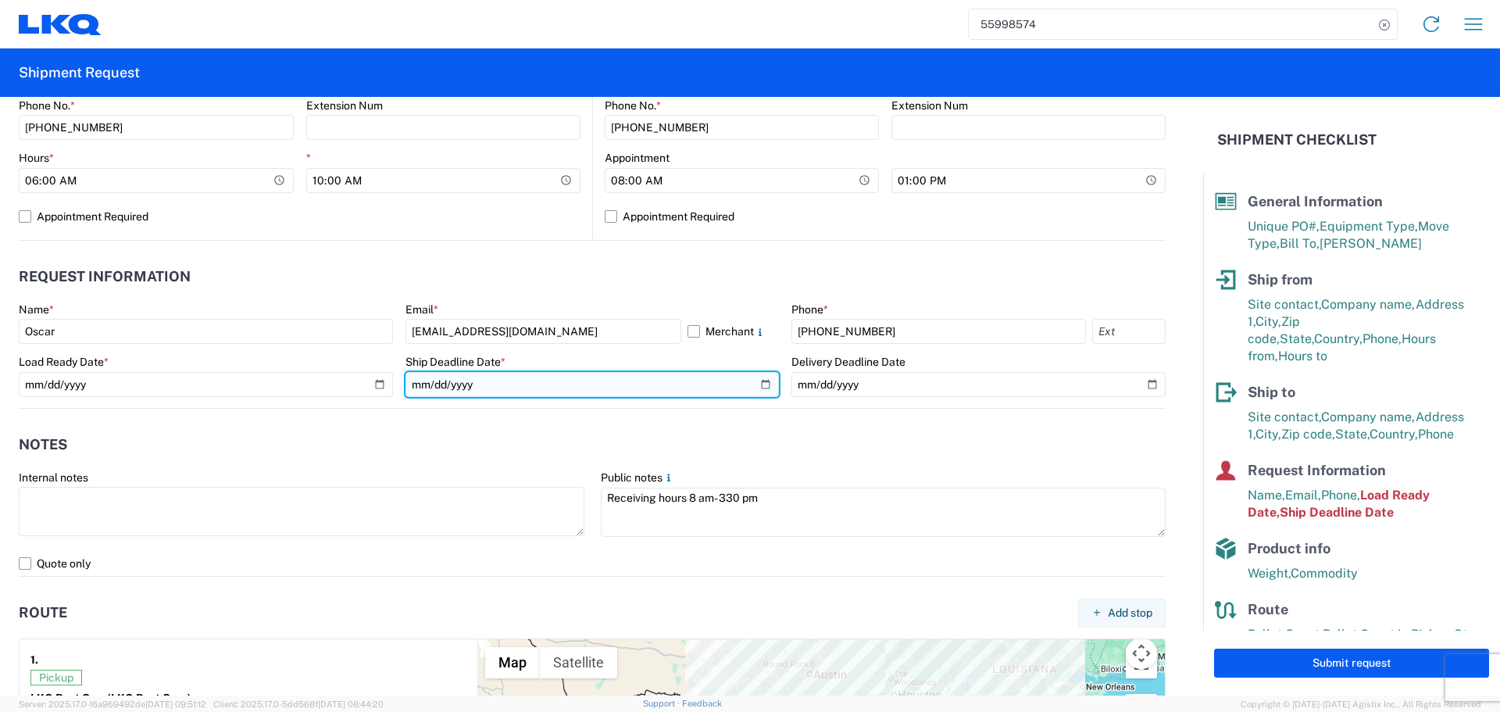
click at [756, 385] on input "2025-06-25" at bounding box center [592, 384] width 374 height 25
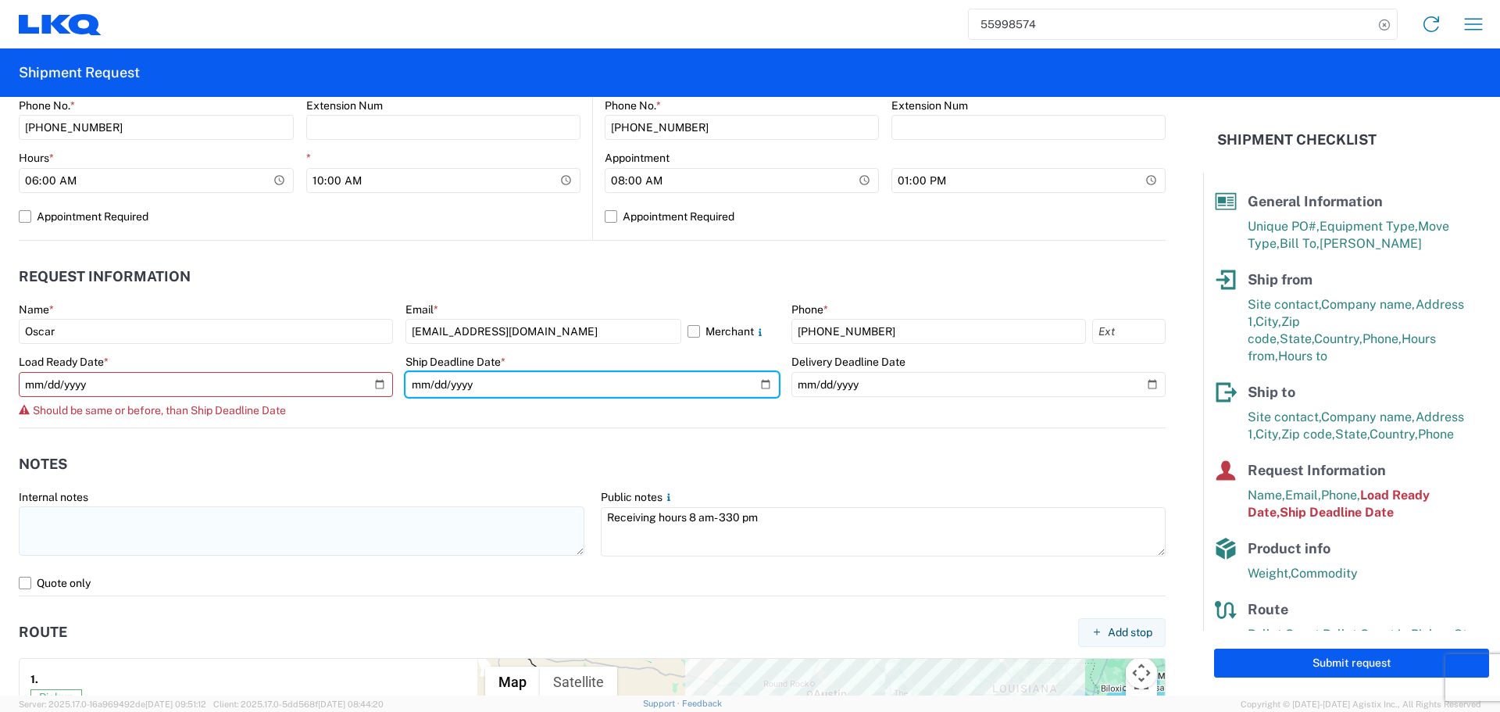
type input "2025-08-19"
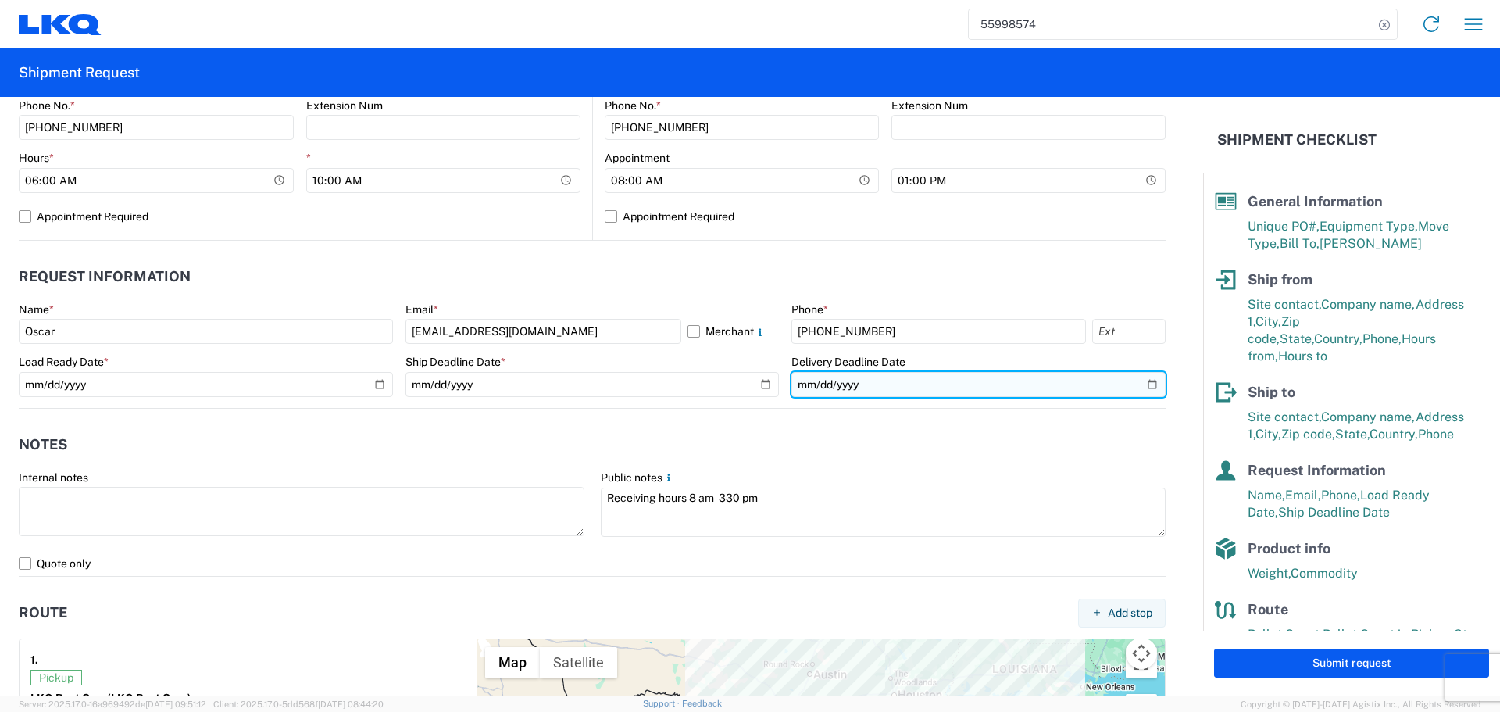
click at [1136, 384] on input "2025-06-26" at bounding box center [978, 384] width 374 height 25
type input "2025-08-20"
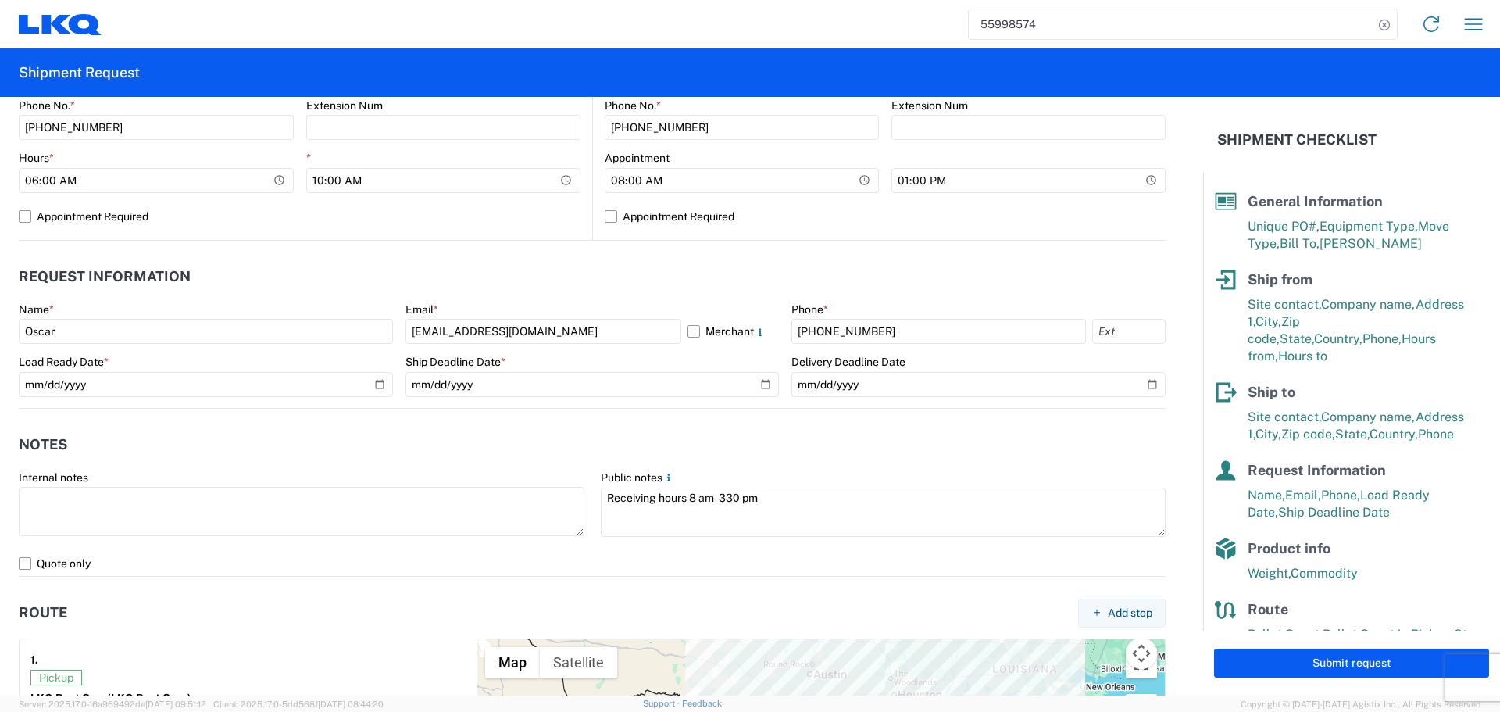
click at [652, 445] on header "Notes" at bounding box center [592, 444] width 1147 height 35
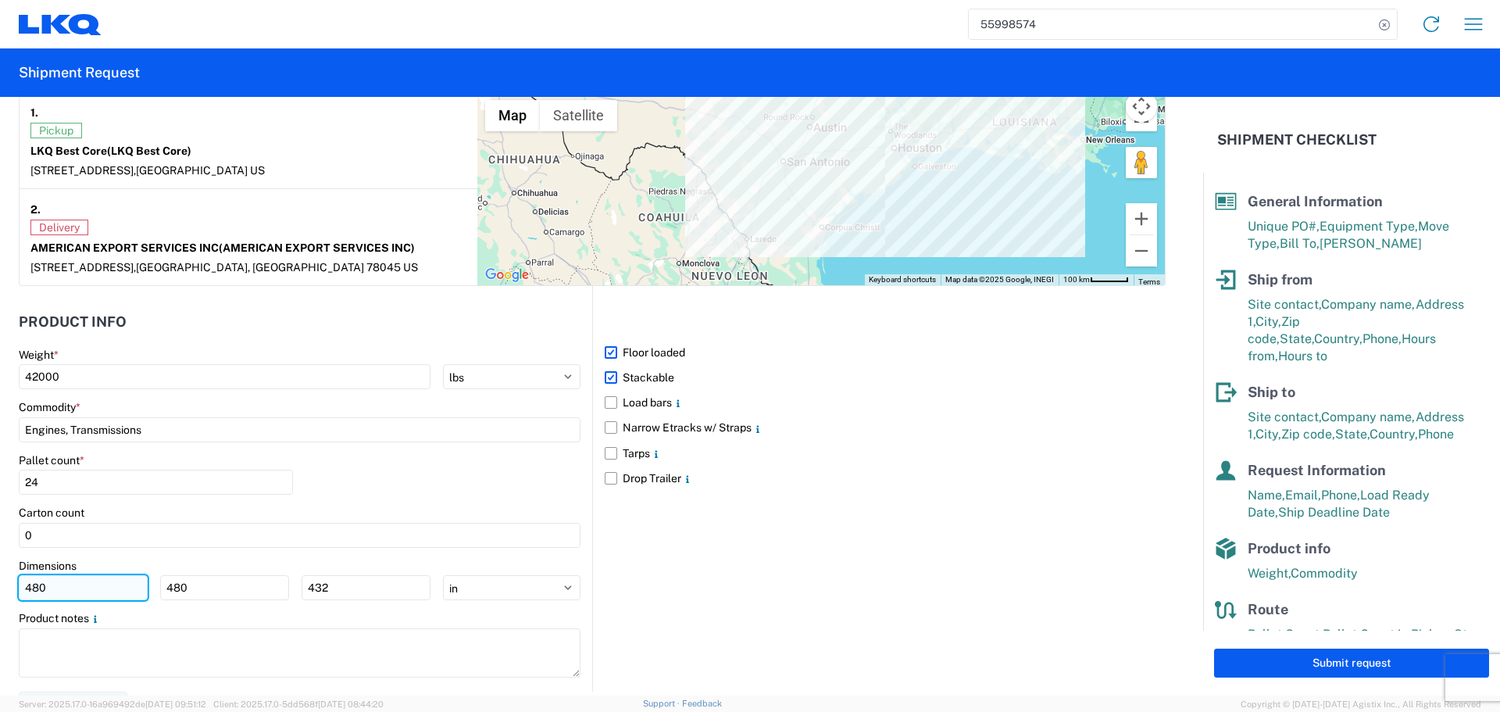
click at [70, 581] on input "480" at bounding box center [83, 587] width 129 height 25
type input "40"
click at [227, 584] on input "480" at bounding box center [224, 587] width 129 height 25
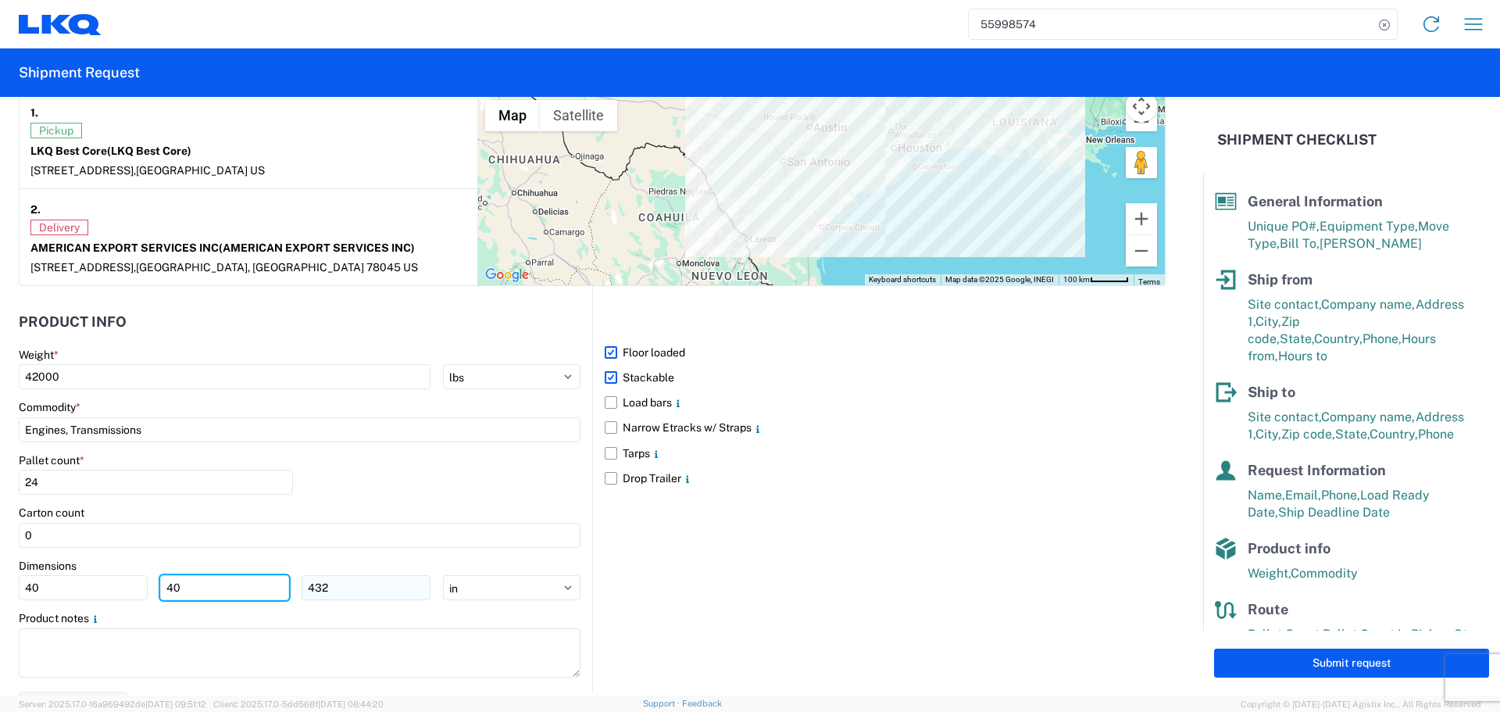
type input "40"
click at [340, 584] on input "432" at bounding box center [366, 587] width 129 height 25
type input "4"
type input "36"
click at [388, 482] on div "Pallet count * 24" at bounding box center [300, 479] width 562 height 53
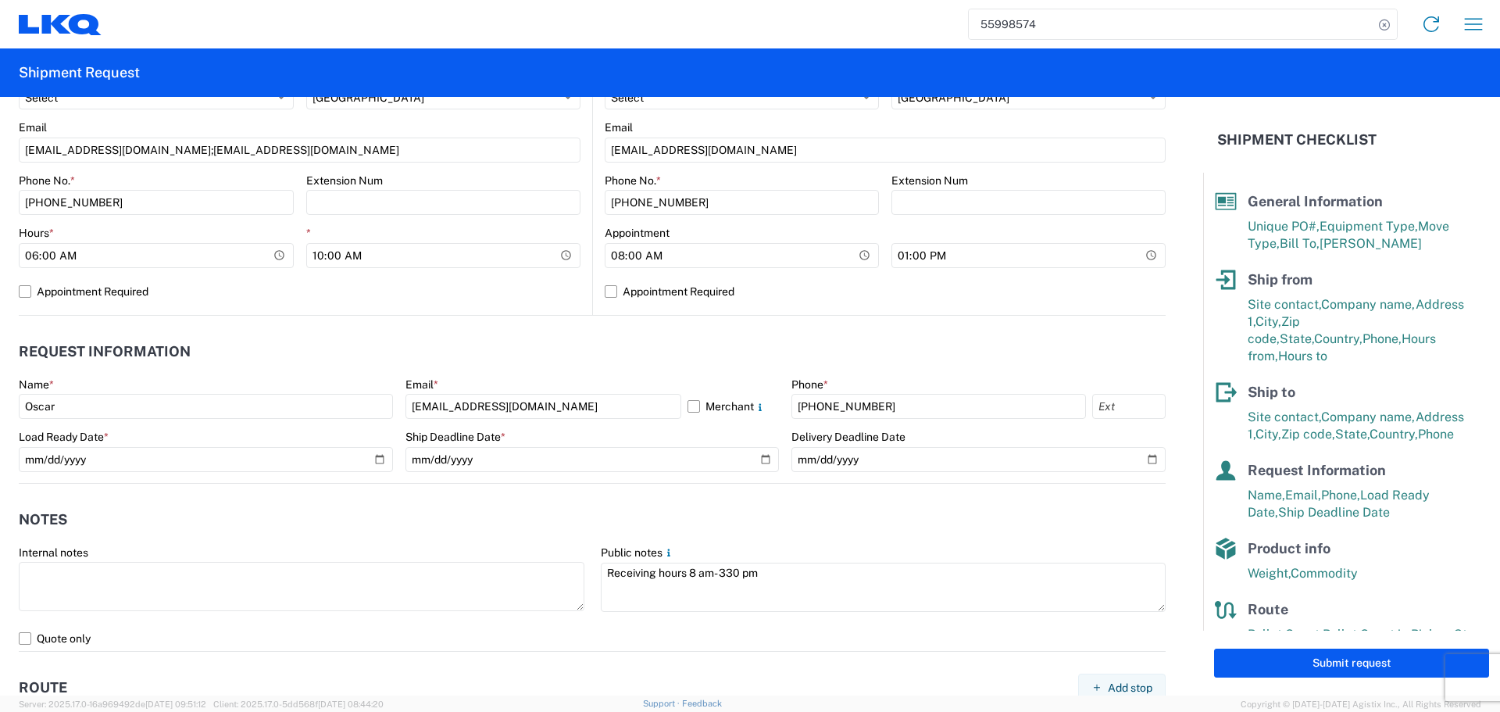
scroll to position [625, 0]
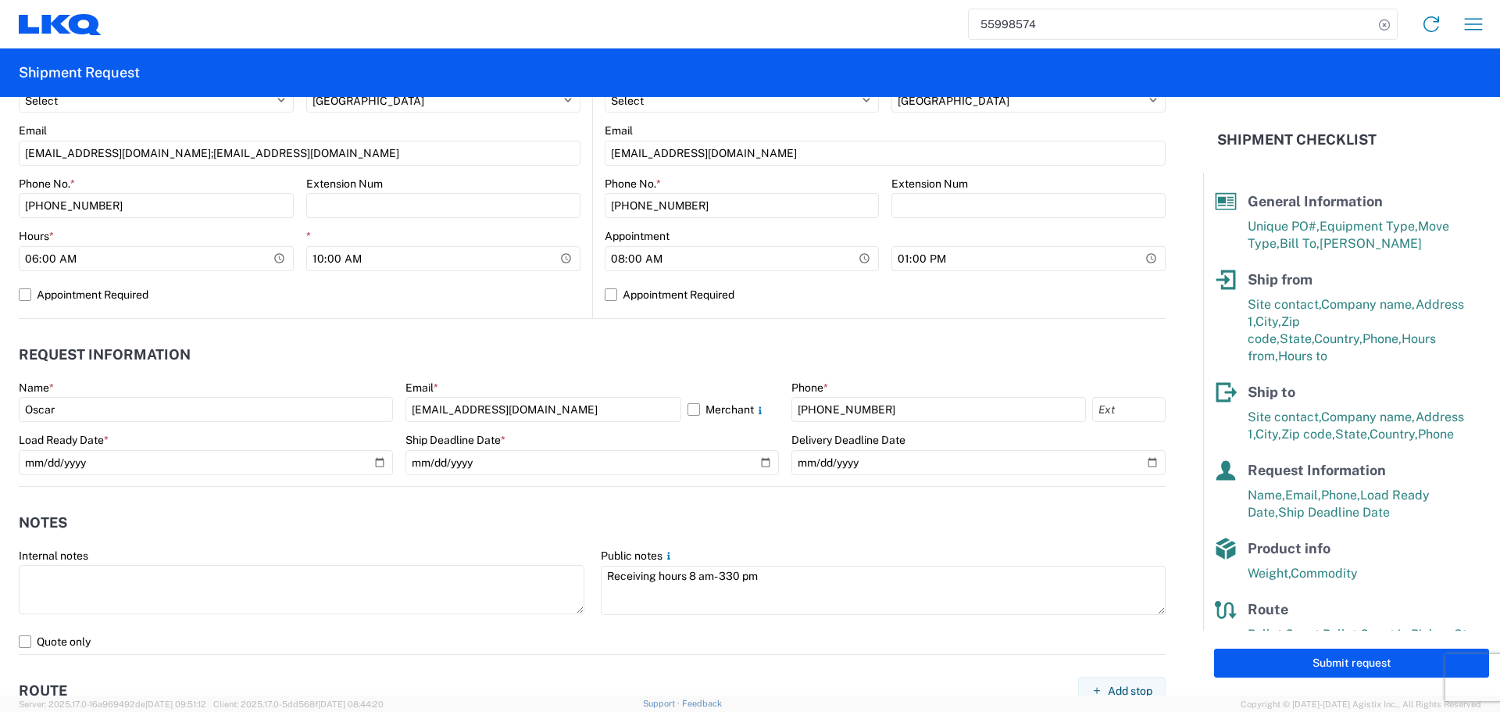
click at [395, 516] on header "Notes" at bounding box center [592, 522] width 1147 height 35
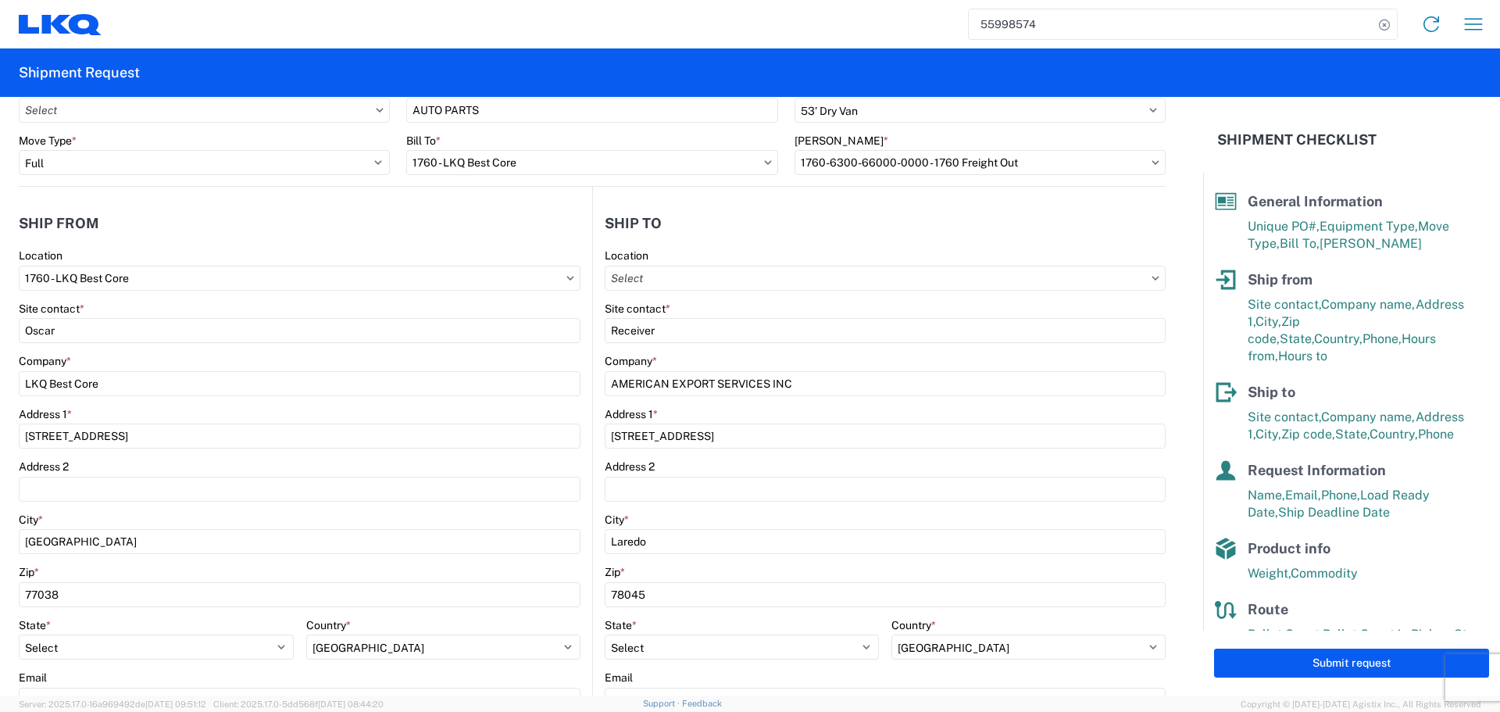
scroll to position [547, 0]
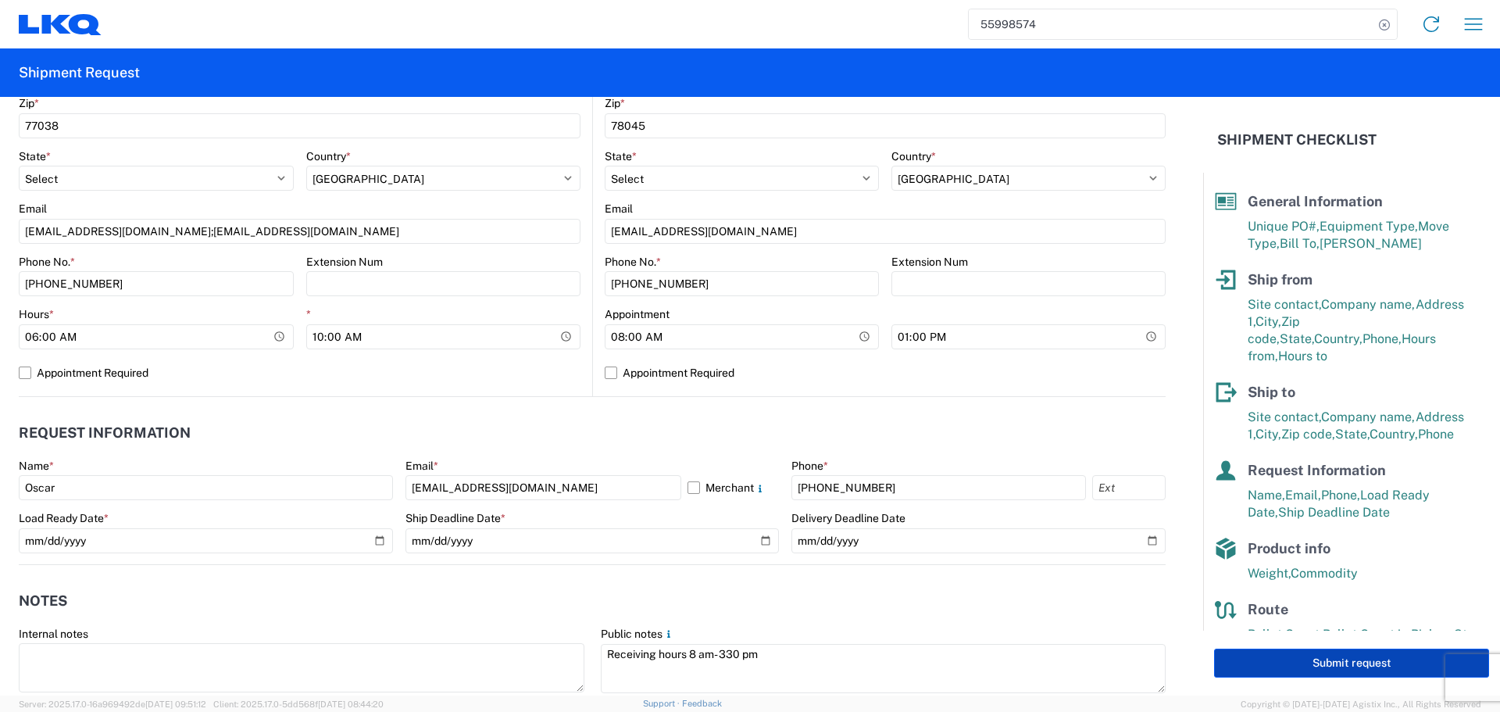
click at [1313, 666] on button "Submit request" at bounding box center [1351, 662] width 275 height 29
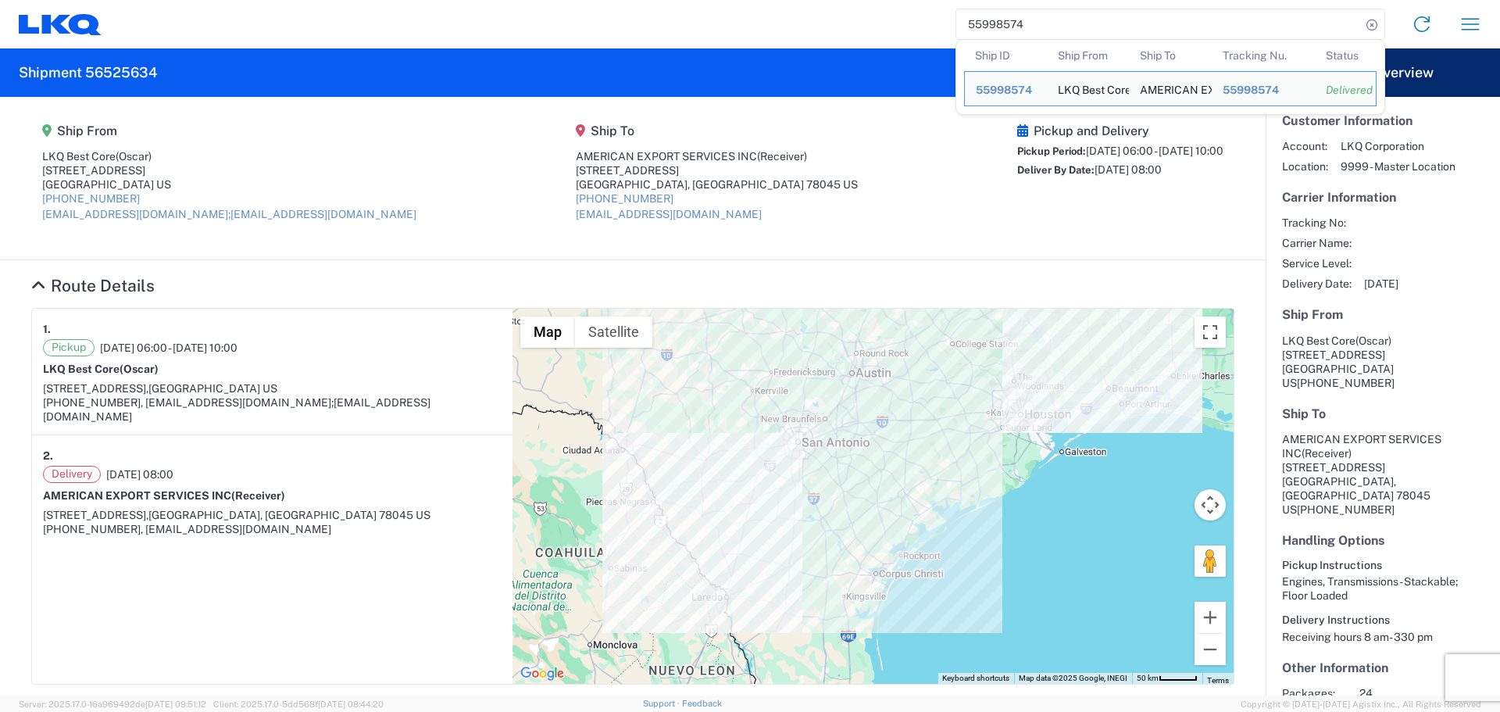
click at [1019, 28] on input "55998574" at bounding box center [1158, 24] width 405 height 30
paste input "6514633"
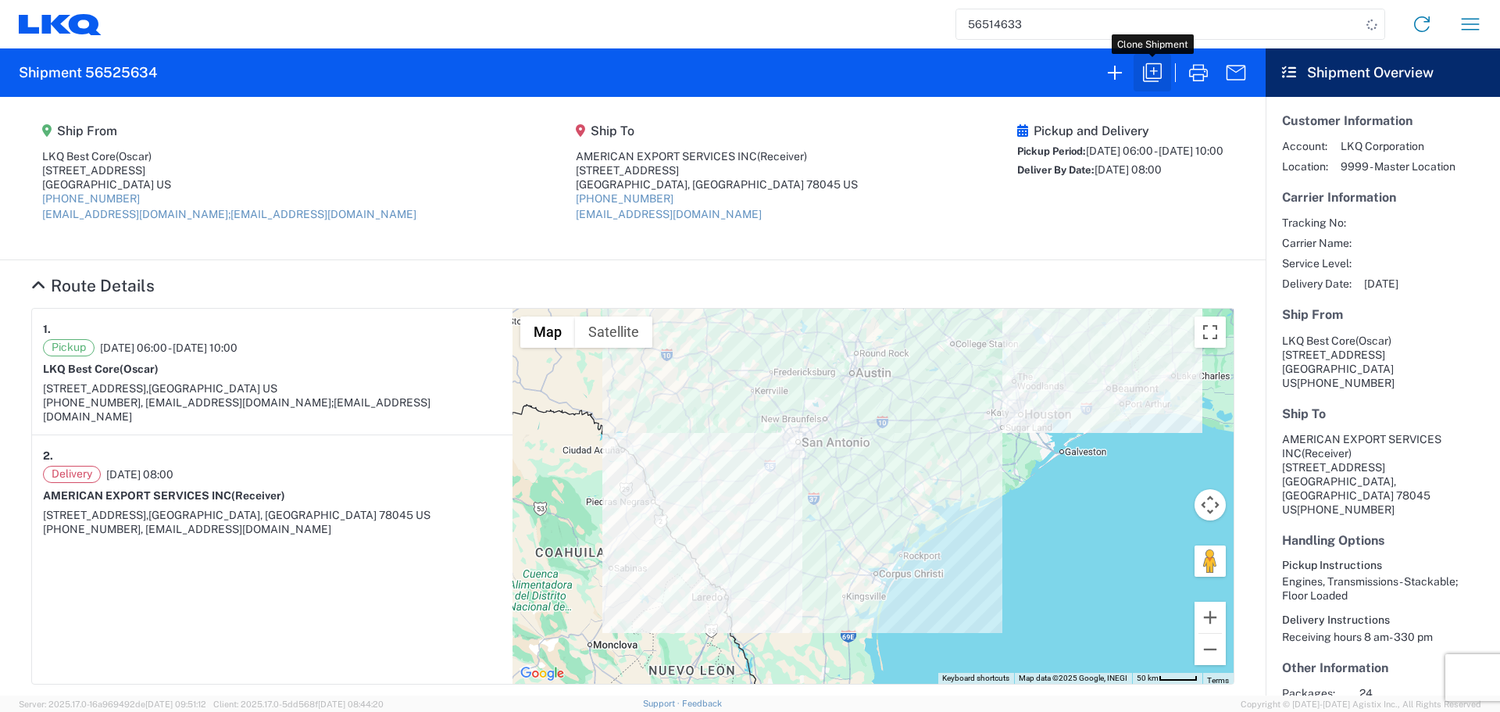
click at [1151, 77] on icon "button" at bounding box center [1152, 72] width 25 height 25
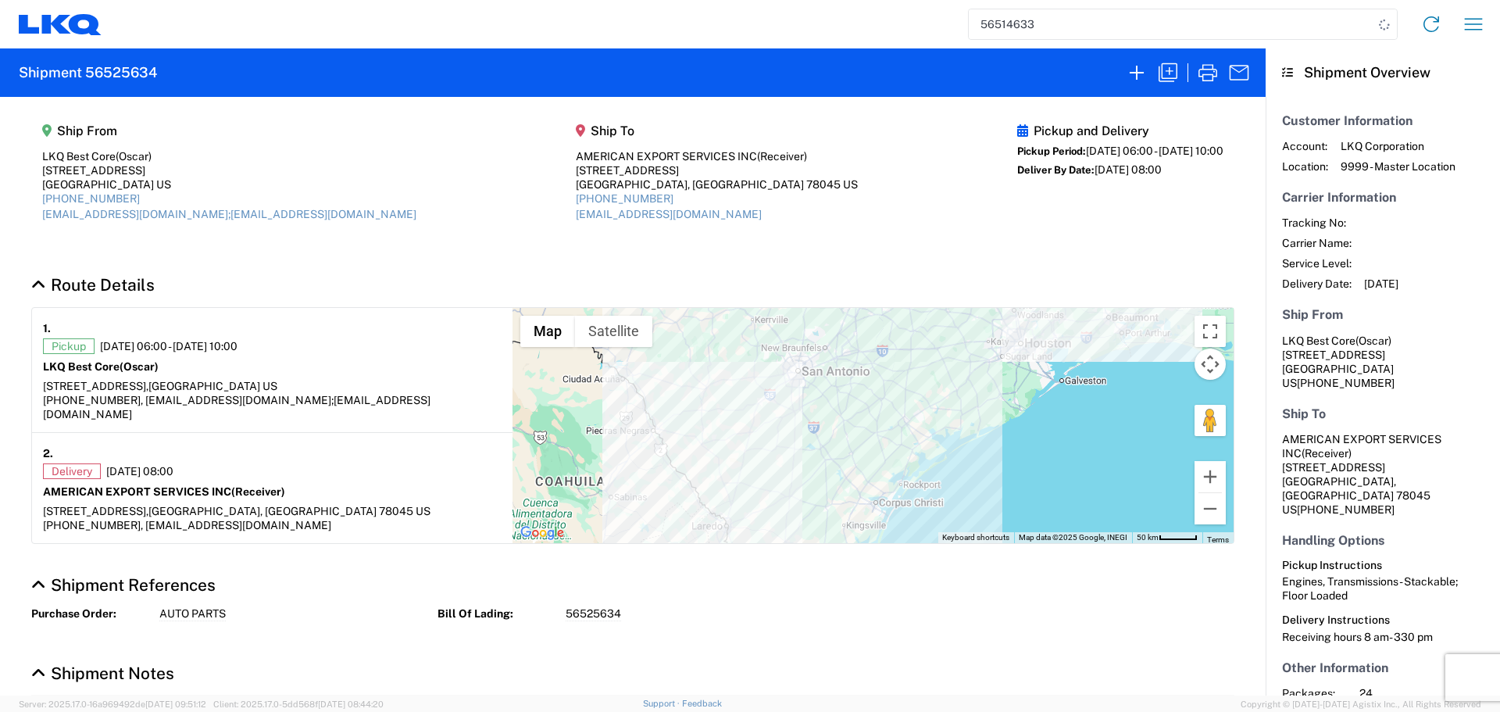
click at [1075, 19] on input "56514633" at bounding box center [1171, 24] width 405 height 30
click at [1001, 24] on input "56514633" at bounding box center [1171, 24] width 405 height 30
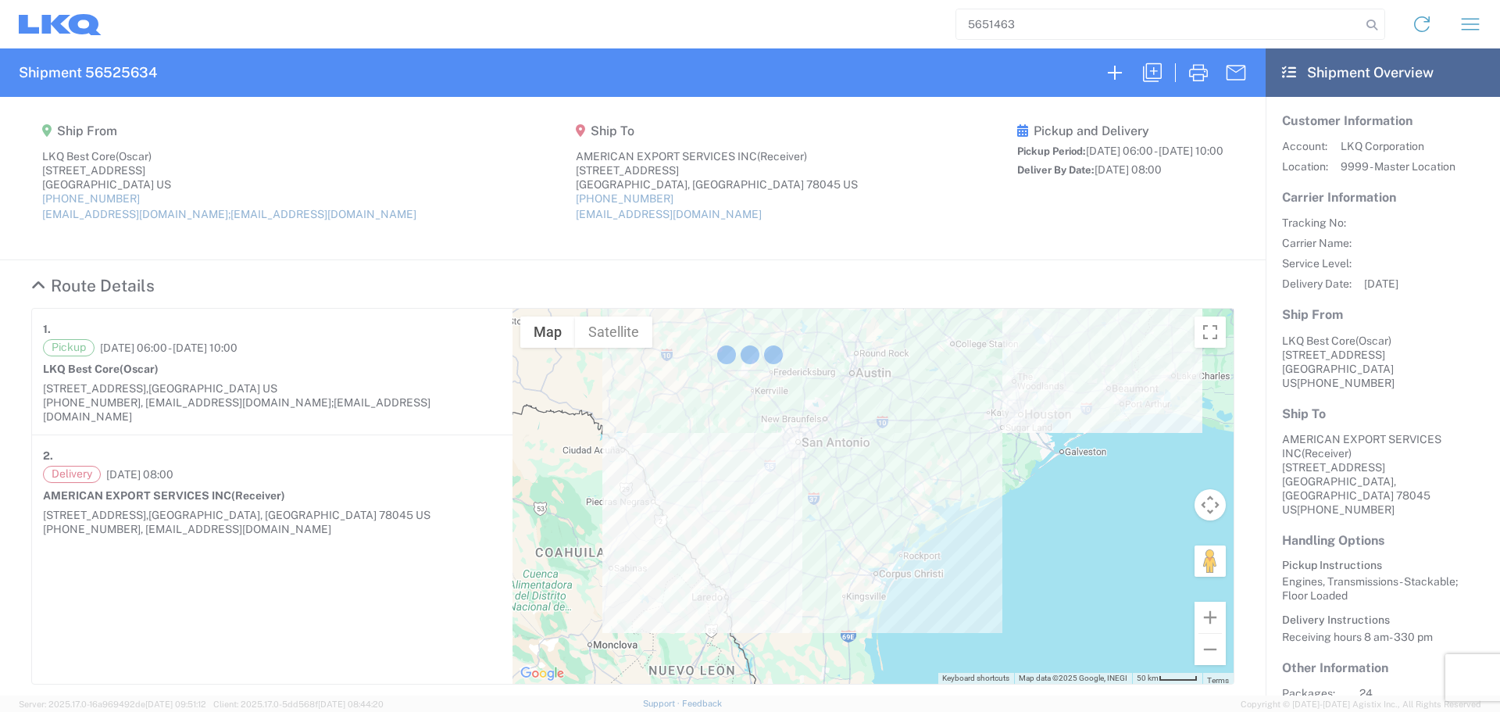
type input "56514633"
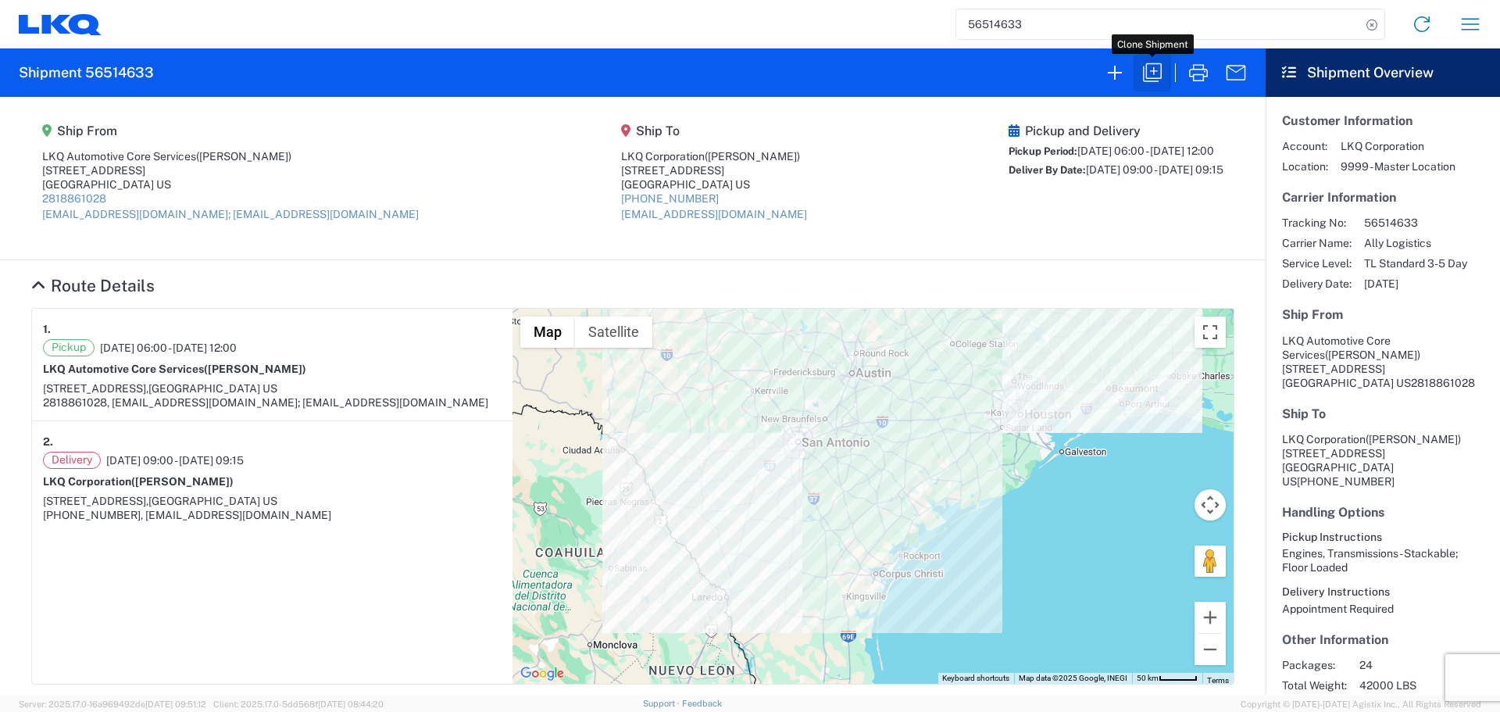
click at [1158, 74] on icon "button" at bounding box center [1152, 72] width 25 height 25
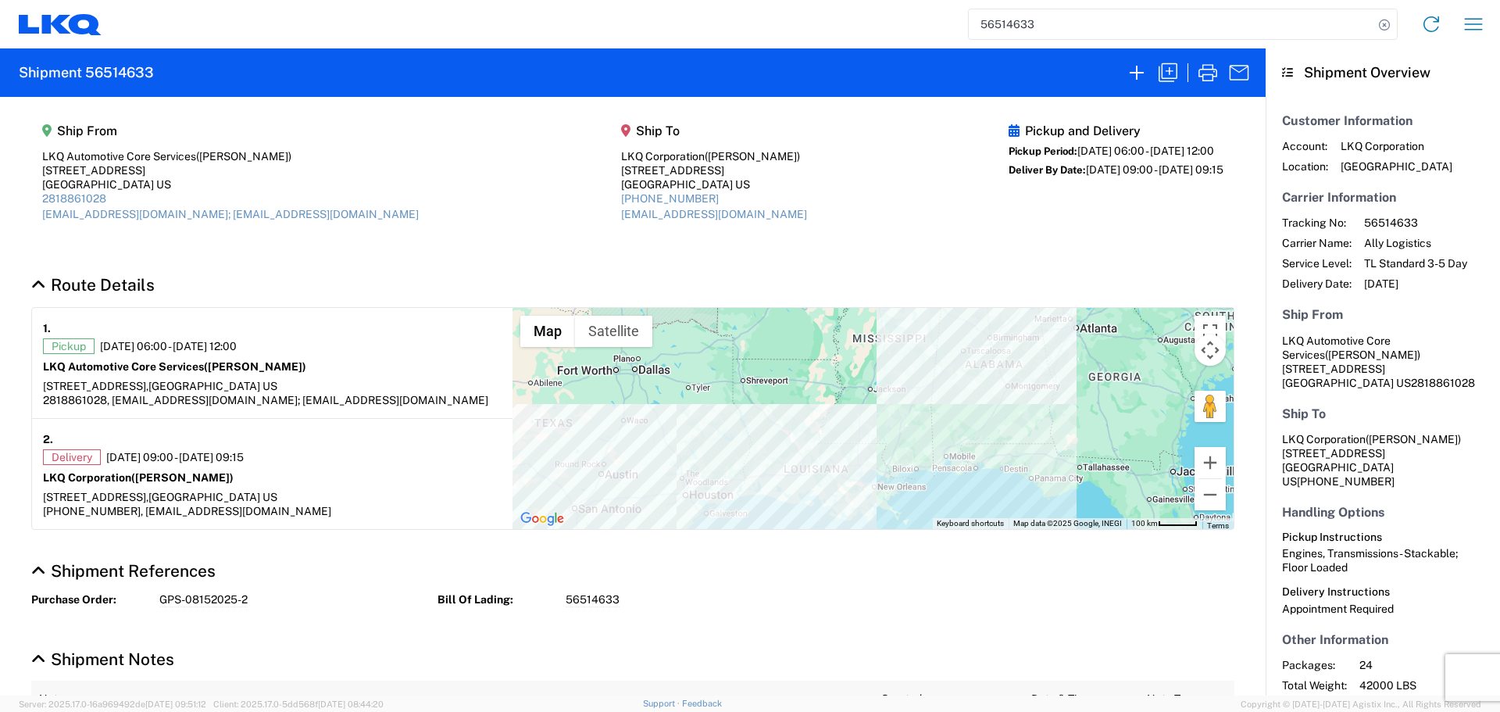
select select "FULL"
select select "US"
select select "LBS"
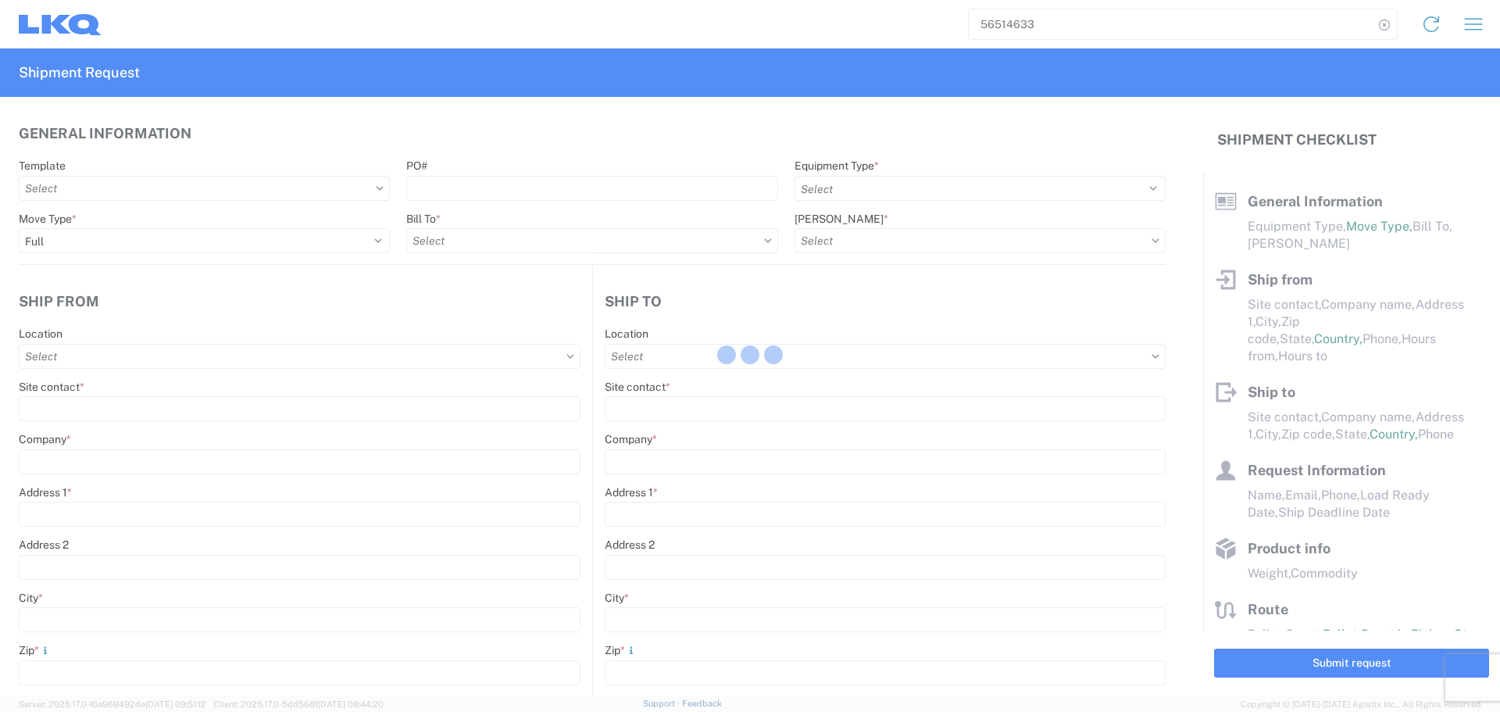
select select "STDV"
select select
type input "Alfredo Canales"
type input "LKQ Automotive Core Services"
type input "1714 West Mount Houston Rd"
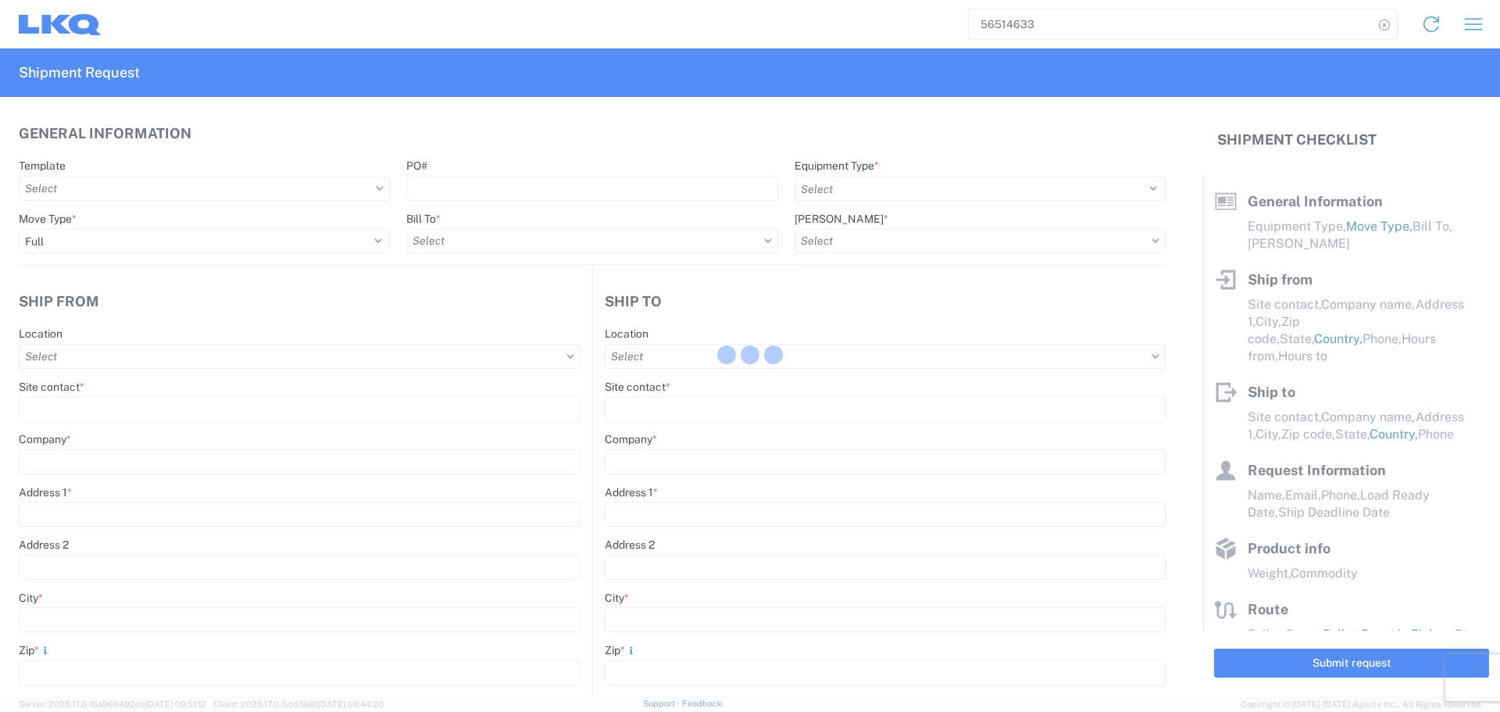
type input "Houston"
type input "77038"
type input "acgarcia@lkqcorp.com; oxdavila@lkqcorp.com"
type input "Brian Schmidt"
type input "LKQ Corporation"
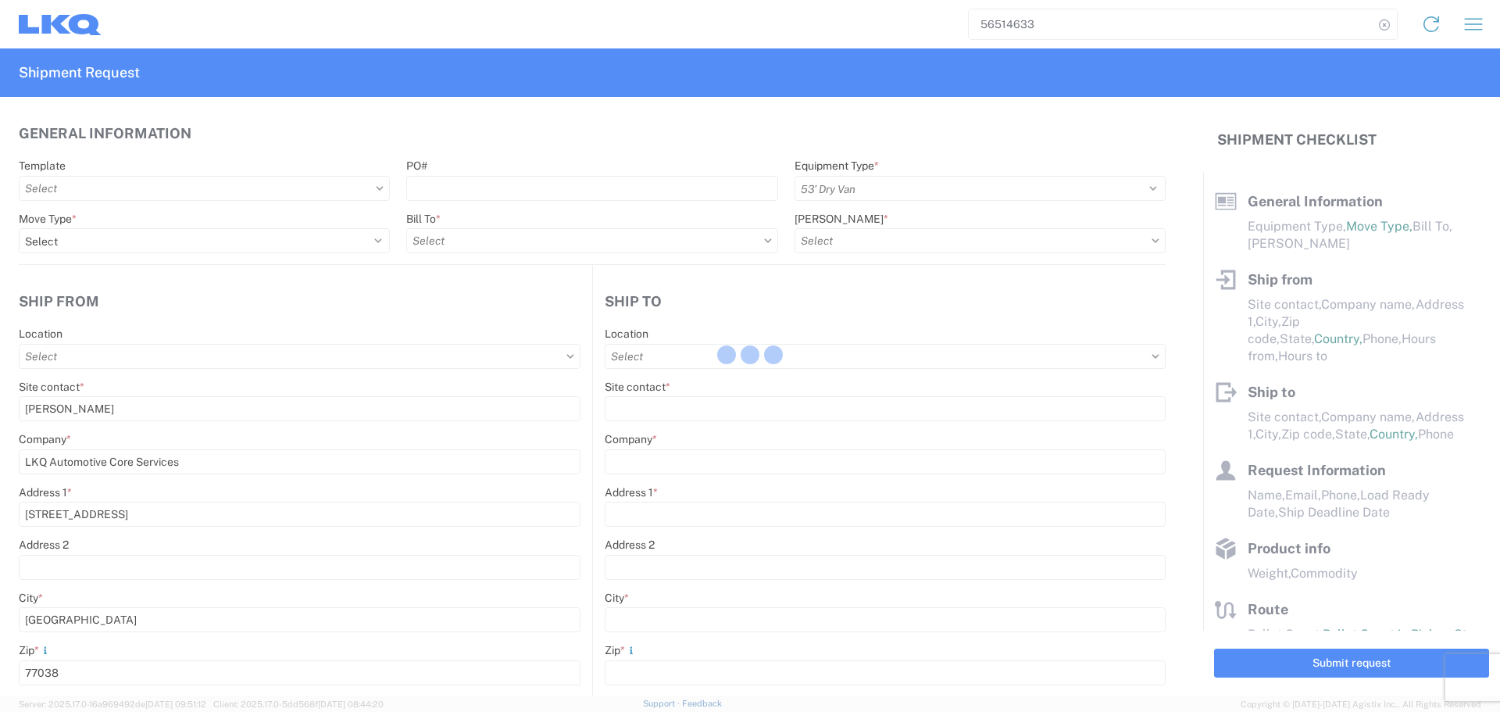
type input "32 Dart Rd"
type input "Newnan"
type input "30265"
type input "jbschmidt@lkqcorp.com"
type input "Alfredo Canales"
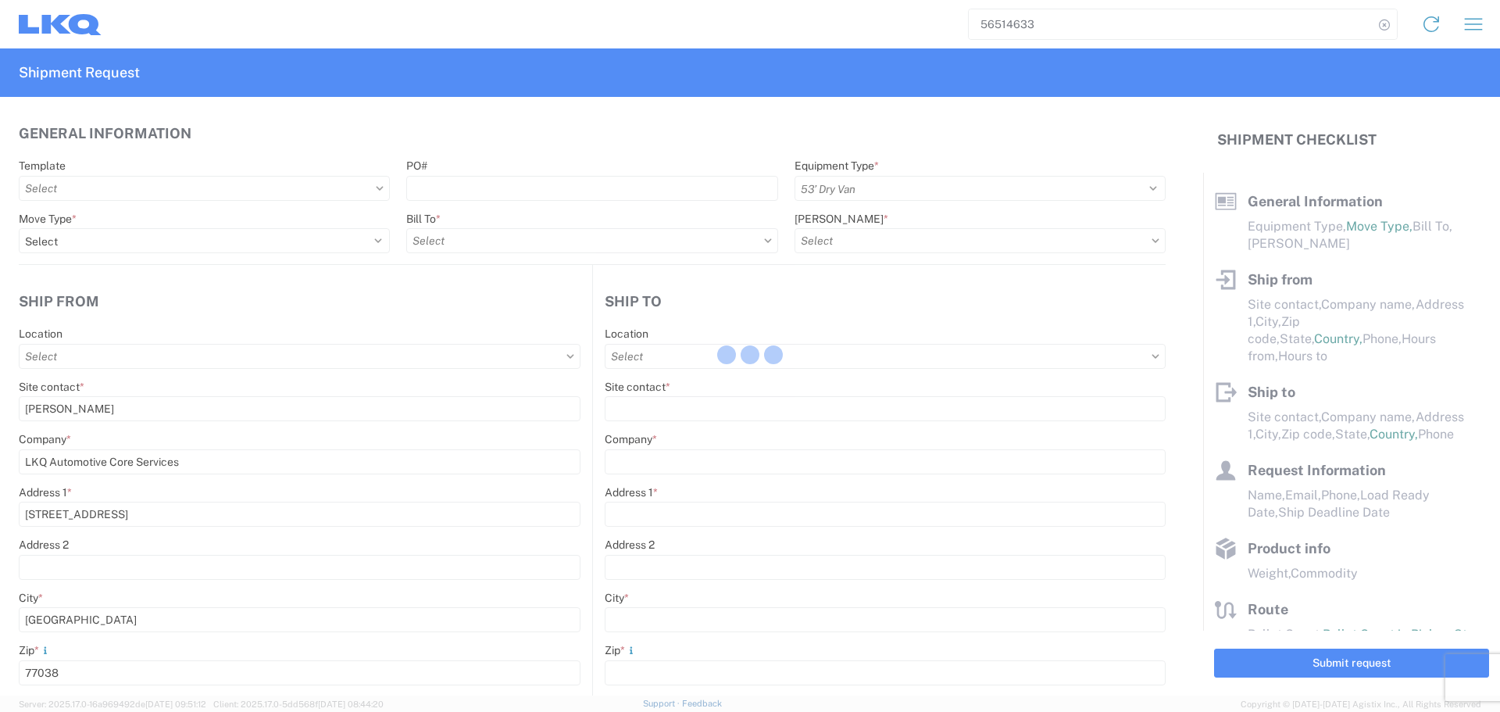
type input "acgarcia@lkqcorp.com"
type input "2818861028"
type input "2025-08-18"
type input "2025-08-19"
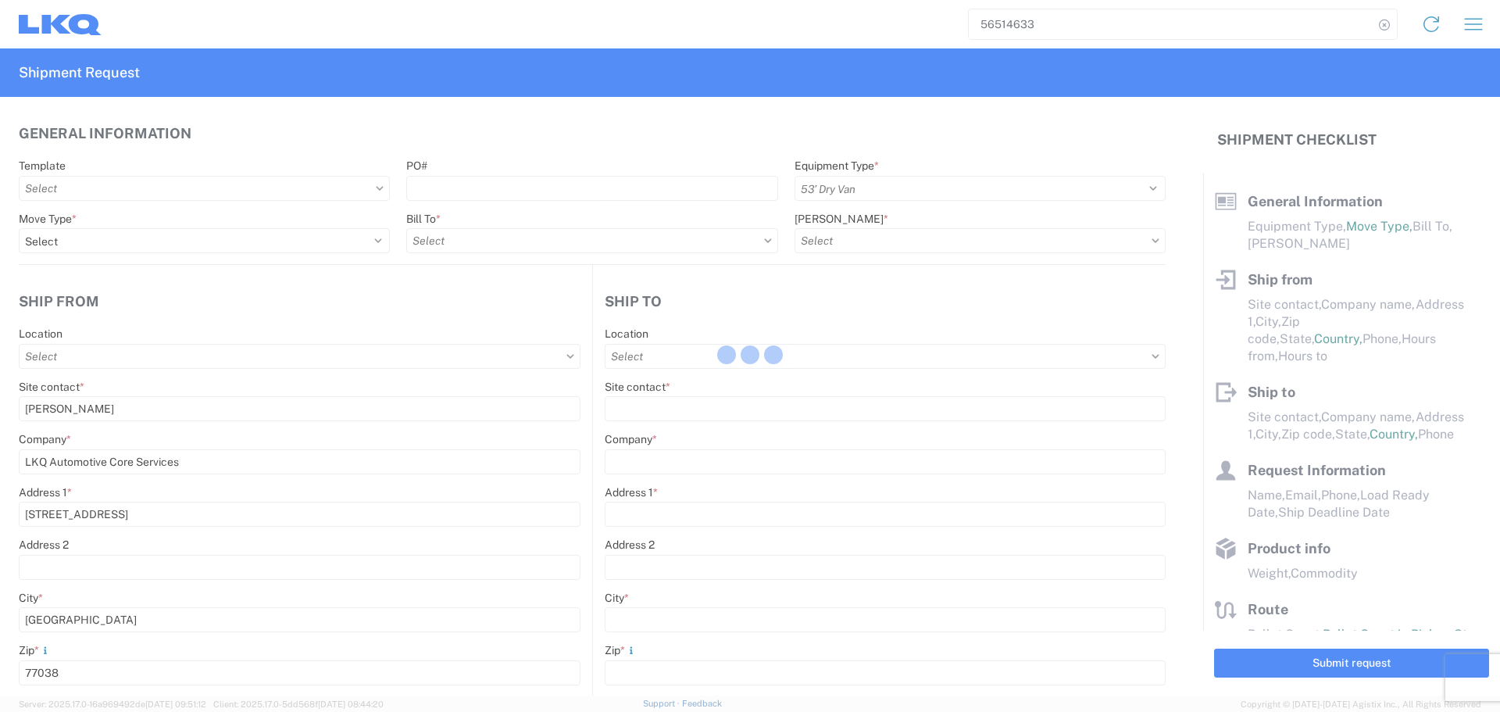
type input "42000"
type input "Engines, Transmissions"
type input "24"
type input "0"
type input "40"
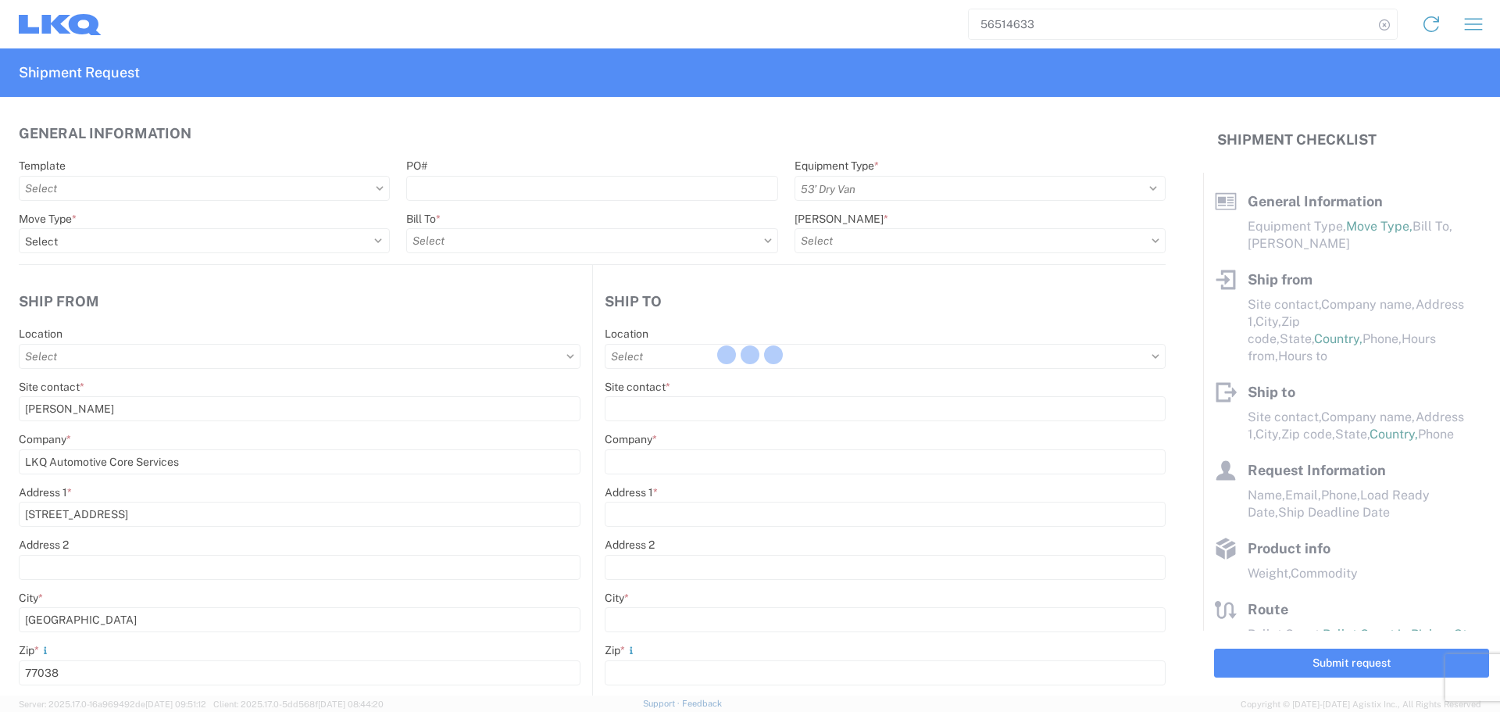
type input "40"
type input "36"
select select "US"
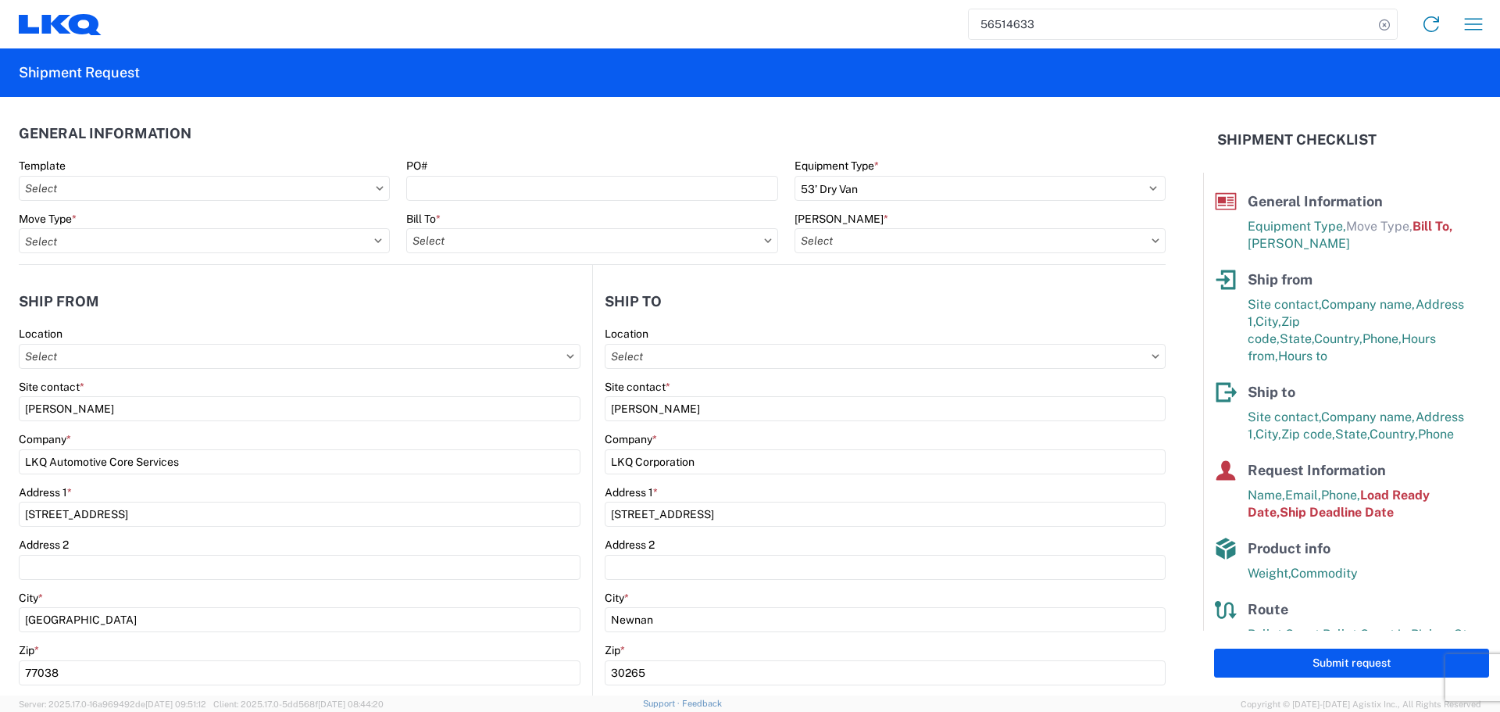
type input "1760 - LKQ Best Core"
type input "1772 - LKQ Atlanta Core Newnan"
type input "1760-1300-50180-0000 - 1760 Freight In - Cores"
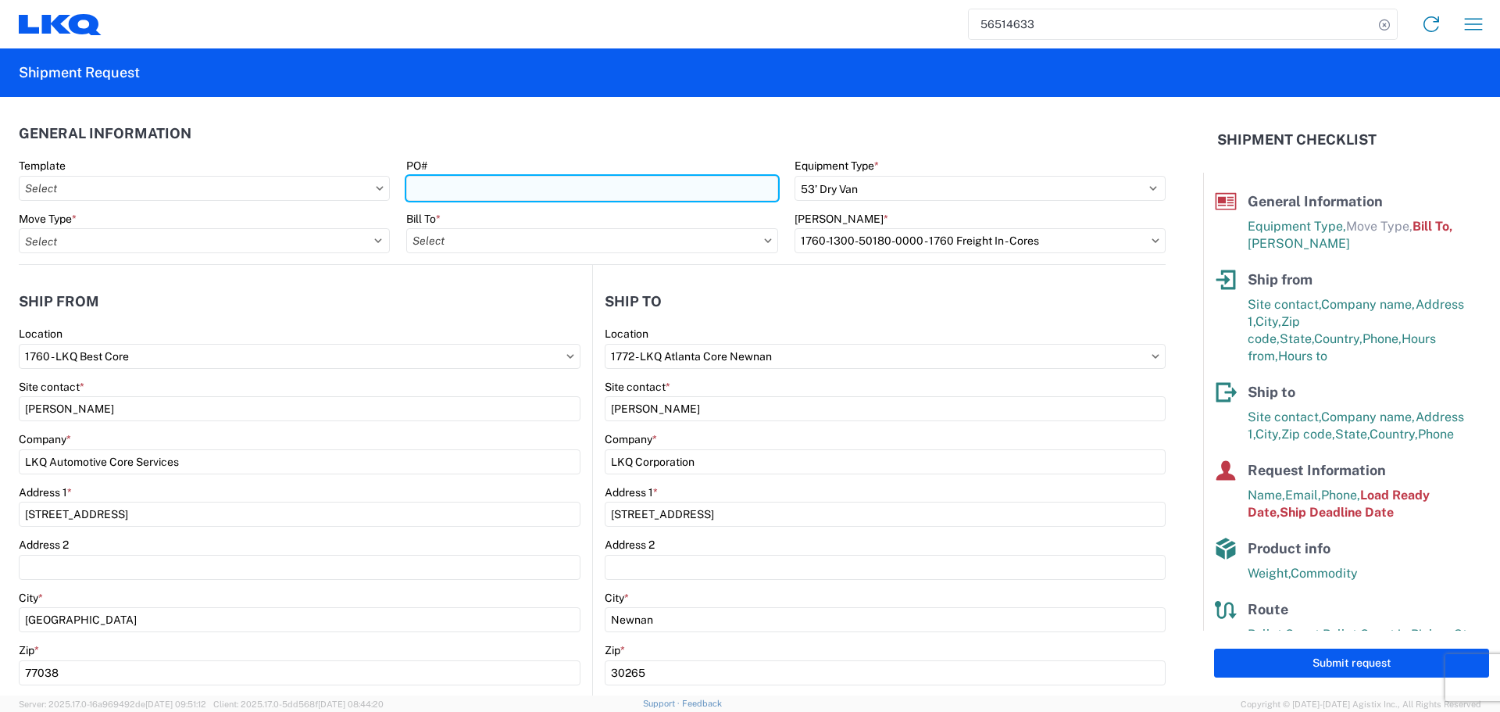
click at [461, 194] on input "PO#" at bounding box center [591, 188] width 371 height 25
type input "AUTO PARTS"
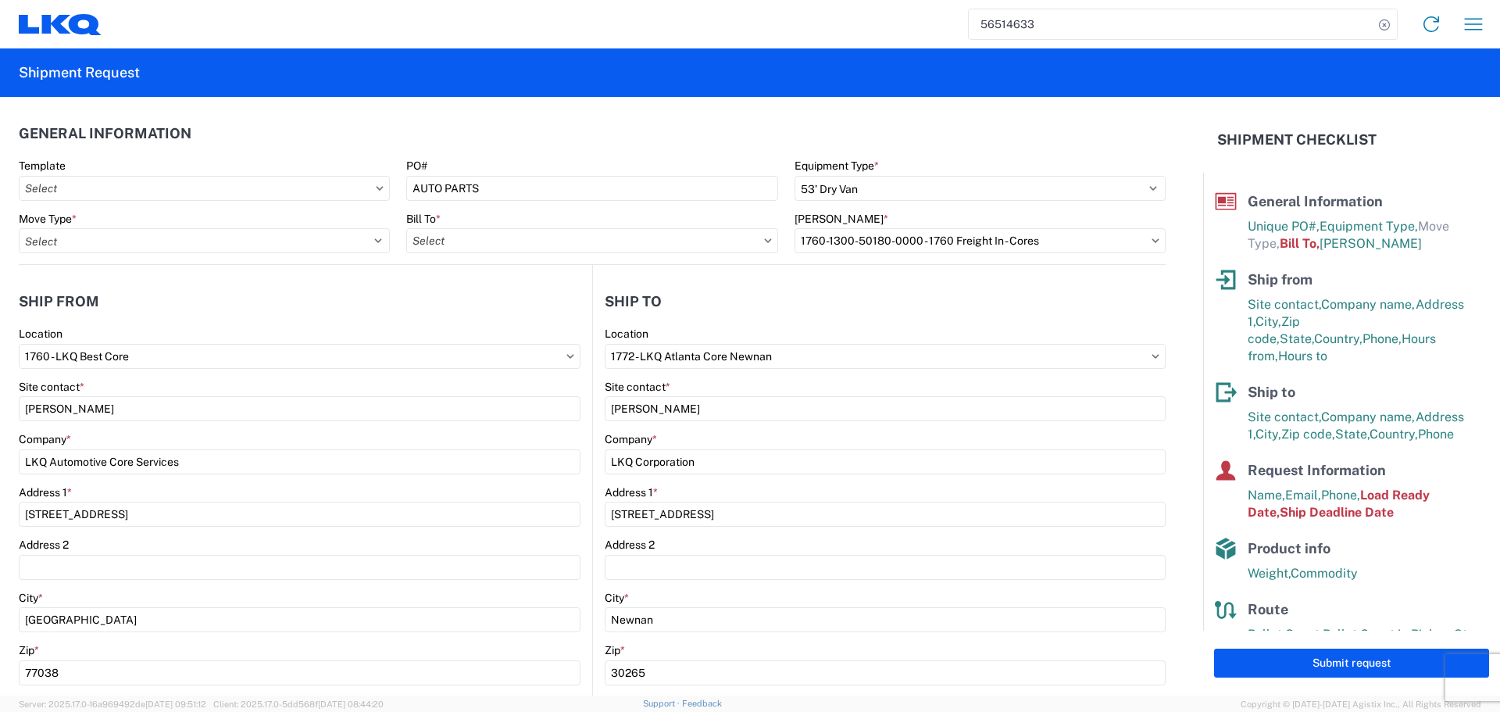
click at [448, 127] on header "General Information" at bounding box center [592, 133] width 1147 height 35
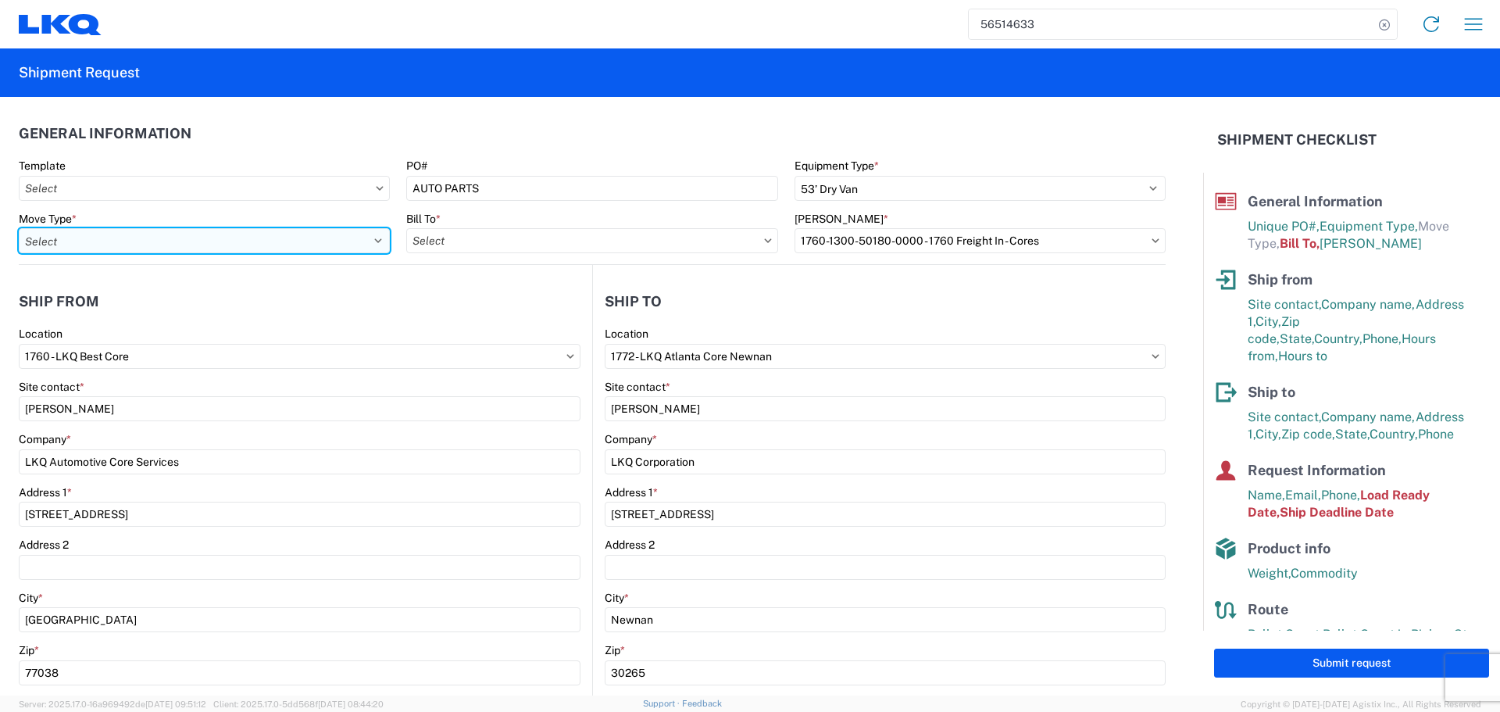
drag, startPoint x: 373, startPoint y: 237, endPoint x: 361, endPoint y: 240, distance: 11.9
click at [373, 237] on select "Select Full Partial TL" at bounding box center [204, 240] width 371 height 25
select select "FULL"
click at [19, 228] on select "Select Full Partial TL" at bounding box center [204, 240] width 371 height 25
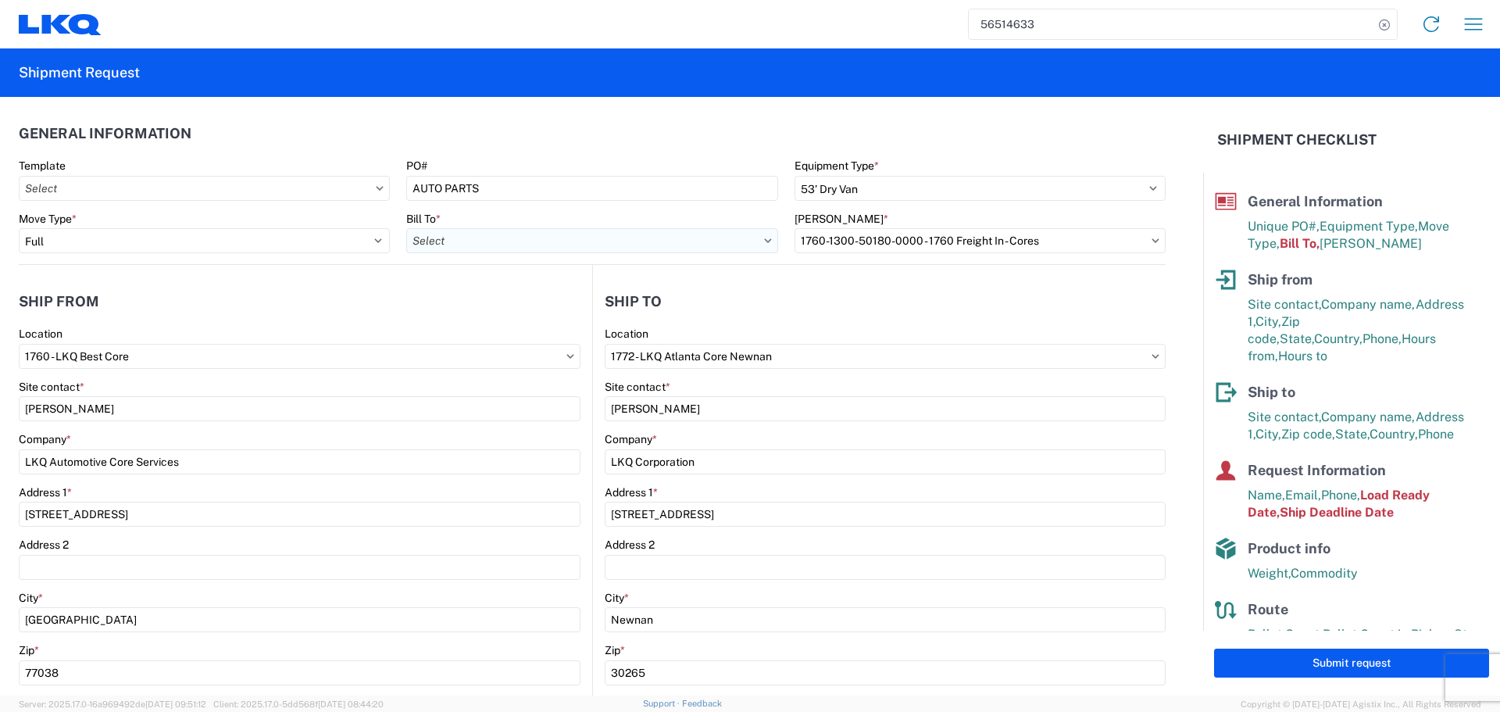
click at [733, 244] on input "Bill To *" at bounding box center [591, 240] width 371 height 25
type input "1760"
click at [362, 294] on header "Ship from" at bounding box center [305, 301] width 573 height 35
click at [753, 245] on input "Bill To *" at bounding box center [591, 240] width 371 height 25
click at [487, 310] on header "Ship from" at bounding box center [305, 301] width 573 height 35
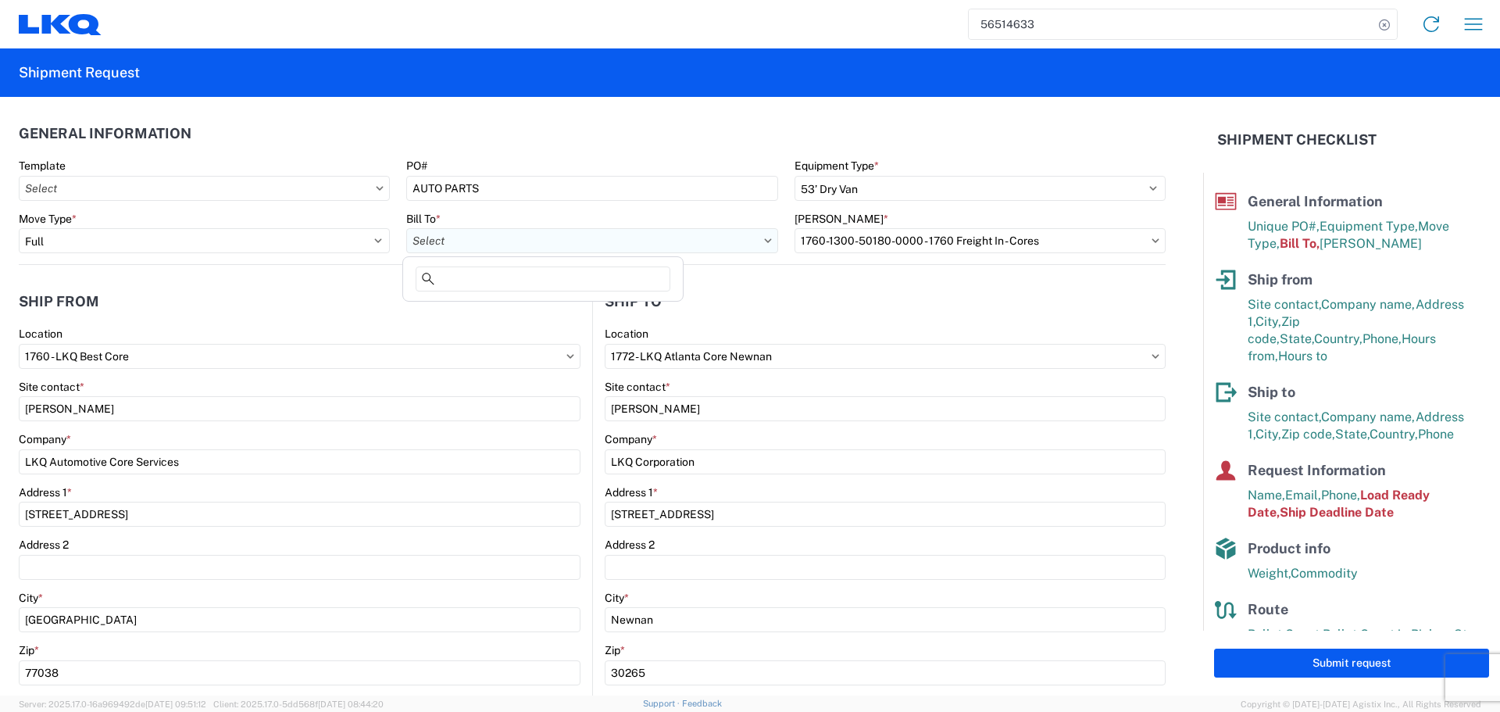
click at [696, 230] on input "Bill To *" at bounding box center [591, 240] width 371 height 25
type input "1760"
click at [485, 312] on div "1760 - LKQ Best Core" at bounding box center [542, 310] width 273 height 25
type input "1760 - LKQ Best Core"
click at [863, 240] on input "Bill Code *" at bounding box center [979, 240] width 371 height 25
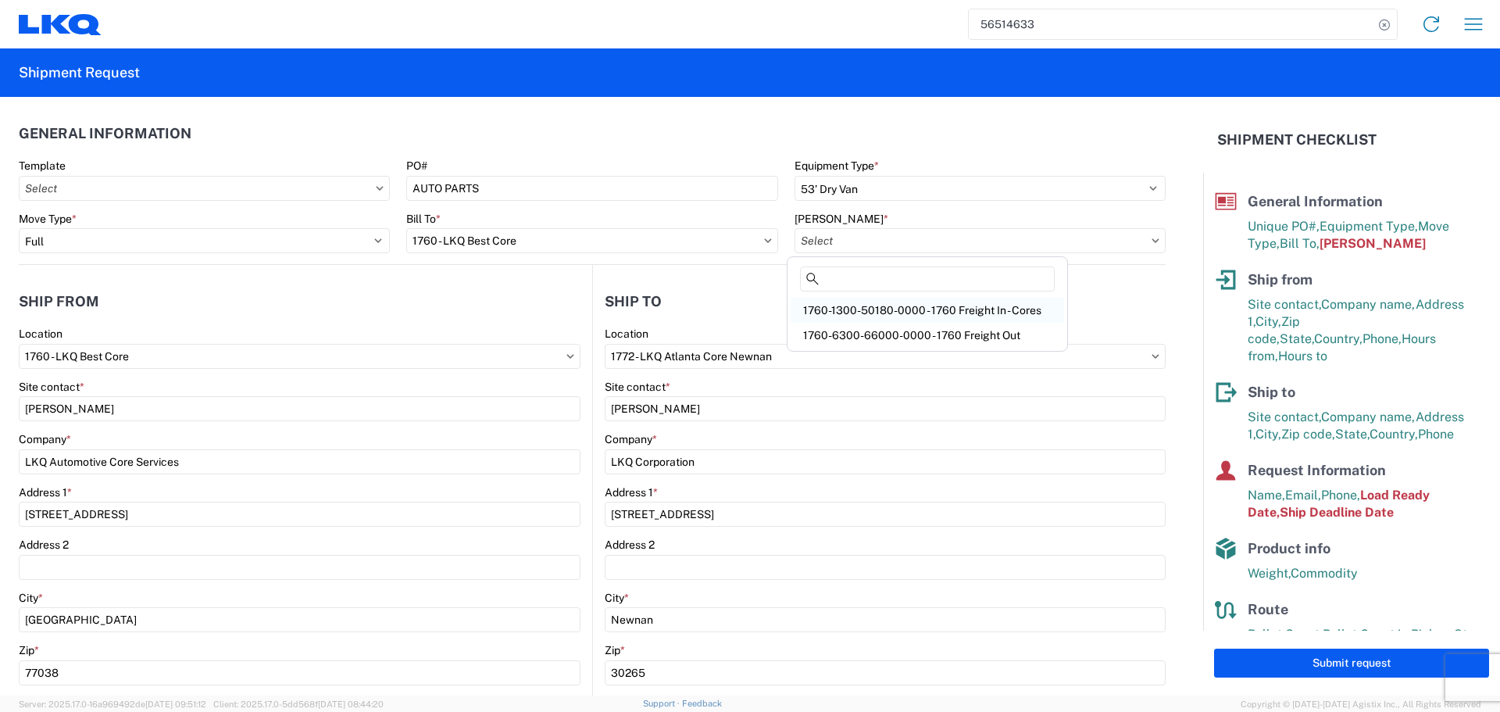
click at [892, 315] on div "1760-1300-50180-0000 - 1760 Freight In - Cores" at bounding box center [927, 310] width 273 height 25
click at [844, 233] on input "Bill Code *" at bounding box center [979, 240] width 371 height 25
type input "1760-1300-50180-0000 - 1760 Freight In - Cores"
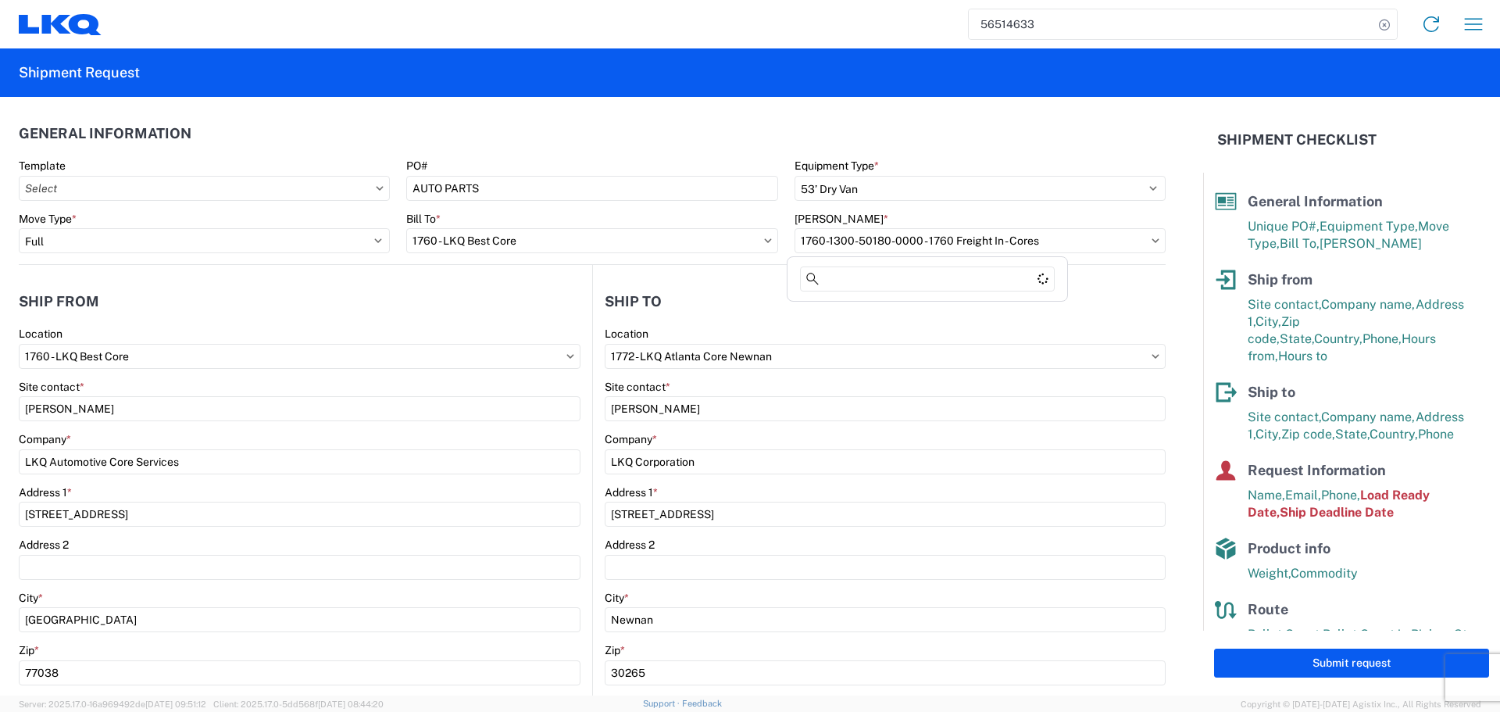
click at [982, 311] on header "Ship to" at bounding box center [879, 301] width 573 height 35
click at [216, 320] on agx-form-section "Ship from 1760 Location 1760 - LKQ Best Core Site contact * Alfredo Canales Com…" at bounding box center [305, 613] width 573 height 659
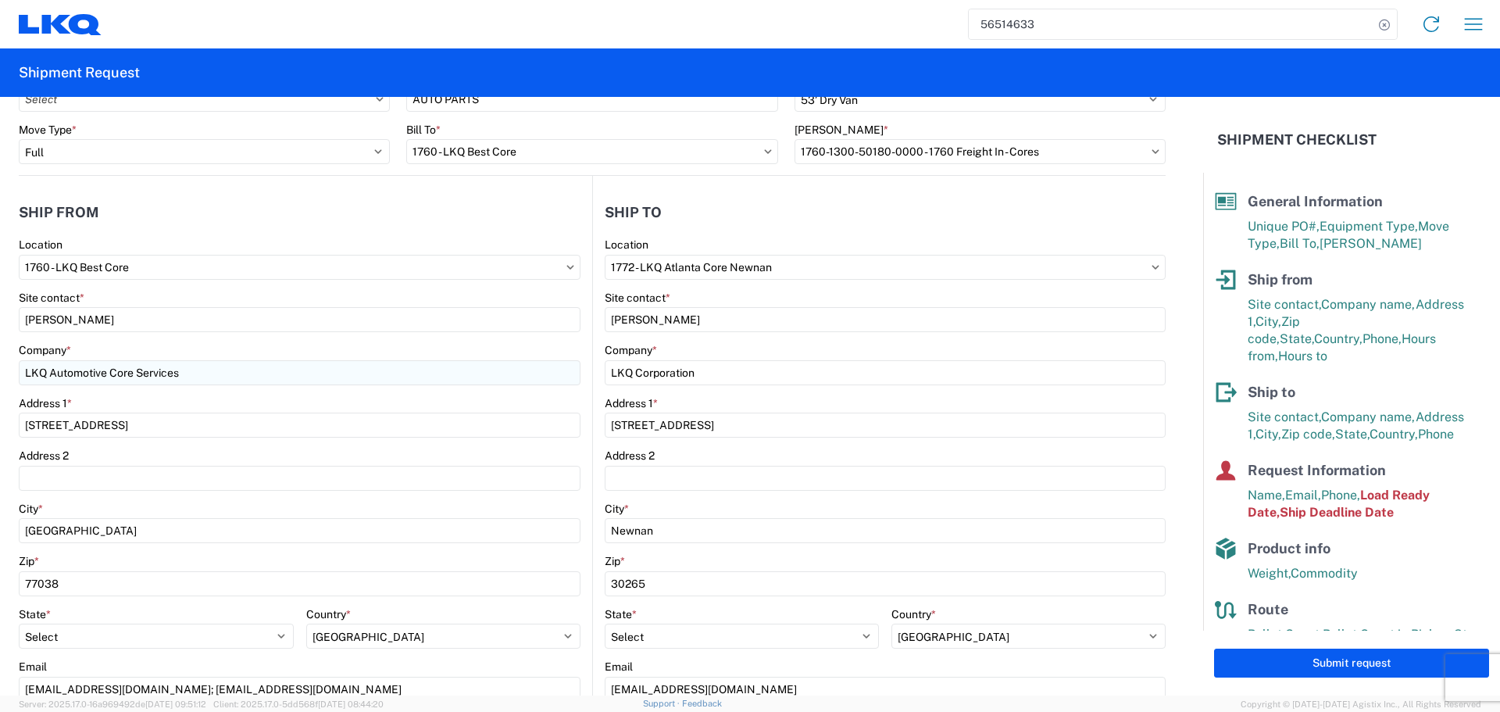
scroll to position [78, 0]
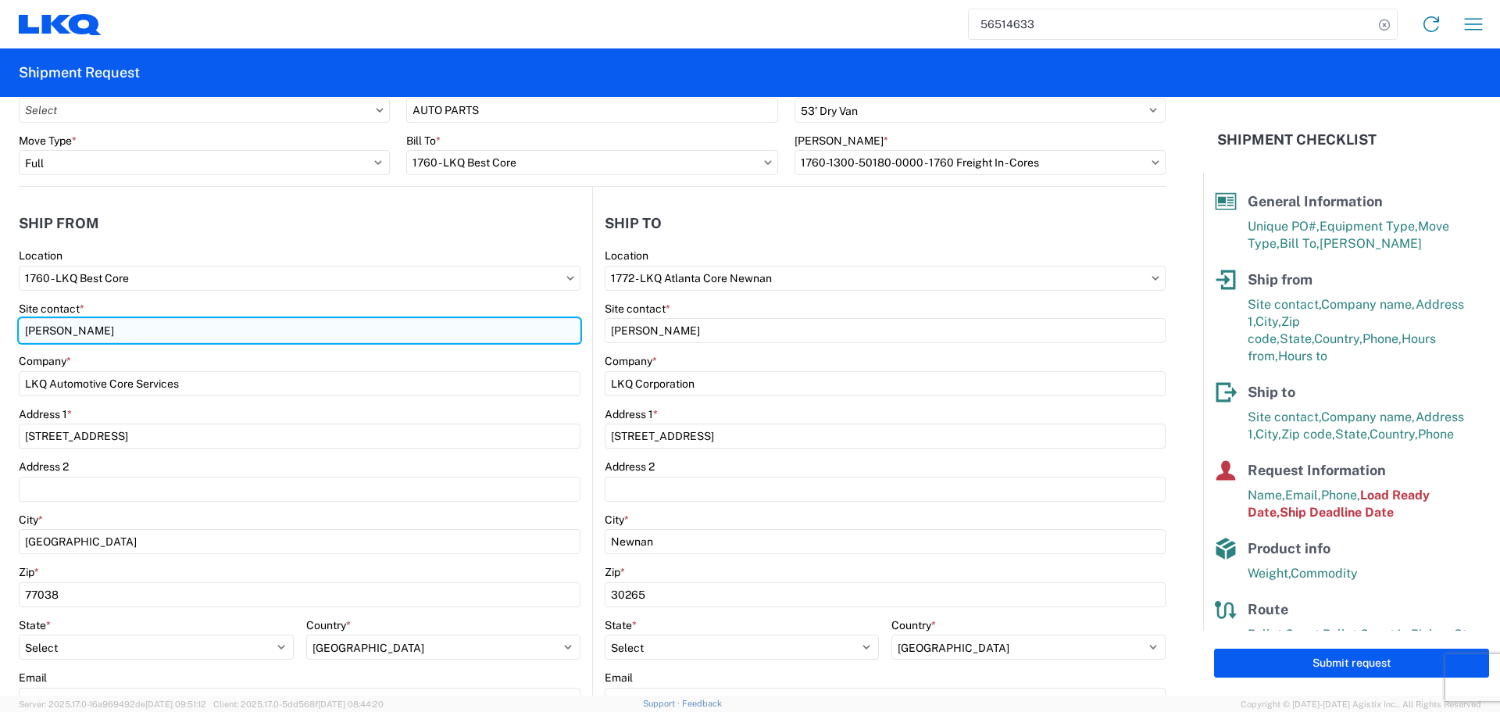
click at [66, 331] on input "Alfredo Canales" at bounding box center [300, 330] width 562 height 25
type input "Oscar"
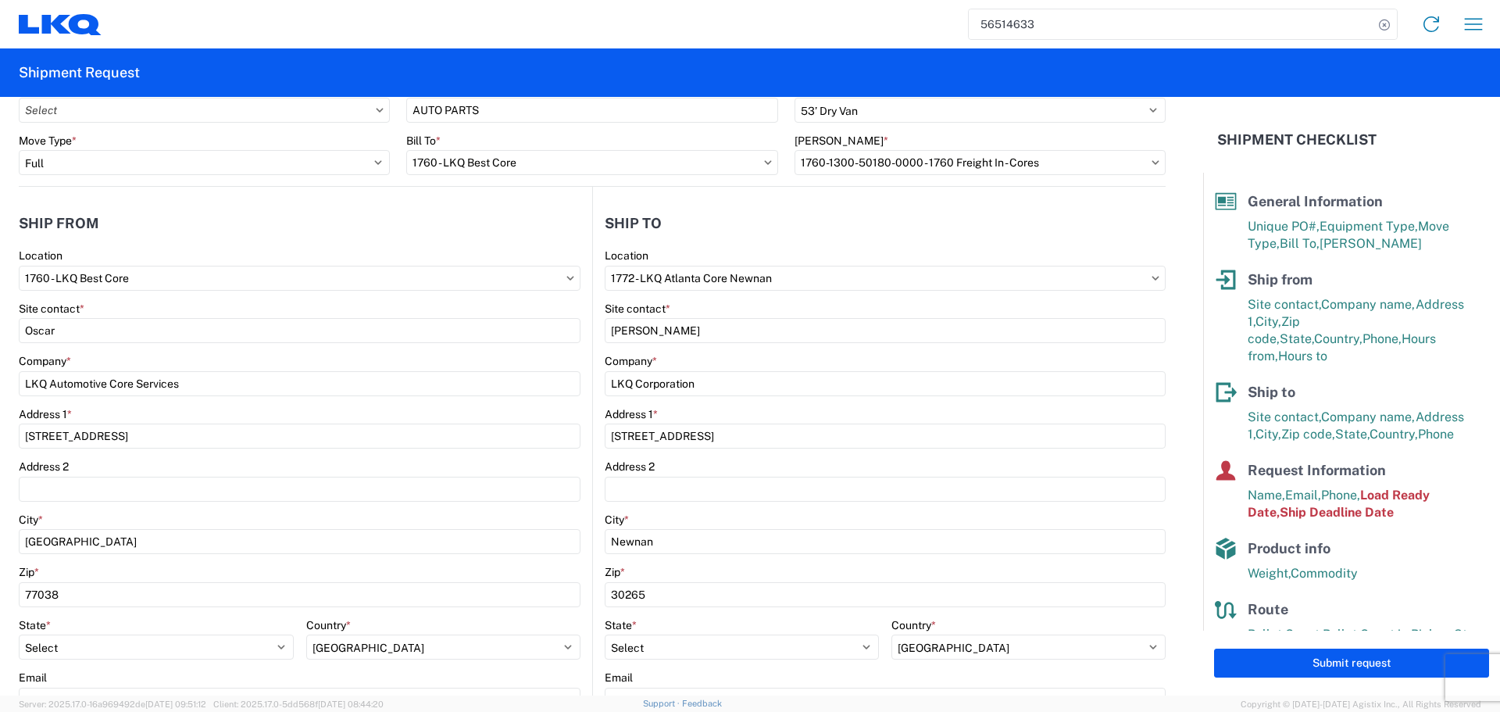
click at [171, 227] on header "Ship from" at bounding box center [305, 222] width 573 height 35
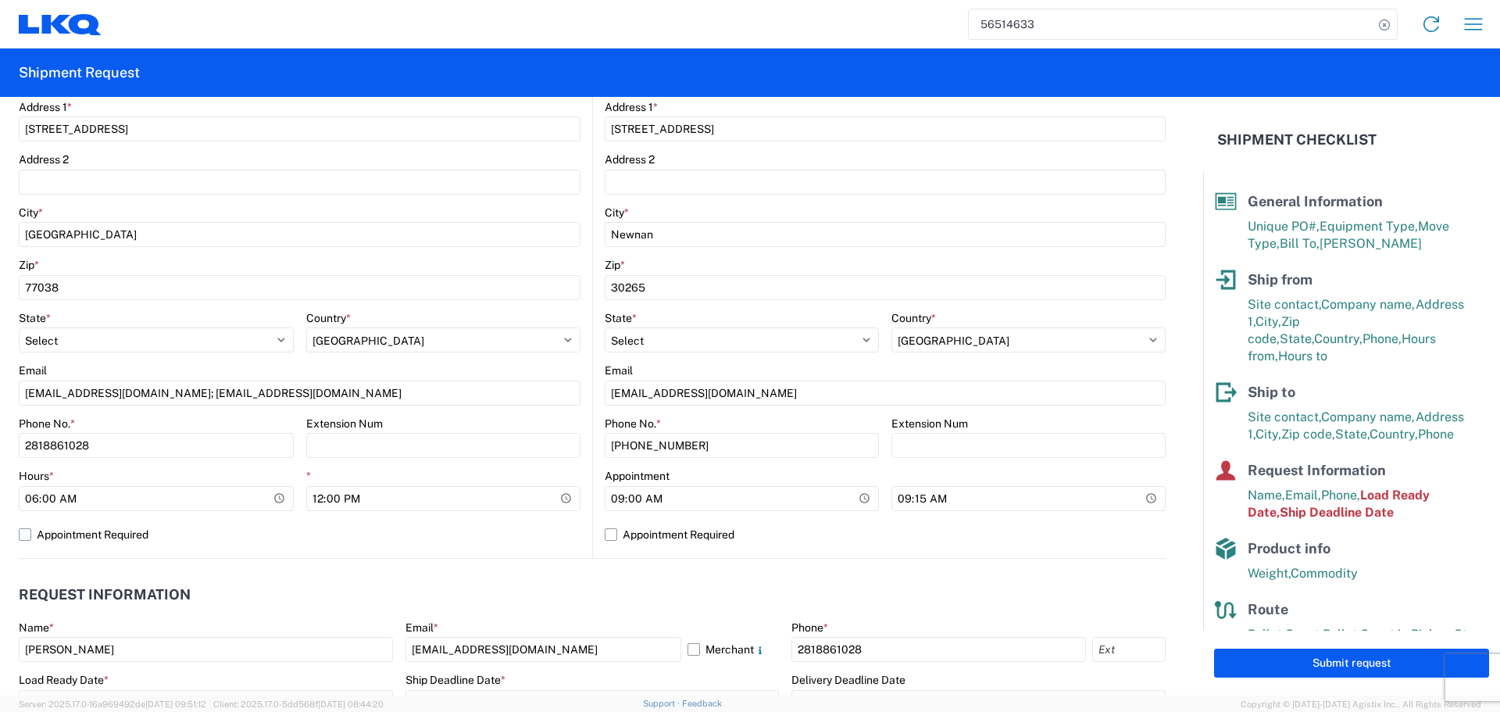
scroll to position [391, 0]
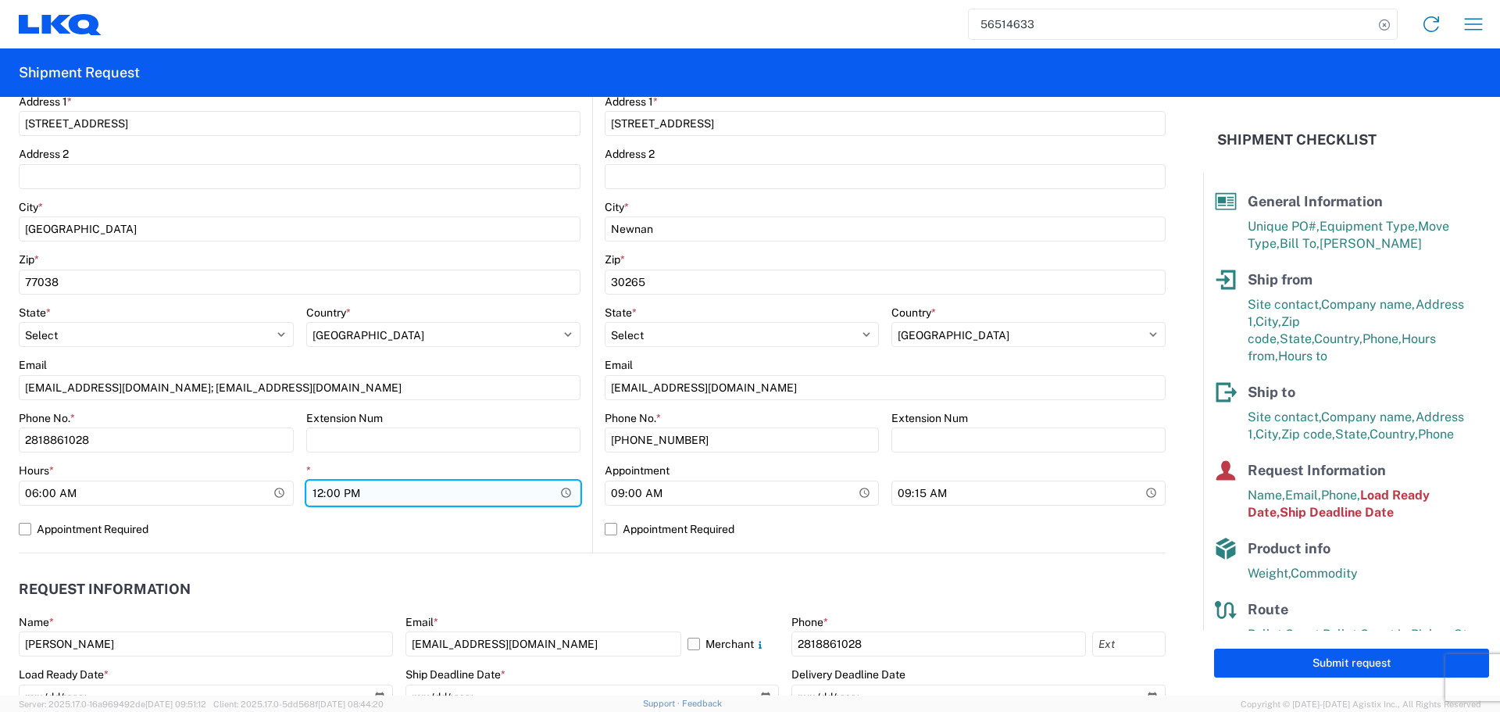
click at [557, 494] on input "12:00:00" at bounding box center [443, 492] width 275 height 25
type input "10:00"
click at [561, 527] on label "Appointment Required" at bounding box center [300, 528] width 562 height 25
click at [0, 0] on input "Appointment Required" at bounding box center [0, 0] width 0 height 0
select select "US"
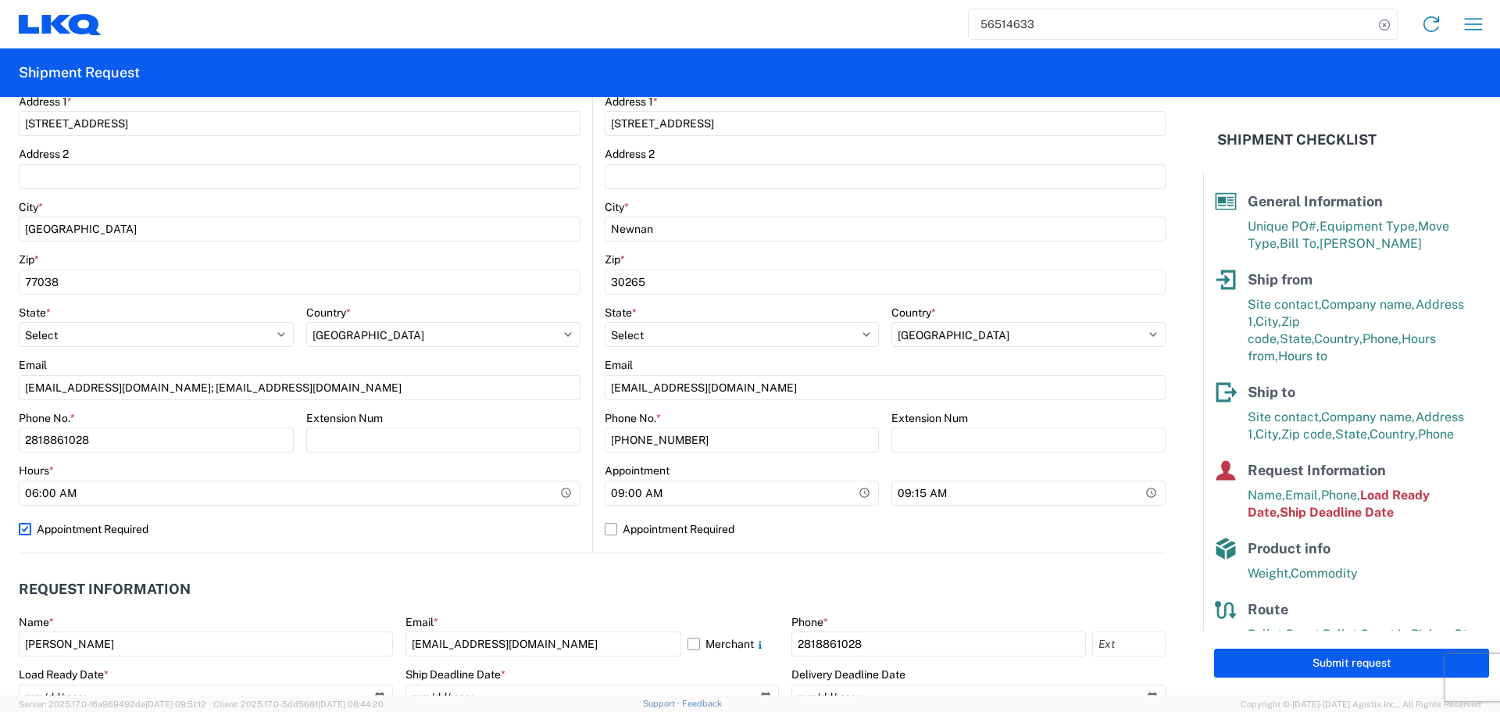
click at [560, 524] on label "Appointment Required" at bounding box center [300, 528] width 562 height 25
click at [0, 0] on input "Appointment Required" at bounding box center [0, 0] width 0 height 0
select select "US"
click at [853, 490] on input "09:00:00" at bounding box center [742, 492] width 274 height 25
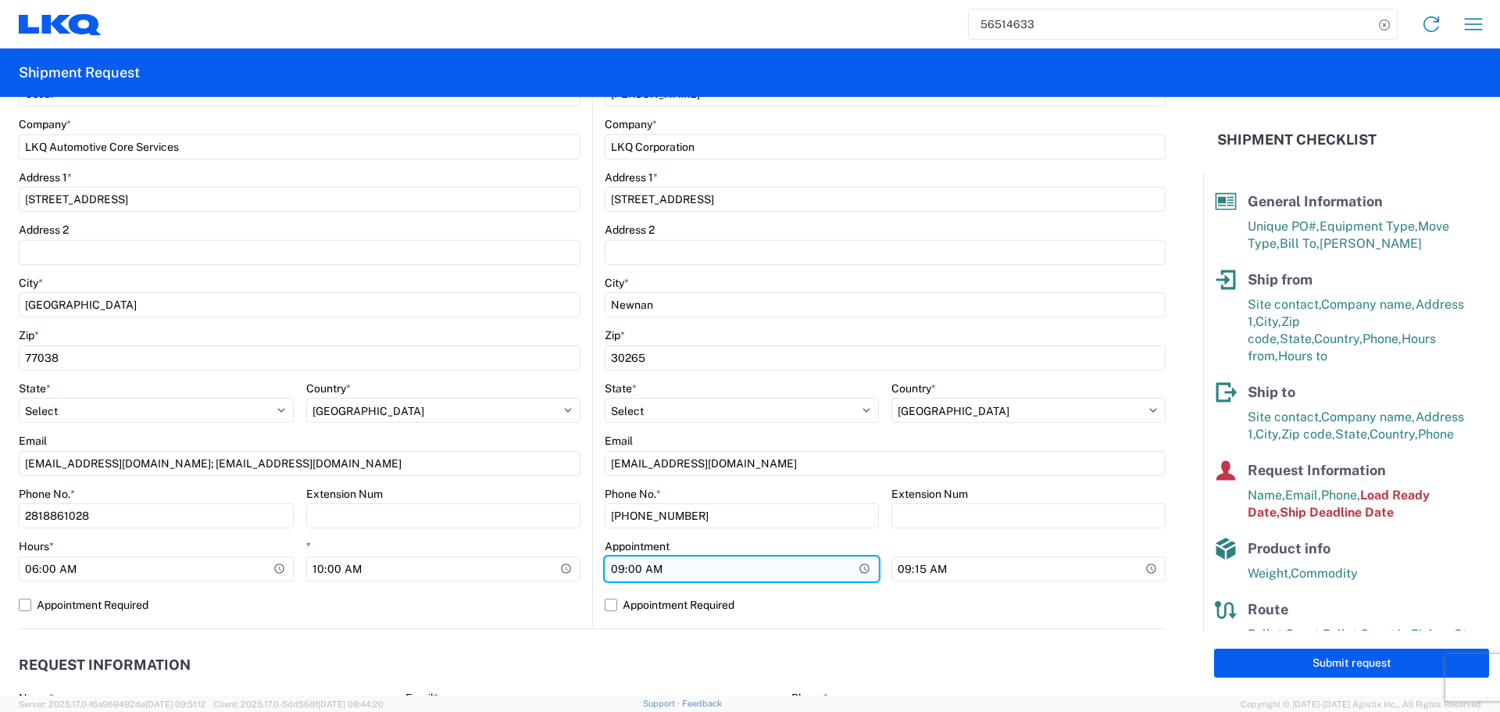
scroll to position [469, 0]
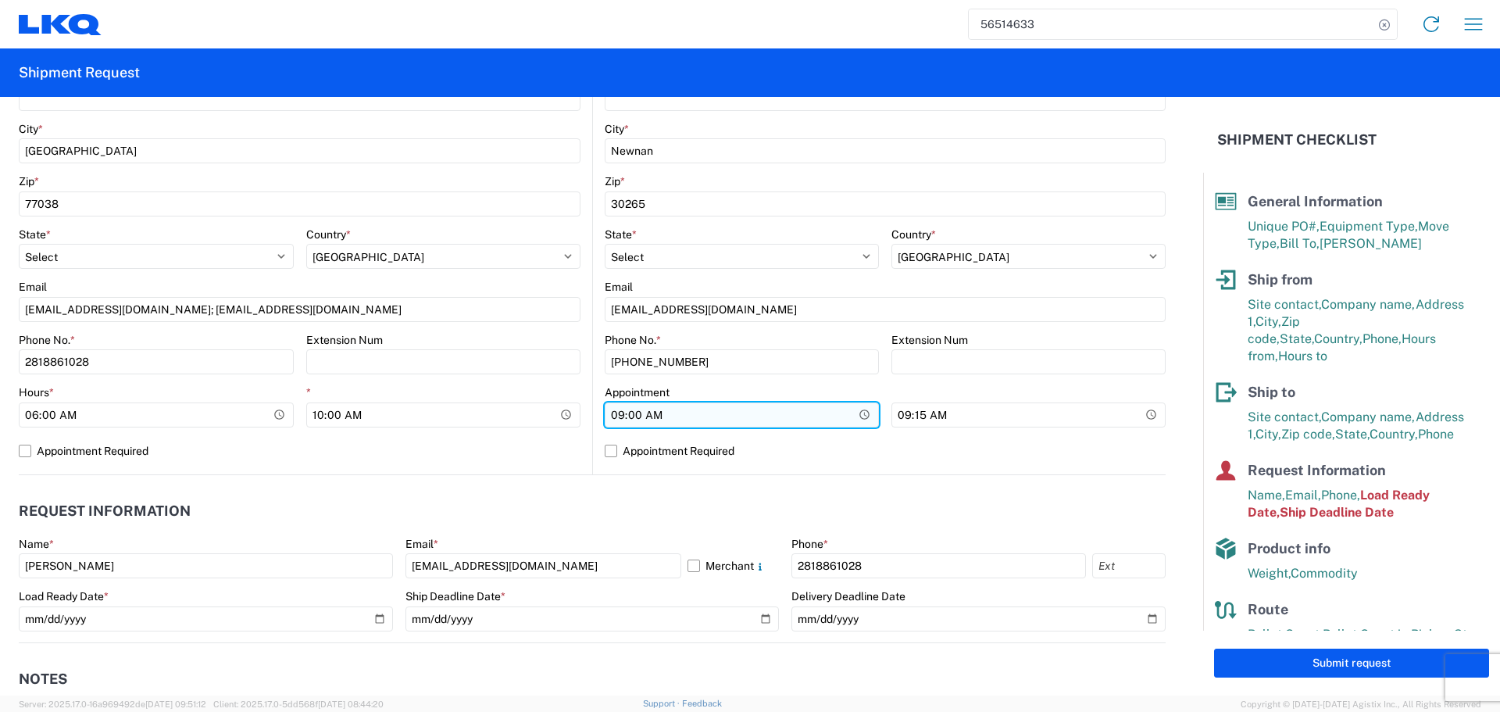
click at [850, 412] on input "09:00:00" at bounding box center [742, 414] width 274 height 25
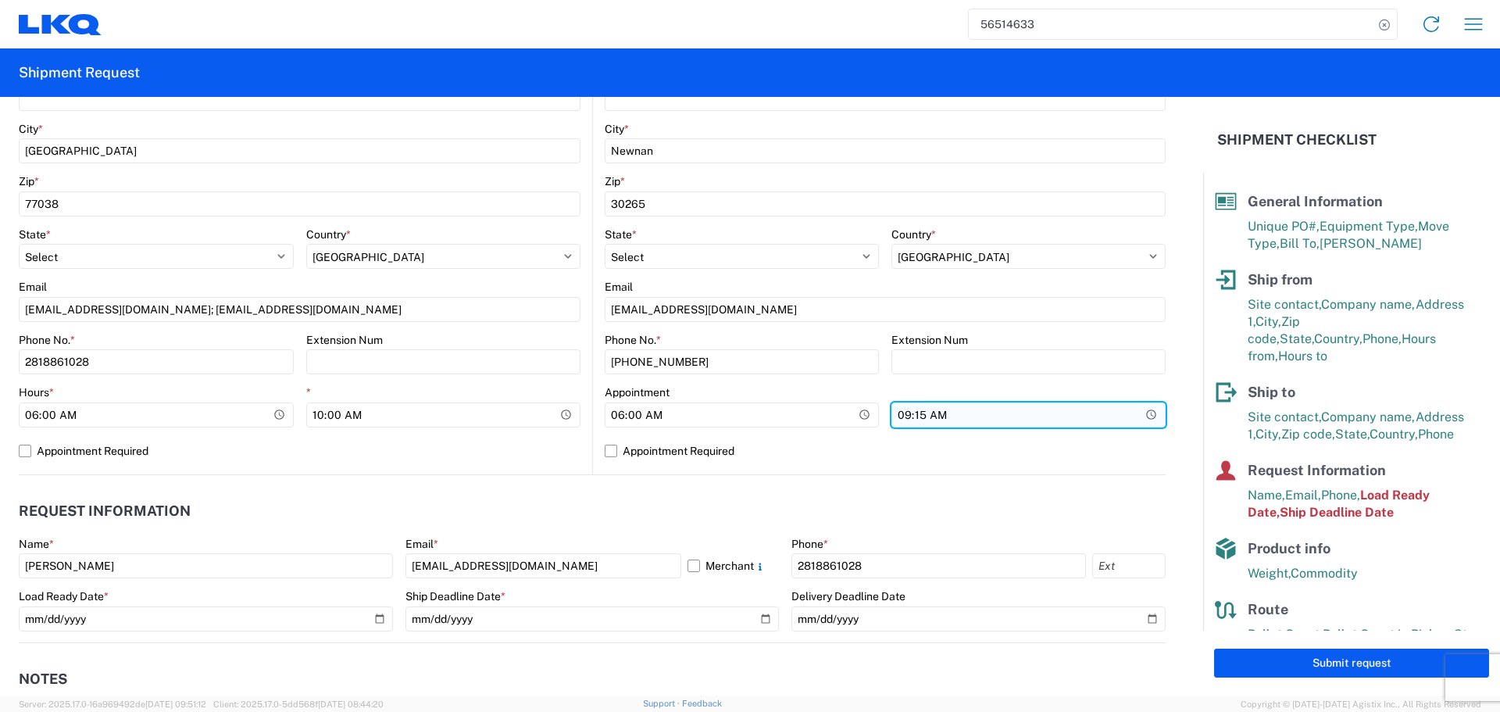
type input "06:00"
click at [1141, 416] on input "09:15:00" at bounding box center [1028, 414] width 274 height 25
type input "13:00"
click at [440, 478] on agx-request-info "Request Information Name * Alfredo Canales Email * acgarcia@lkqcorp.com Merchan…" at bounding box center [592, 559] width 1147 height 168
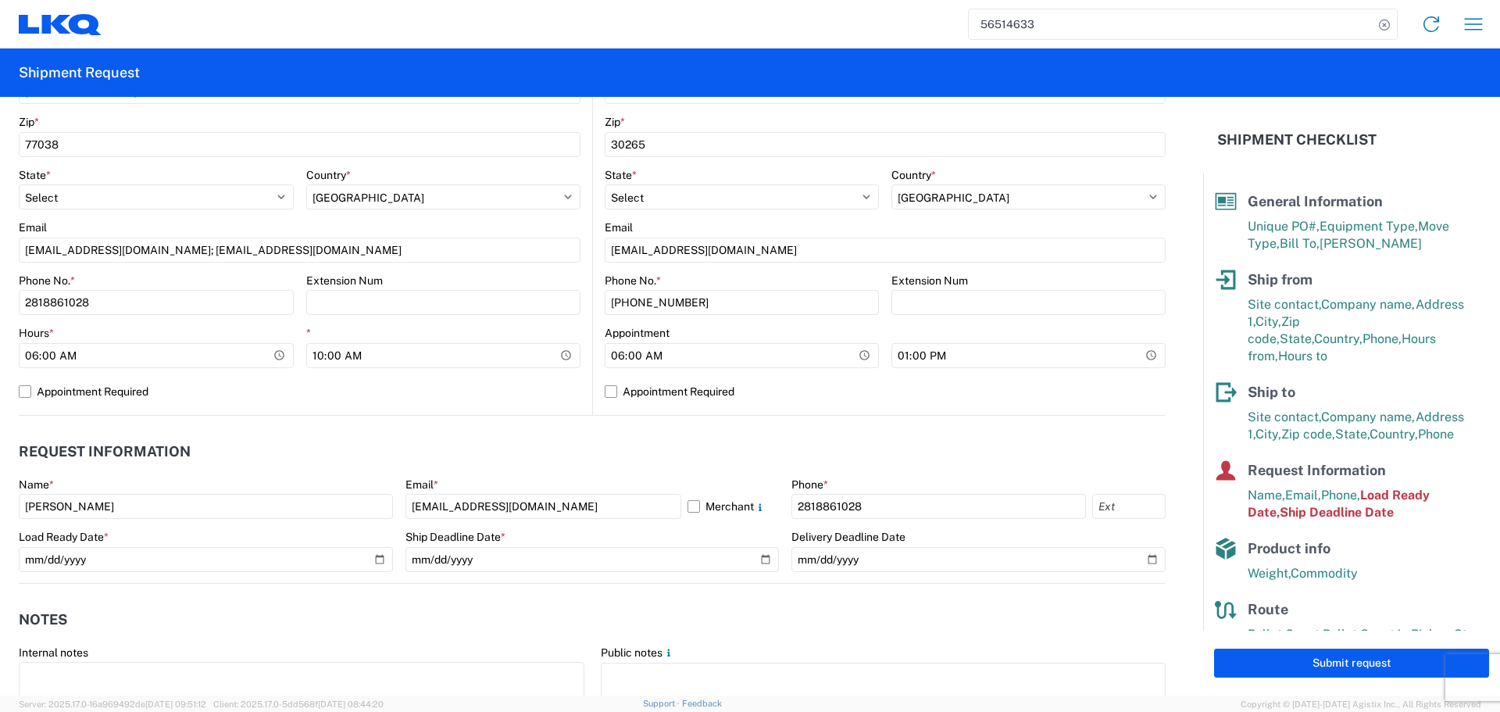
scroll to position [703, 0]
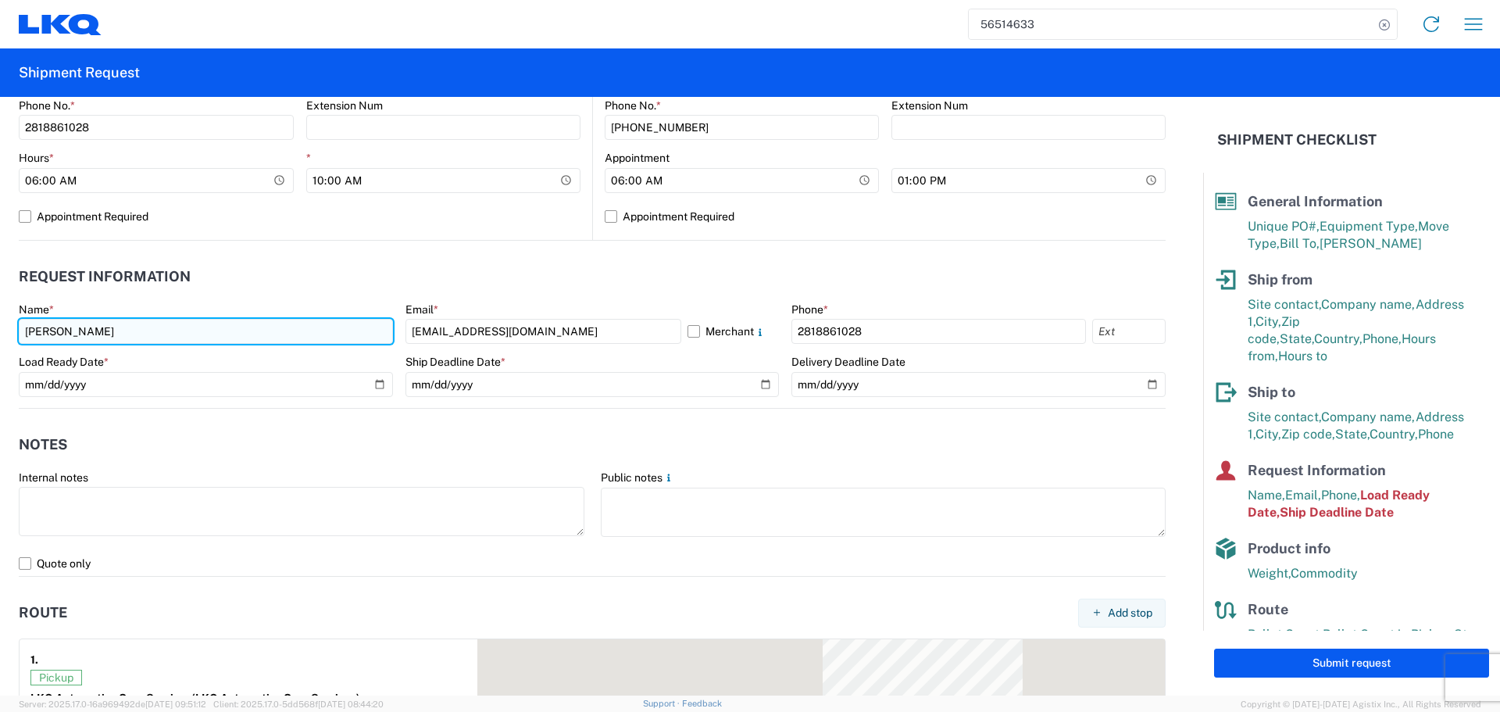
click at [67, 327] on input "Alfredo Canales" at bounding box center [206, 331] width 374 height 25
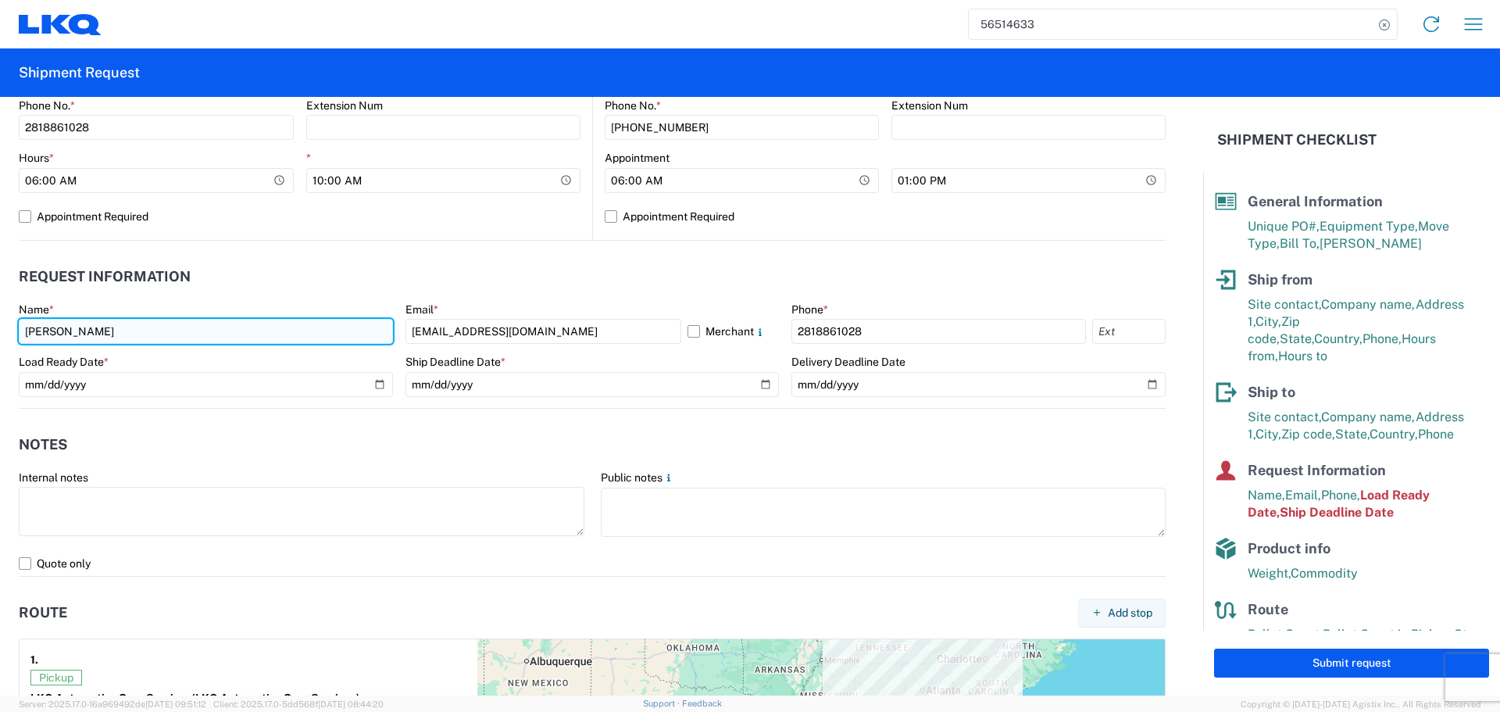
click at [67, 327] on input "Alfredo Canales" at bounding box center [206, 331] width 374 height 25
type input "Oscar"
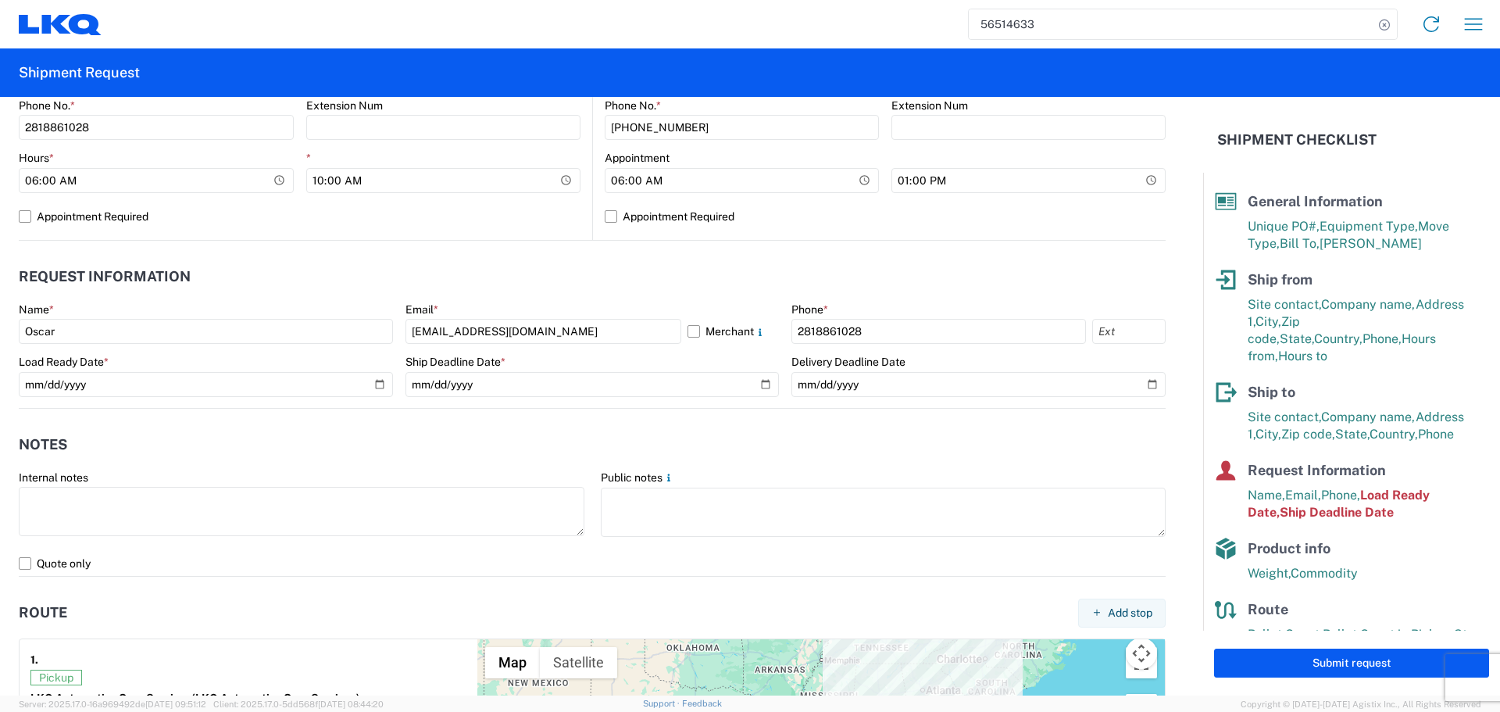
click at [244, 292] on header "Request Information" at bounding box center [592, 276] width 1147 height 35
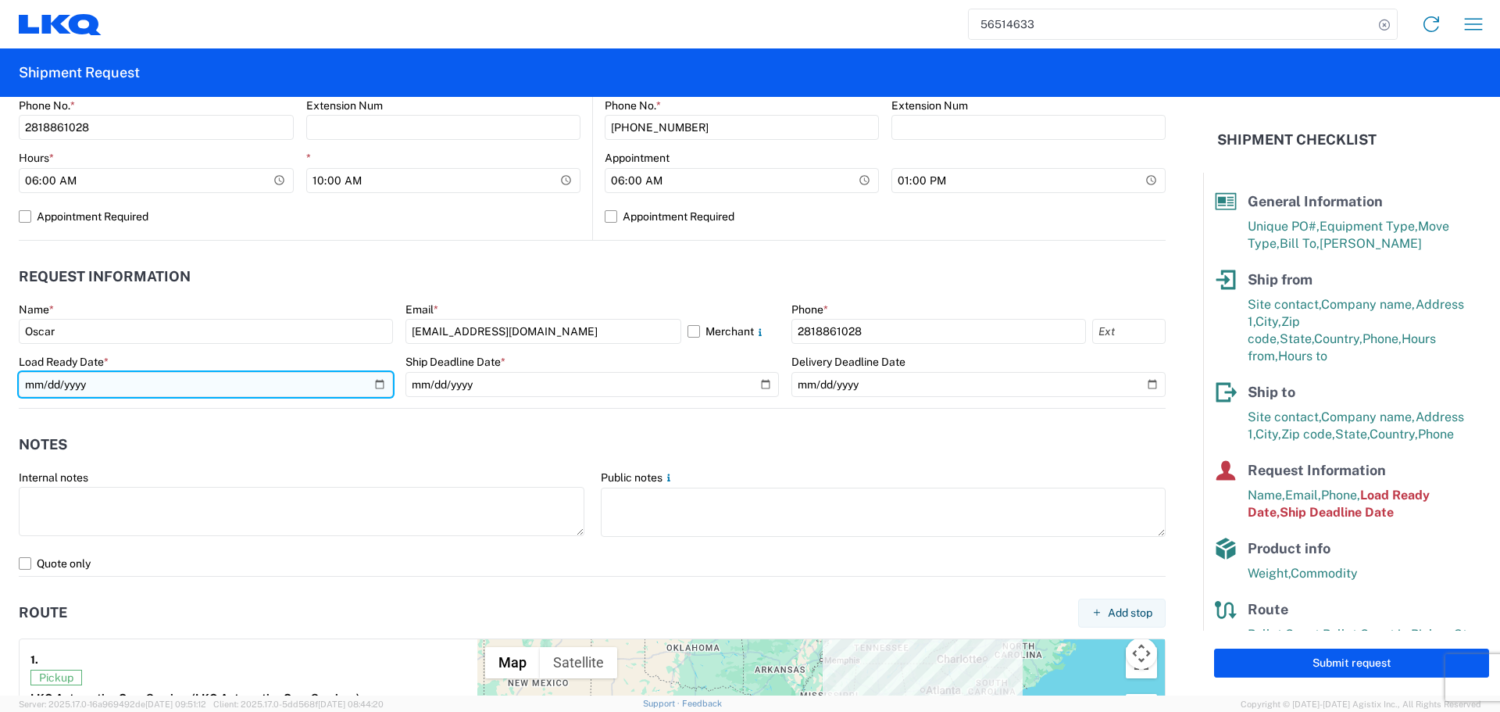
click at [370, 384] on input "2025-08-18" at bounding box center [206, 384] width 374 height 25
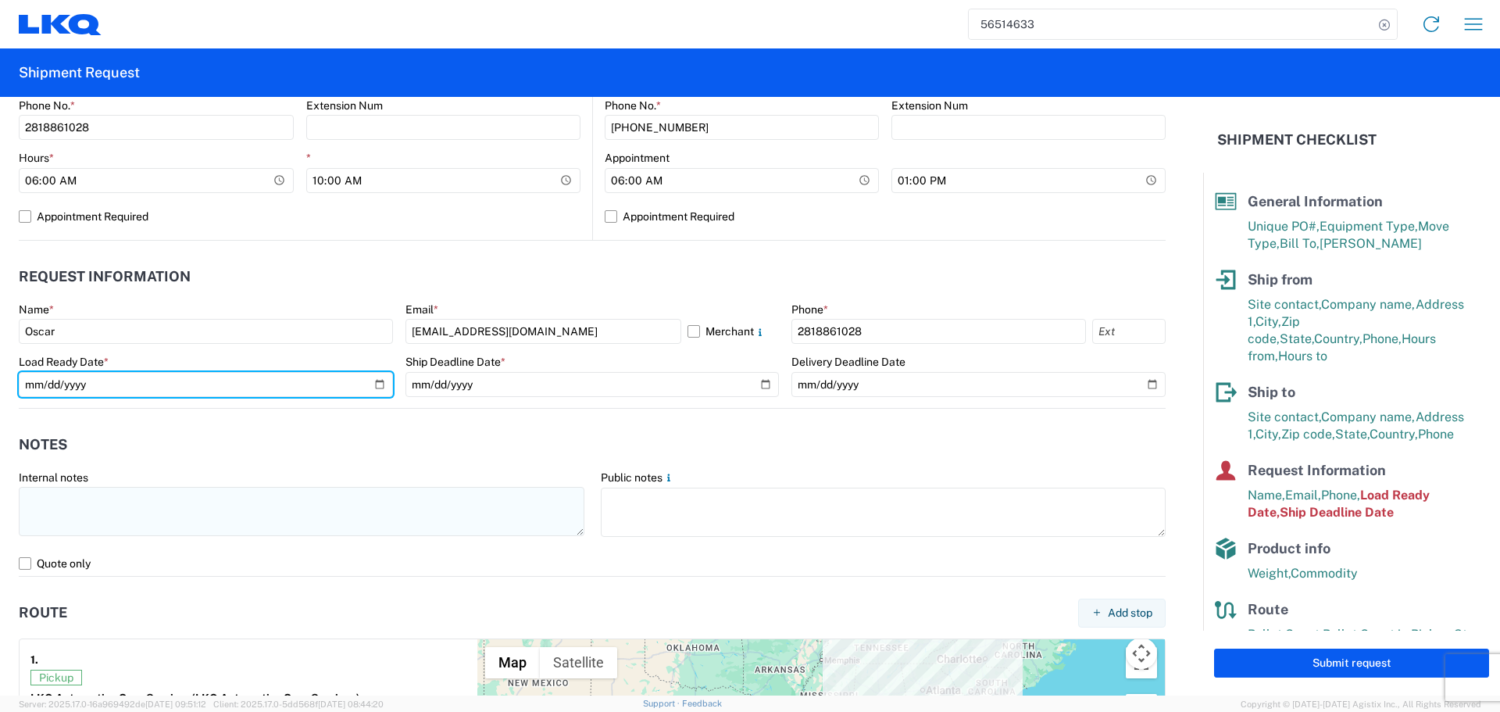
type input "2025-08-19"
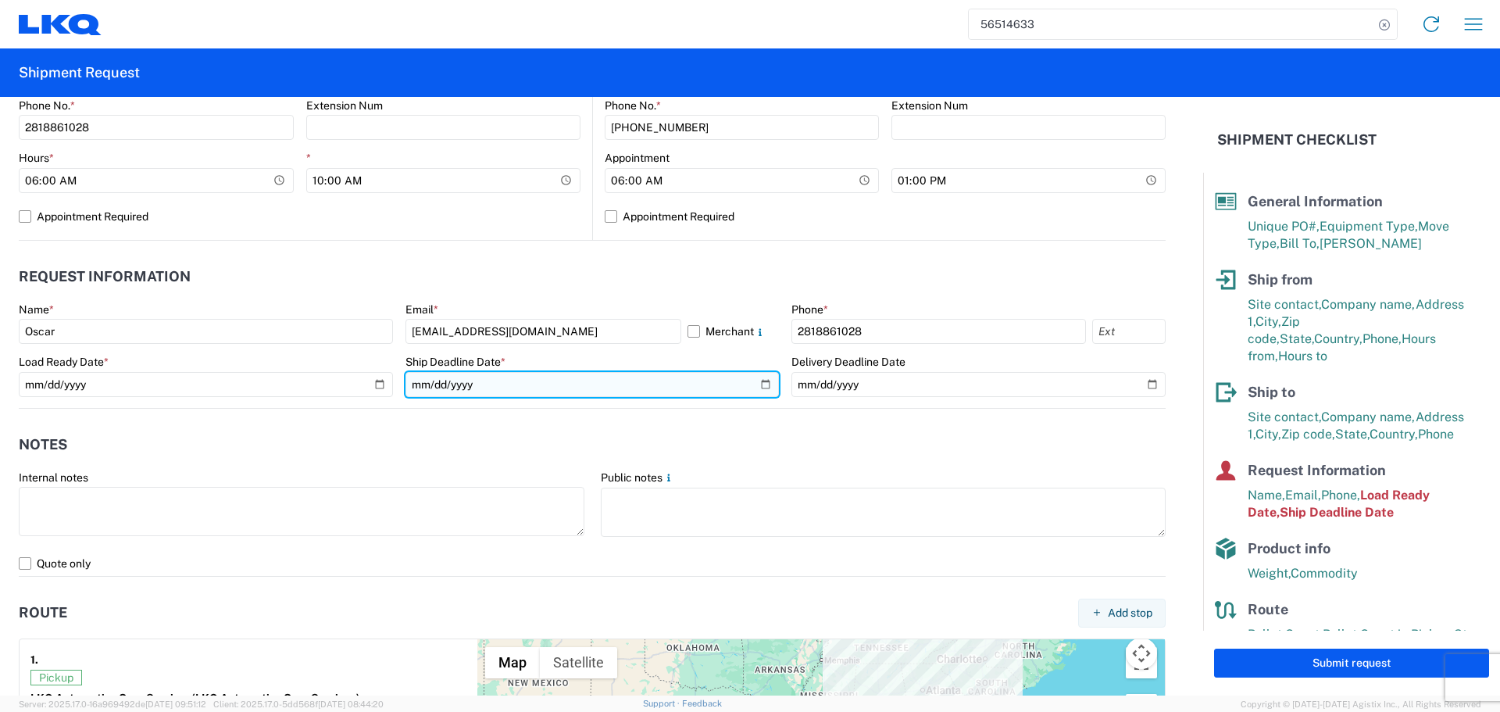
click at [751, 384] on input "2025-08-18" at bounding box center [592, 384] width 374 height 25
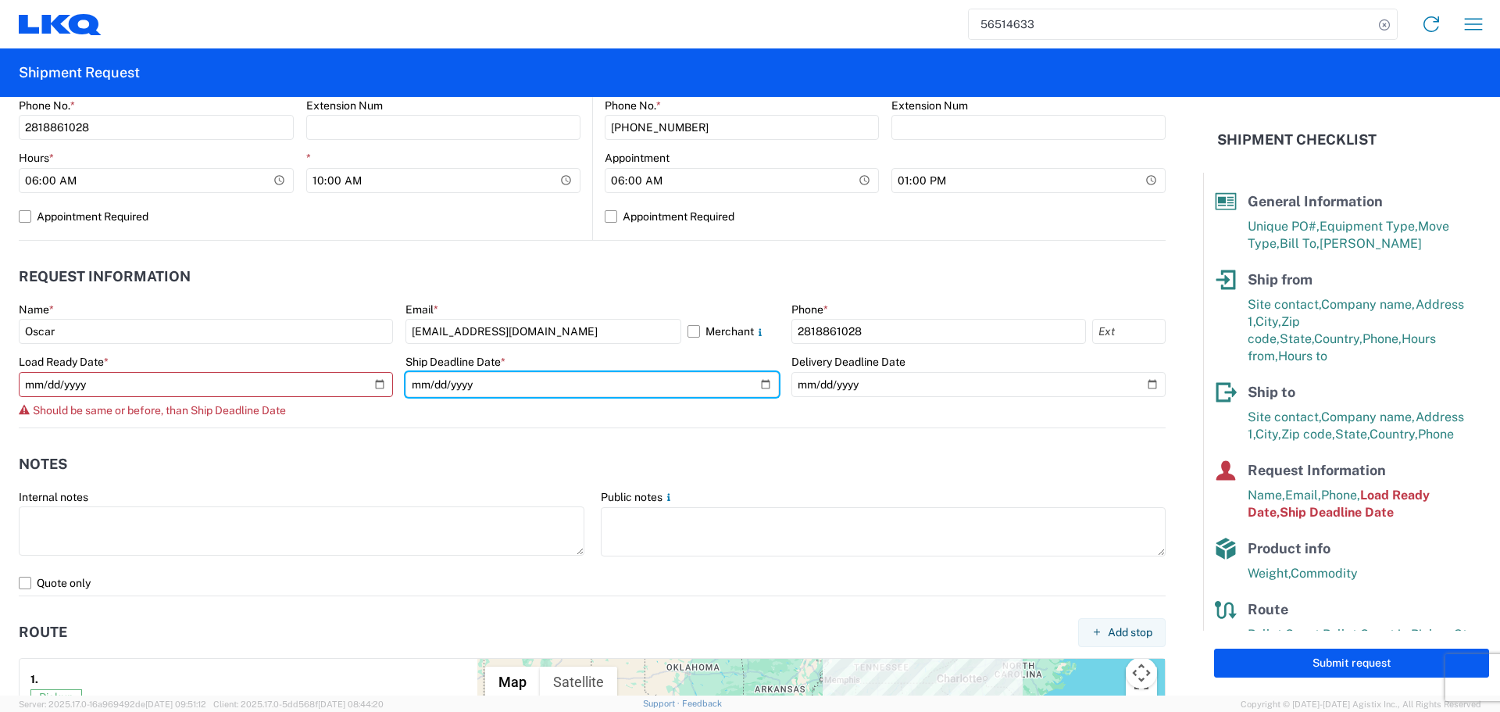
type input "2025-08-19"
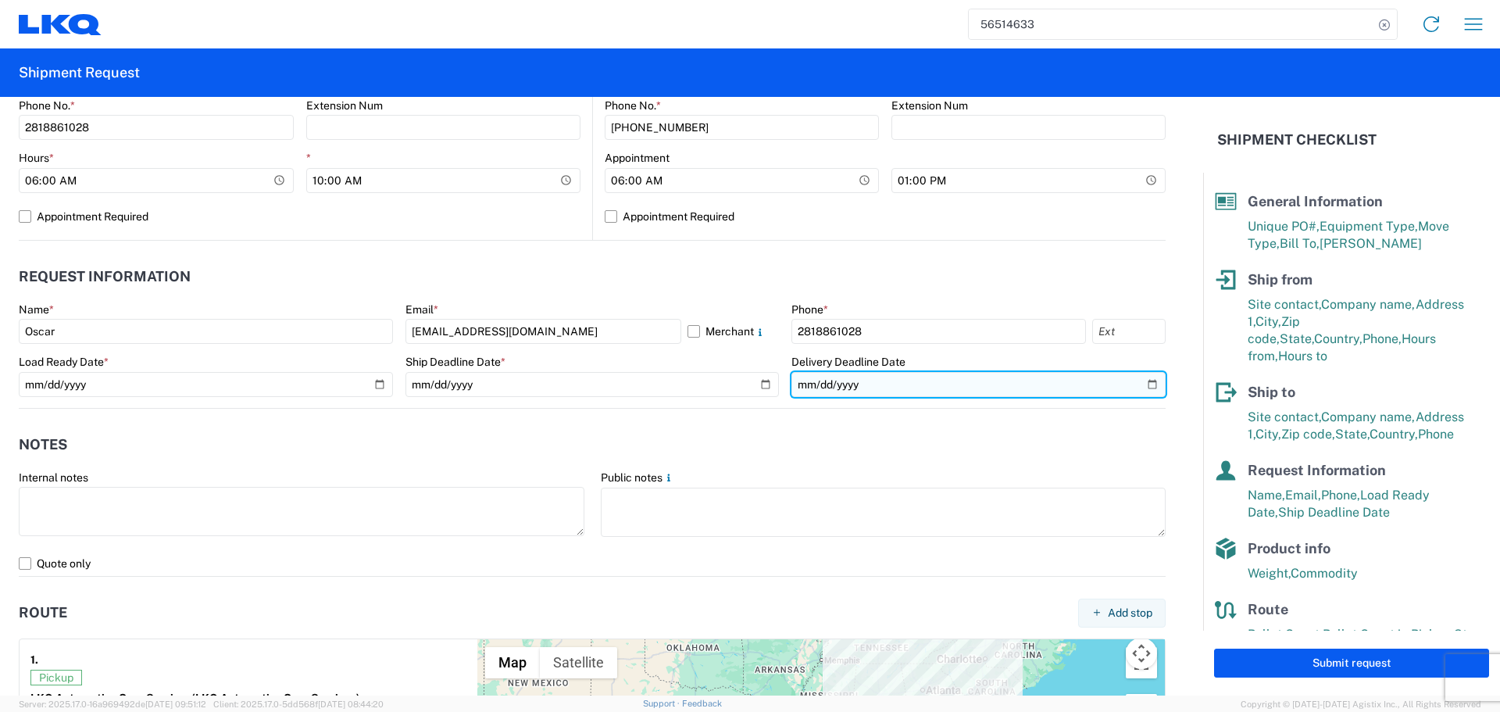
click at [1139, 390] on input "2025-08-19" at bounding box center [978, 384] width 374 height 25
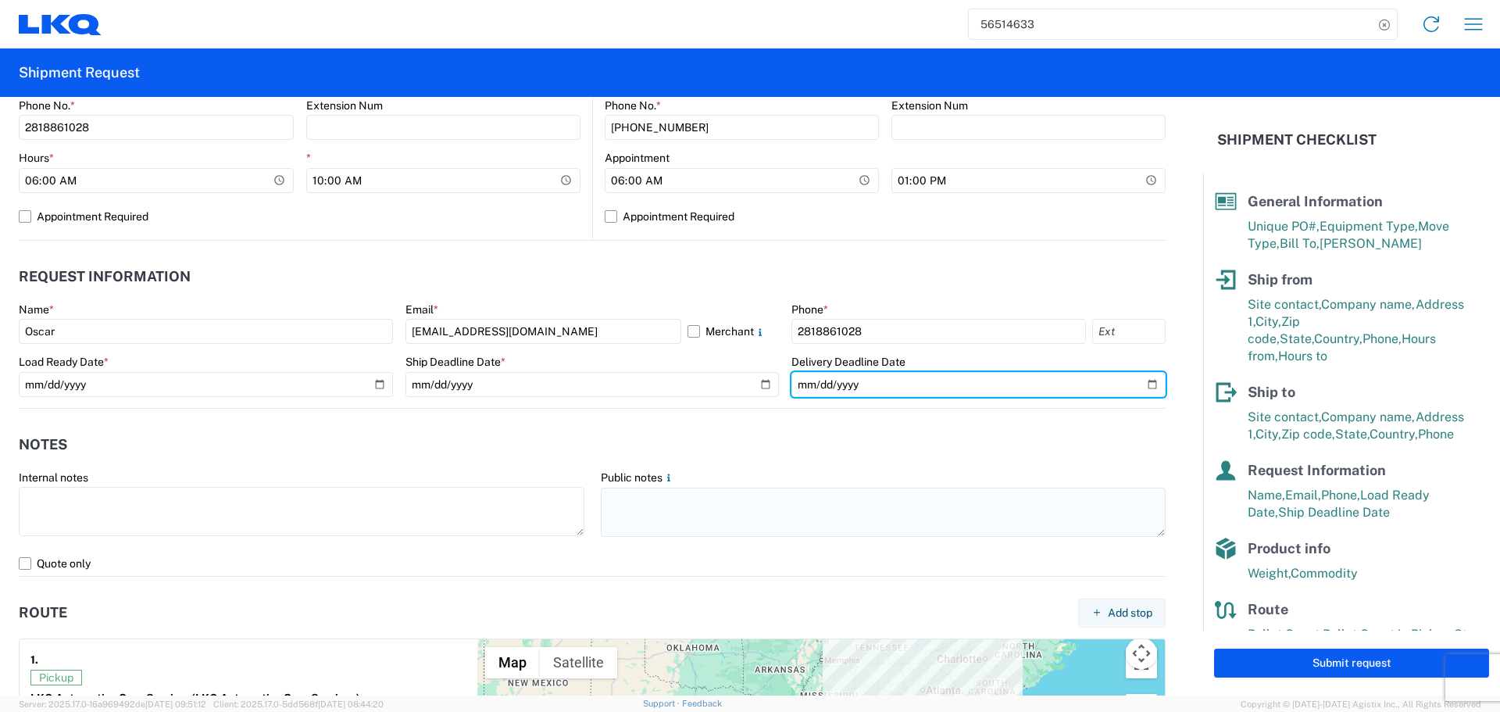
type input "2025-08-21"
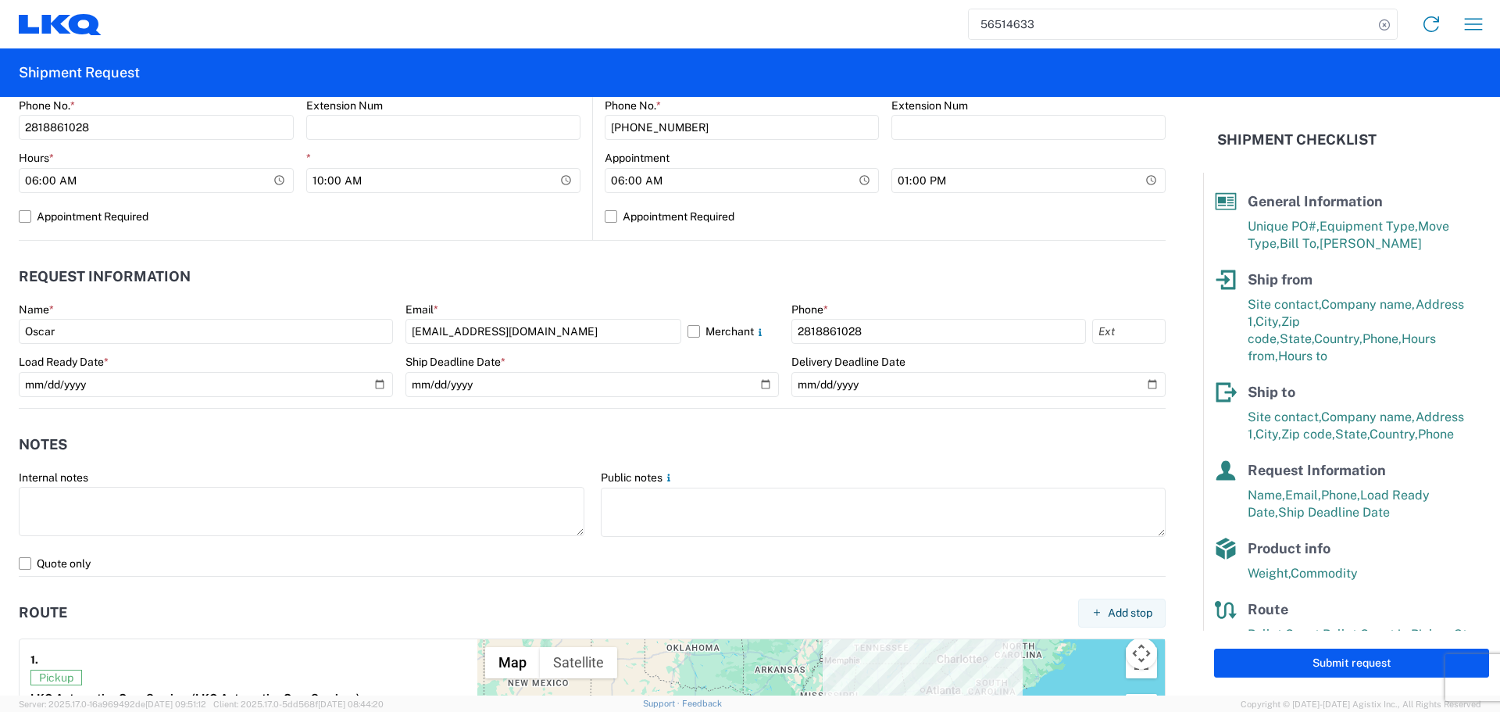
click at [427, 441] on header "Notes" at bounding box center [592, 444] width 1147 height 35
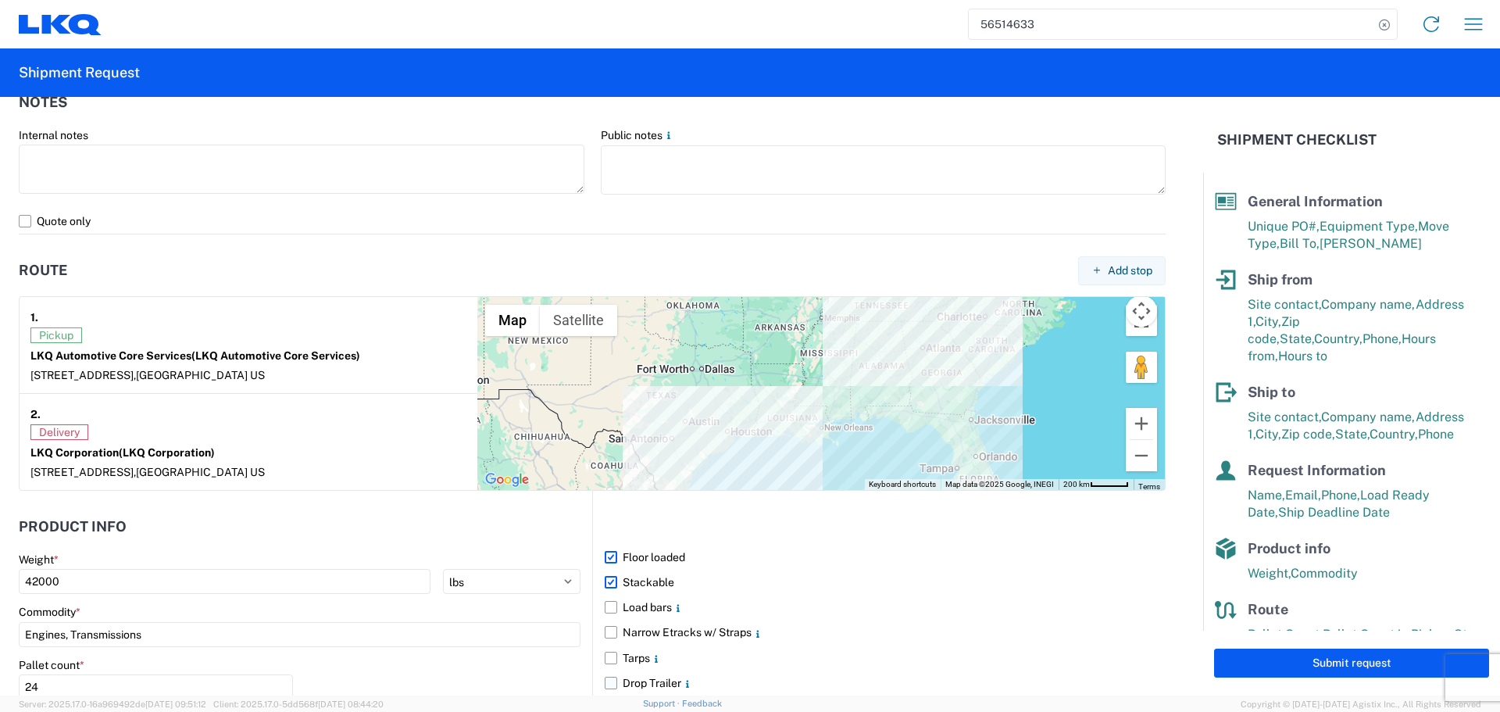
scroll to position [1041, 0]
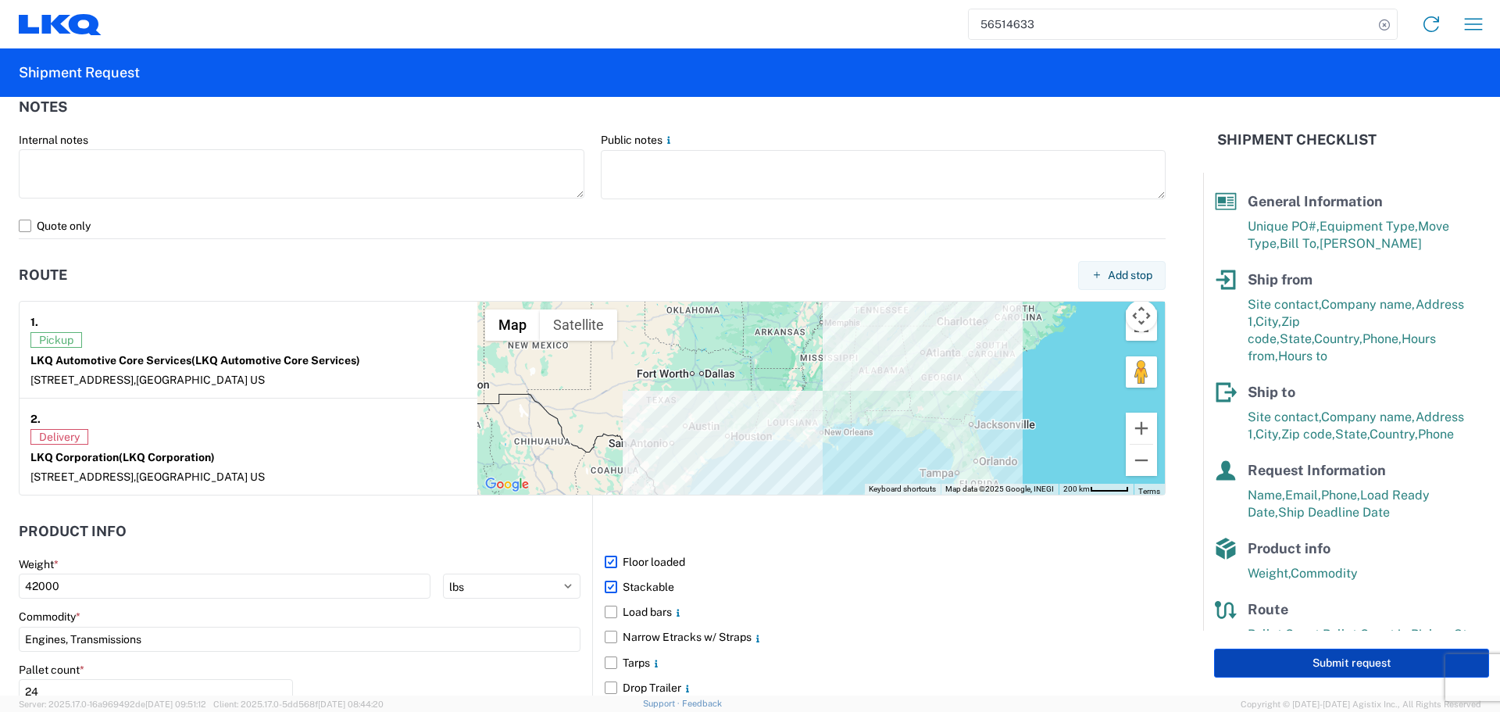
click at [1334, 658] on button "Submit request" at bounding box center [1351, 662] width 275 height 29
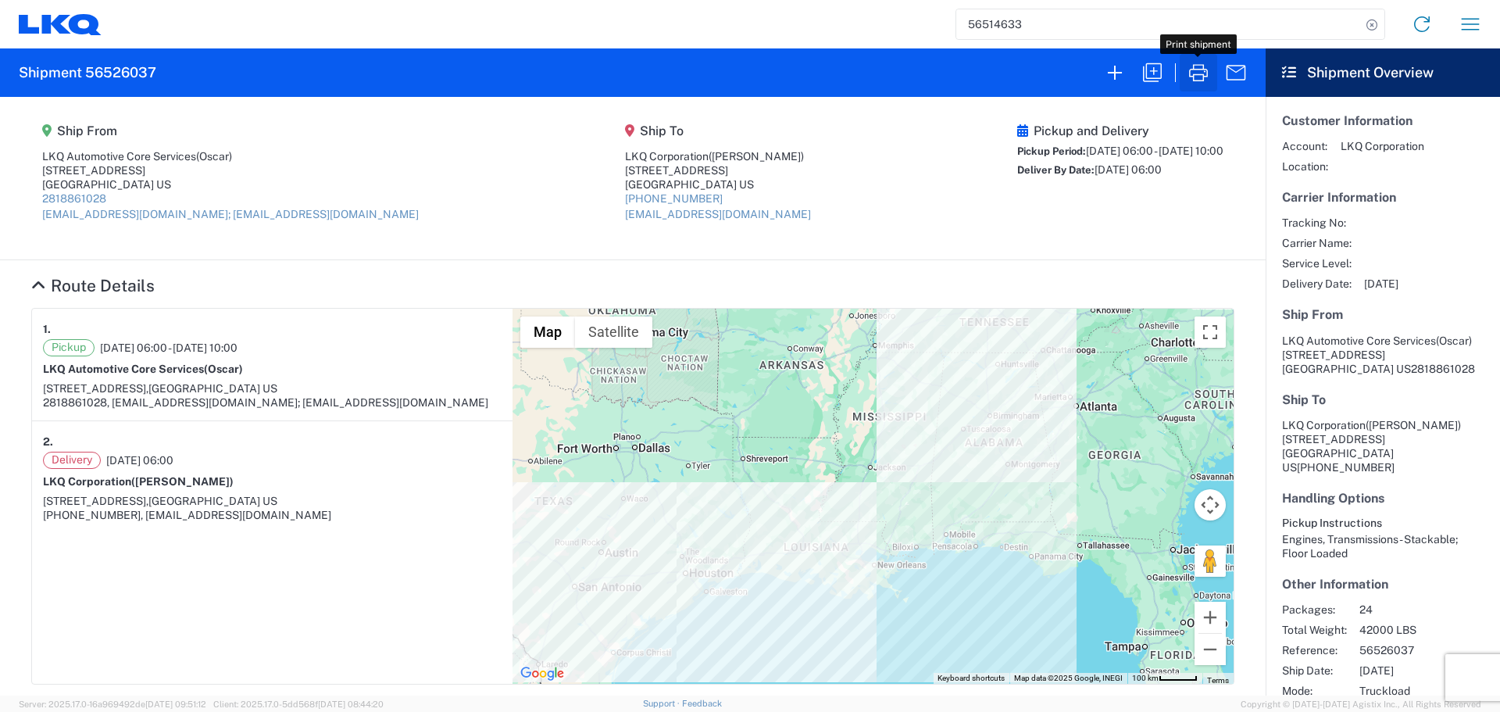
click at [1197, 76] on icon "button" at bounding box center [1198, 72] width 25 height 25
click at [1160, 76] on icon "button" at bounding box center [1152, 72] width 25 height 25
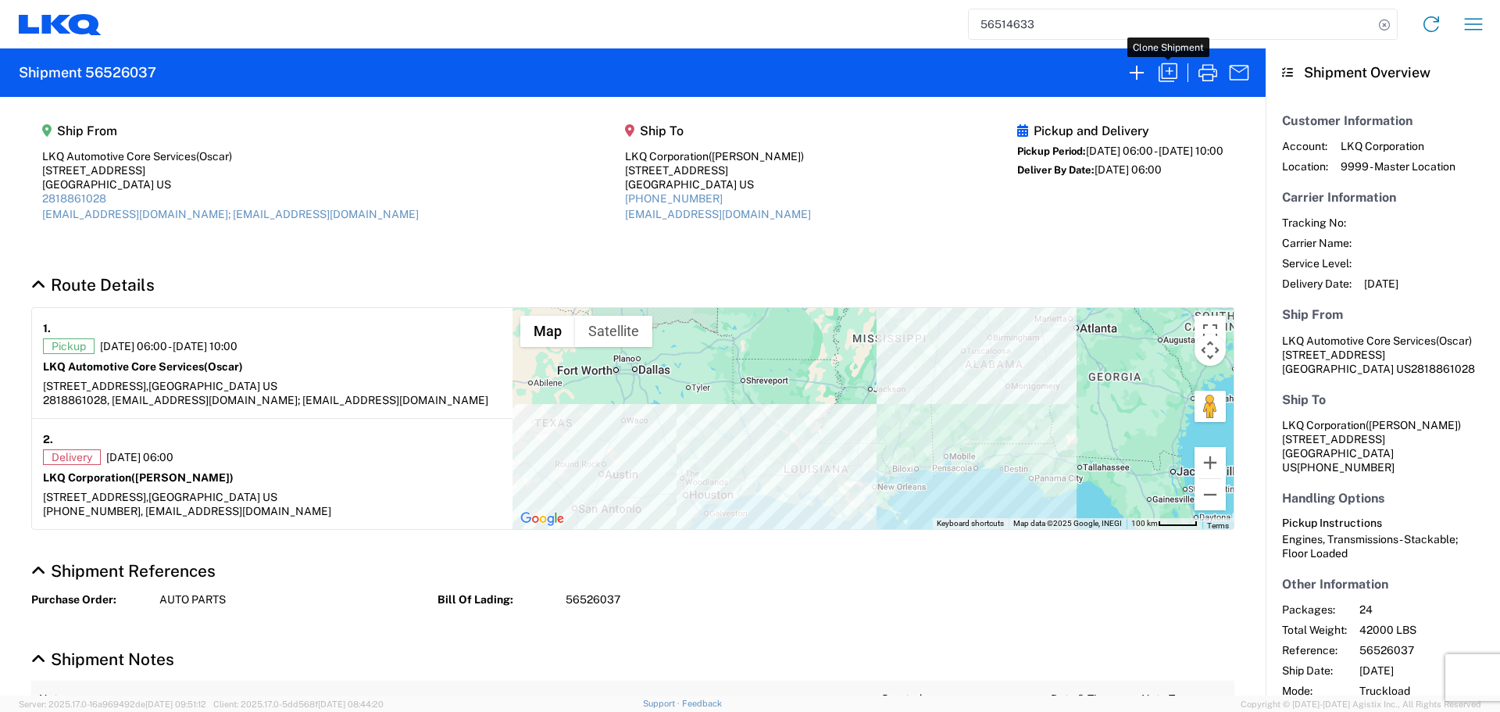
select select "FULL"
select select "US"
select select "LBS"
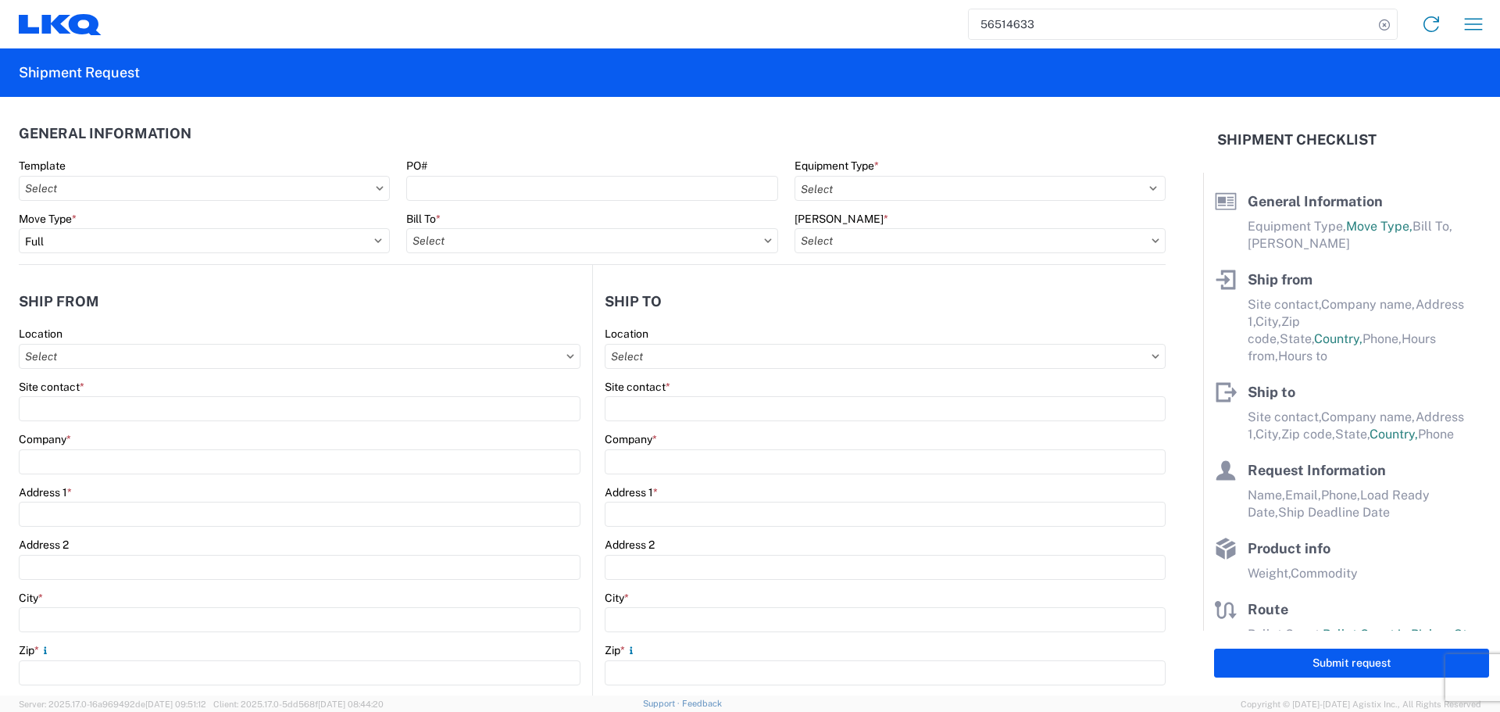
select select "STDV"
type input "Oscar"
type input "LKQ Automotive Core Services"
type input "1714 West Mount Houston Rd"
type input "Houston"
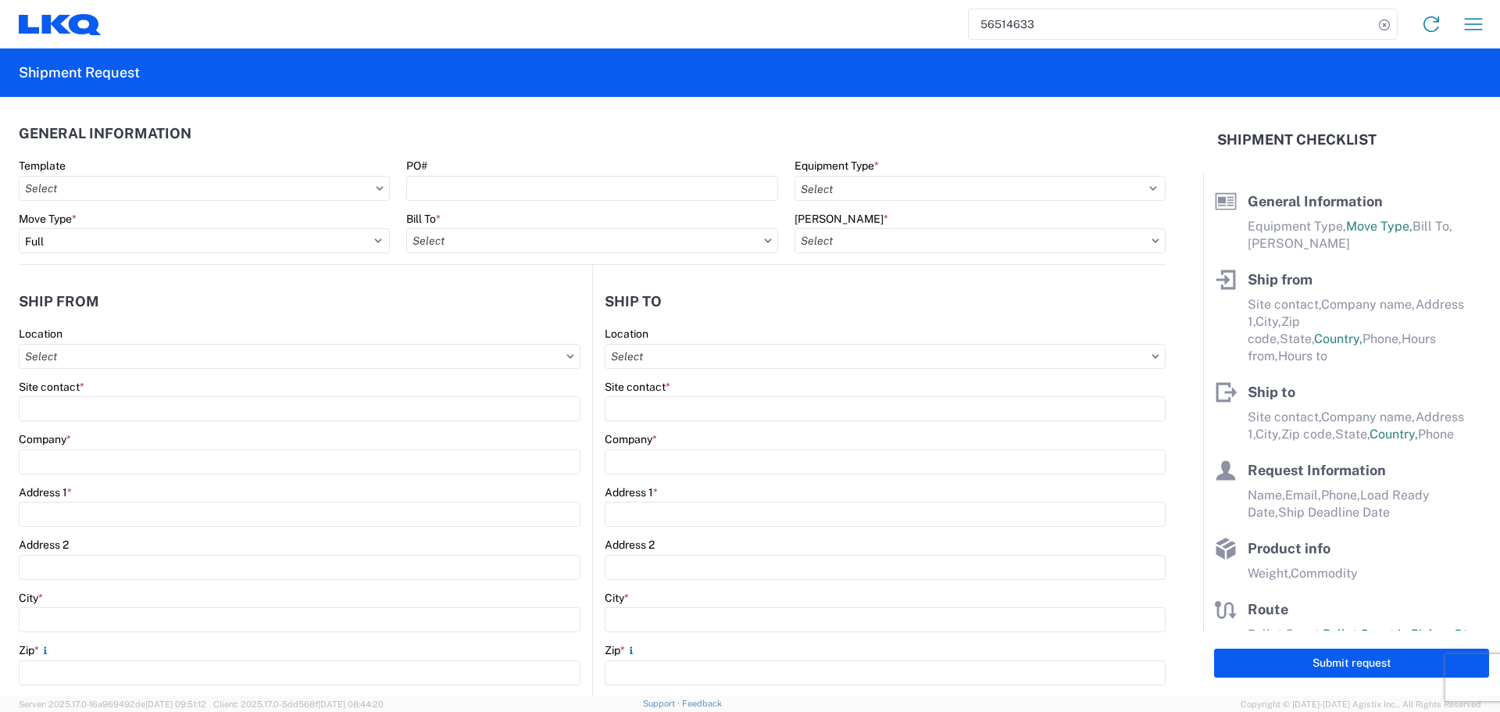
type input "77038"
type input "acgarcia@lkqcorp.com; oxdavila@lkqcorp.com"
type input "Brian Schmidt"
type input "LKQ Corporation"
type input "32 Dart Rd"
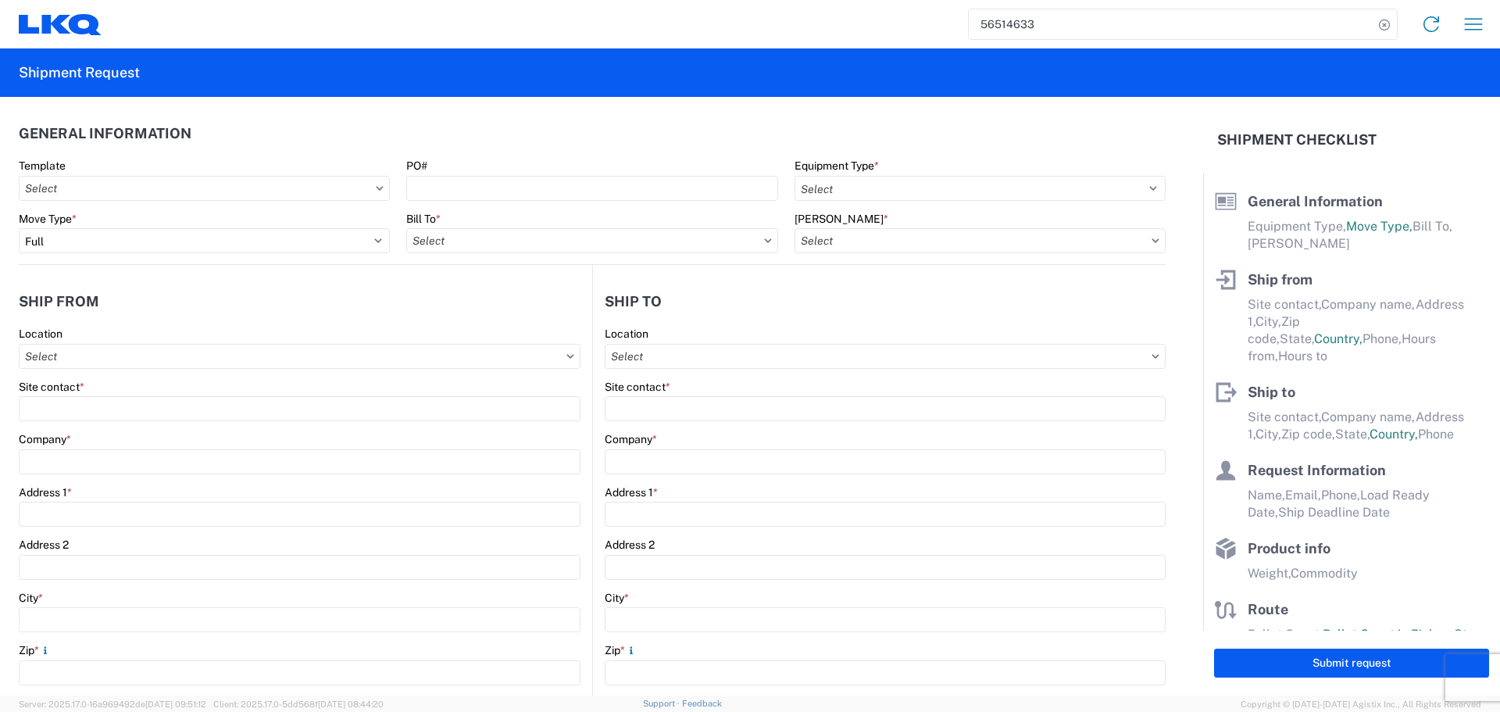
type input "Newnan"
type input "30265"
type input "jbschmidt@lkqcorp.com"
type input "Oscar"
type input "acgarcia@lkqcorp.com"
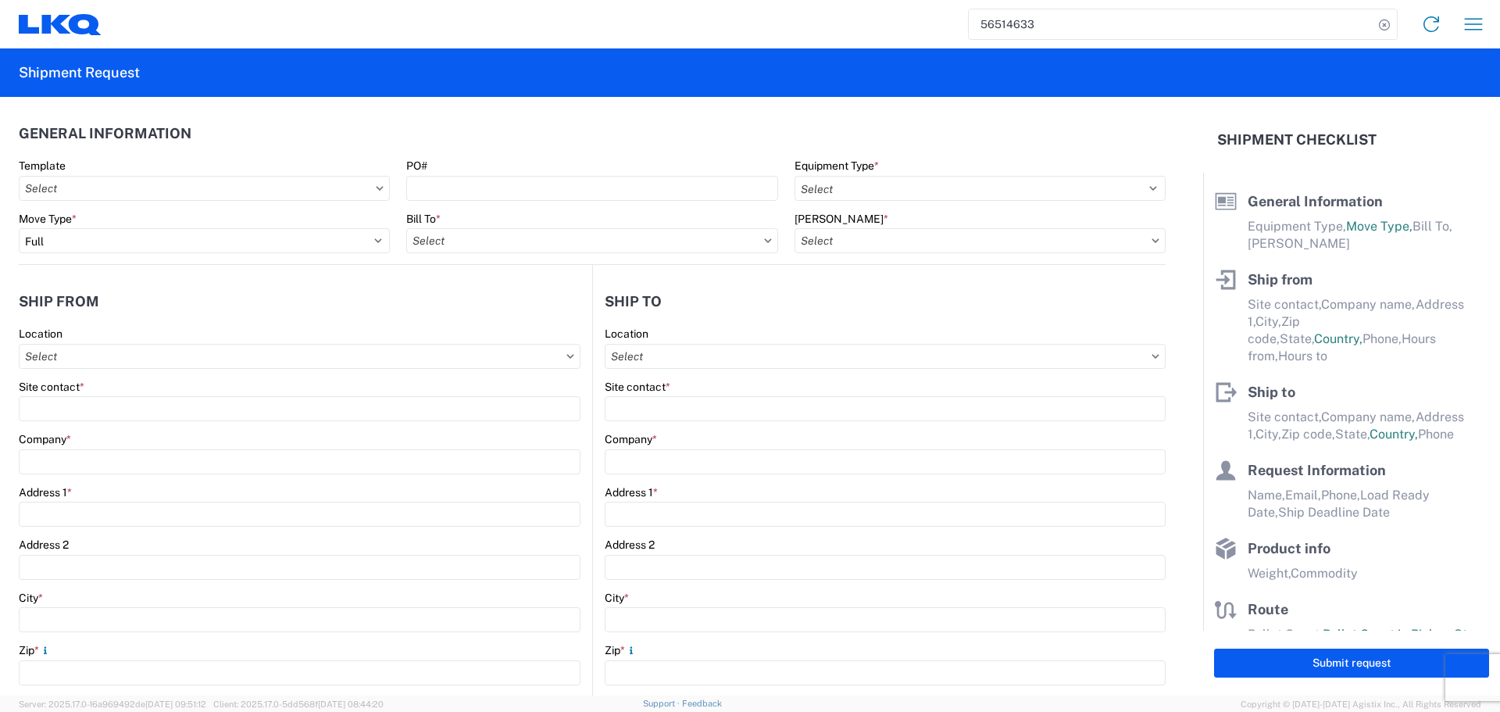
type input "2818861028"
type input "2025-08-19"
type input "2025-08-21"
type input "42000"
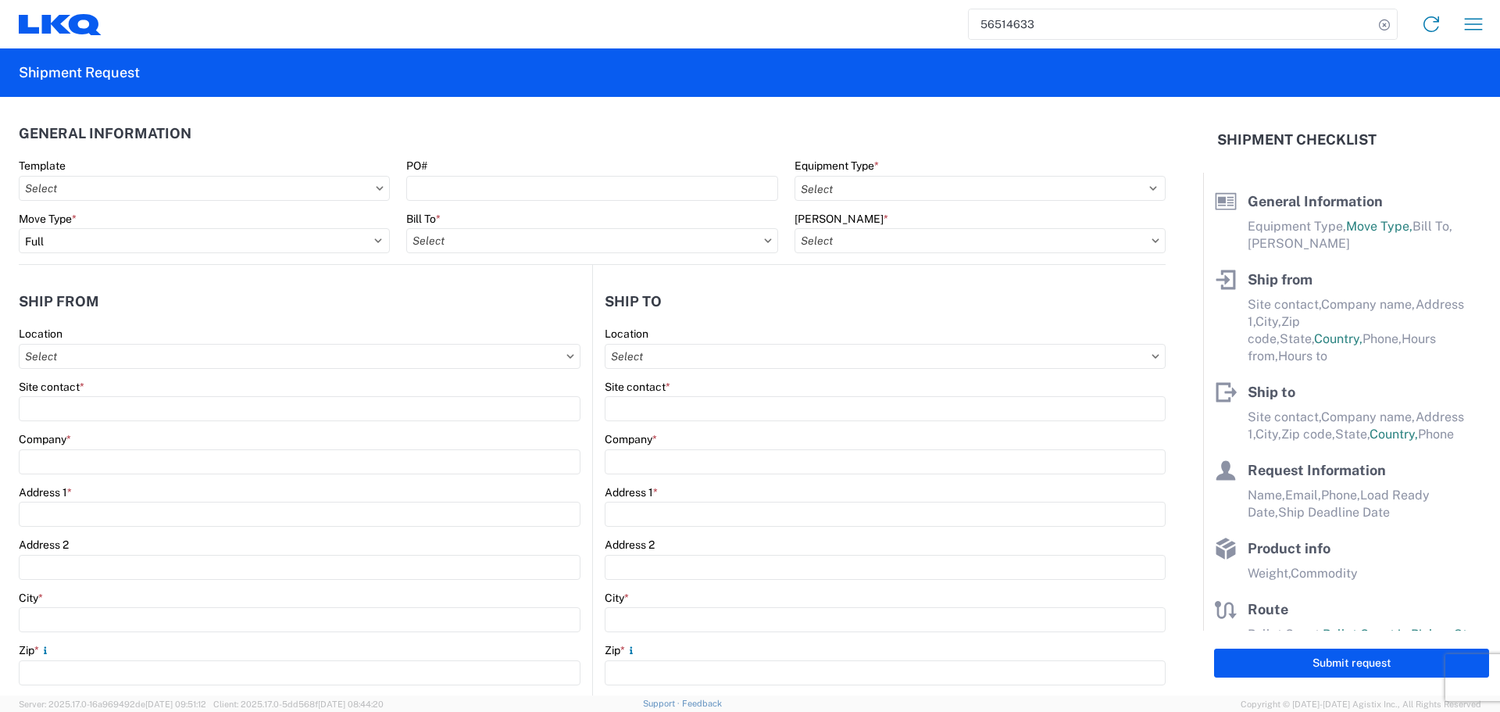
type input "Engines, Transmissions"
type input "24"
type input "0"
type input "40"
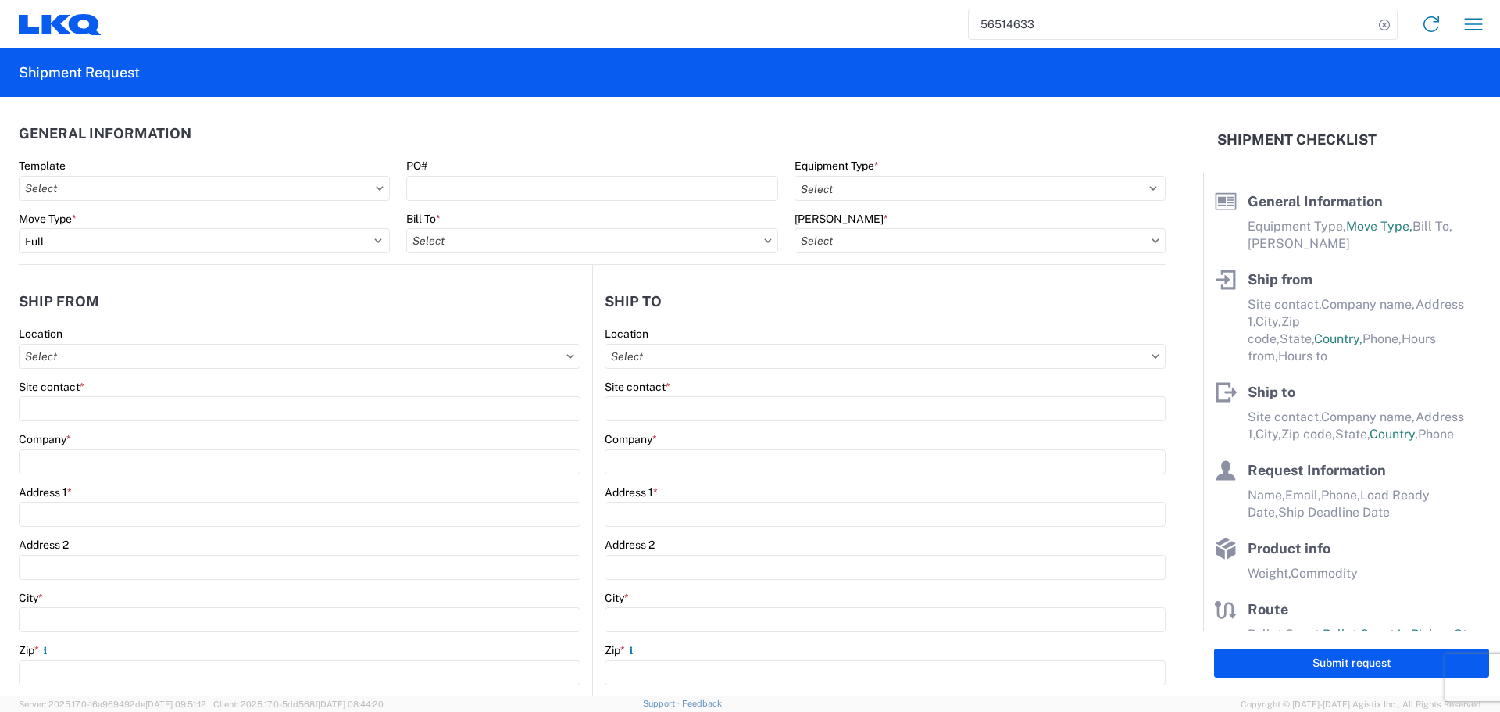
type input "36"
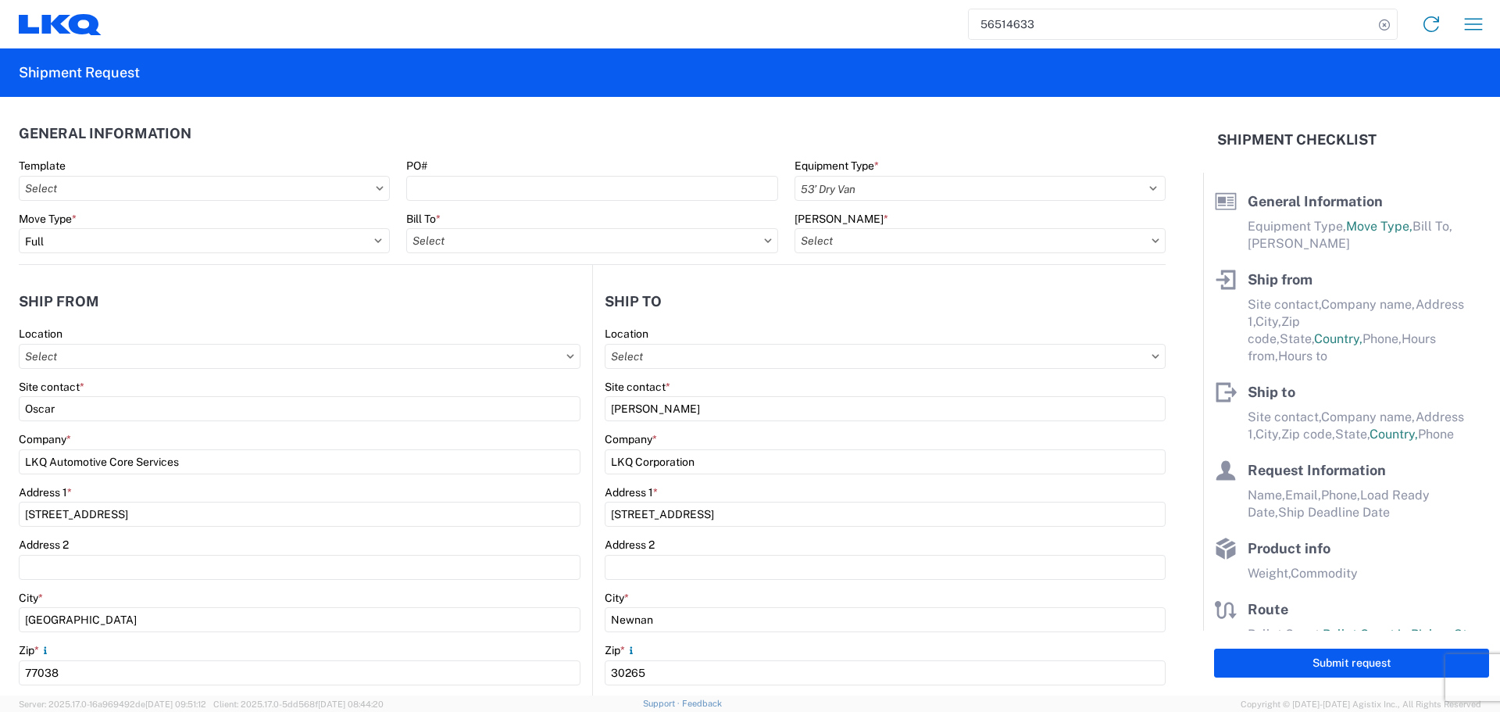
select select "US"
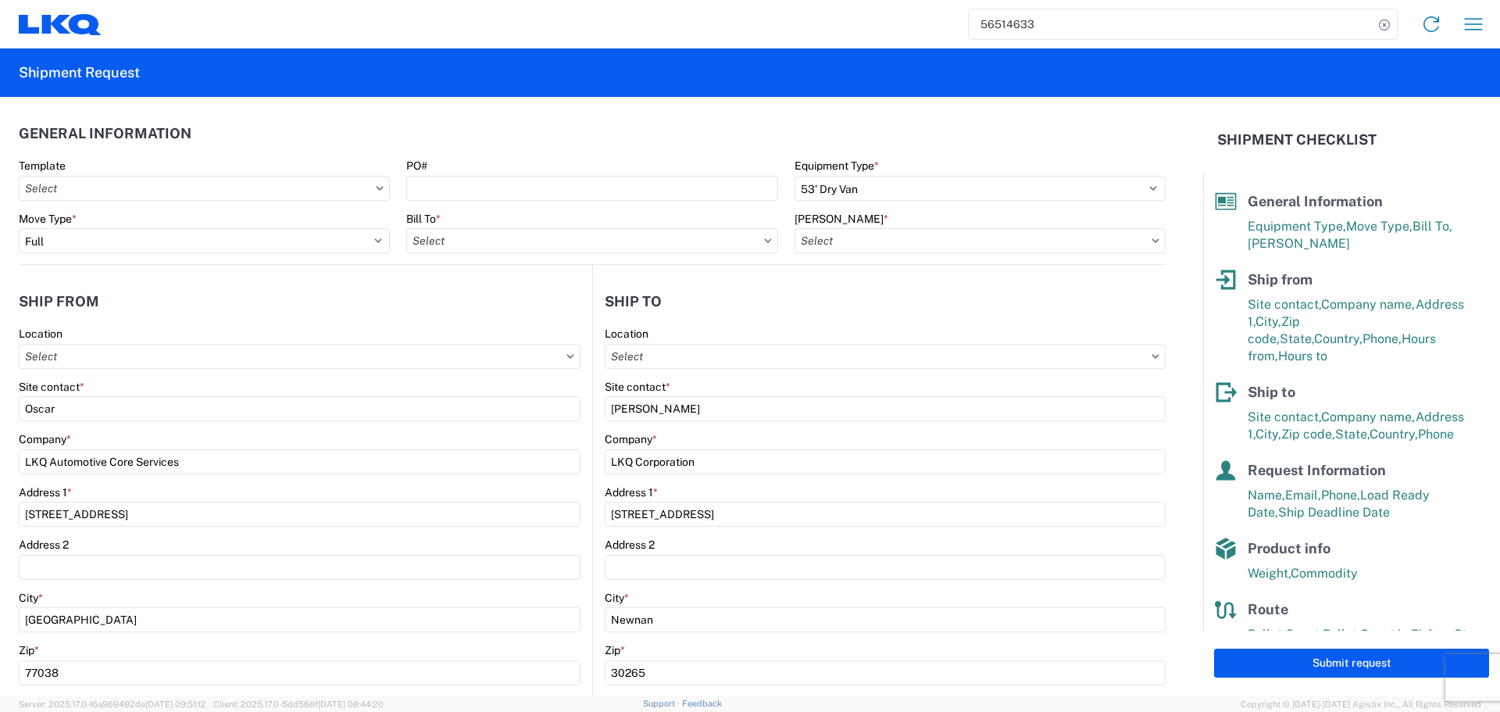
type input "1760 - LKQ Best Core"
type input "1772 - LKQ Atlanta Core Newnan"
type input "1760-1300-50180-0000 - 1760 Freight In - Cores"
type input "1760 - LKQ Best Core"
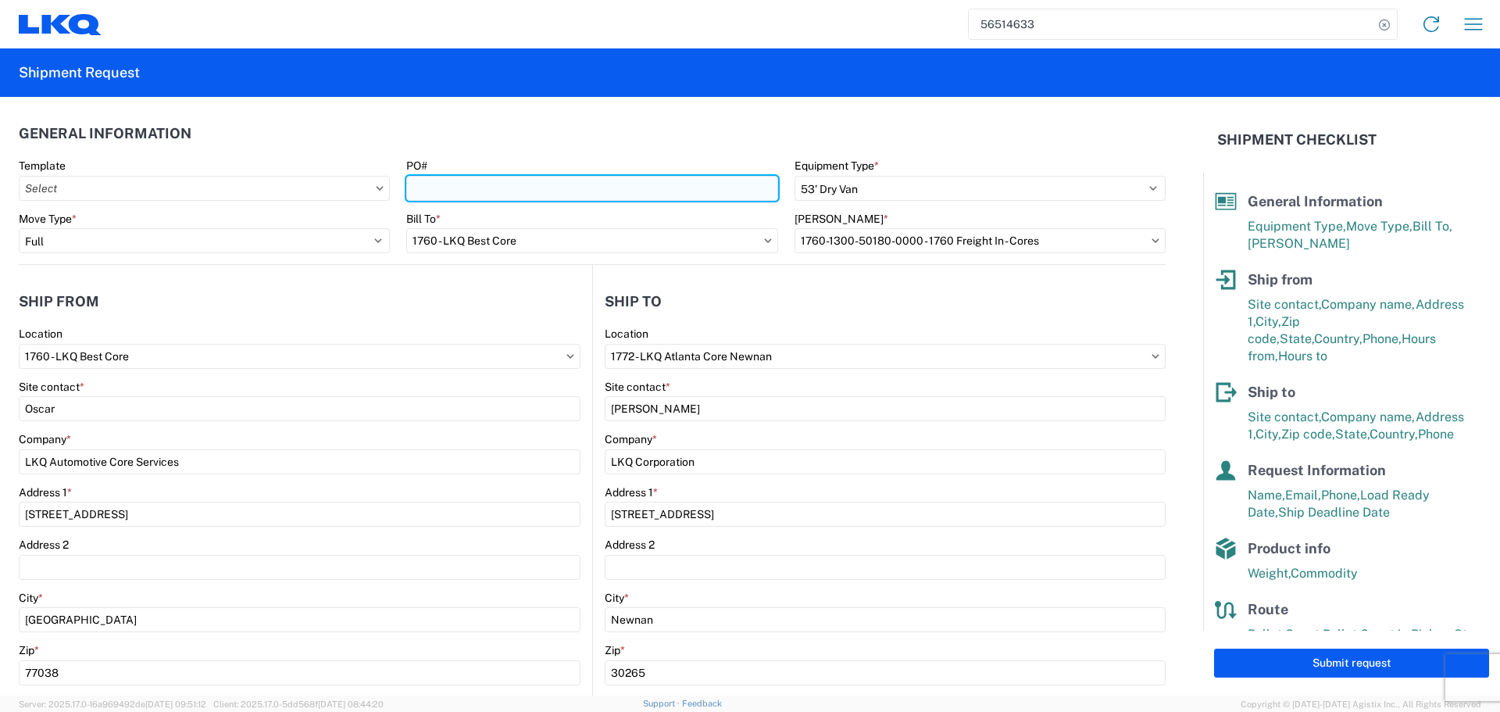
click at [457, 184] on input "PO#" at bounding box center [591, 188] width 371 height 25
type input "AUTO PARTS"
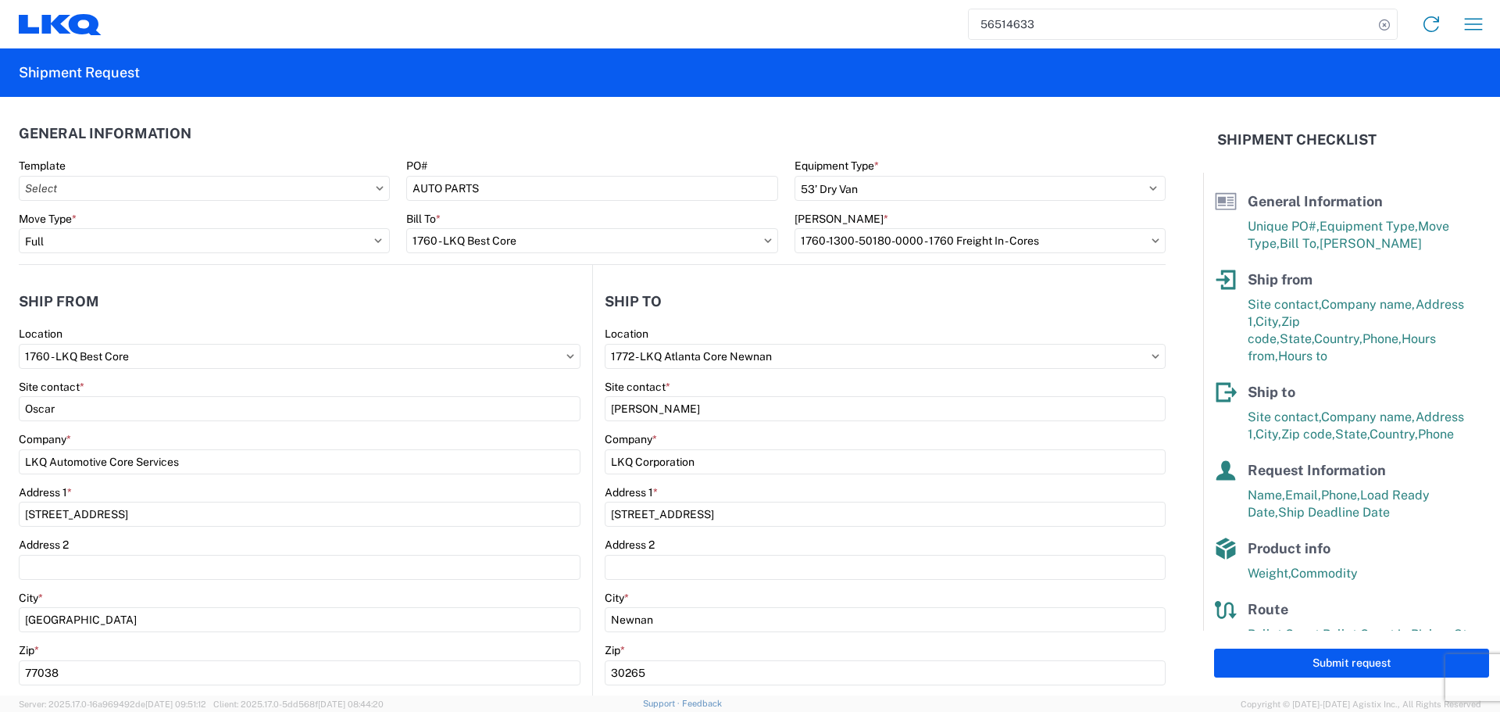
click at [549, 142] on header "General Information" at bounding box center [592, 133] width 1147 height 35
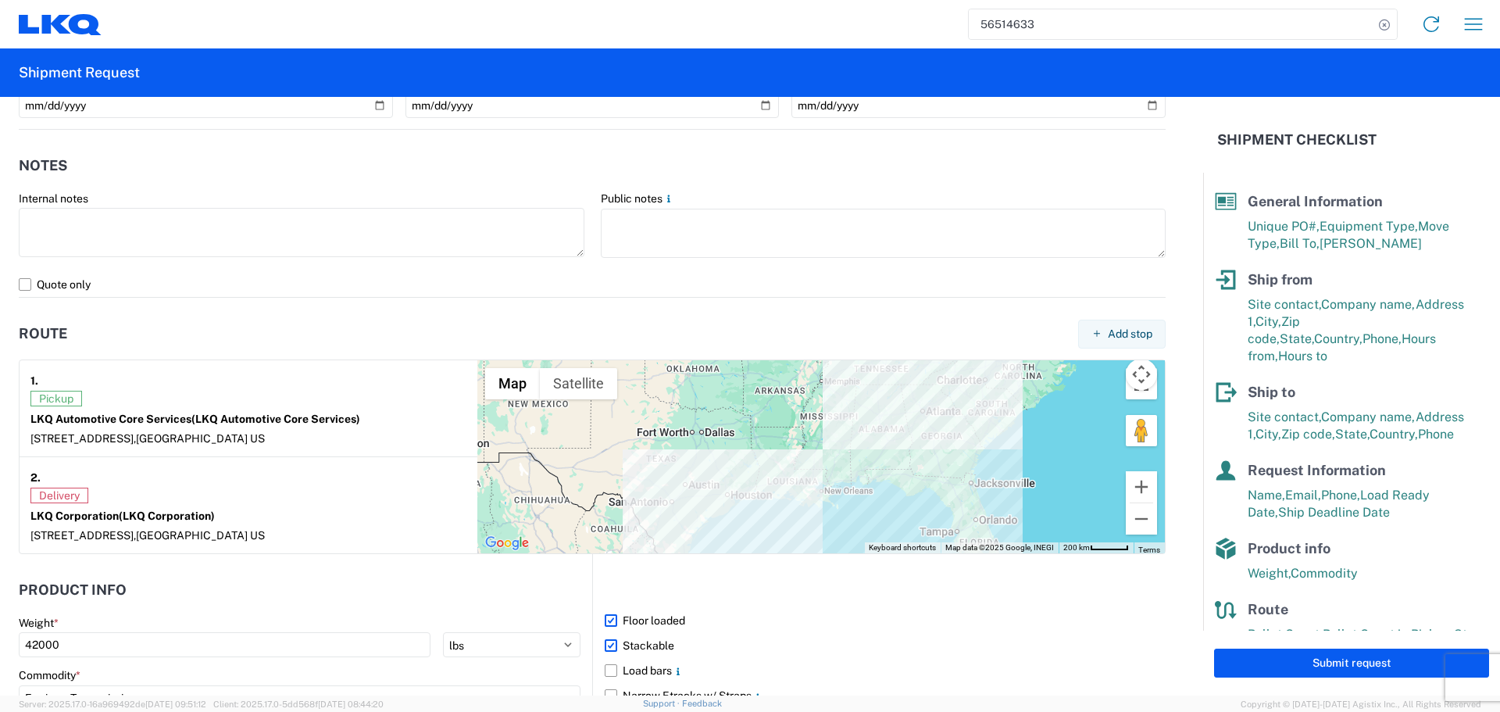
scroll to position [1250, 0]
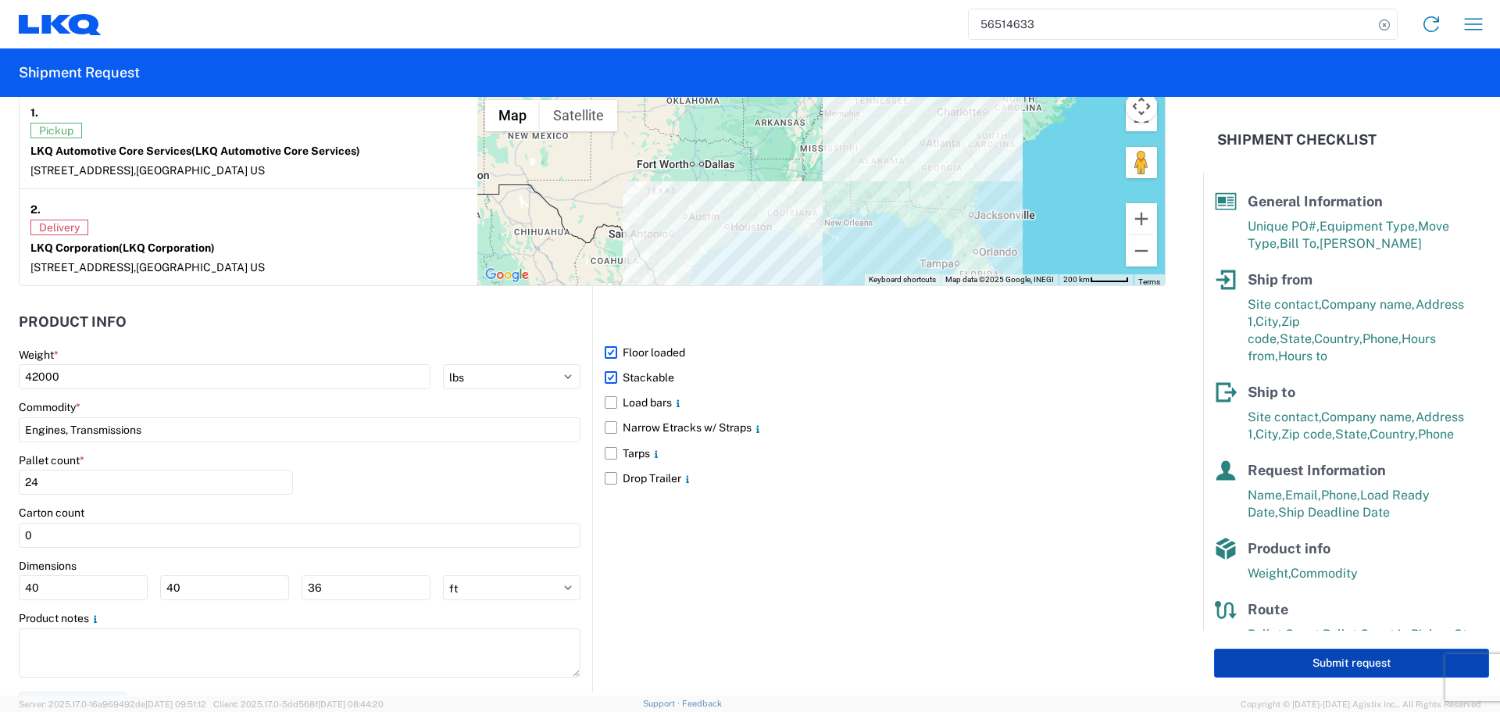
click at [1345, 665] on button "Submit request" at bounding box center [1351, 662] width 275 height 29
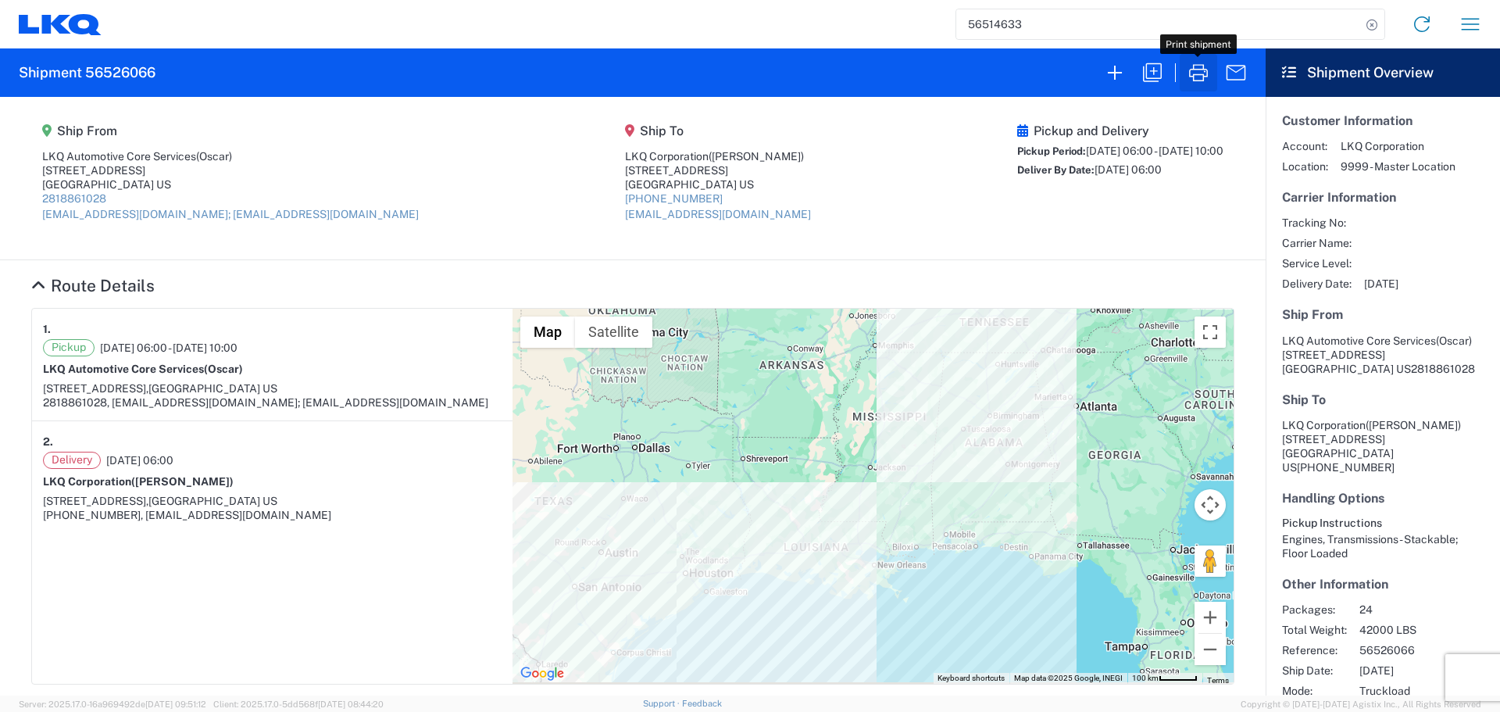
click at [1198, 69] on icon "button" at bounding box center [1198, 72] width 25 height 25
click at [1203, 78] on icon "button" at bounding box center [1198, 72] width 19 height 17
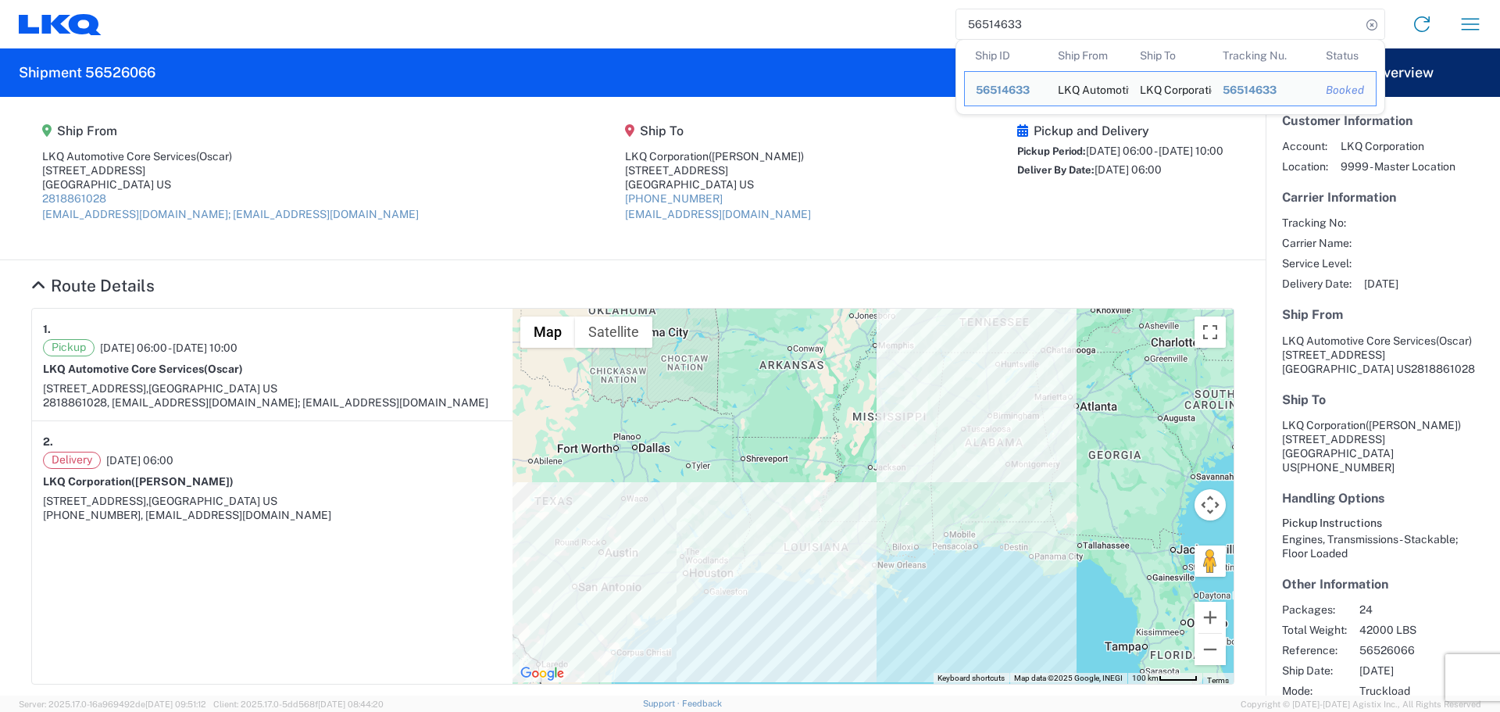
click at [993, 18] on input "56514633" at bounding box center [1158, 24] width 405 height 30
paste input "42577"
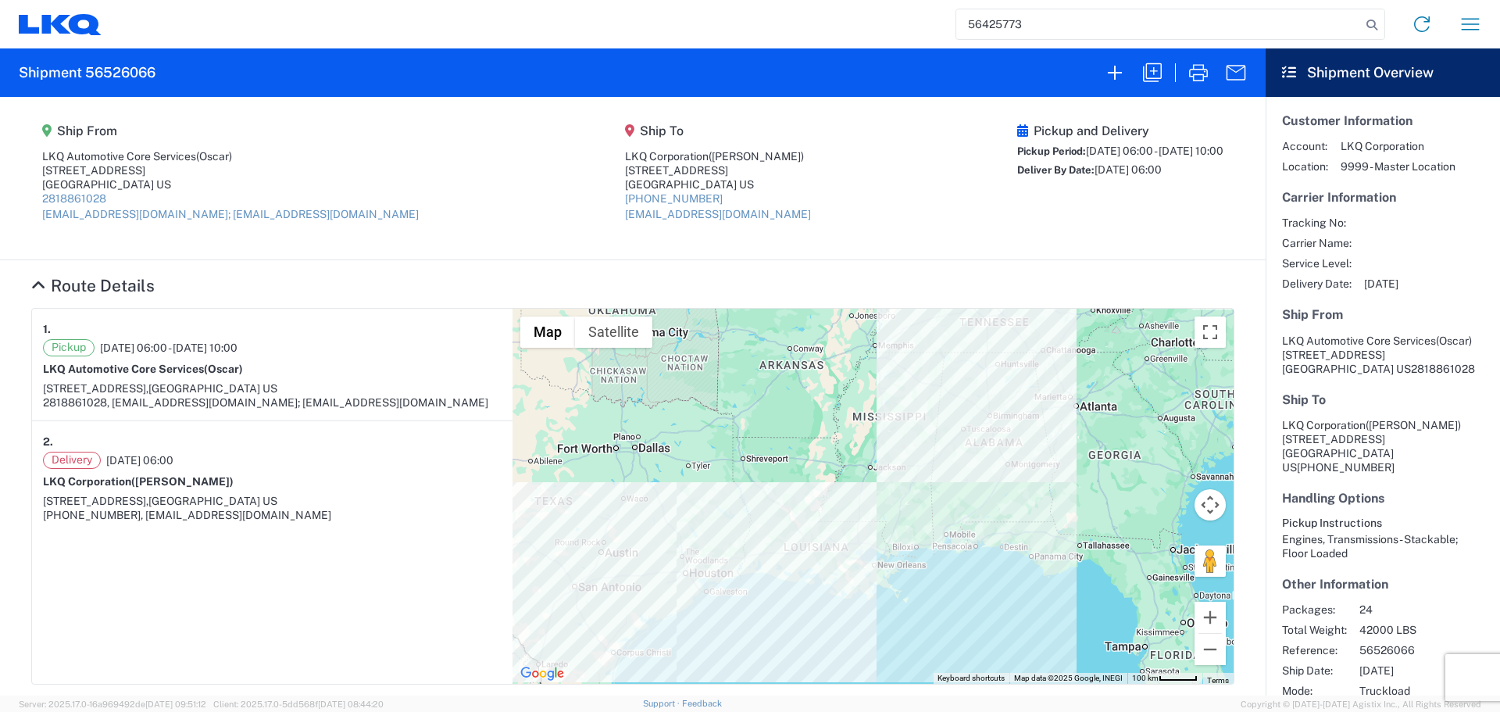
type input "56425773"
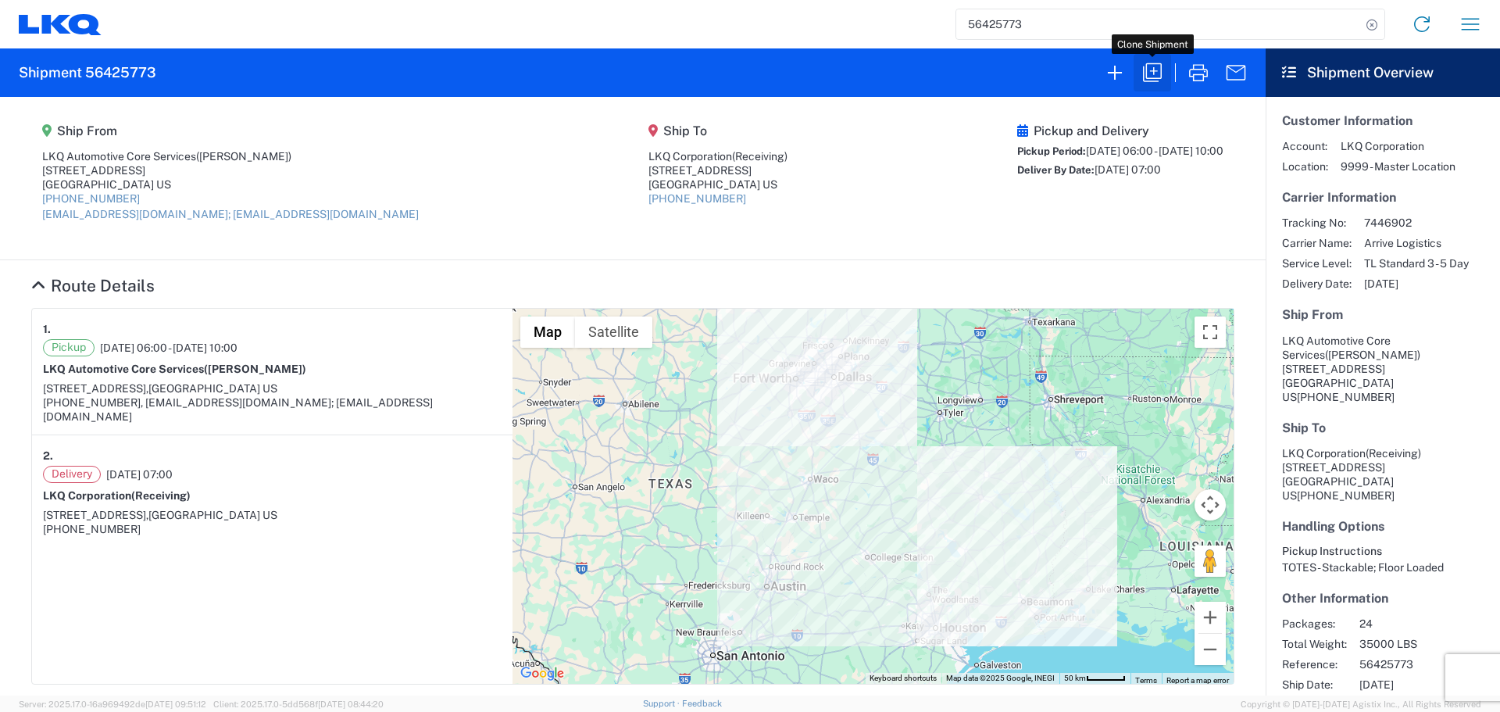
click at [1151, 73] on icon "button" at bounding box center [1152, 72] width 25 height 25
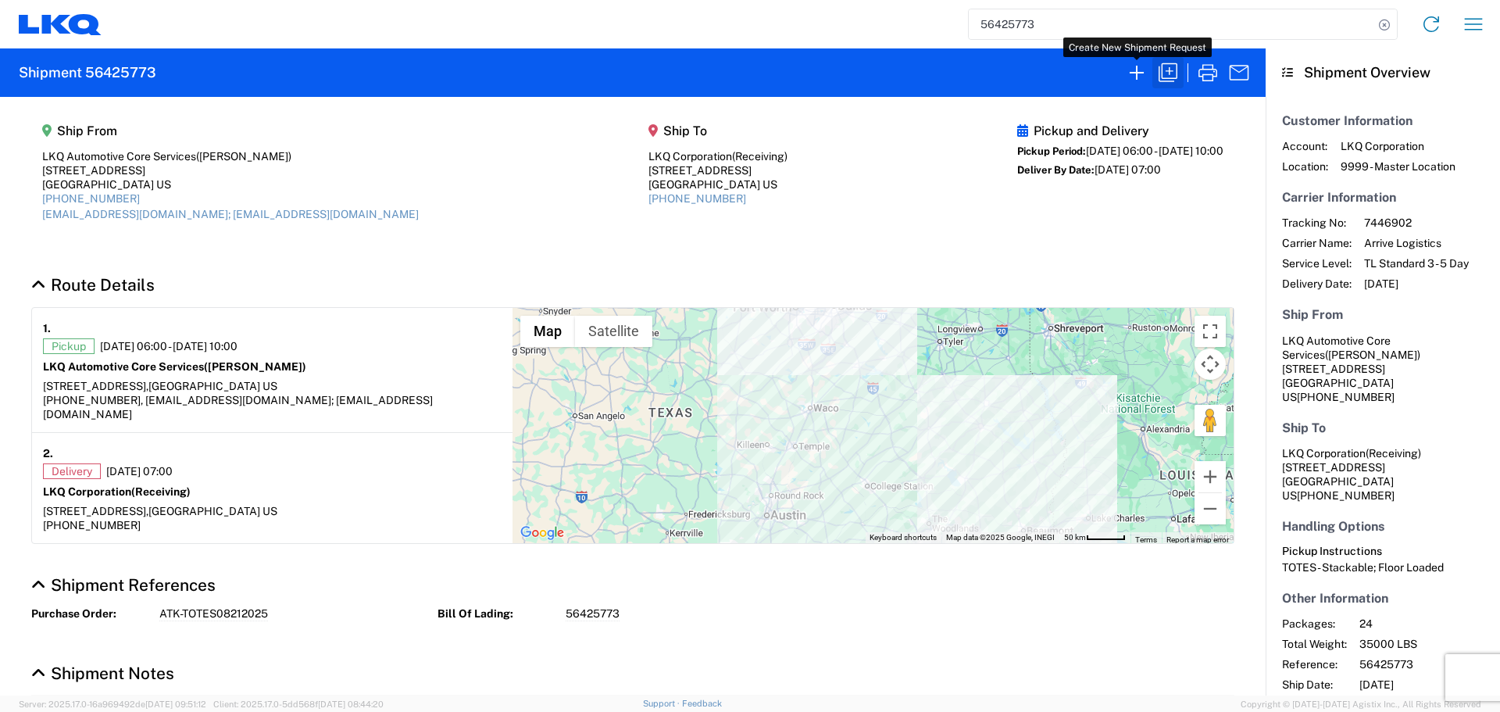
select select "FULL"
select select "US"
select select "LBS"
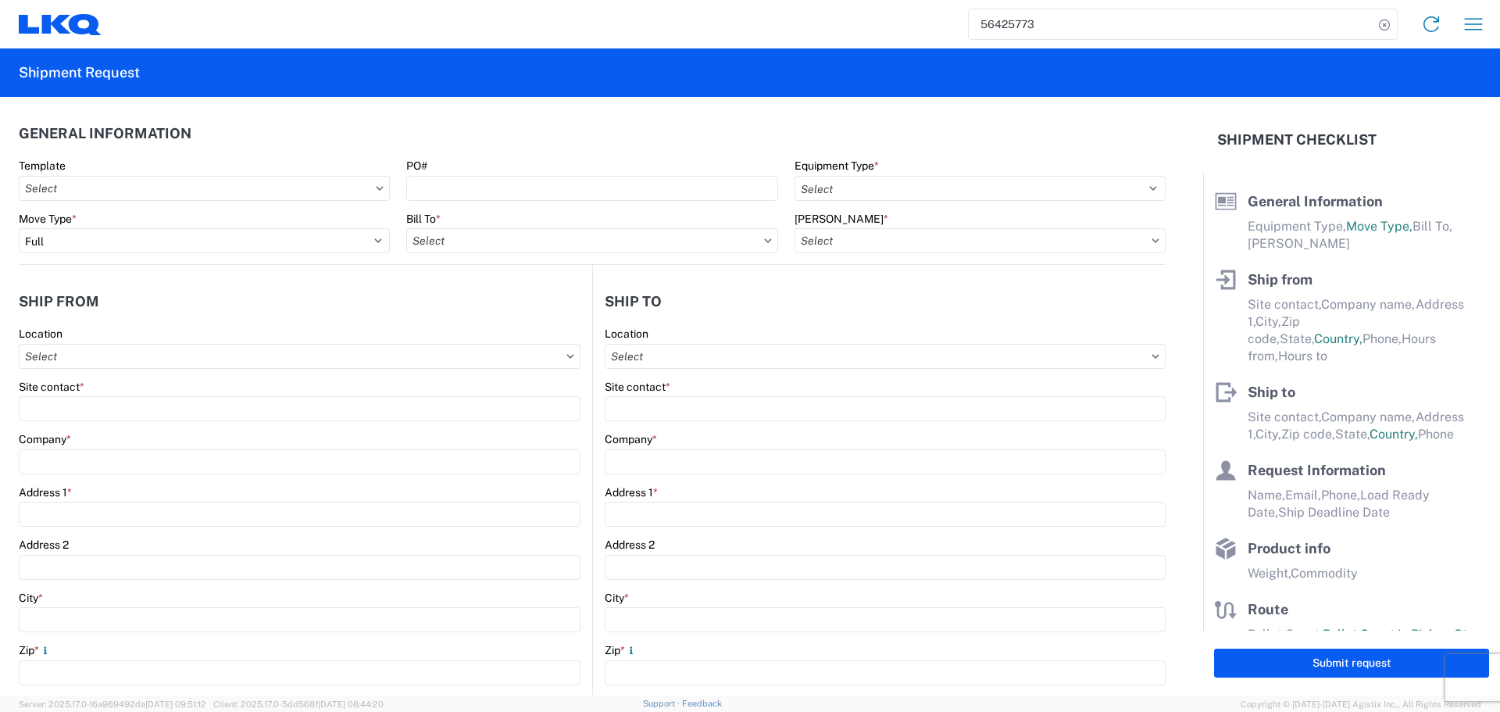
select select "STDV"
type input "Alfredo Canales"
type input "LKQ Automotive Core Services"
type input "1710 West Mount Houston Rd"
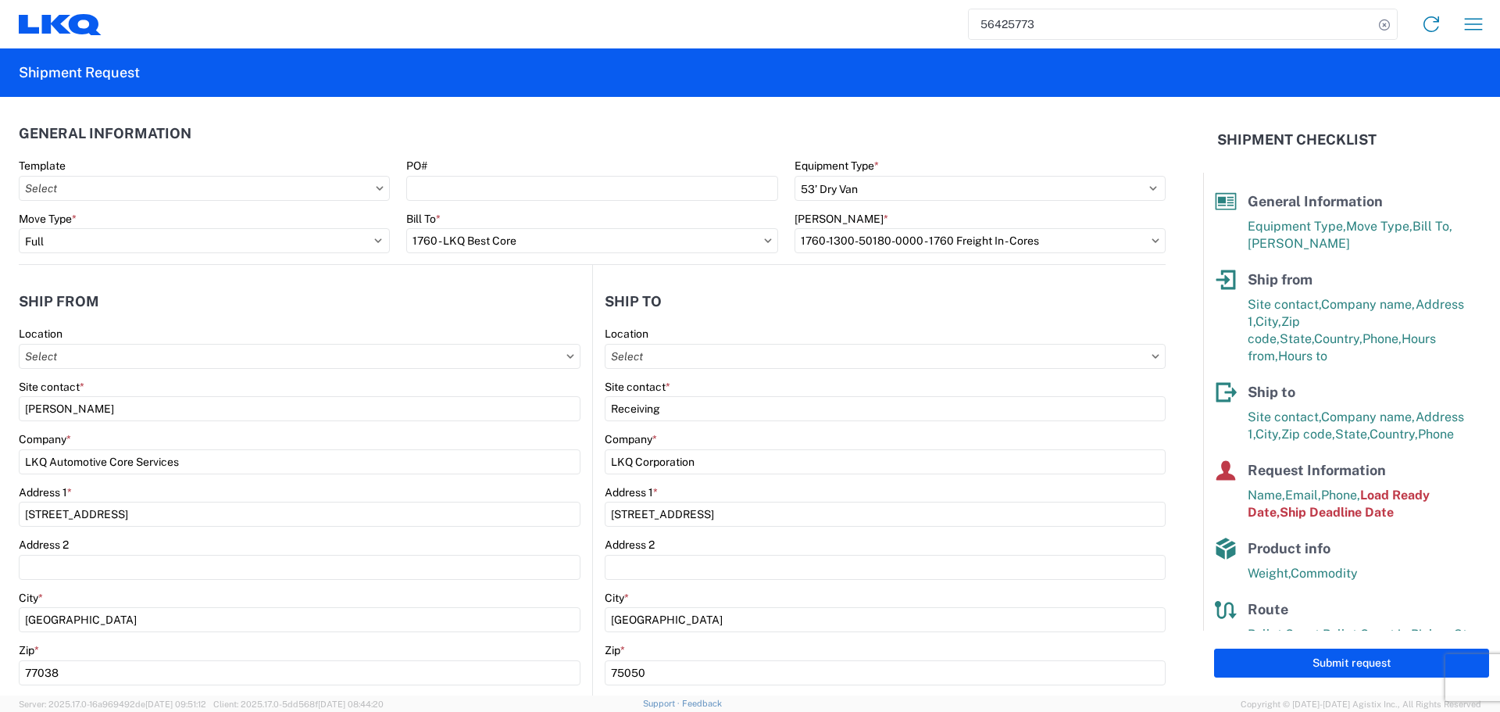
click at [426, 117] on header "General Information" at bounding box center [592, 133] width 1147 height 35
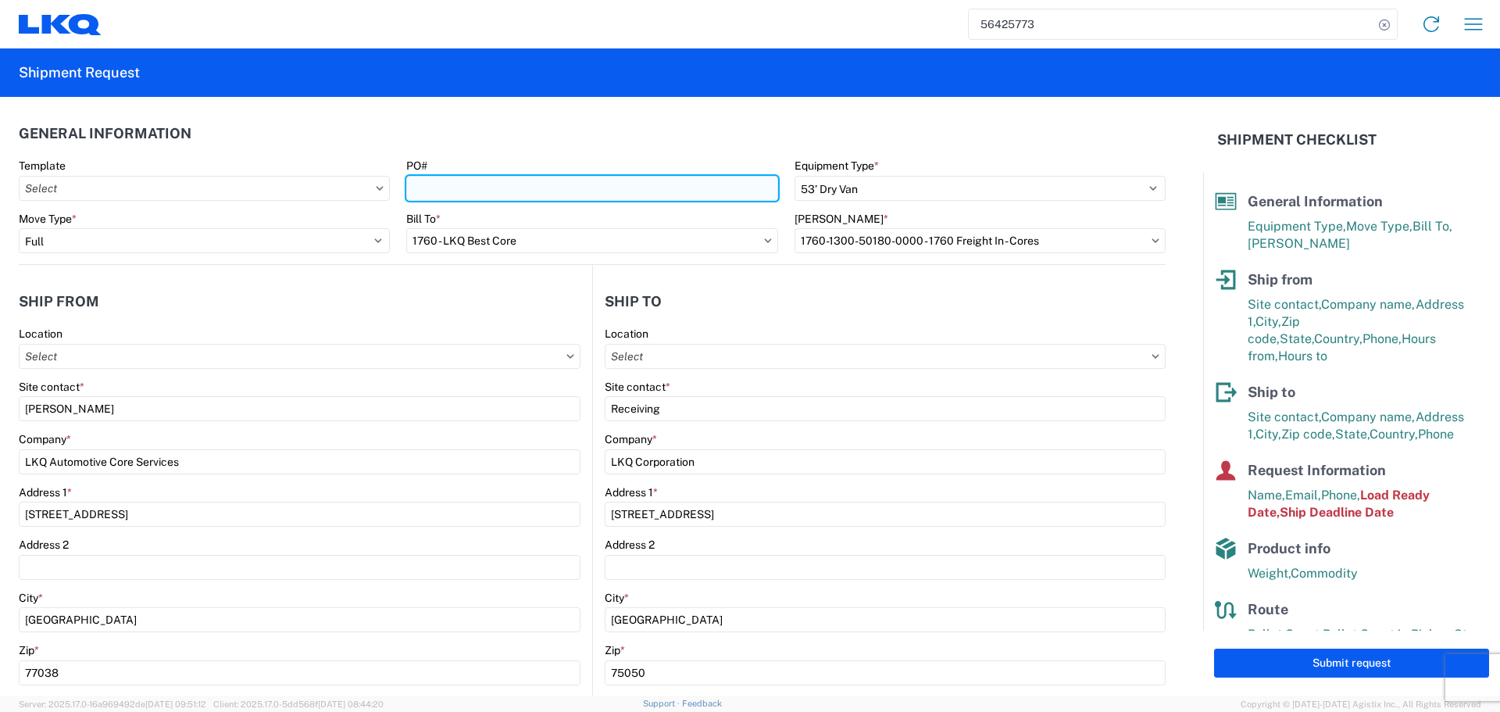
click at [459, 184] on input "PO#" at bounding box center [591, 188] width 371 height 25
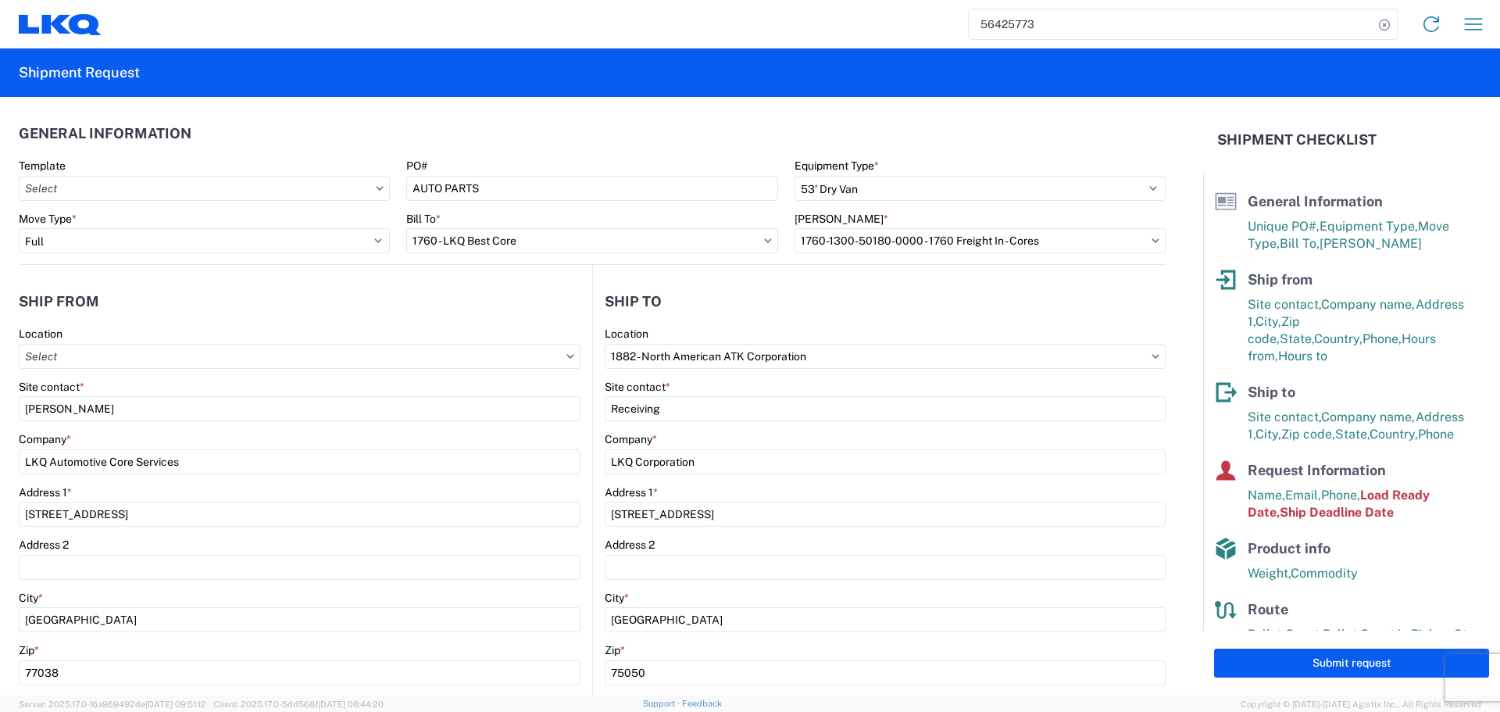
click at [494, 105] on agx-general-info "General Information Template PO# AUTO PARTS Equipment Type * Select 53’ Dry Van…" at bounding box center [592, 181] width 1147 height 168
click at [584, 130] on header "General Information" at bounding box center [592, 133] width 1147 height 35
click at [444, 284] on header "Ship from" at bounding box center [305, 301] width 573 height 35
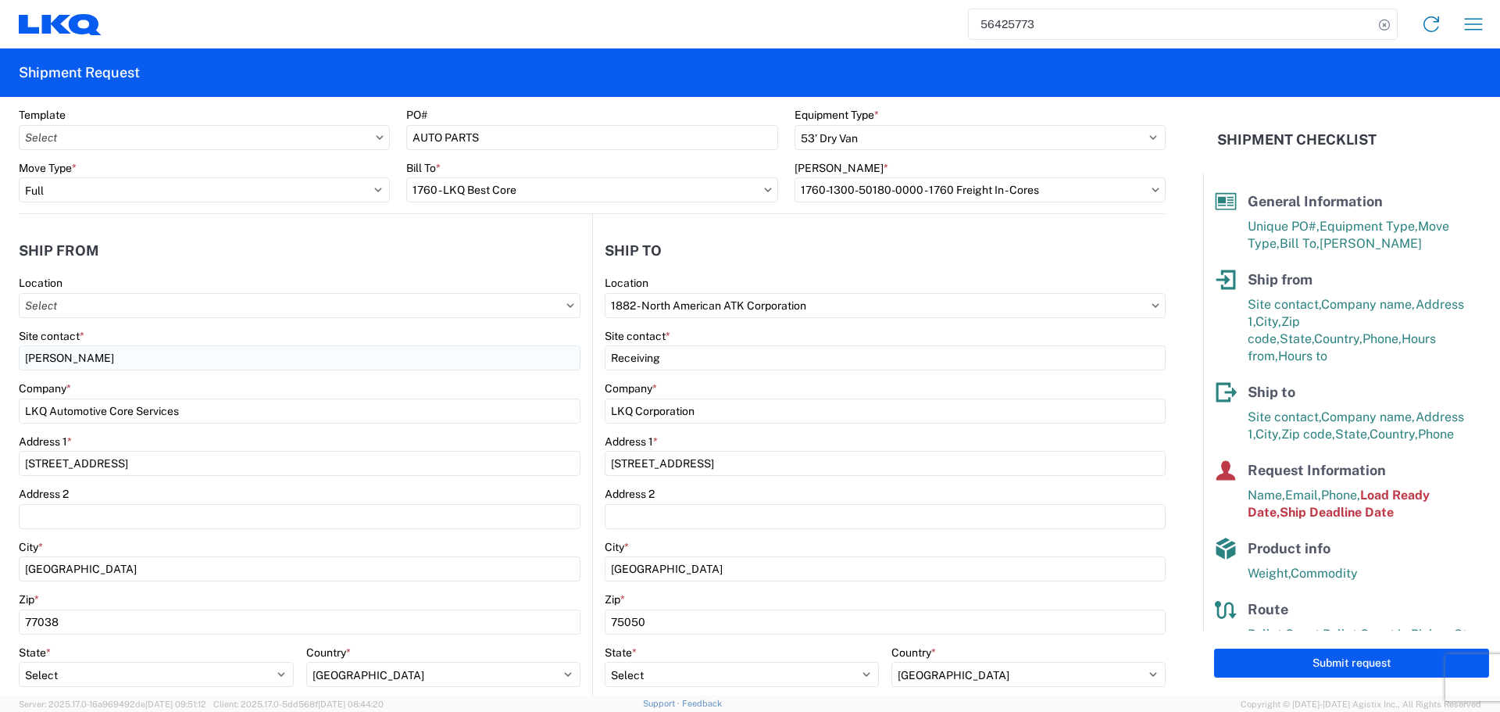
scroll to position [78, 0]
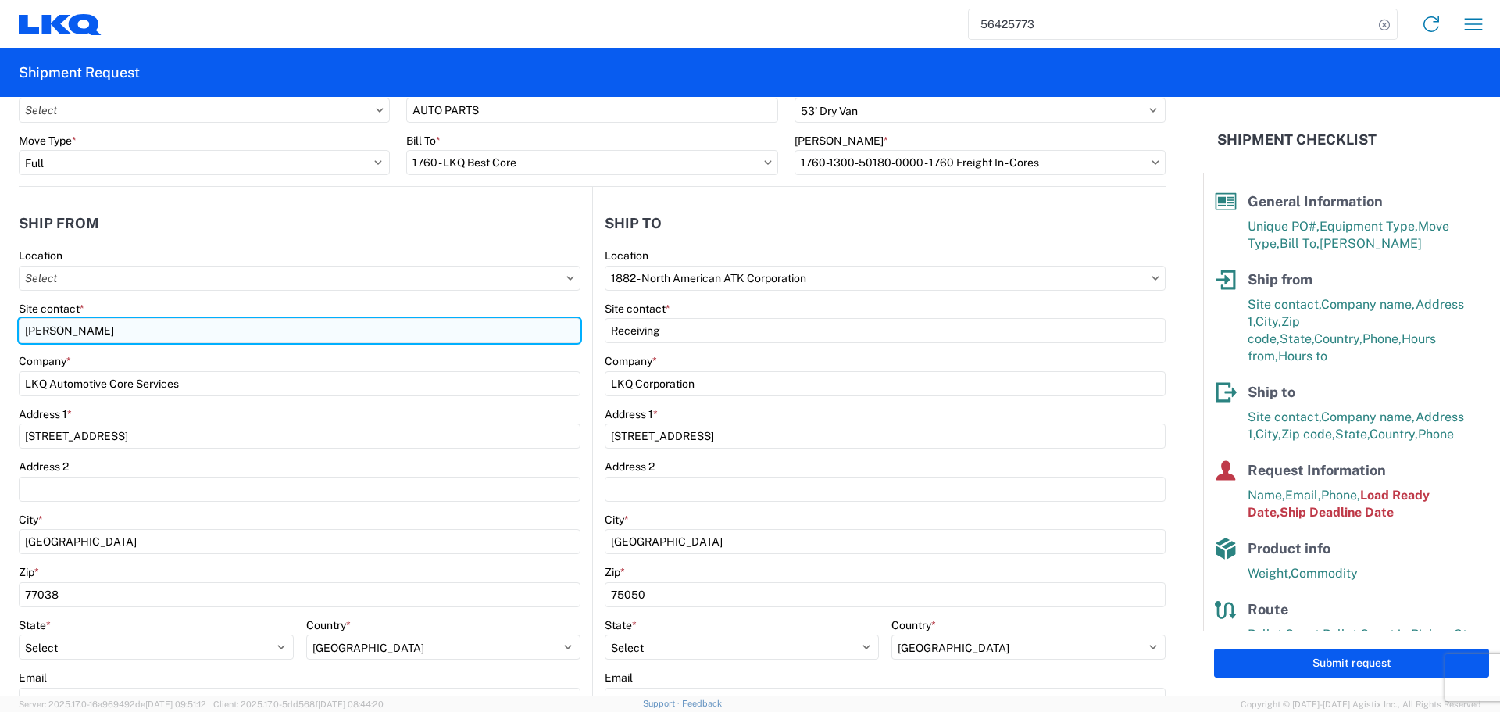
click at [70, 334] on input "Alfredo Canales" at bounding box center [300, 330] width 562 height 25
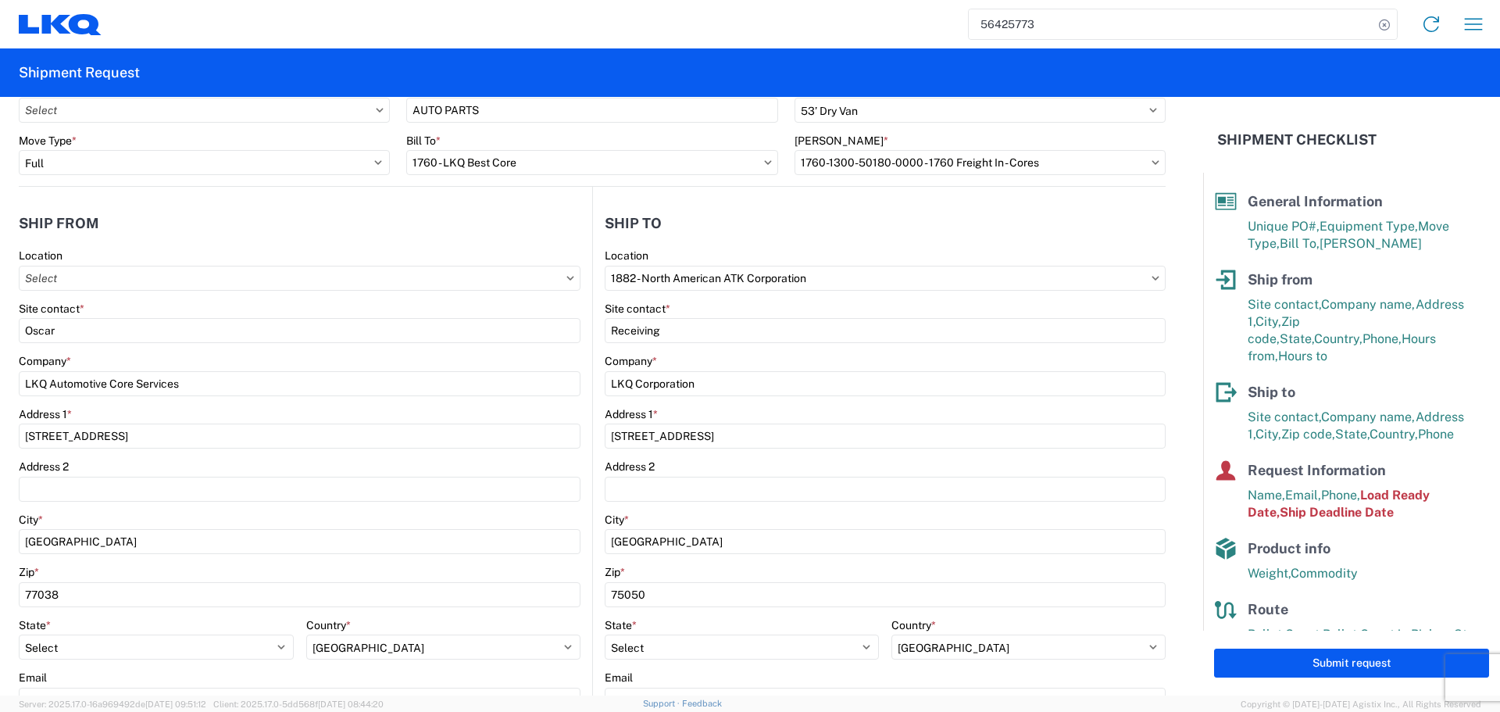
click at [194, 304] on div "Site contact *" at bounding box center [300, 309] width 562 height 14
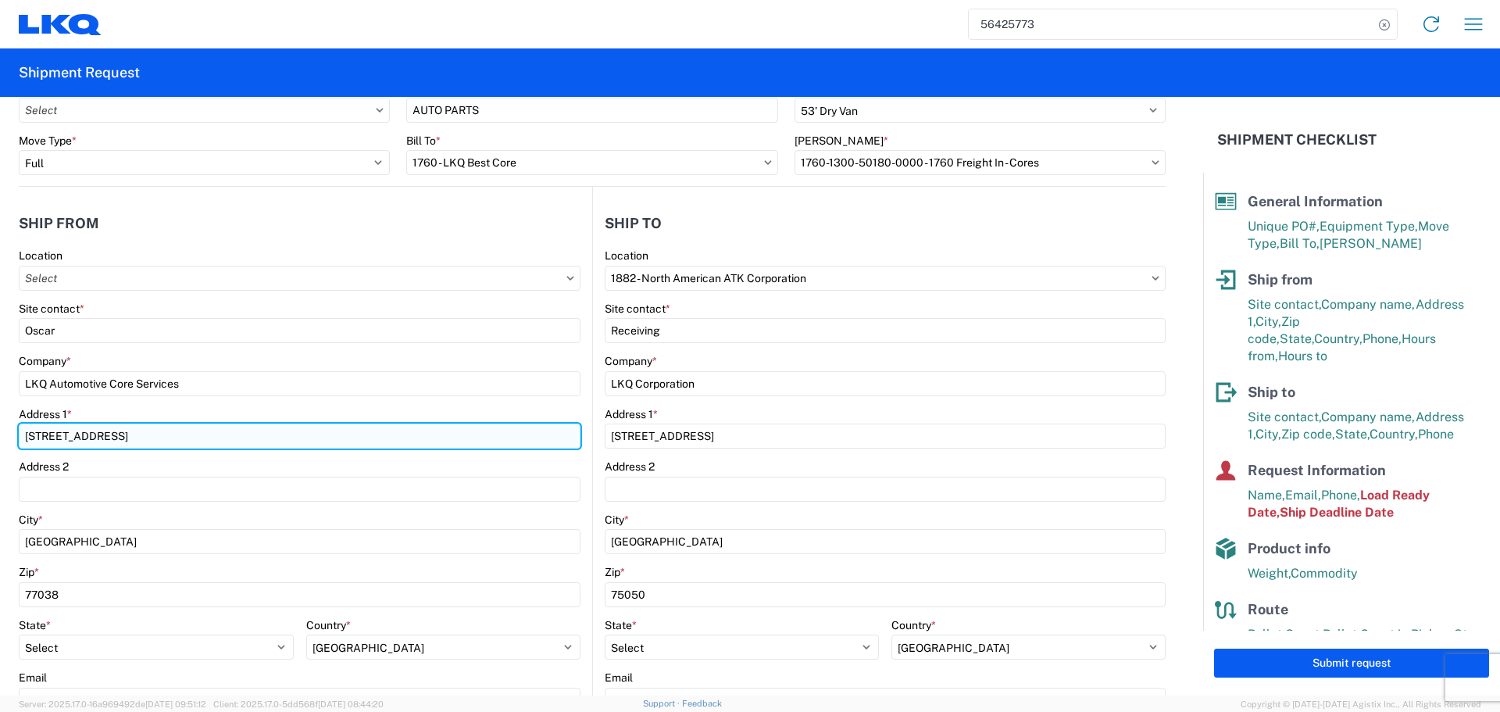
click at [48, 431] on input "1710 West Mount Houston Rd" at bounding box center [300, 435] width 562 height 25
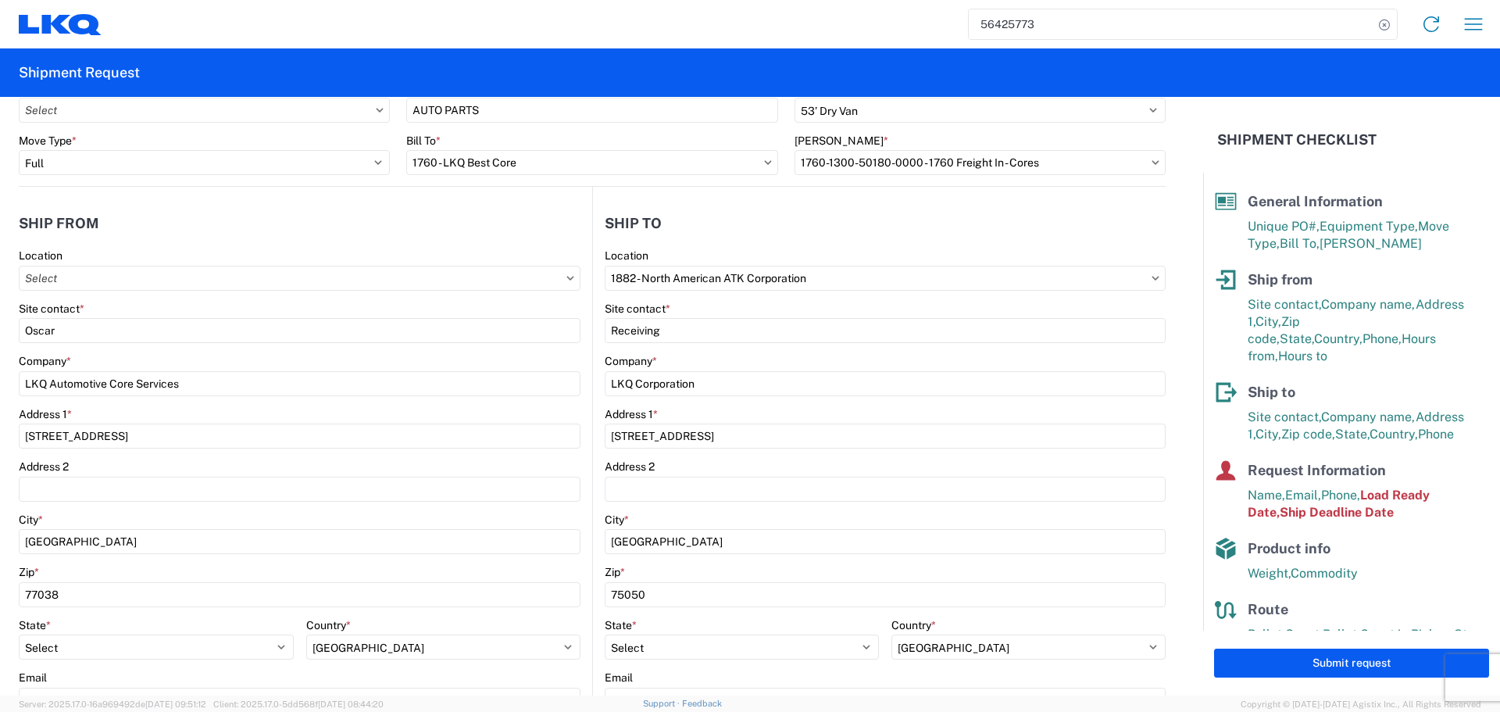
click at [234, 309] on div "Site contact *" at bounding box center [300, 309] width 562 height 14
click at [332, 404] on agx-form-control-wrapper-v2 "Company * LKQ Automotive Core Services" at bounding box center [300, 380] width 562 height 53
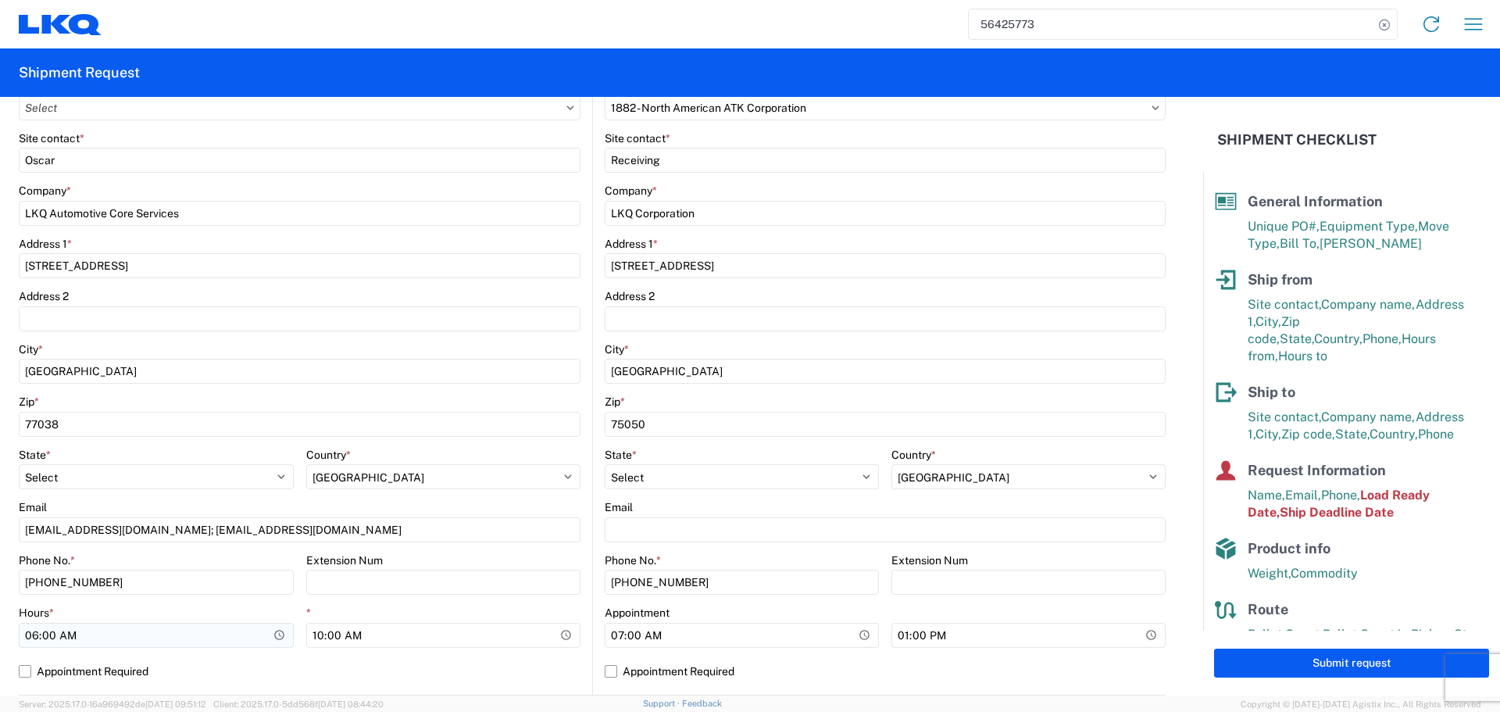
scroll to position [469, 0]
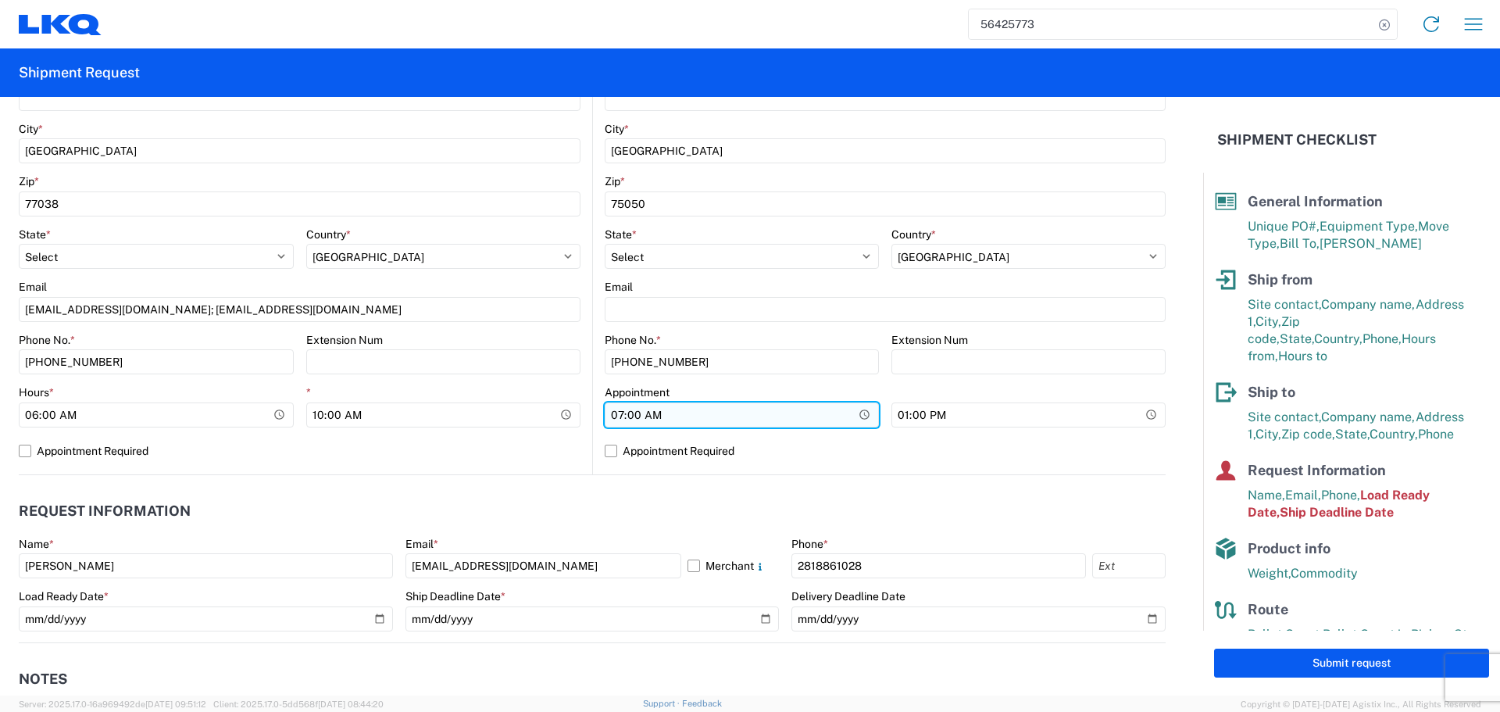
click at [851, 415] on input "07:00:00" at bounding box center [742, 414] width 274 height 25
click at [998, 453] on label "Appointment Required" at bounding box center [885, 450] width 561 height 25
click at [0, 0] on input "Appointment Required" at bounding box center [0, 0] width 0 height 0
click at [689, 454] on label "Appointment Required" at bounding box center [885, 450] width 561 height 25
click at [0, 0] on input "Appointment Required" at bounding box center [0, 0] width 0 height 0
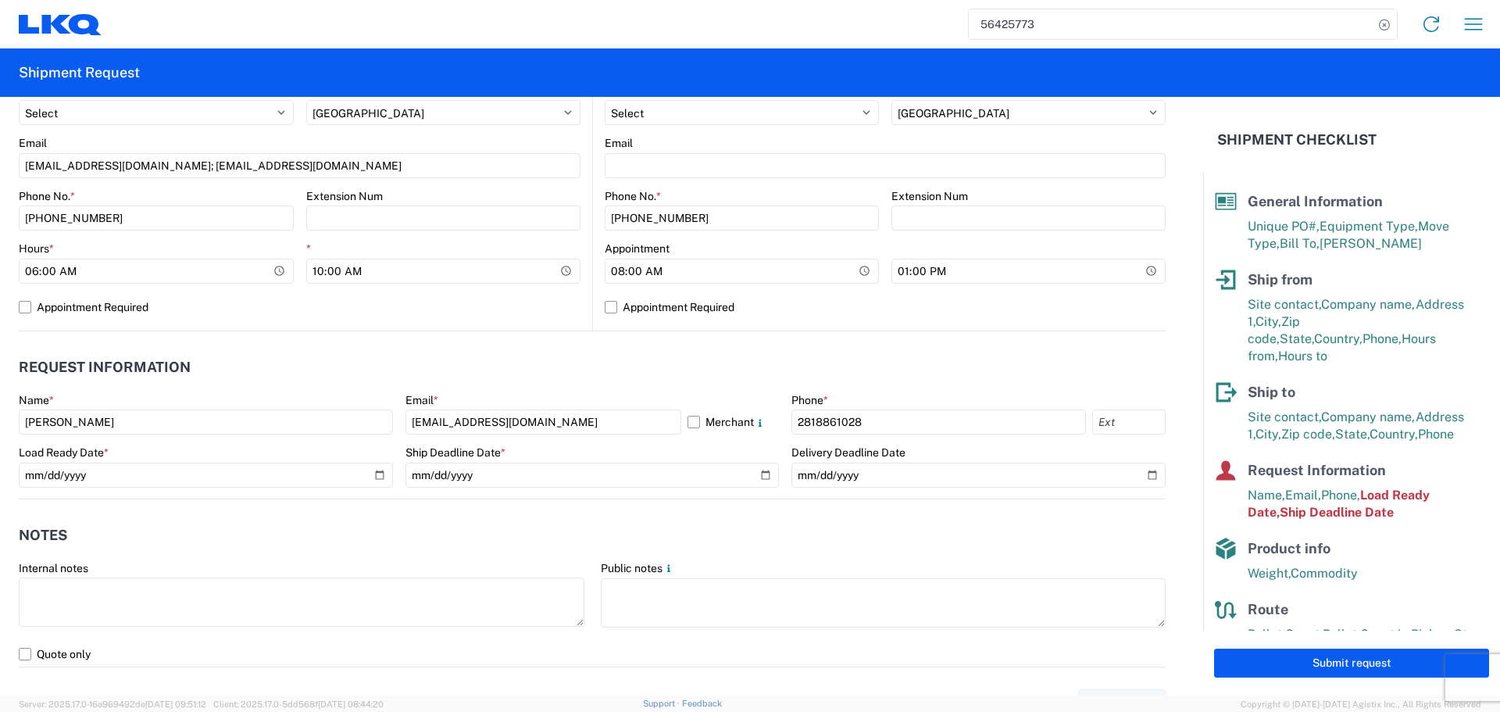
scroll to position [625, 0]
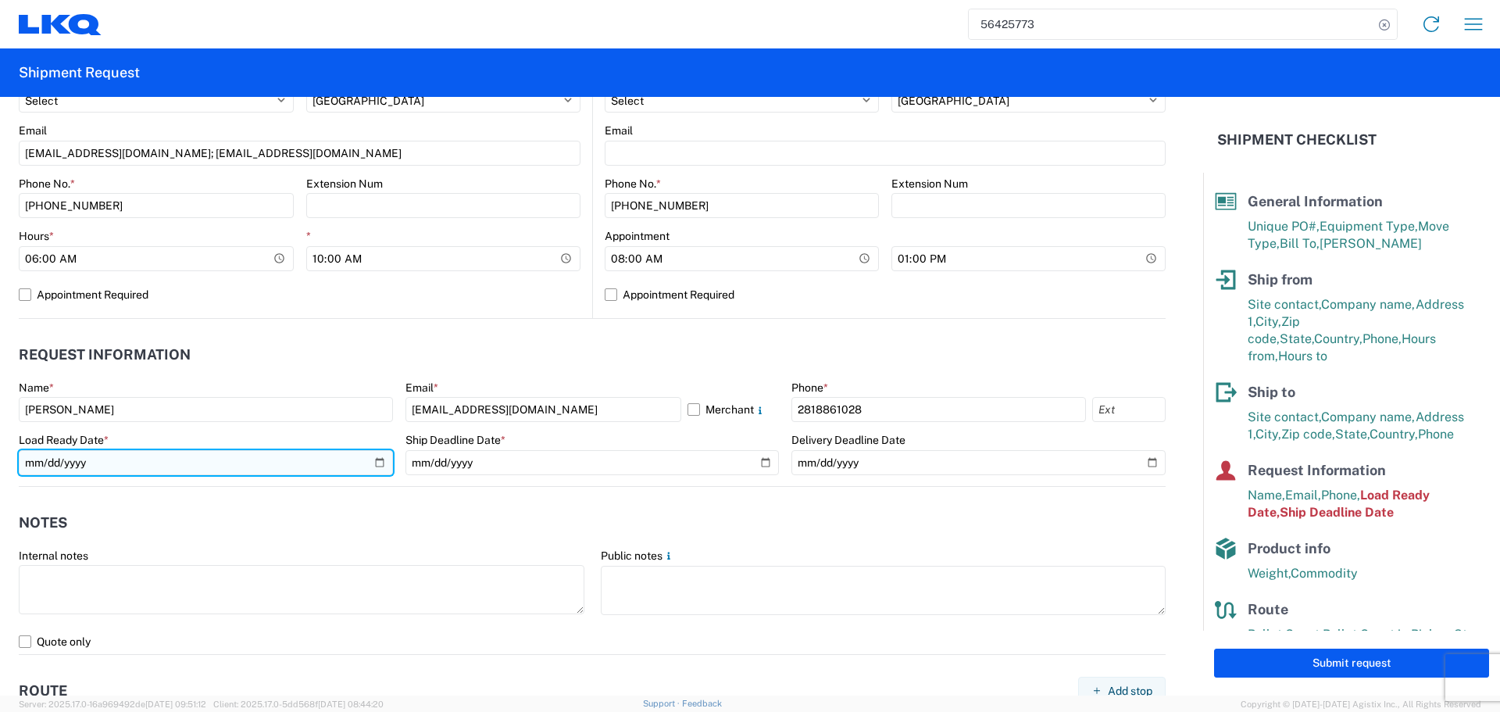
click at [374, 470] on input "2025-08-18" at bounding box center [206, 462] width 374 height 25
click at [362, 458] on input "2025-08-18" at bounding box center [206, 462] width 374 height 25
click at [371, 457] on input "2025-08-18" at bounding box center [206, 462] width 374 height 25
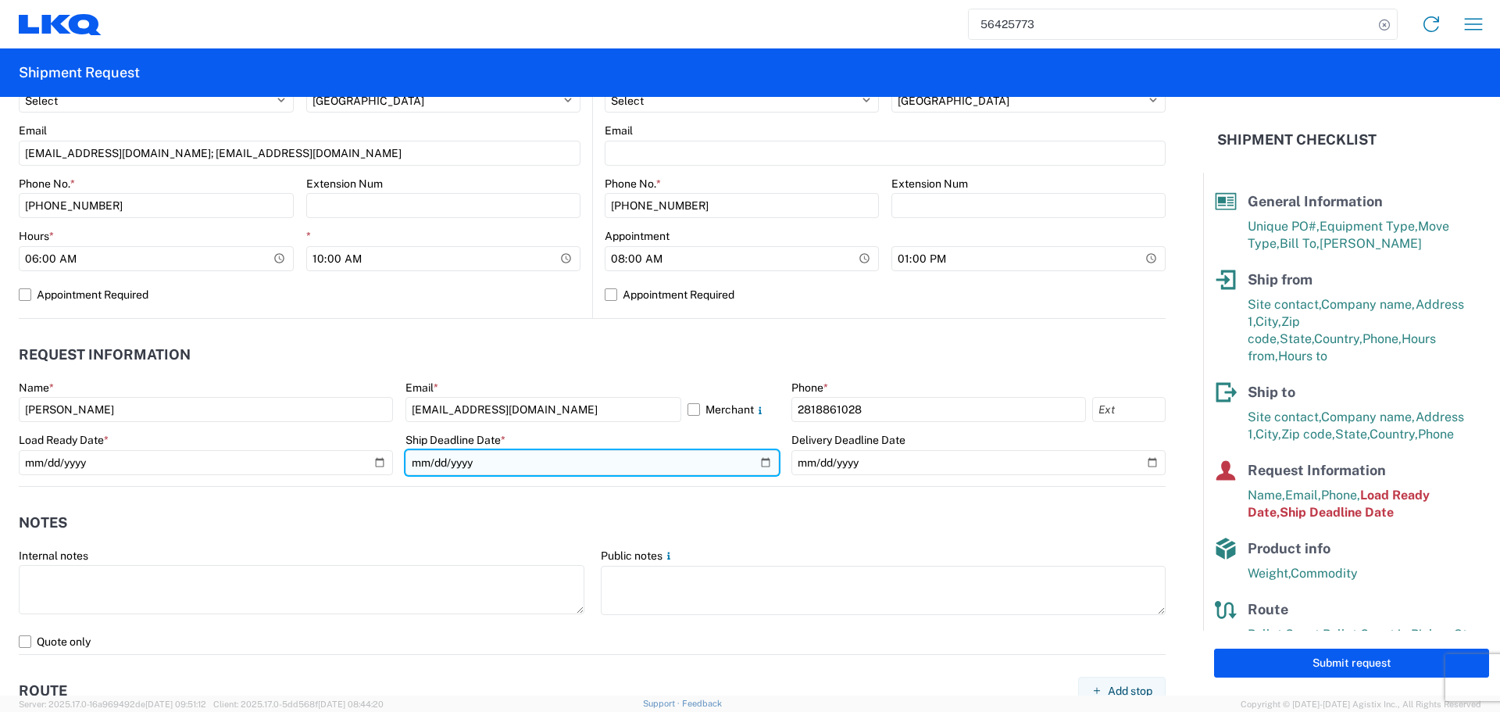
click at [753, 462] on input "2025-08-18" at bounding box center [592, 462] width 374 height 25
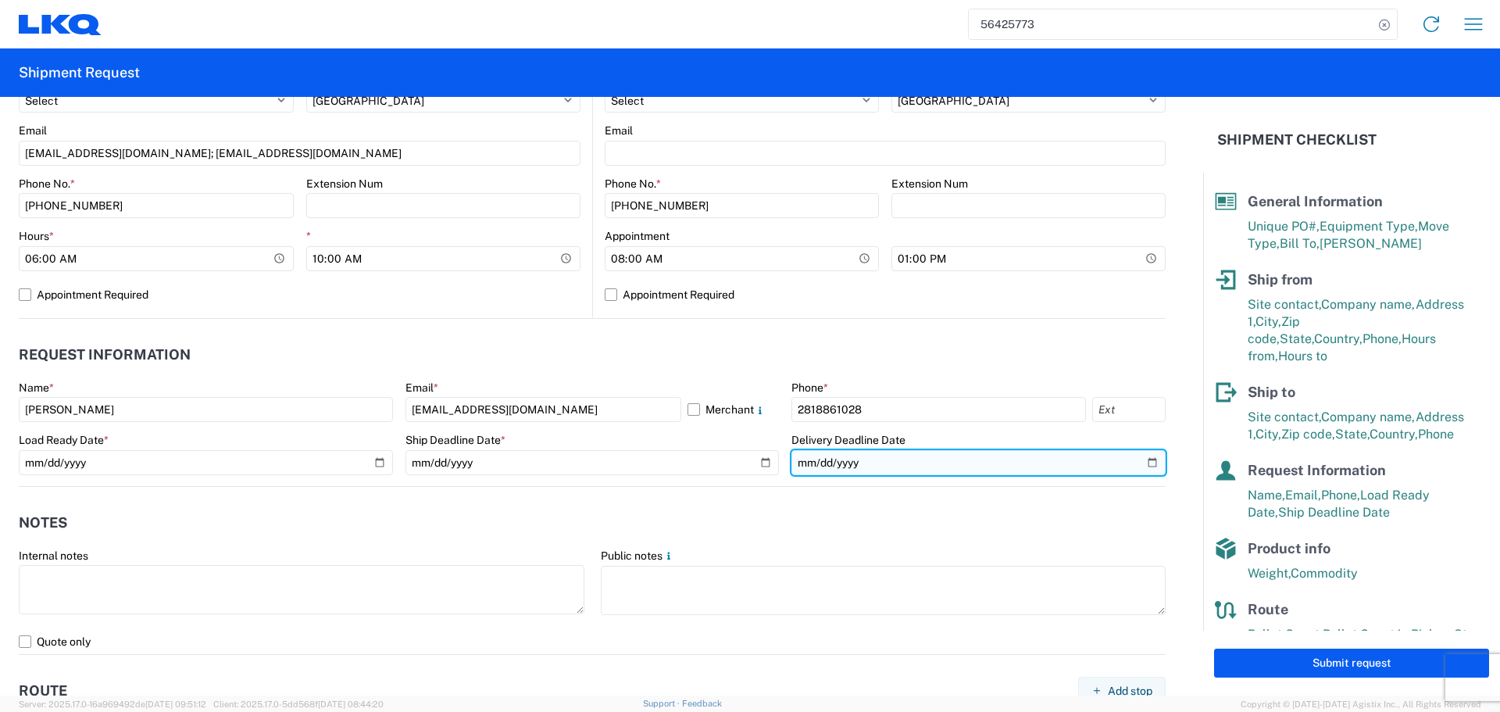
click at [1145, 459] on input "2025-08-19" at bounding box center [978, 462] width 374 height 25
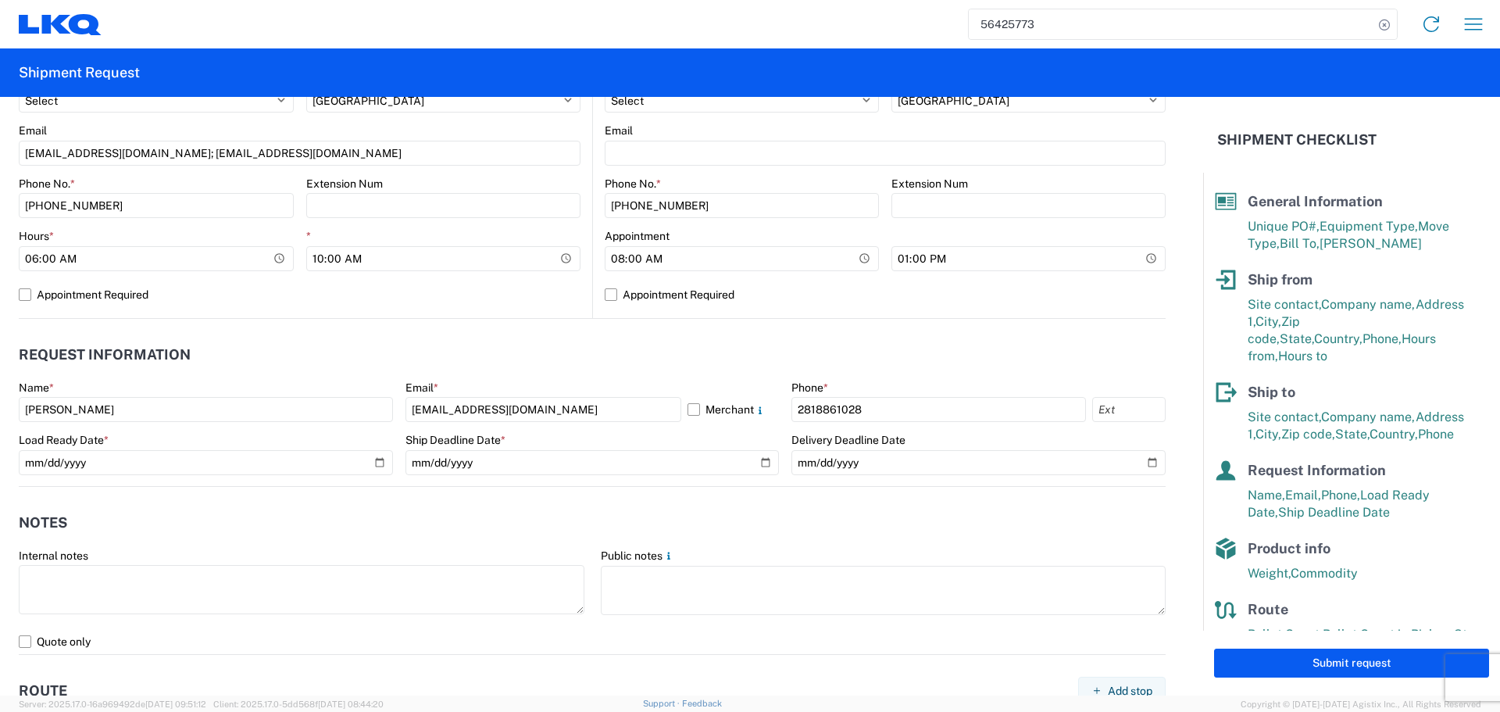
click at [548, 505] on header "Notes" at bounding box center [592, 522] width 1147 height 35
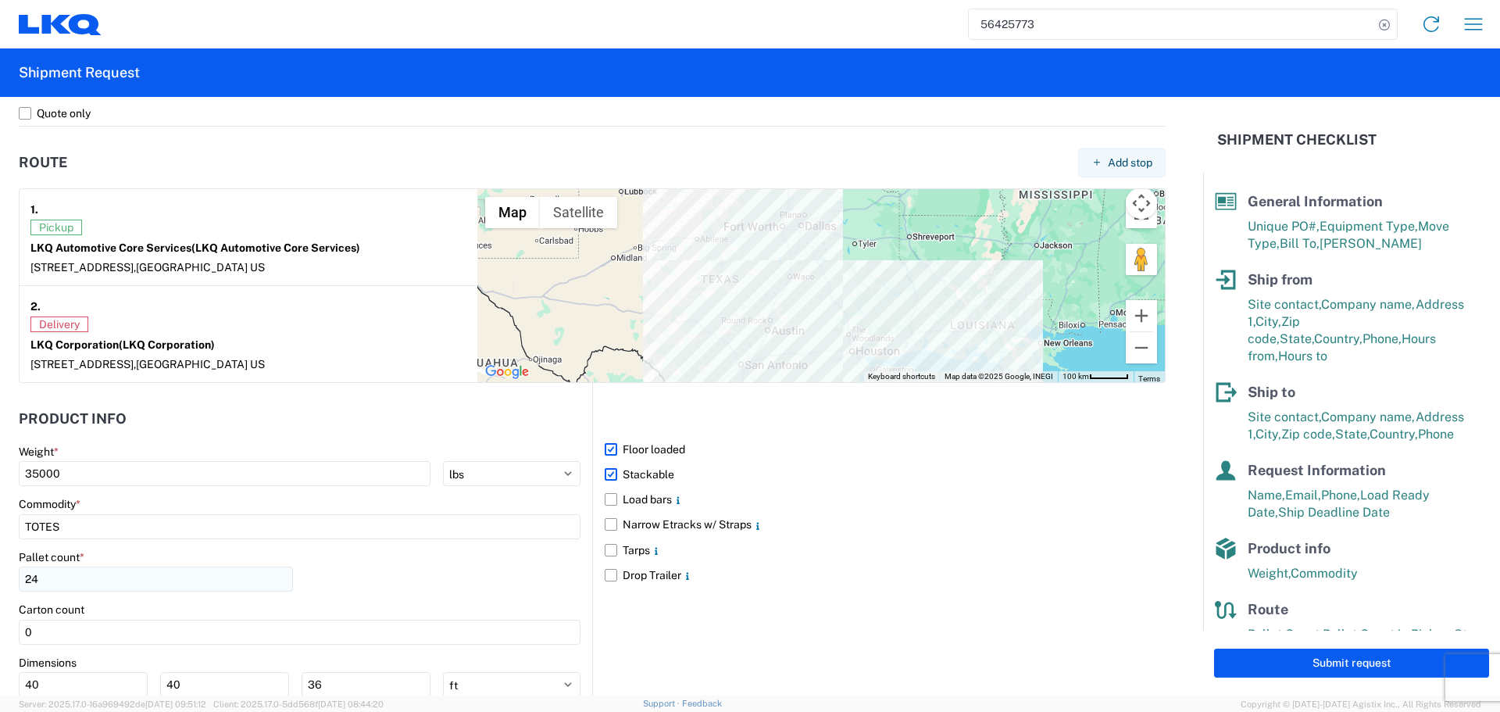
scroll to position [1250, 0]
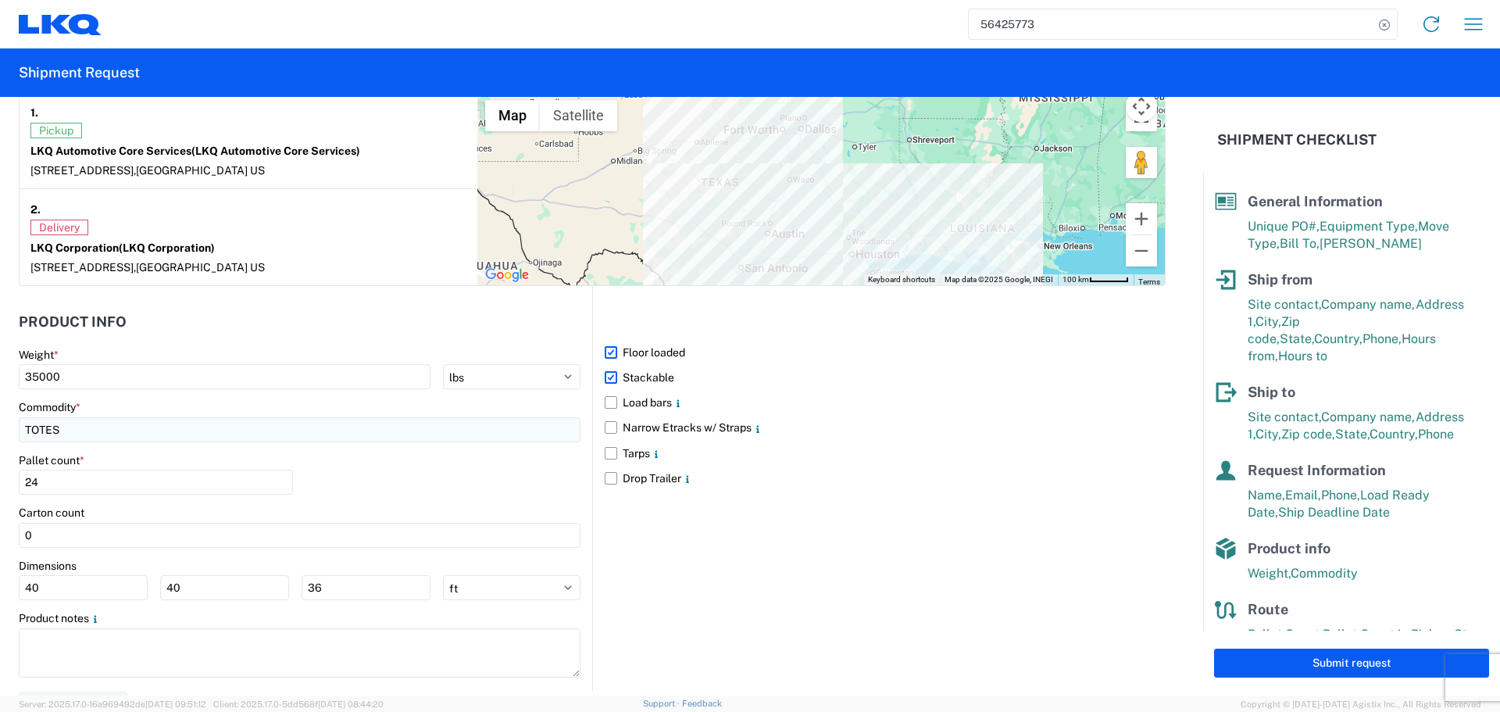
click at [52, 435] on input "TOTES" at bounding box center [300, 429] width 562 height 25
click at [87, 429] on input "TOTES" at bounding box center [300, 429] width 562 height 25
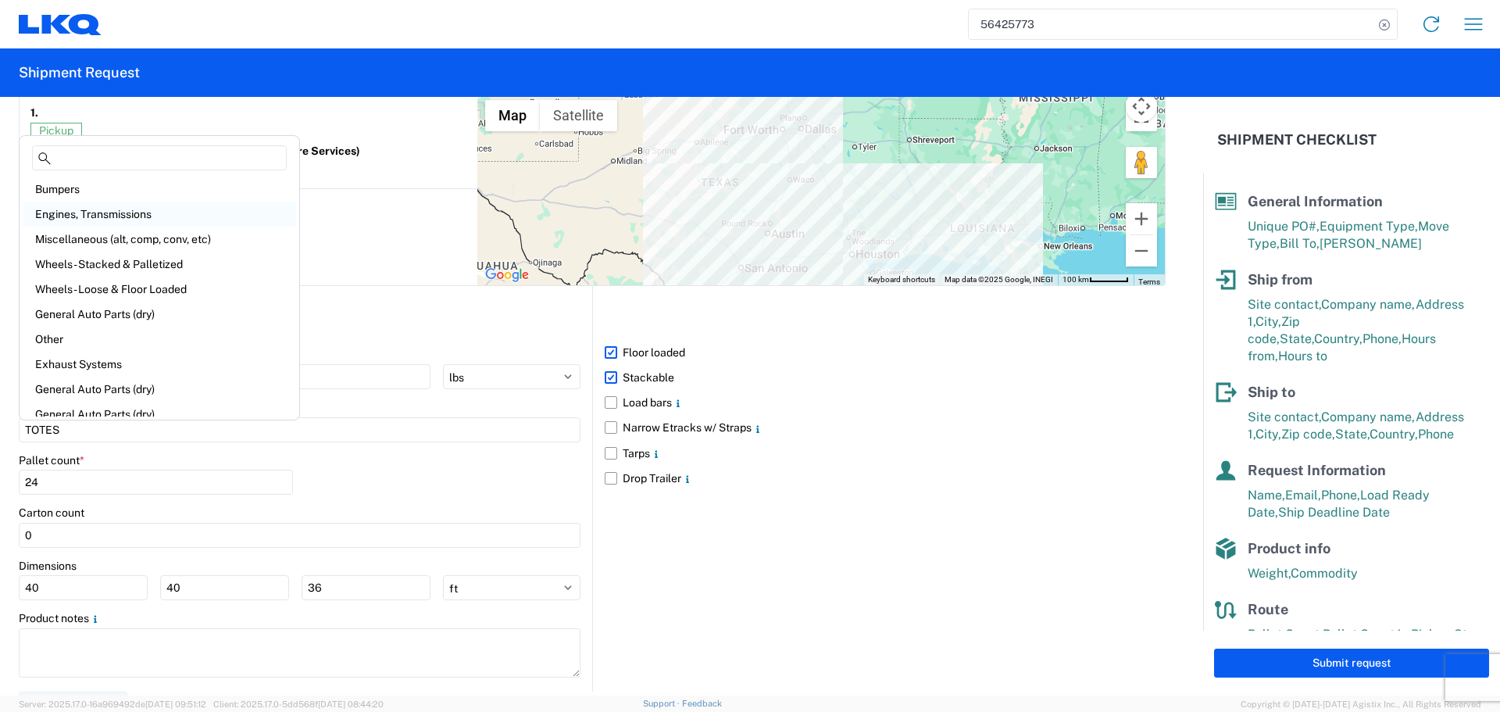
click at [95, 211] on div "Engines, Transmissions" at bounding box center [159, 214] width 273 height 25
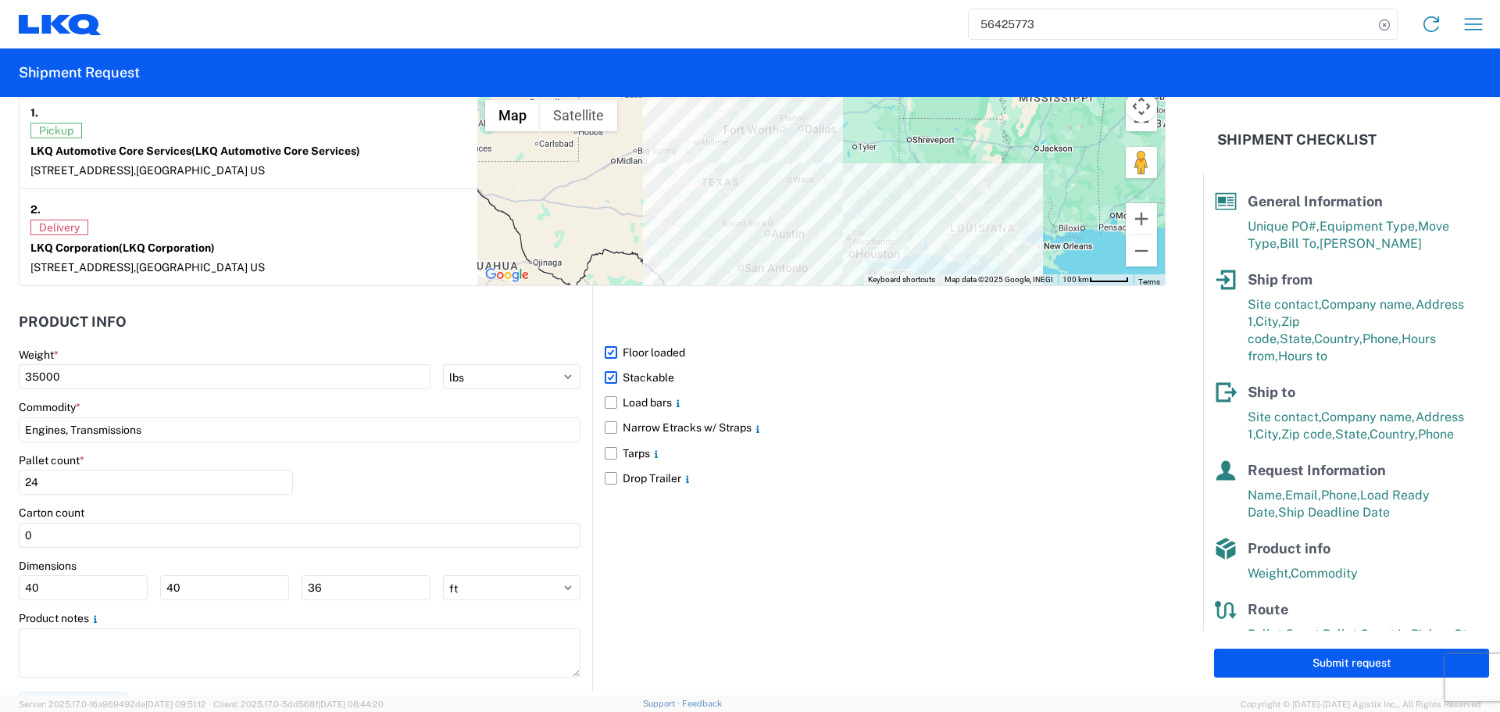
click at [224, 455] on div "Pallet count *" at bounding box center [156, 460] width 274 height 14
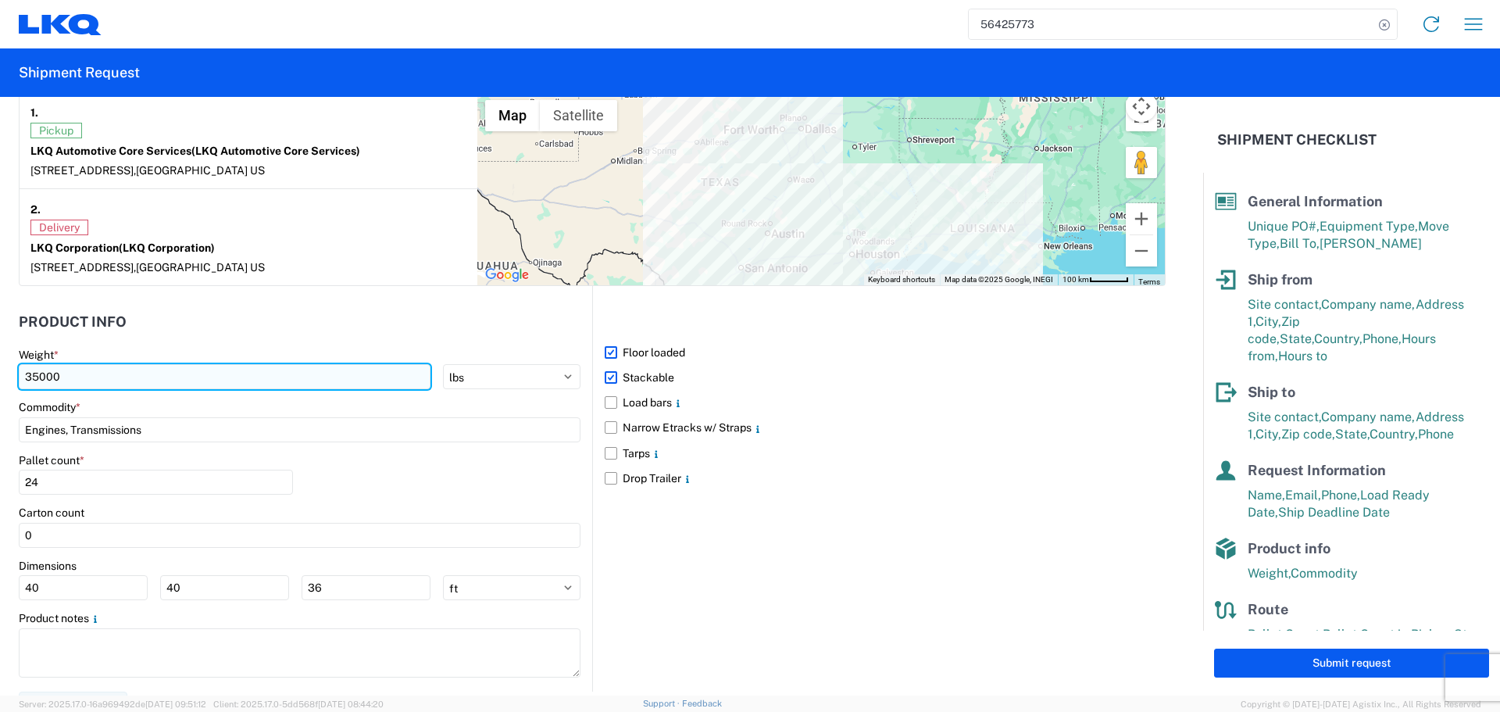
click at [71, 378] on input "35000" at bounding box center [225, 376] width 412 height 25
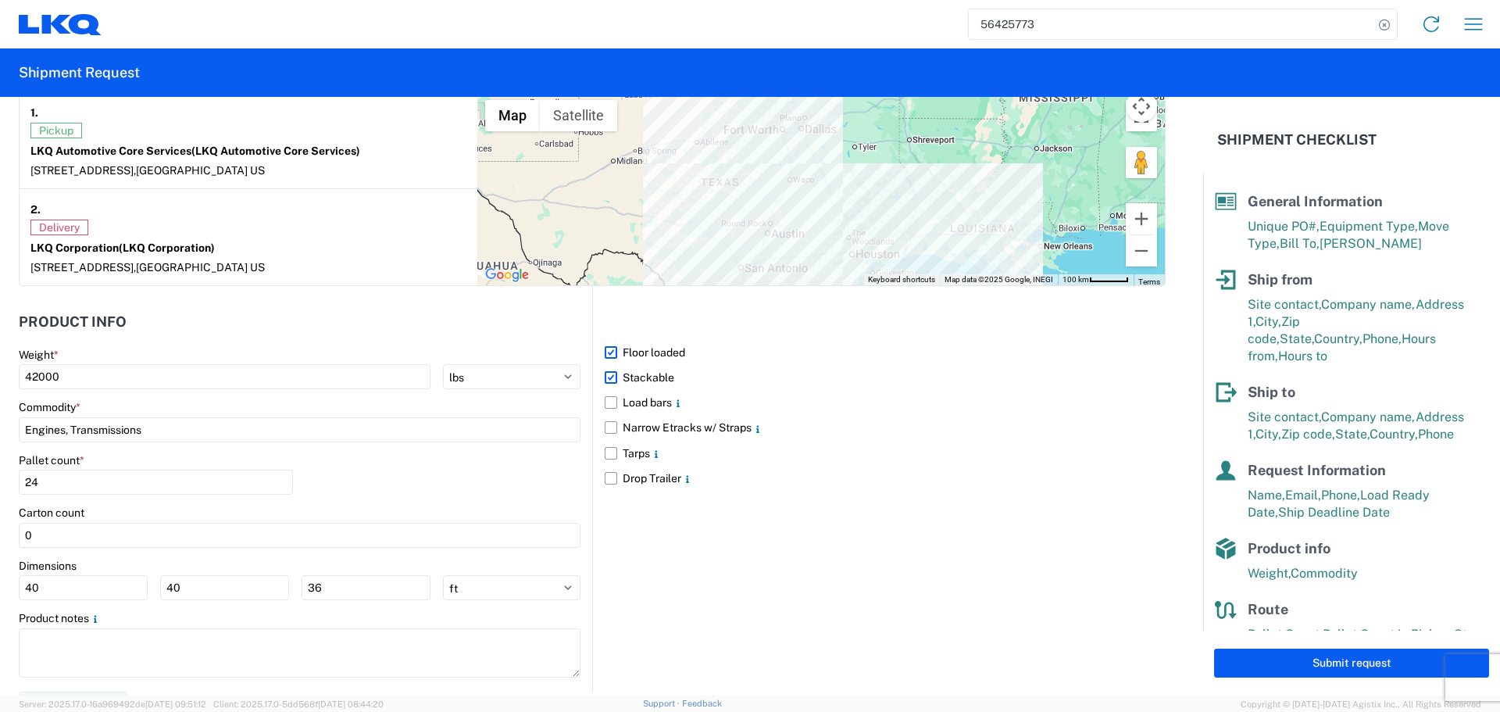
click at [136, 354] on div "Weight *" at bounding box center [300, 355] width 562 height 14
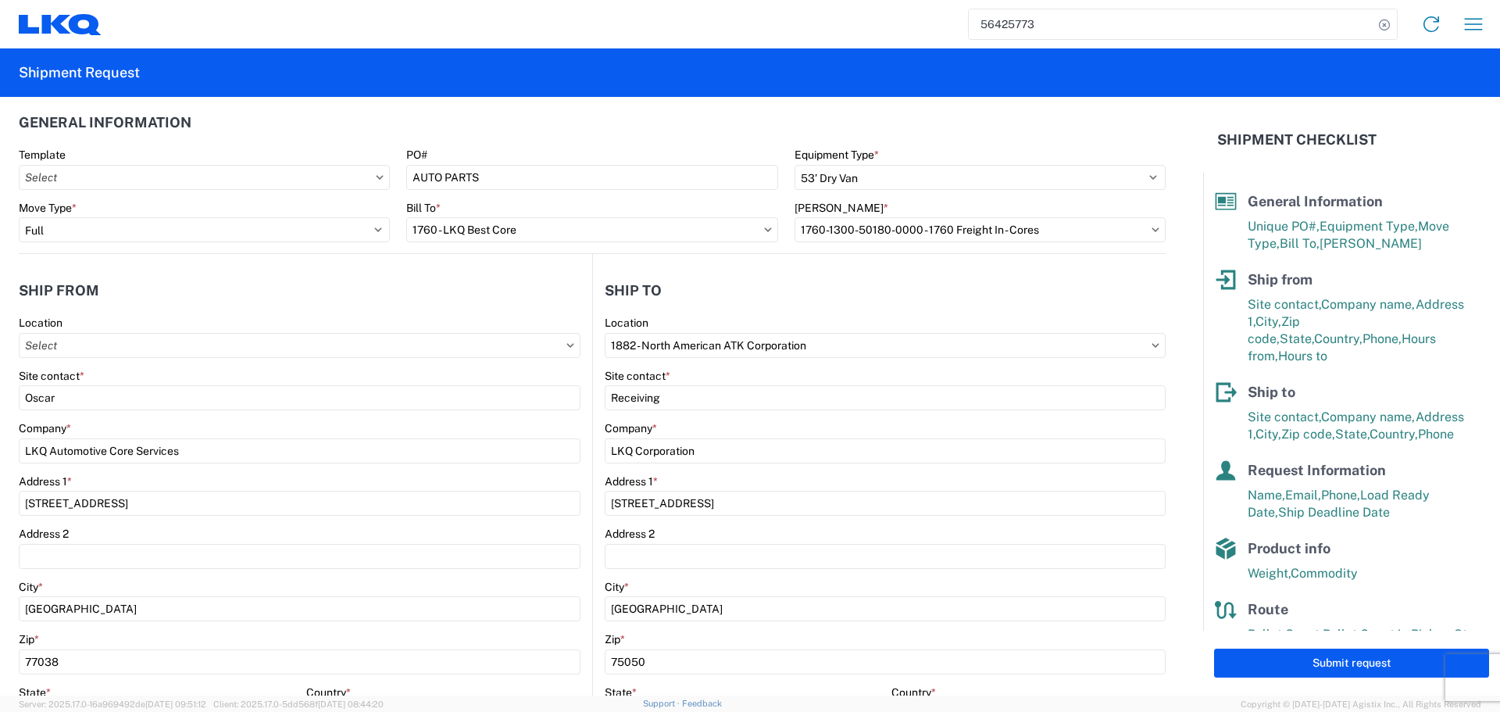
scroll to position [0, 0]
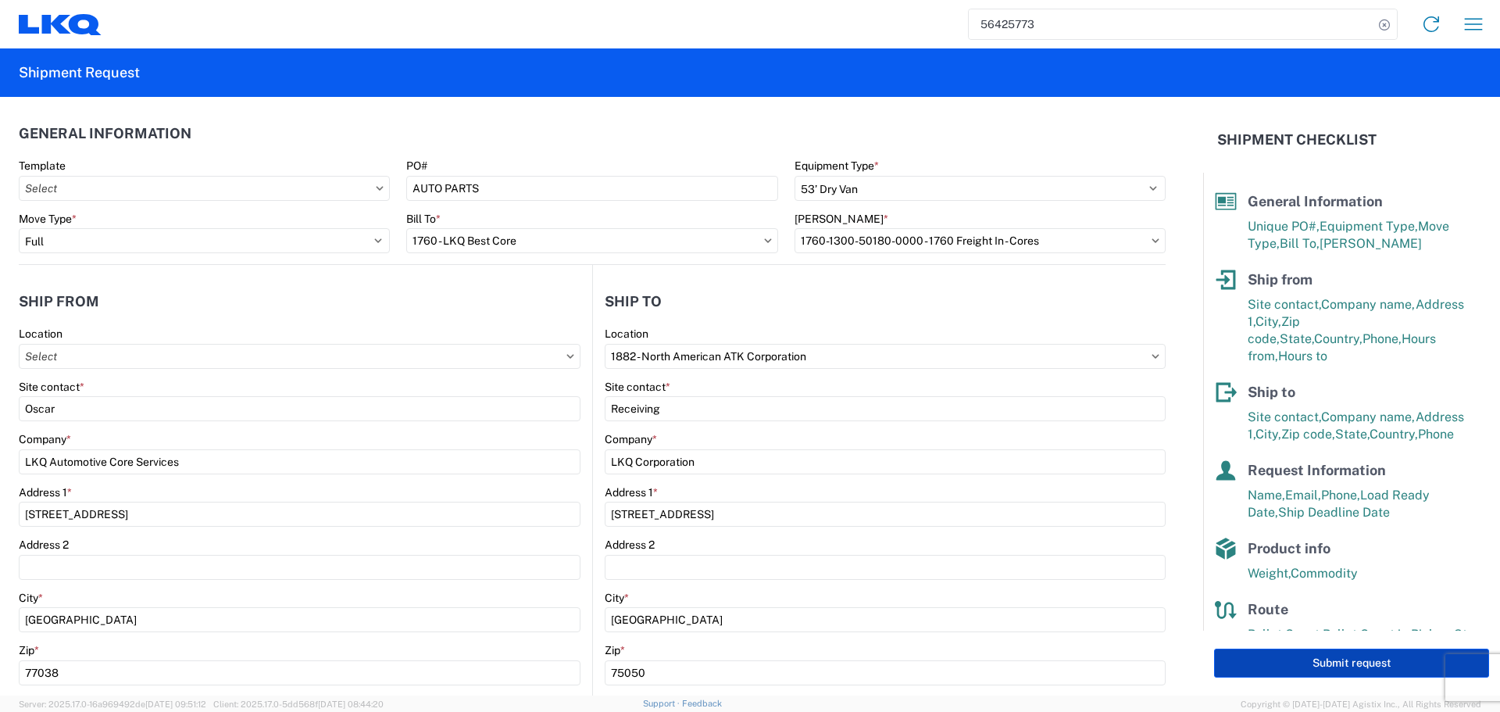
click at [1346, 655] on button "Submit request" at bounding box center [1351, 662] width 275 height 29
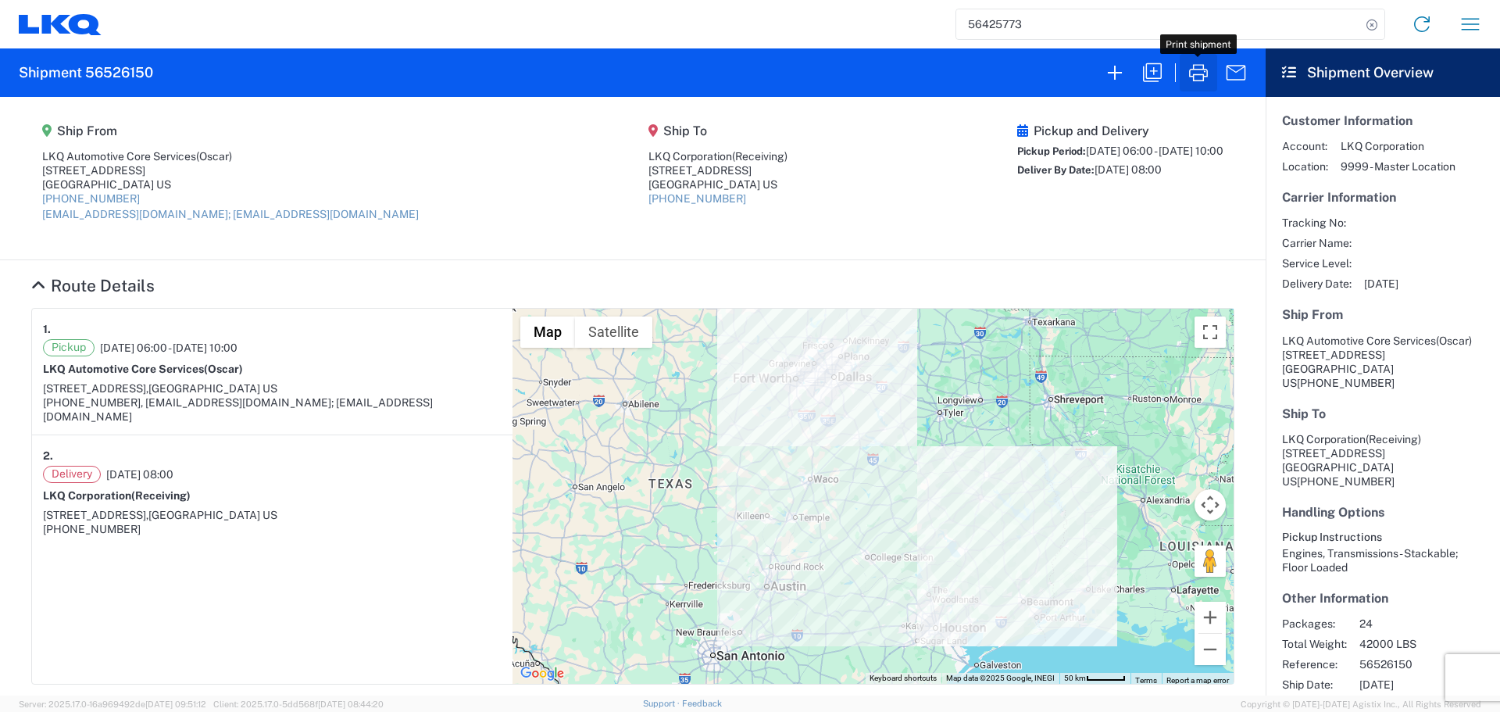
click at [1201, 72] on icon "button" at bounding box center [1198, 72] width 25 height 25
click at [1197, 68] on icon "button" at bounding box center [1198, 72] width 25 height 25
click at [1186, 69] on icon "button" at bounding box center [1198, 72] width 25 height 25
click at [1184, 77] on button "button" at bounding box center [1198, 72] width 37 height 37
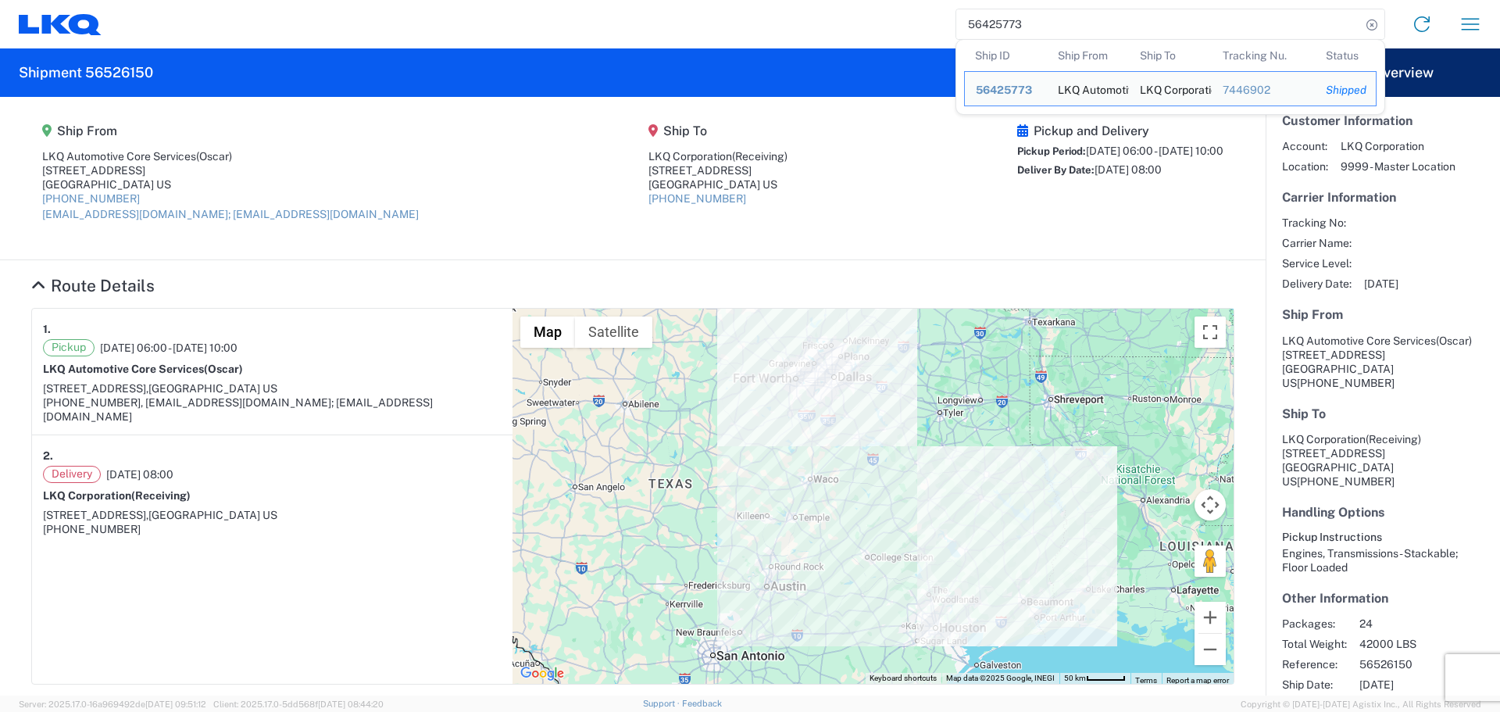
click at [987, 16] on input "56425773" at bounding box center [1158, 24] width 405 height 30
paste input "585474"
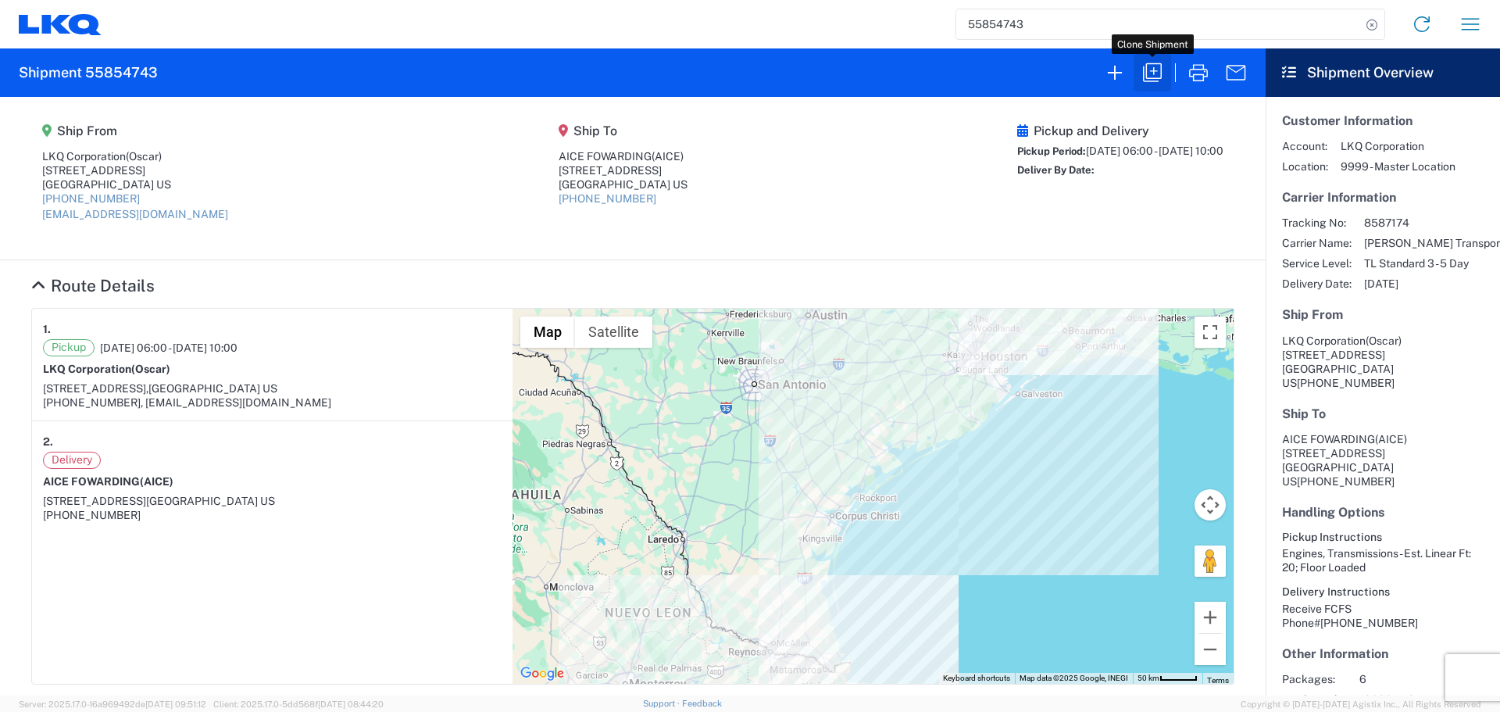
click at [1147, 73] on icon "button" at bounding box center [1152, 72] width 19 height 19
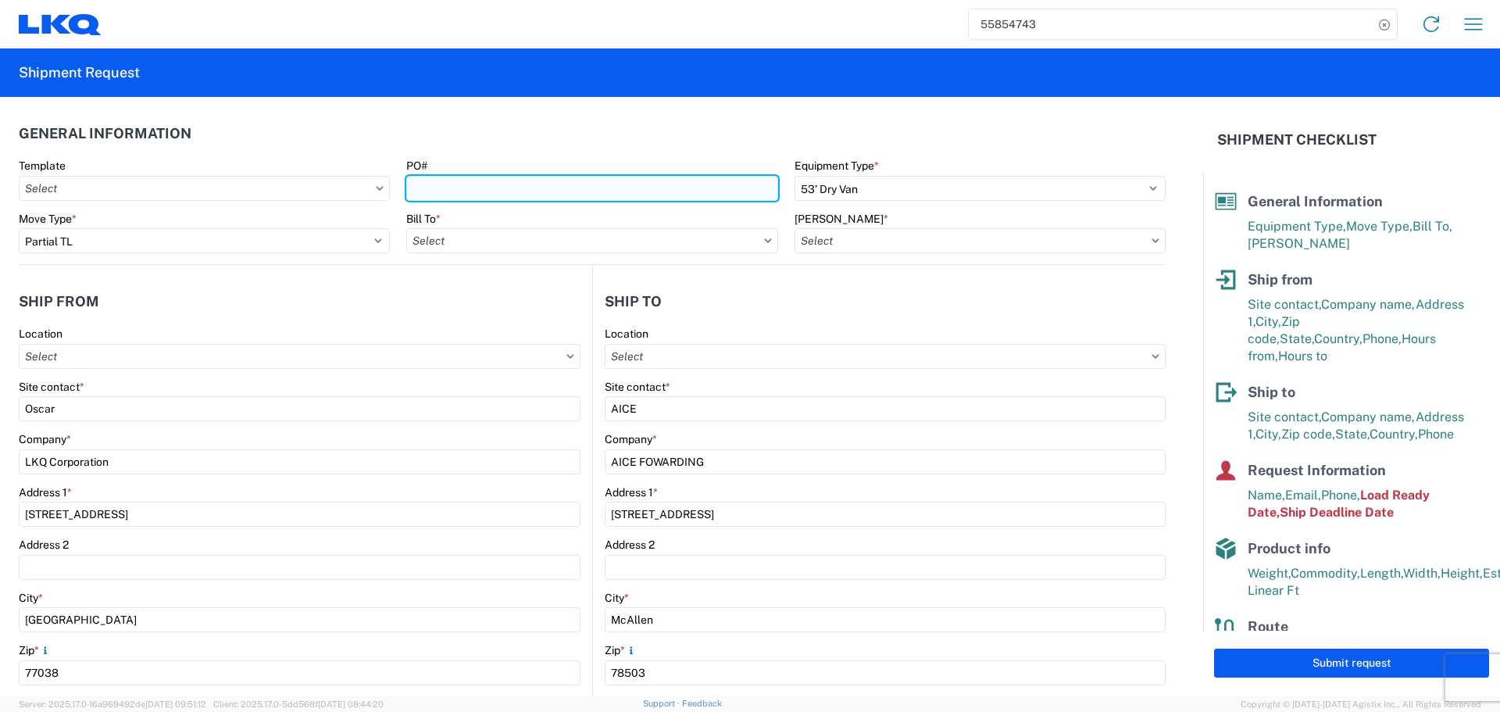
click at [484, 190] on input "PO#" at bounding box center [591, 188] width 371 height 25
click at [564, 187] on input "DEST: Monterrey, MX - L67034/JULIO" at bounding box center [591, 188] width 371 height 25
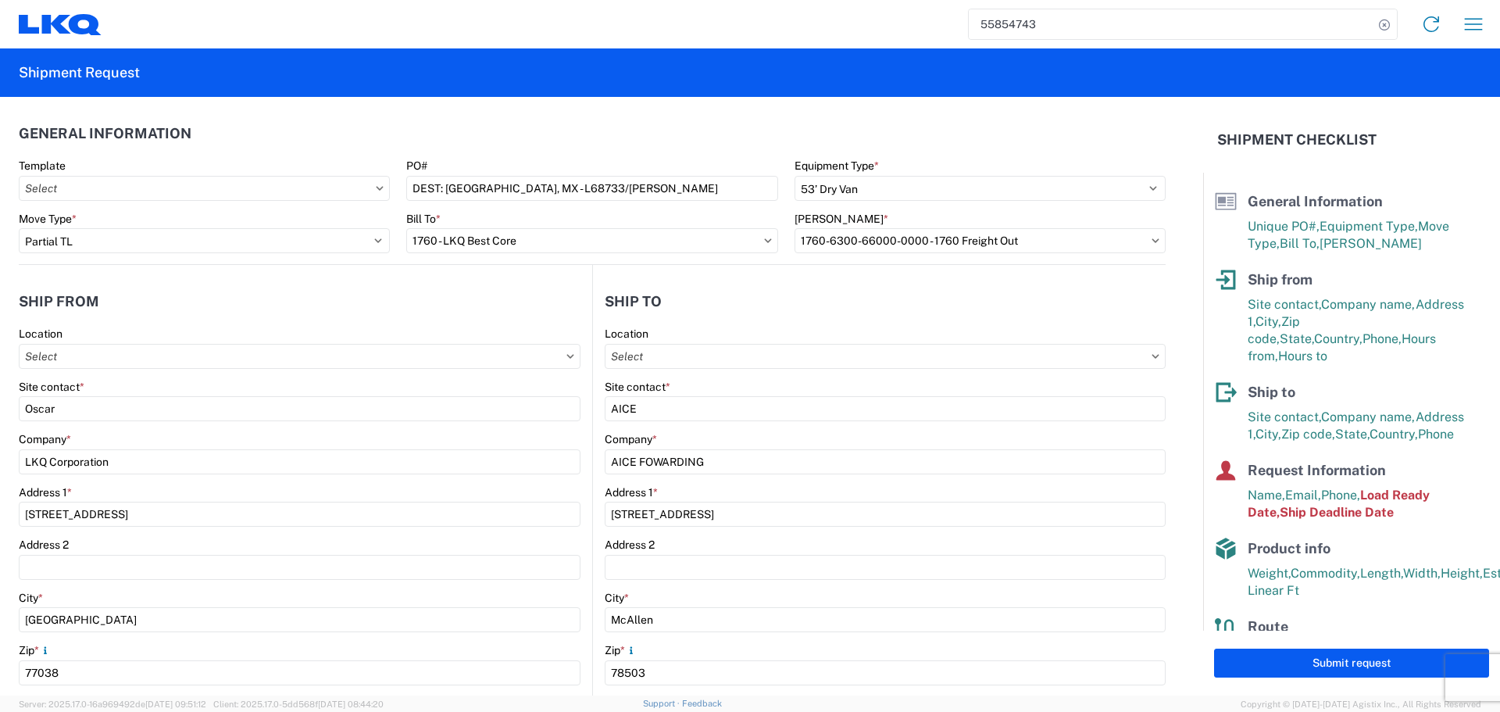
click at [649, 131] on header "General Information" at bounding box center [592, 133] width 1147 height 35
click at [638, 145] on header "General Information" at bounding box center [592, 133] width 1147 height 35
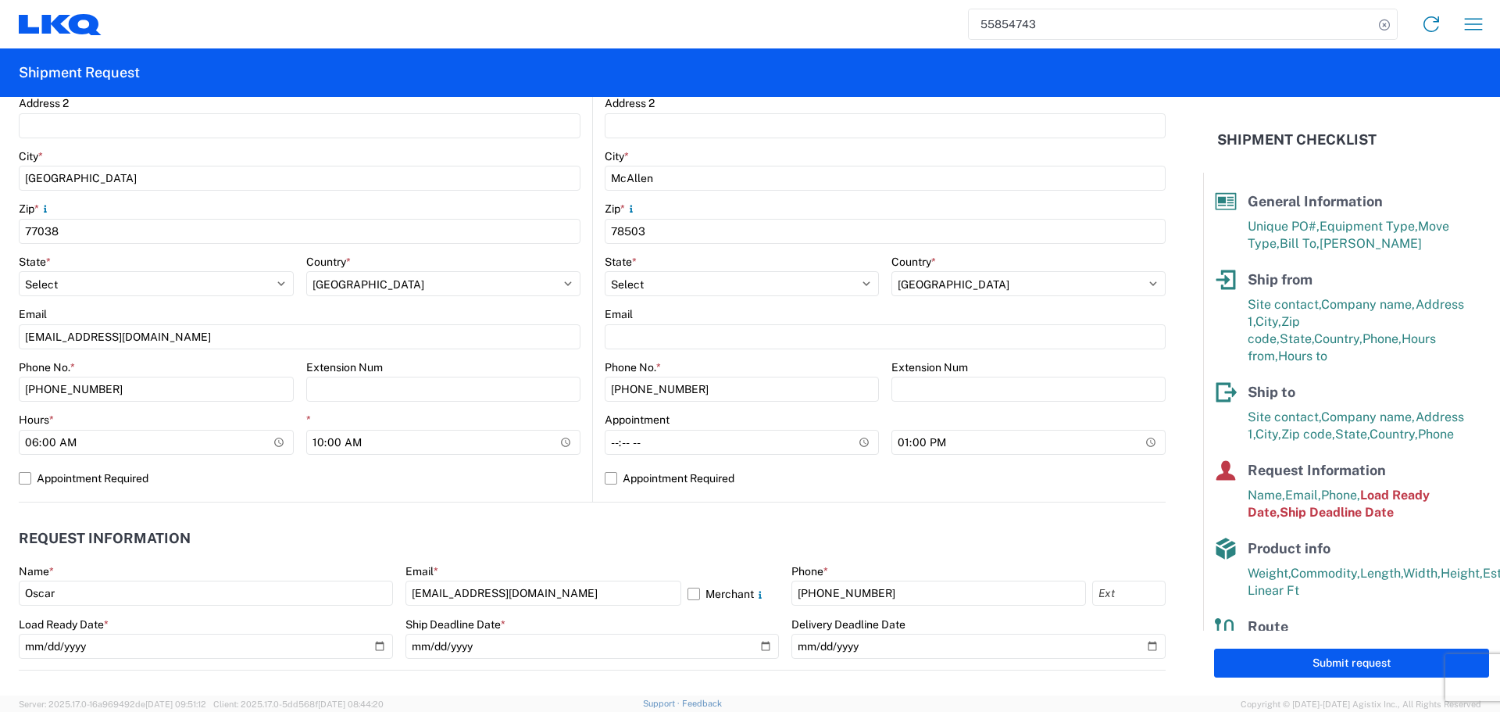
scroll to position [469, 0]
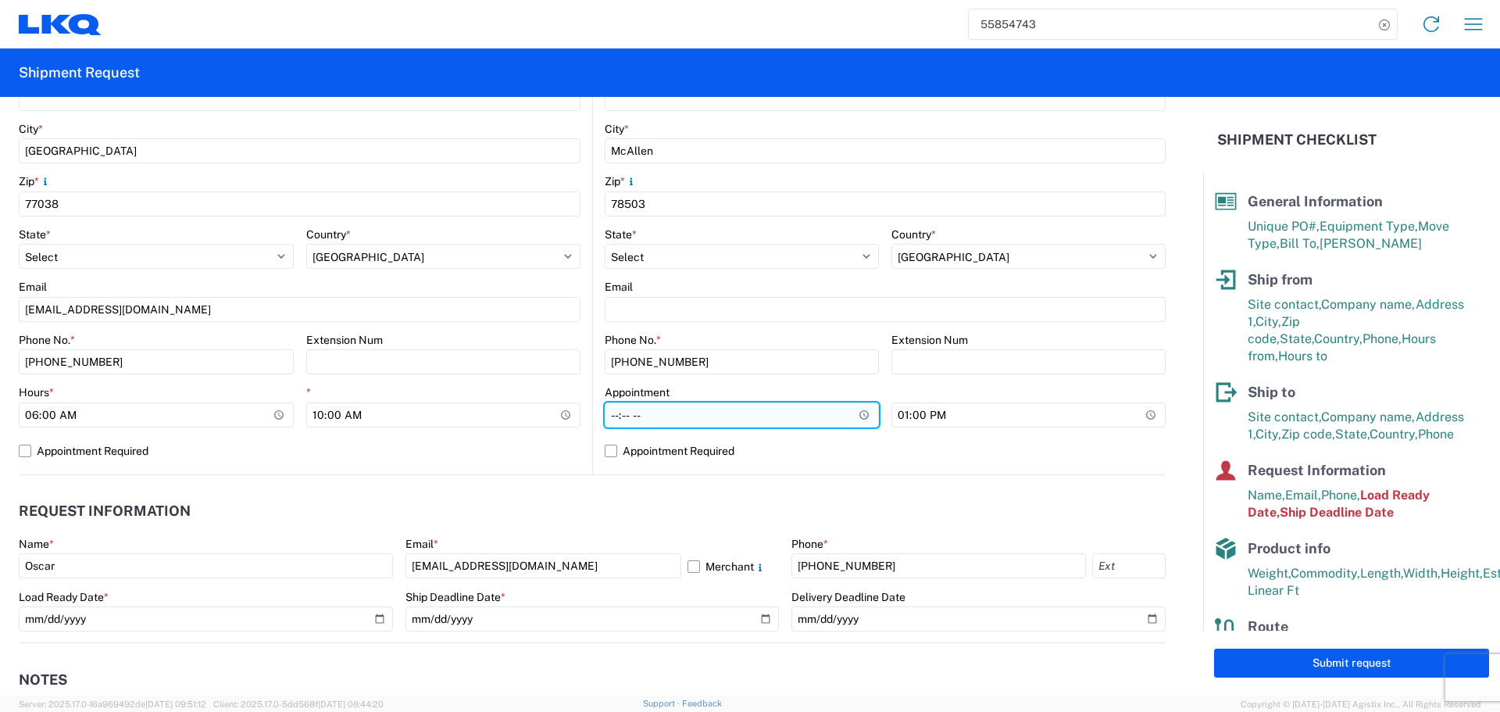
click at [857, 408] on input "Hours *" at bounding box center [742, 414] width 274 height 25
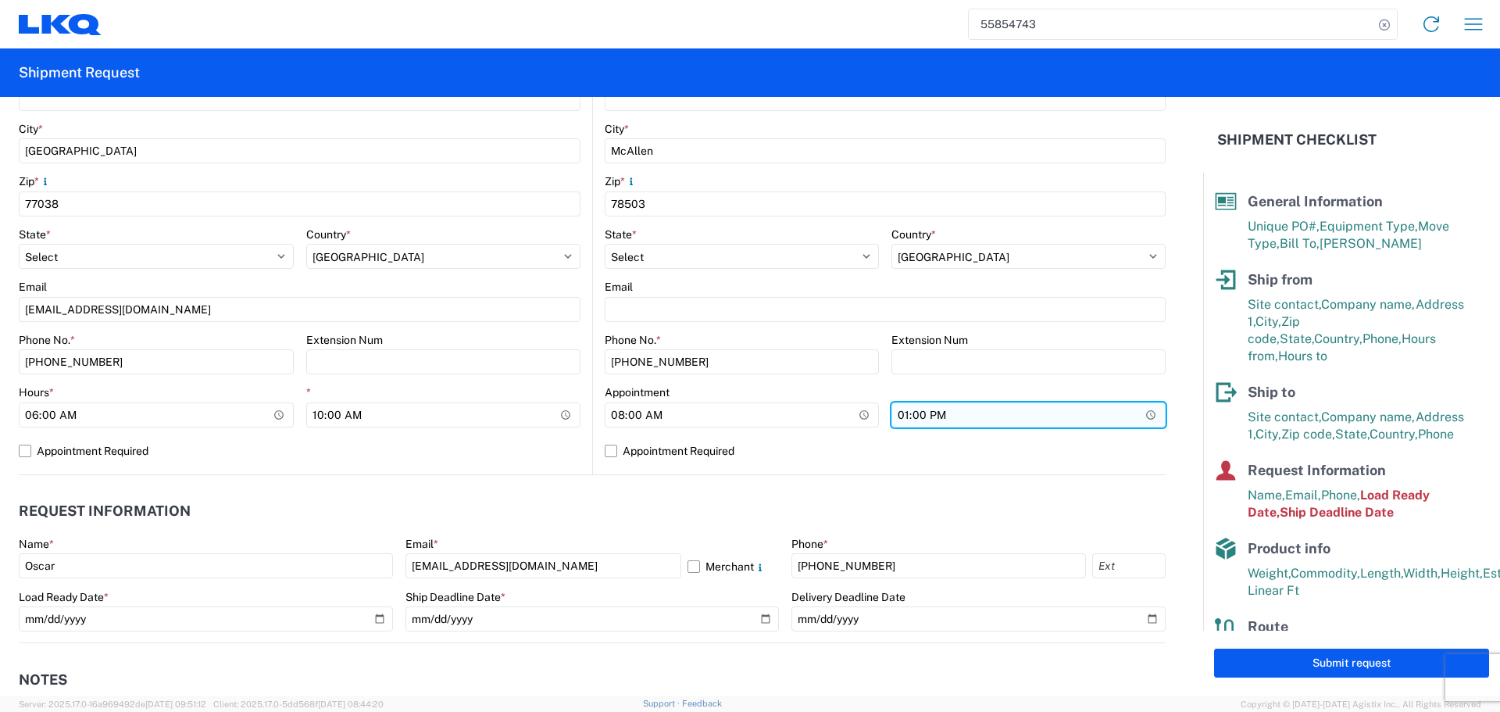
click at [1126, 414] on input "13:00:00" at bounding box center [1028, 414] width 274 height 25
click at [966, 445] on label "Appointment Required" at bounding box center [885, 450] width 561 height 25
click at [0, 0] on input "Appointment Required" at bounding box center [0, 0] width 0 height 0
click at [799, 445] on label "Appointment Required" at bounding box center [885, 450] width 561 height 25
click at [0, 0] on input "Appointment Required" at bounding box center [0, 0] width 0 height 0
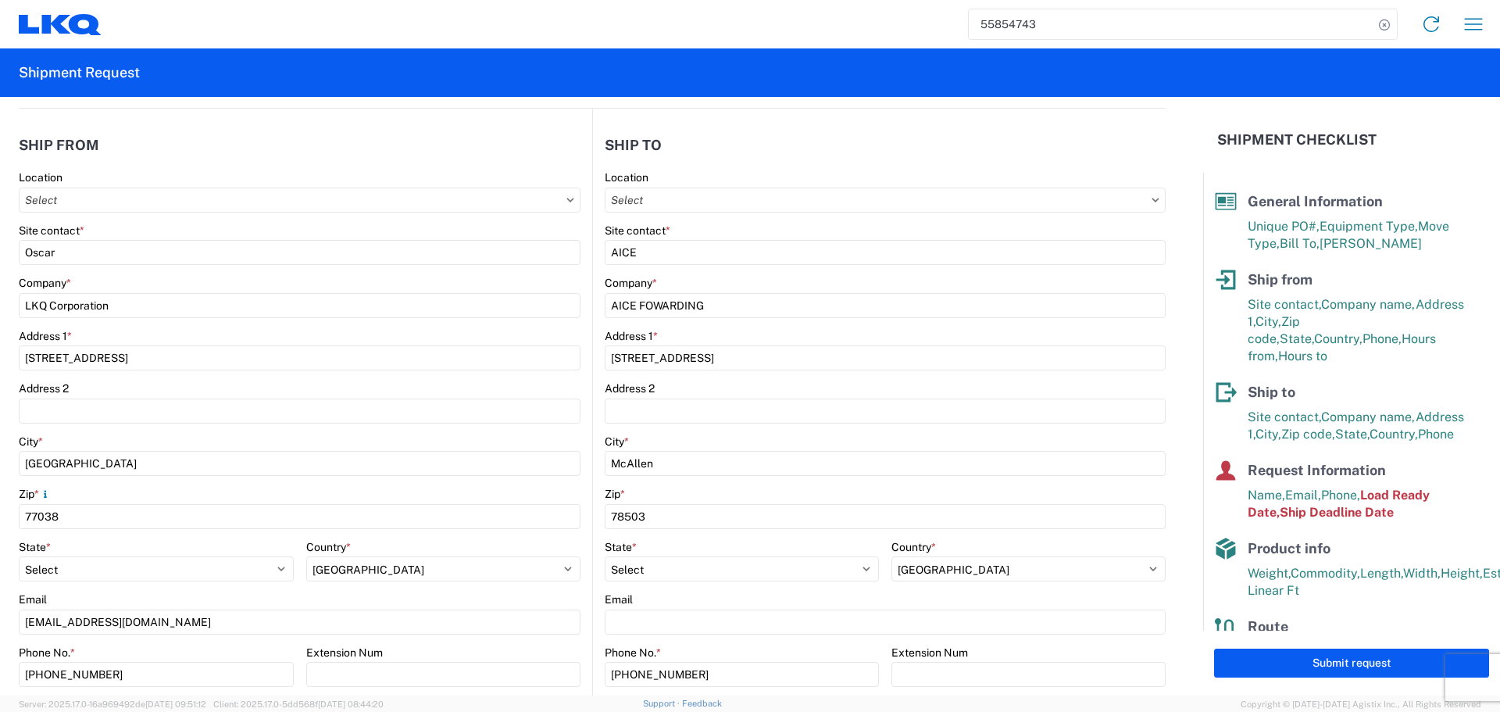
scroll to position [625, 0]
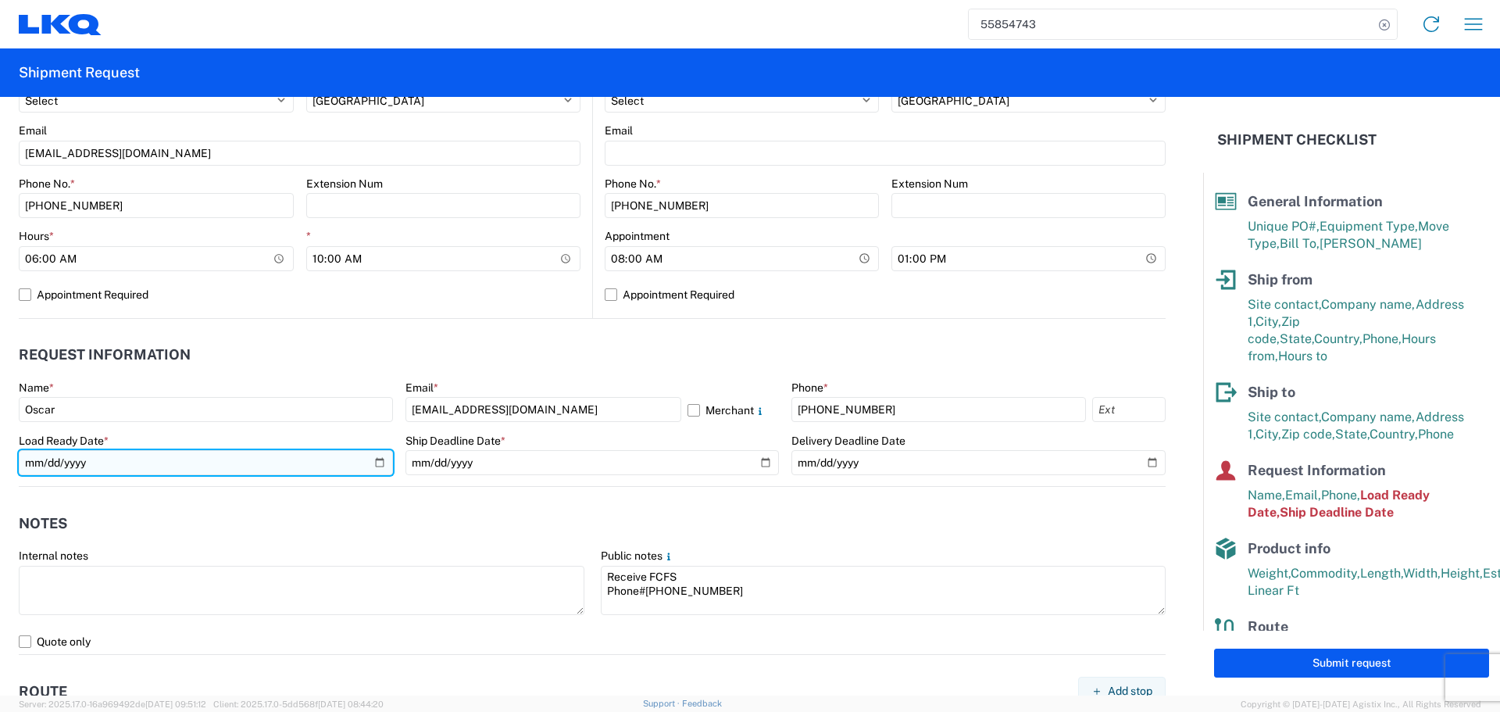
click at [374, 463] on input "2025-06-12" at bounding box center [206, 462] width 374 height 25
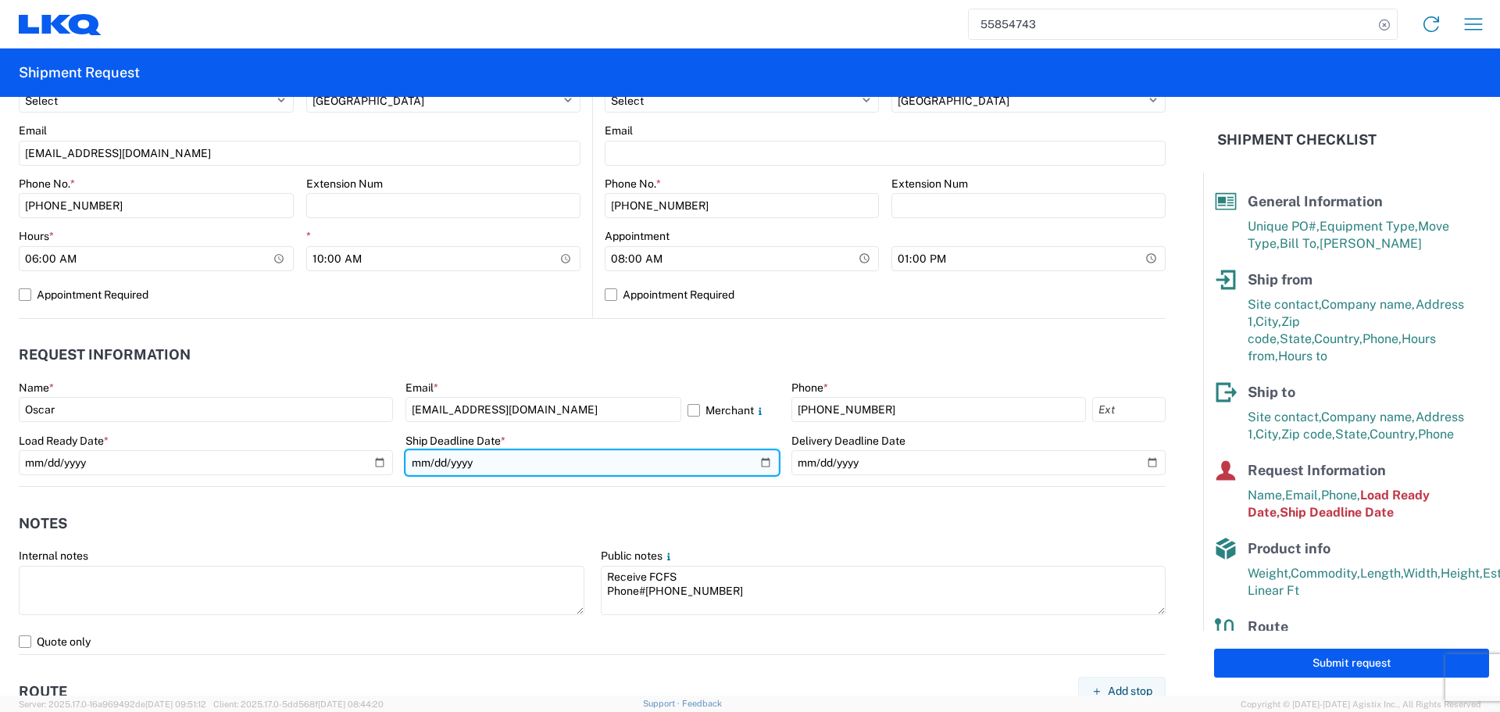
click at [762, 465] on input "2025-06-12" at bounding box center [592, 462] width 374 height 25
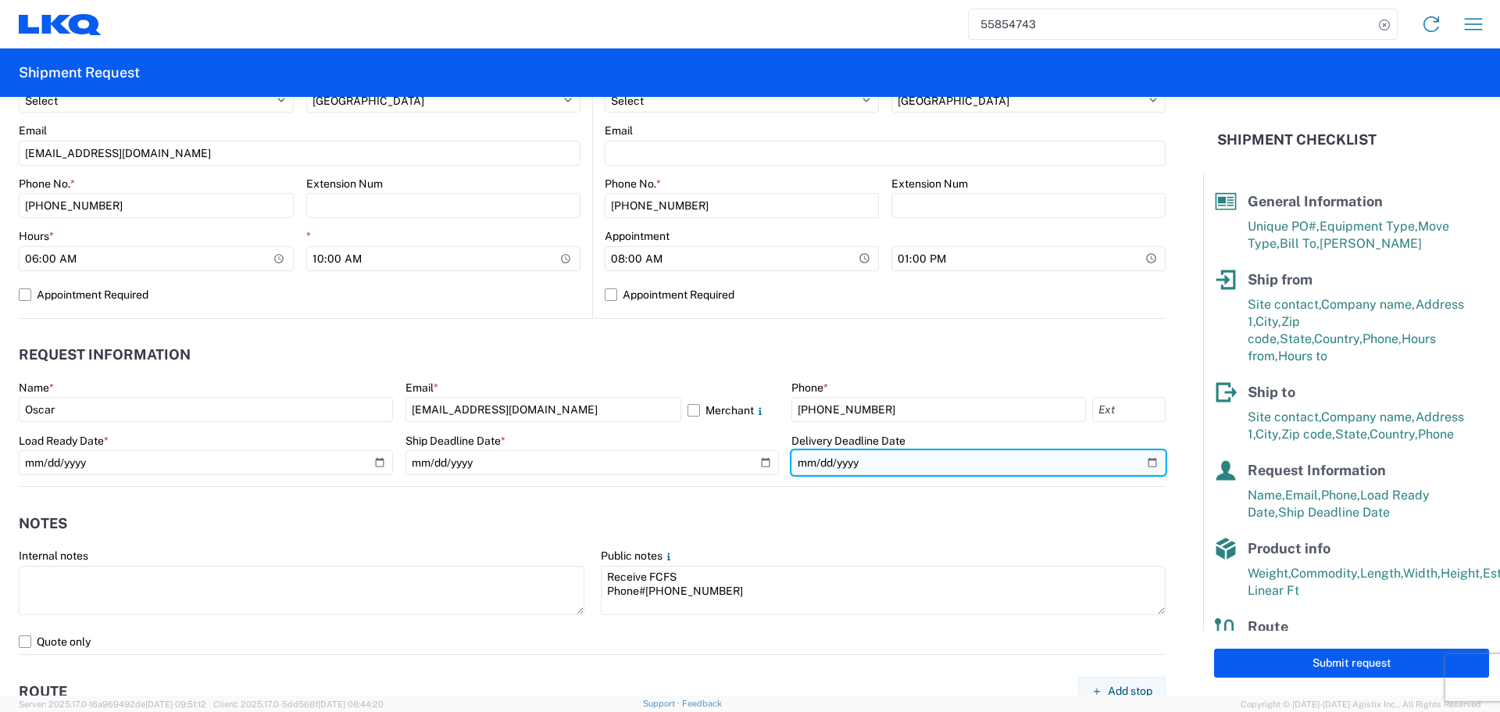
click at [1130, 460] on input "date" at bounding box center [978, 462] width 374 height 25
click at [1141, 460] on input "date" at bounding box center [978, 462] width 374 height 25
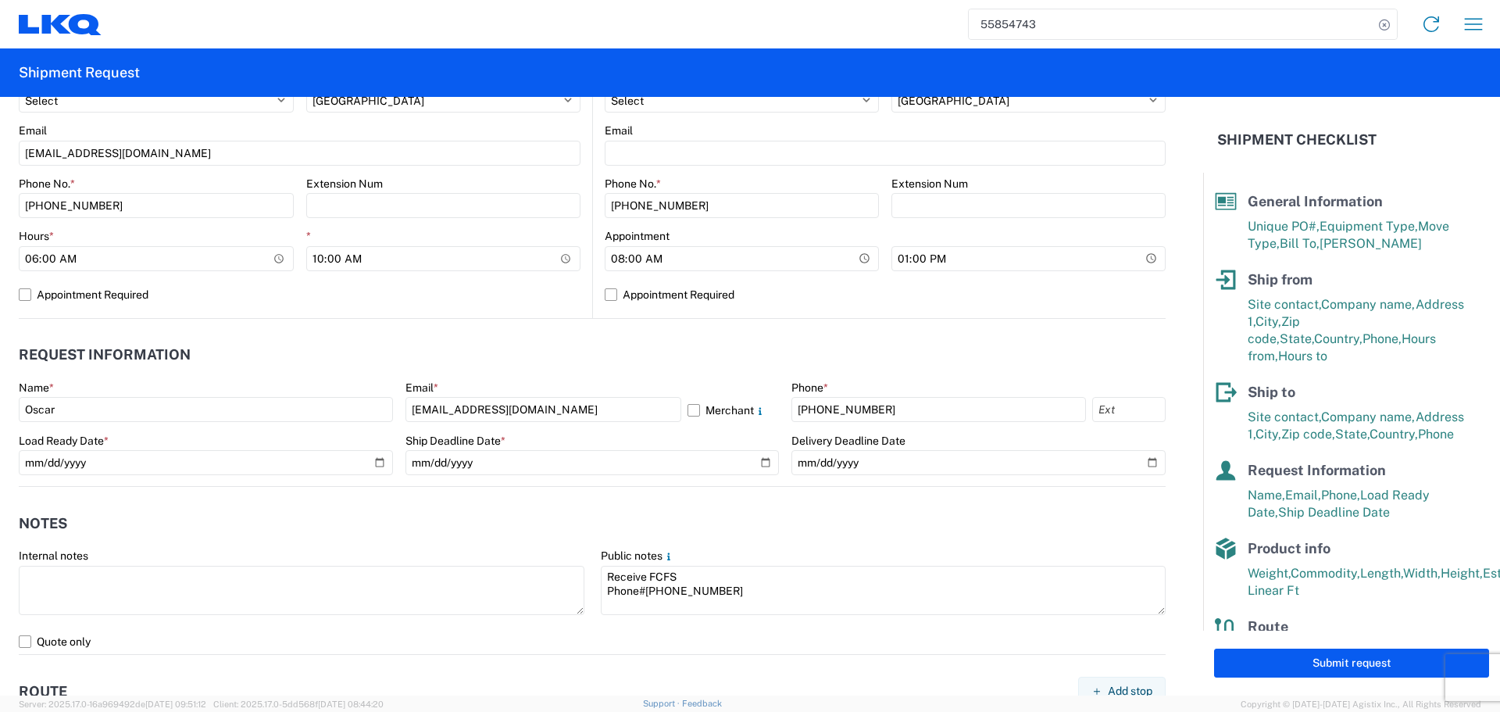
click at [443, 482] on agx-form-control-wrapper-v2 "Ship Deadline Date * 2025-08-19" at bounding box center [592, 460] width 374 height 53
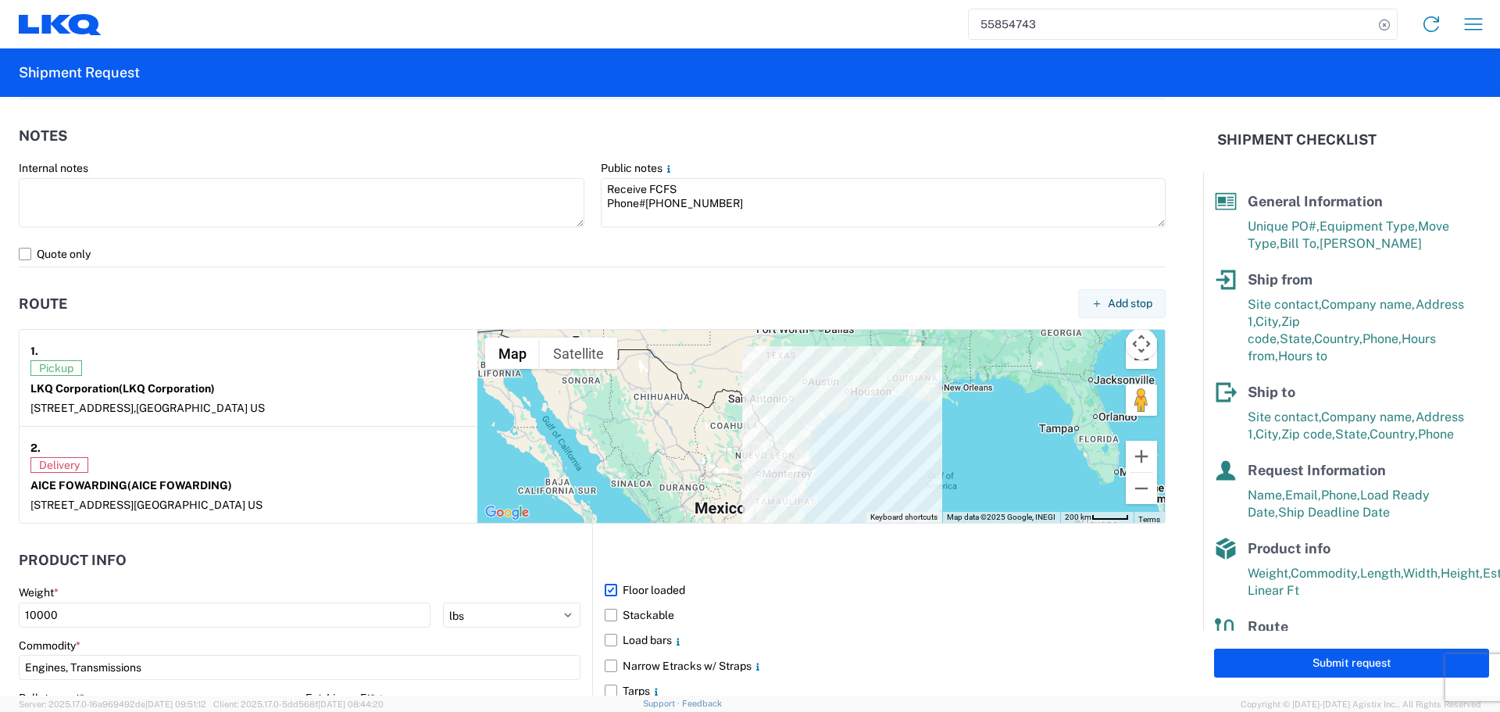
scroll to position [1250, 0]
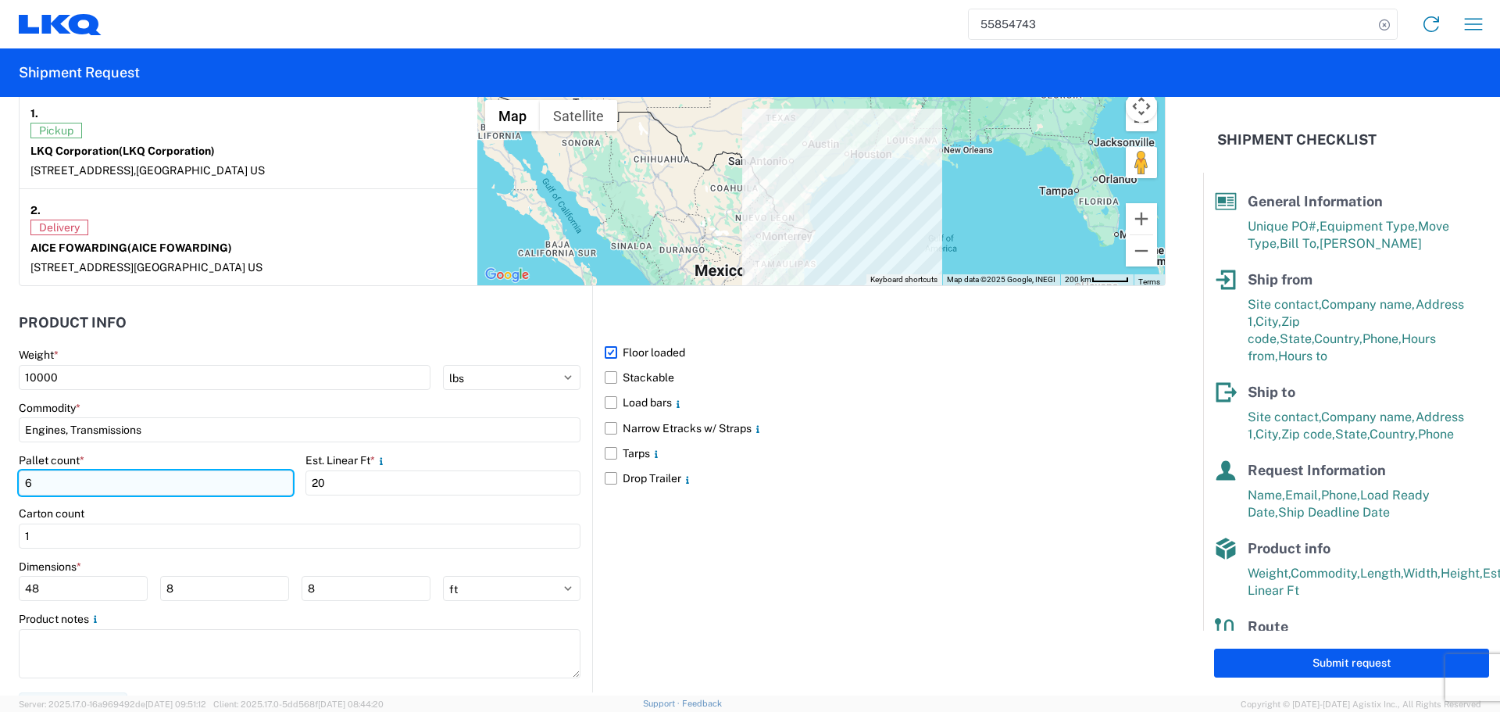
click at [108, 492] on input "6" at bounding box center [156, 482] width 274 height 25
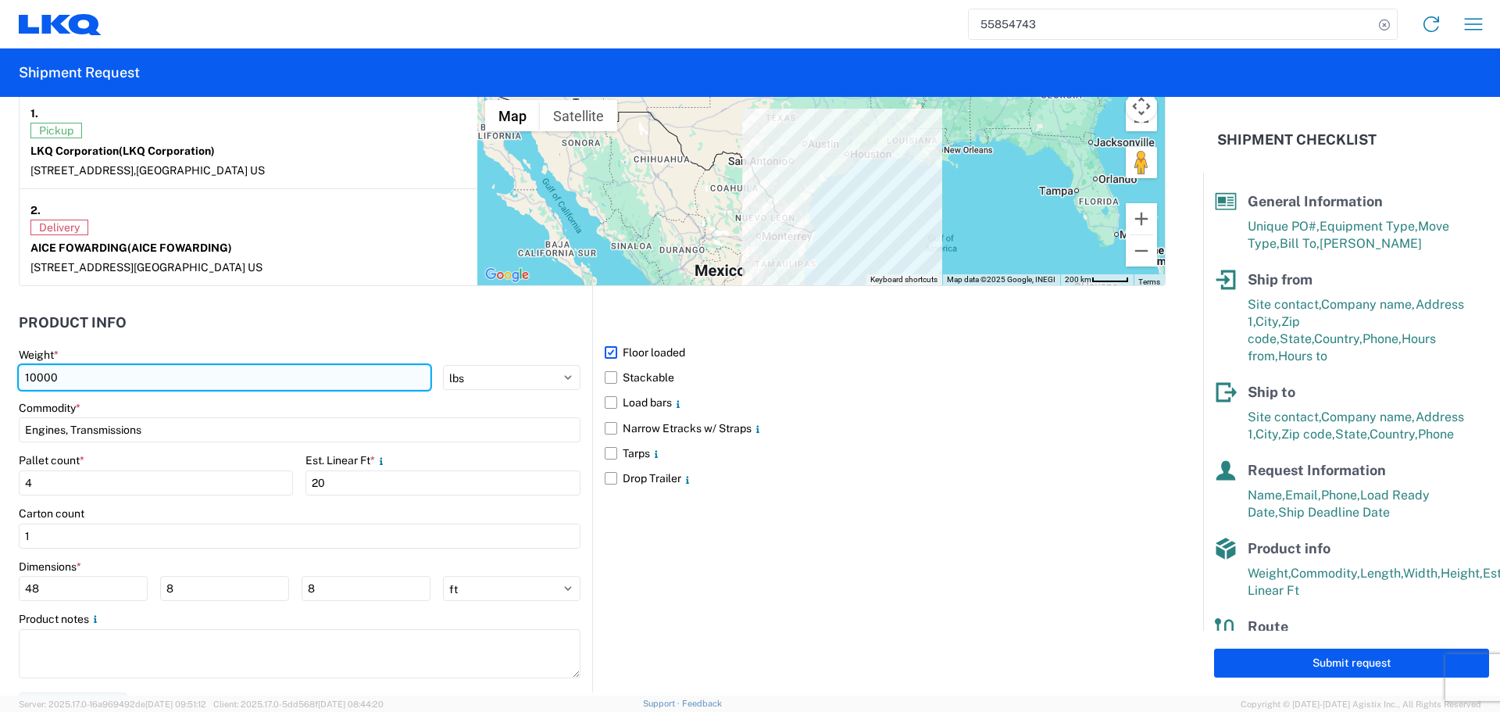
click at [91, 376] on input "10000" at bounding box center [225, 377] width 412 height 25
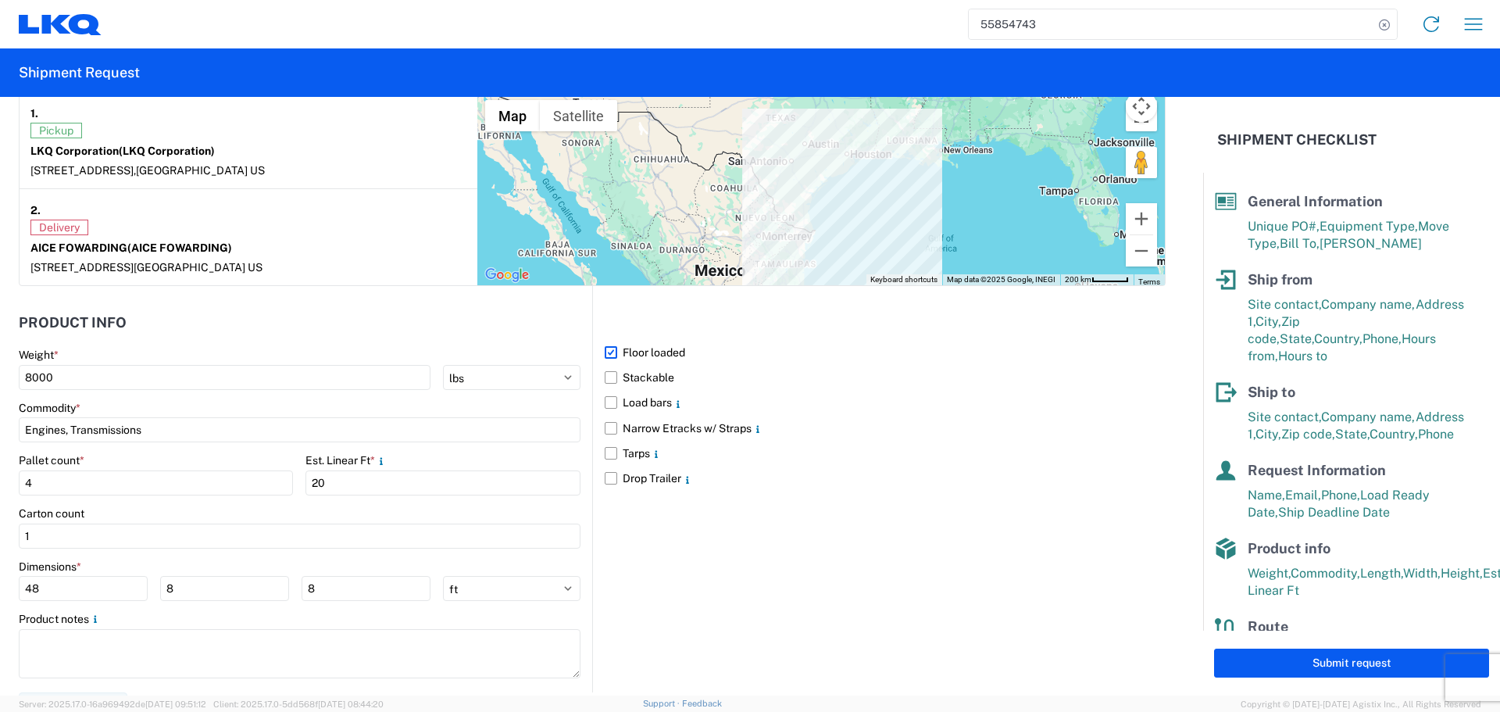
click at [174, 332] on header "Product Info" at bounding box center [305, 322] width 573 height 35
click at [111, 594] on input "48" at bounding box center [83, 588] width 129 height 25
click at [220, 594] on input "8" at bounding box center [224, 588] width 129 height 25
click at [311, 580] on input "8" at bounding box center [366, 588] width 129 height 25
click at [340, 507] on div "Carton count" at bounding box center [300, 513] width 562 height 14
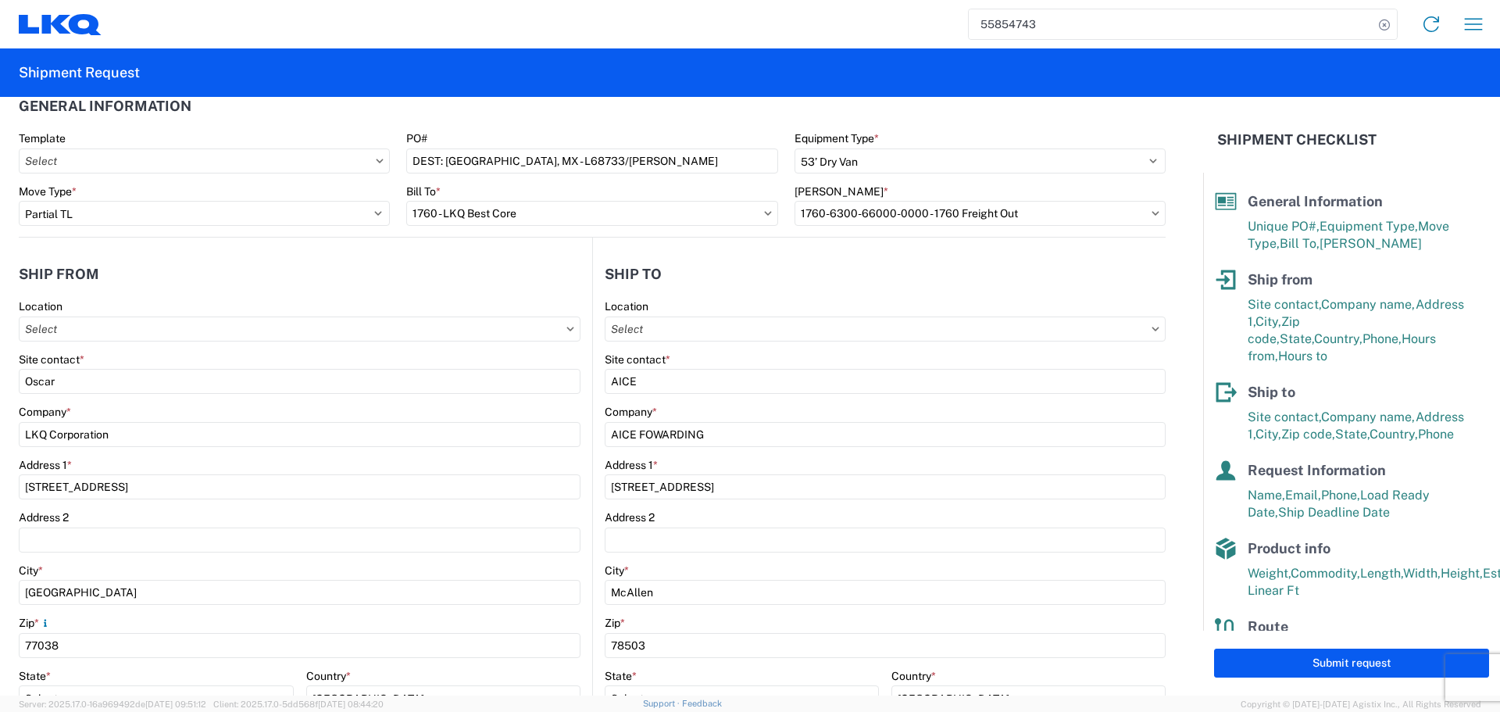
scroll to position [0, 0]
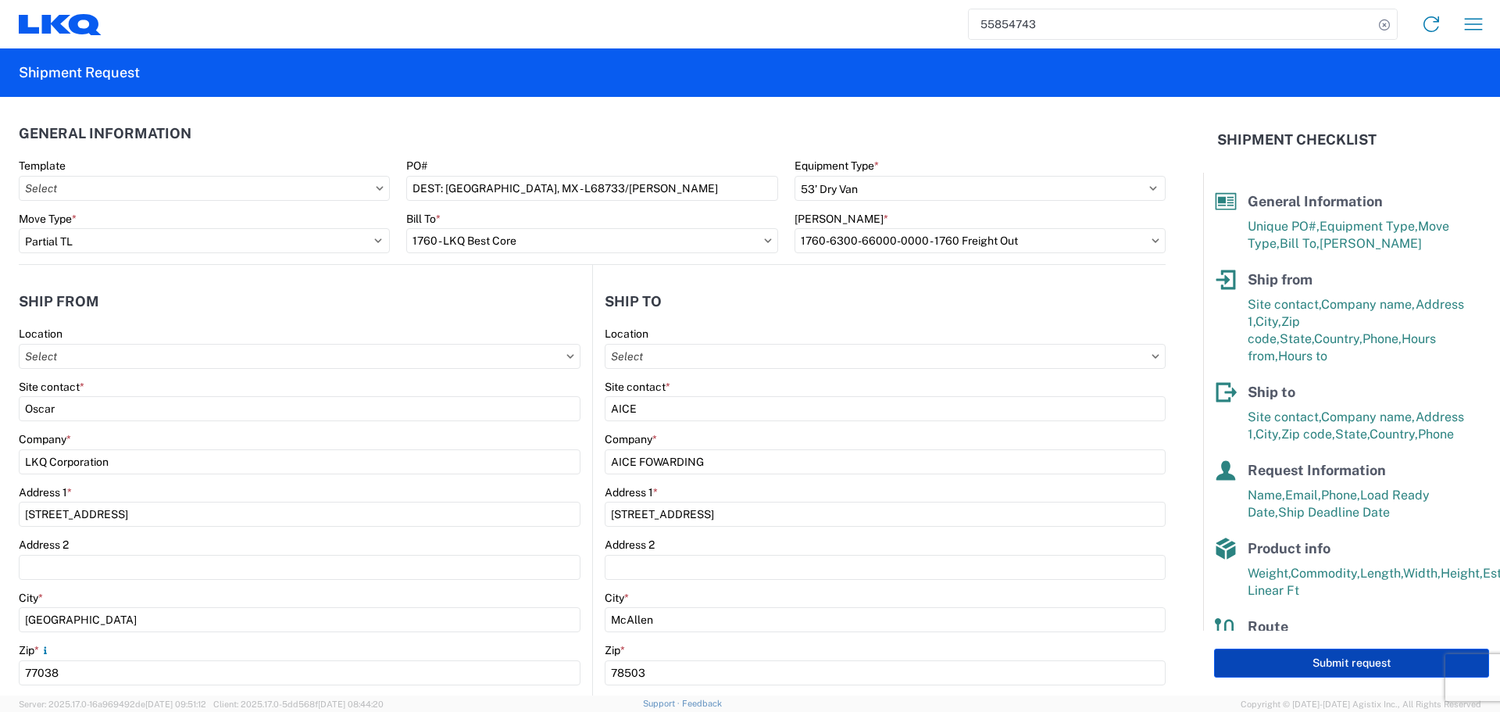
click at [1324, 663] on button "Submit request" at bounding box center [1351, 662] width 275 height 29
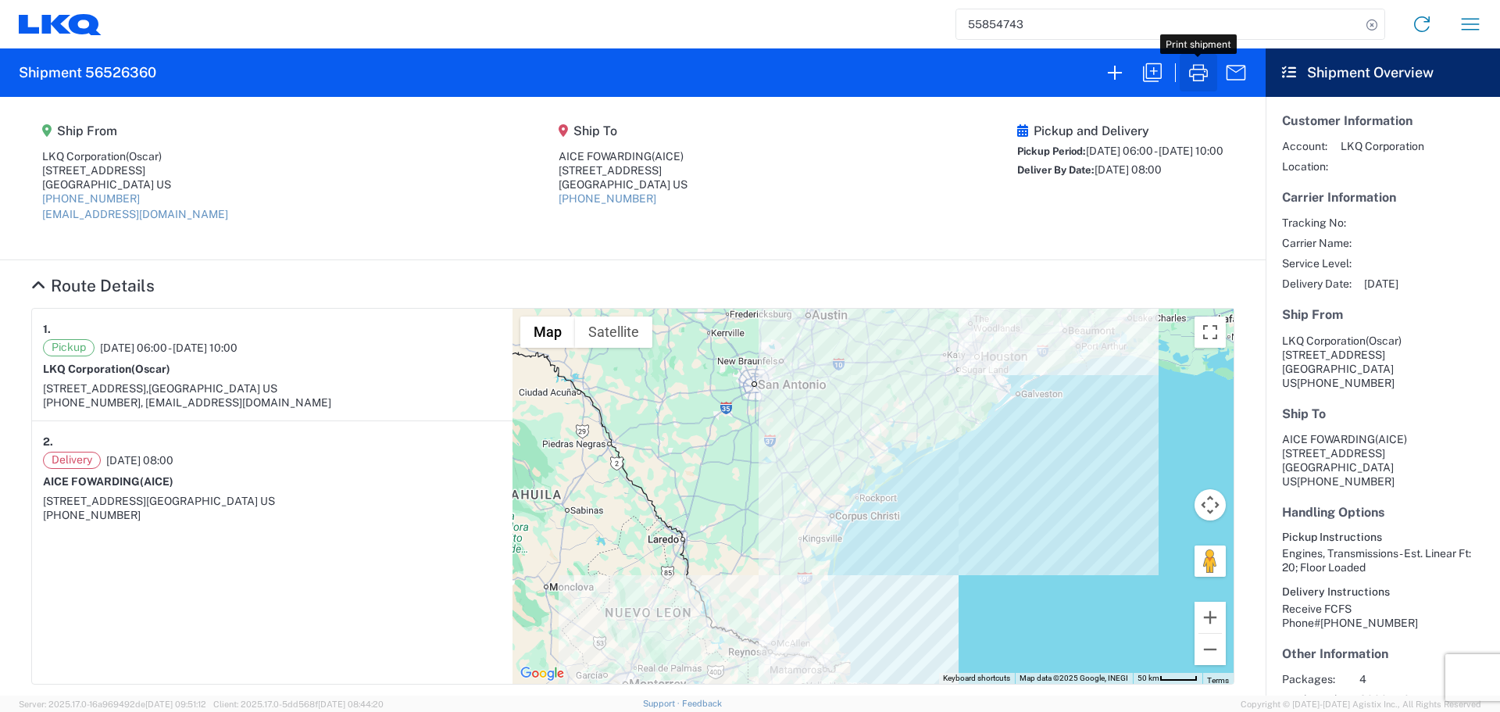
click at [1200, 77] on icon "button" at bounding box center [1198, 72] width 25 height 25
click at [1205, 72] on icon "button" at bounding box center [1198, 72] width 25 height 25
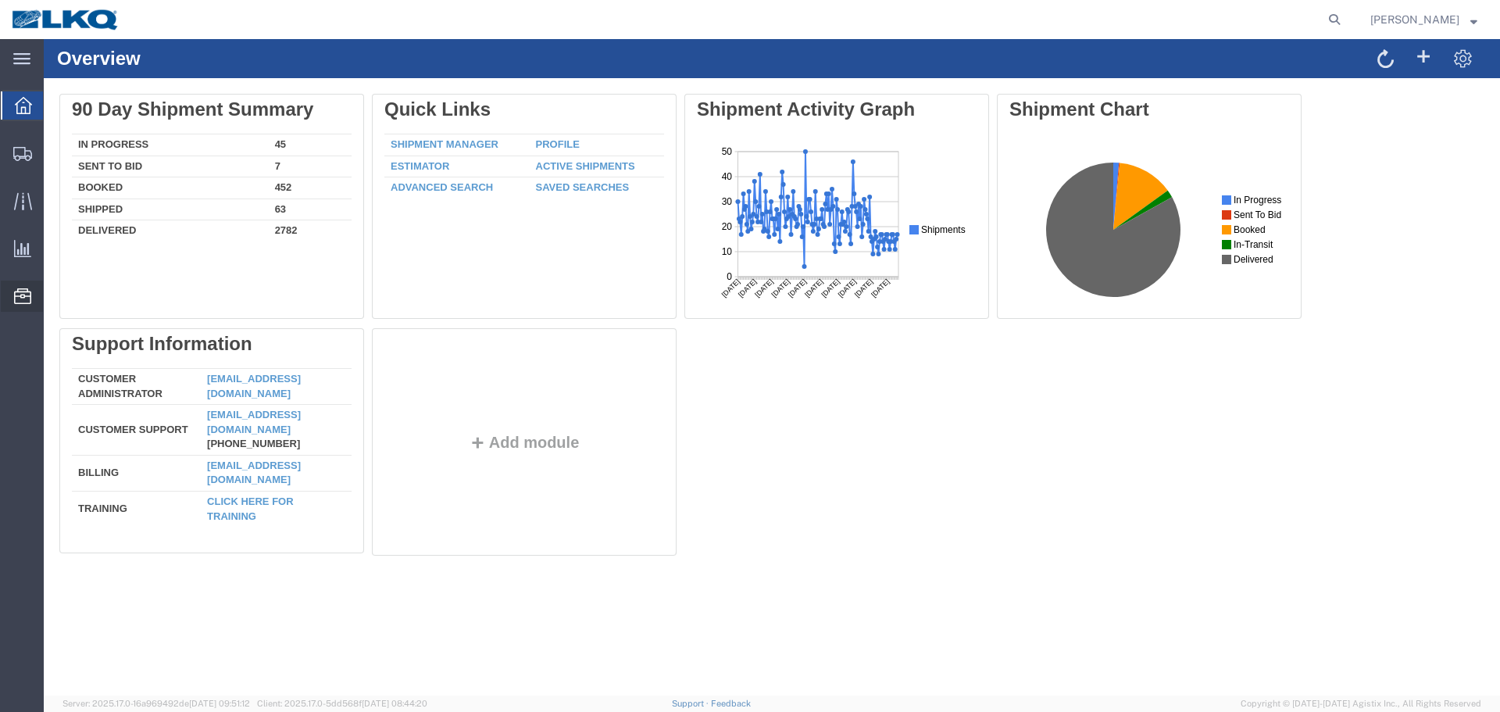
click at [0, 0] on span "Location Appointment" at bounding box center [0, 0] width 0 height 0
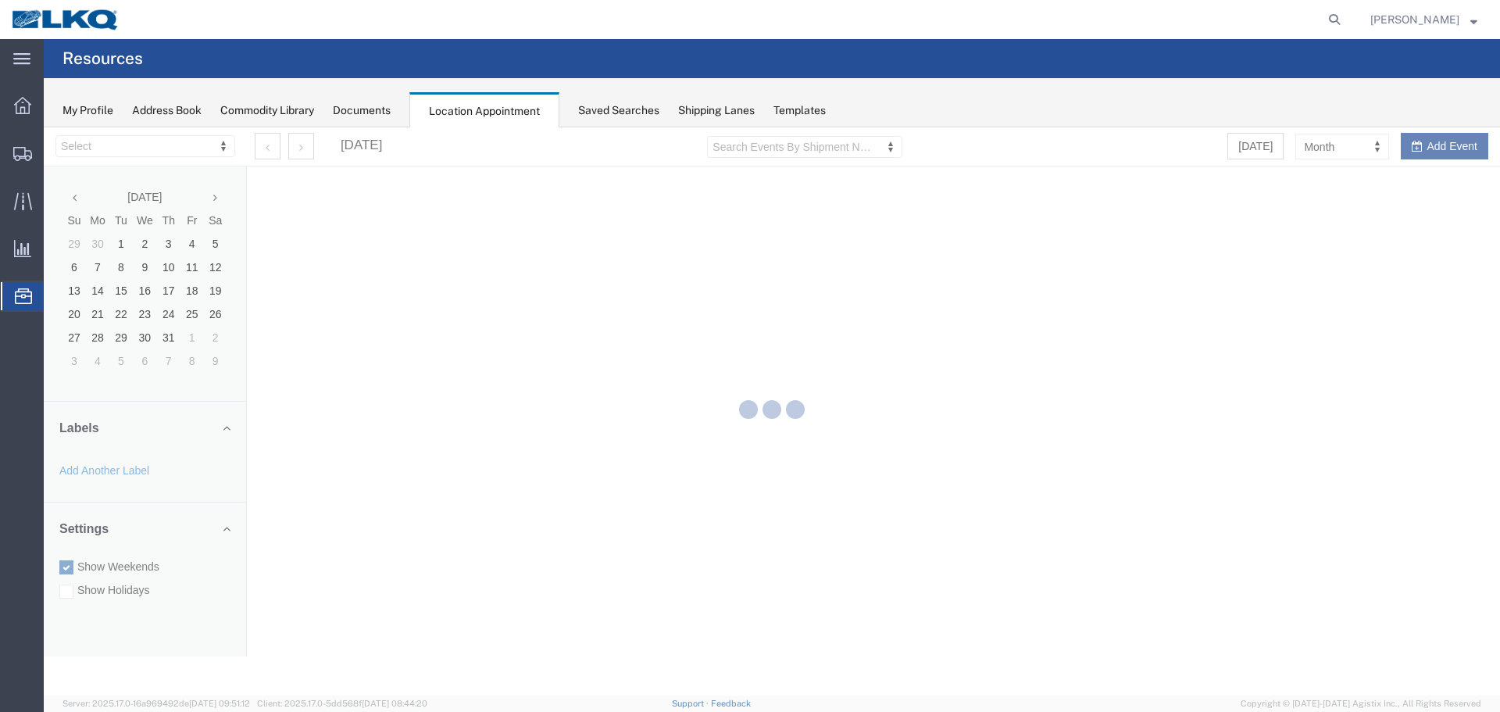
select select "27634"
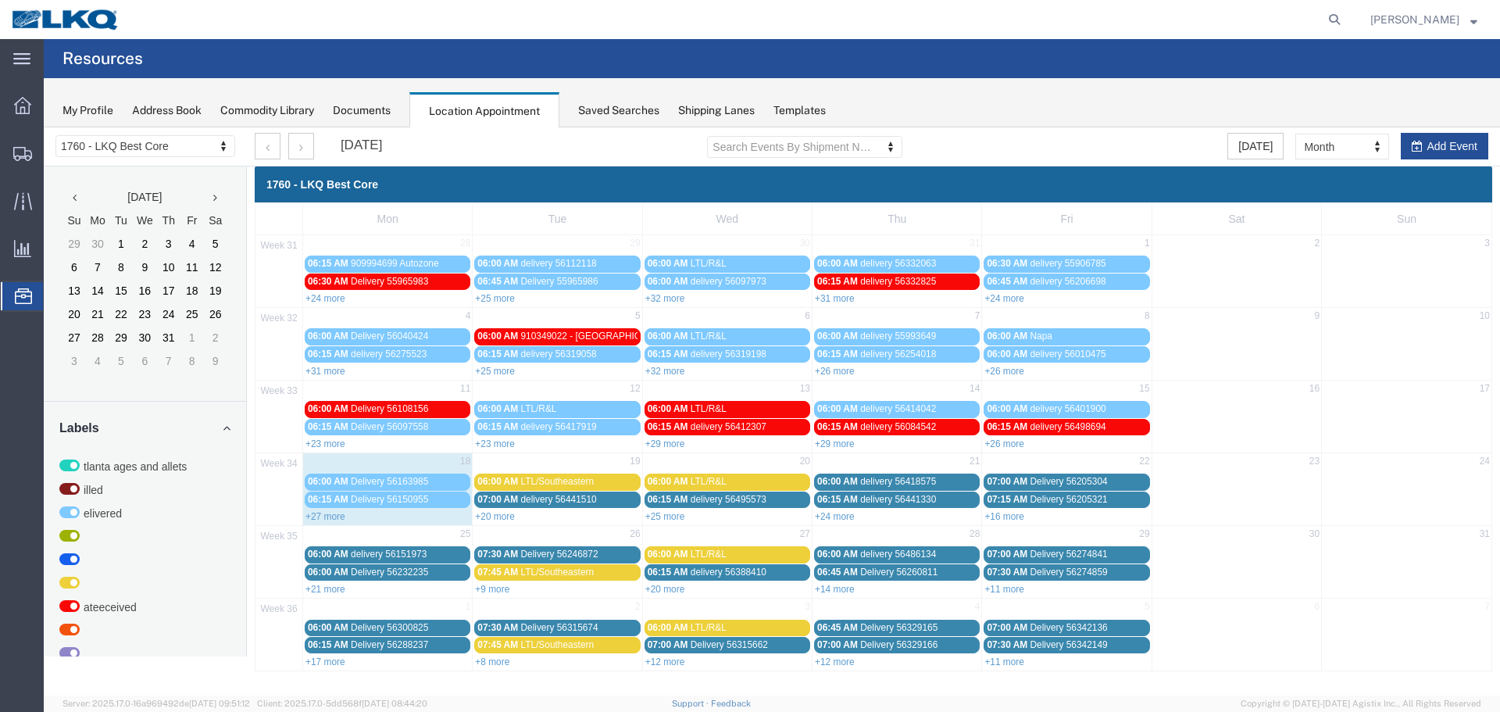
click at [330, 528] on td "25" at bounding box center [388, 536] width 170 height 20
select select "1"
select select
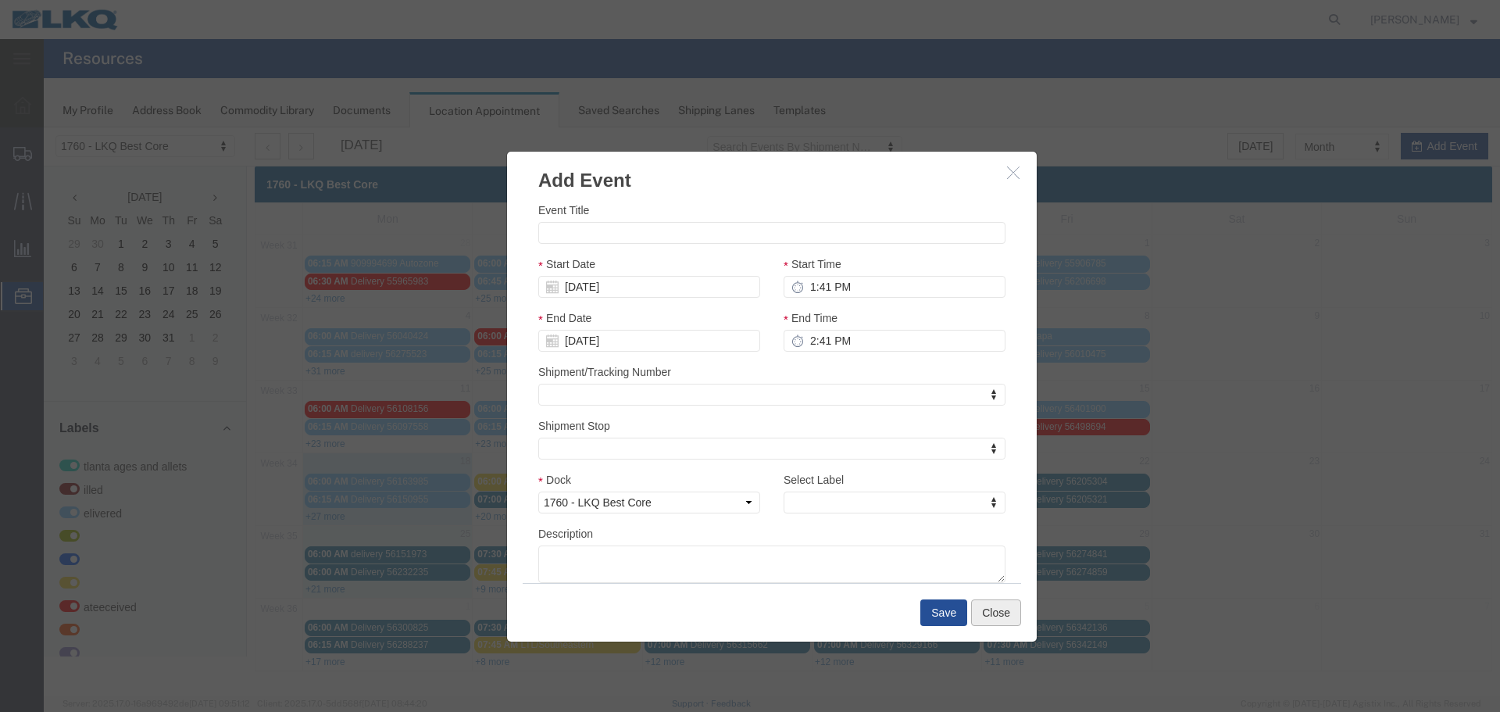
click at [1006, 622] on button "Close" at bounding box center [996, 612] width 50 height 27
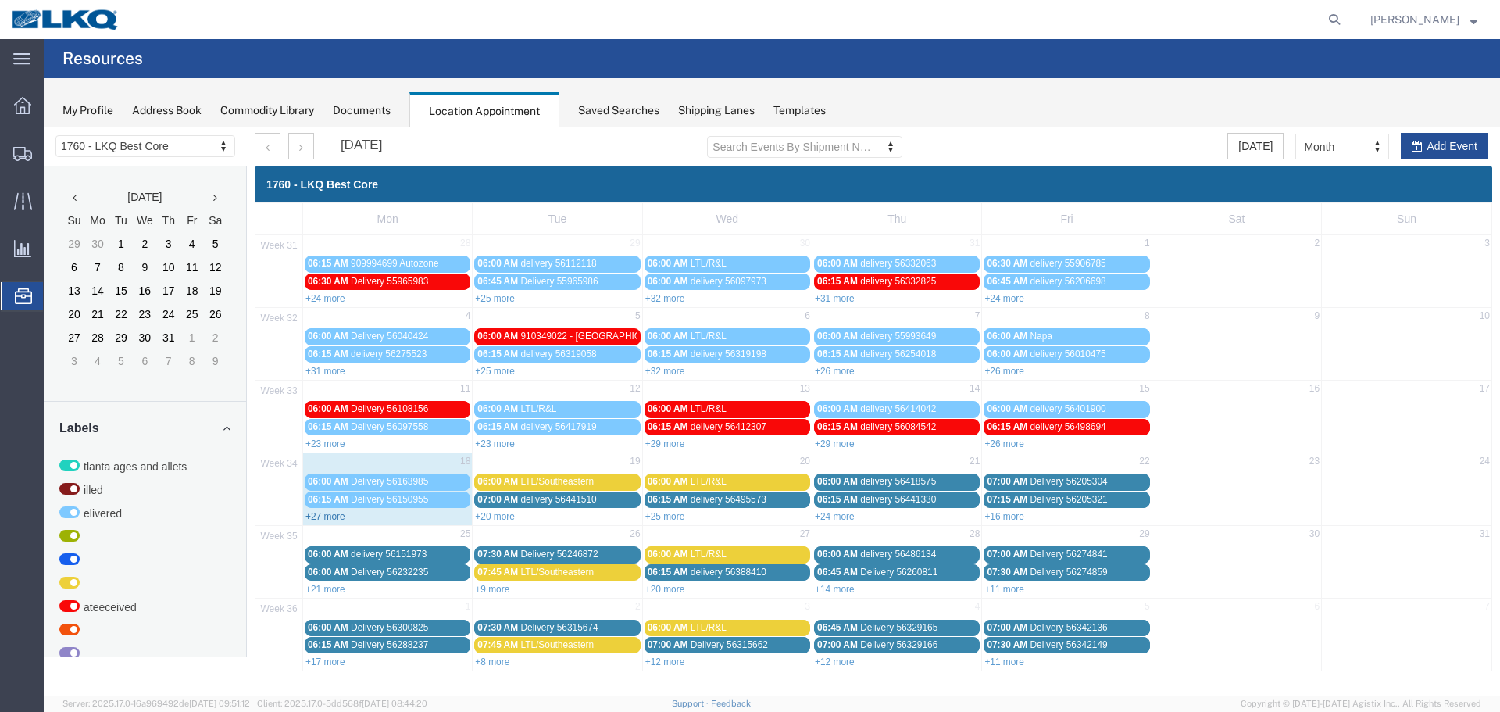
click at [331, 517] on link "+27 more" at bounding box center [325, 516] width 40 height 11
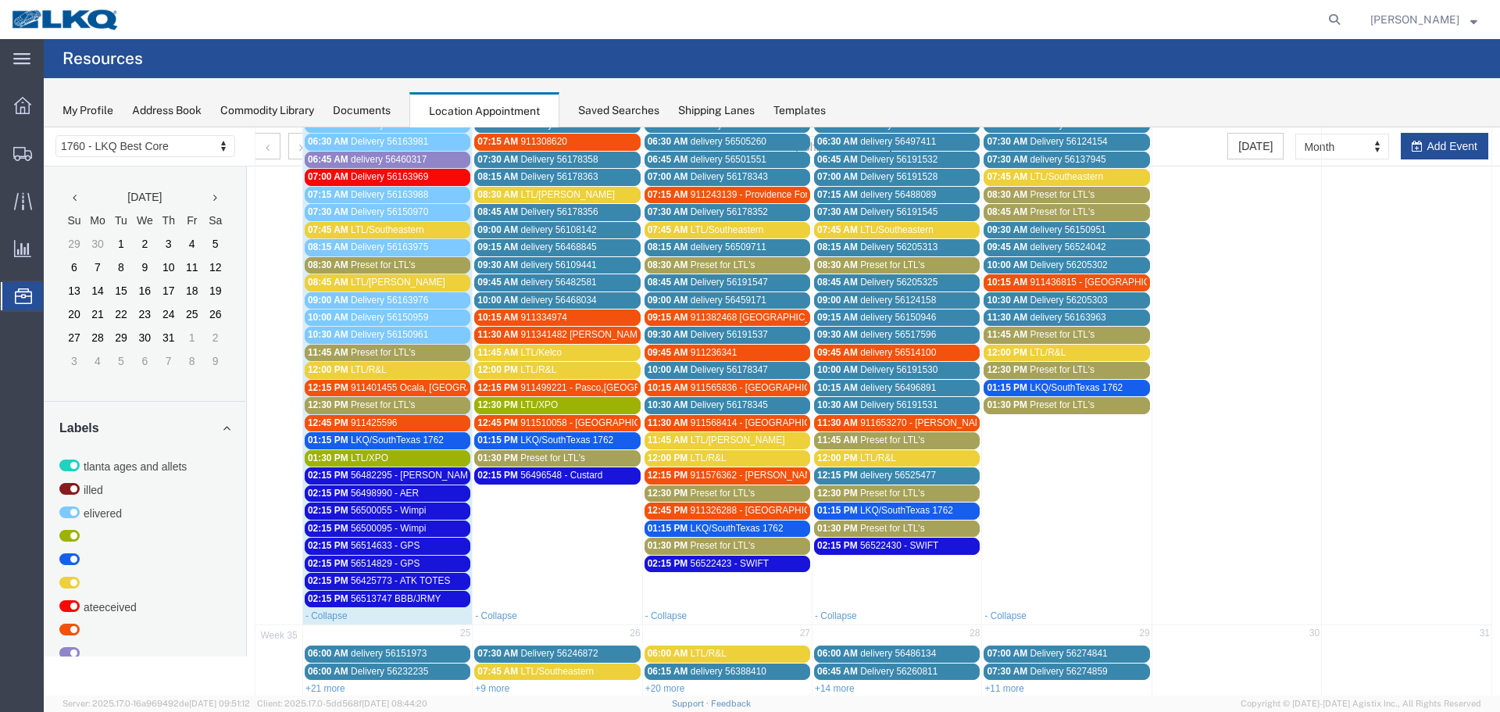
scroll to position [391, 0]
